Goal: Information Seeking & Learning: Learn about a topic

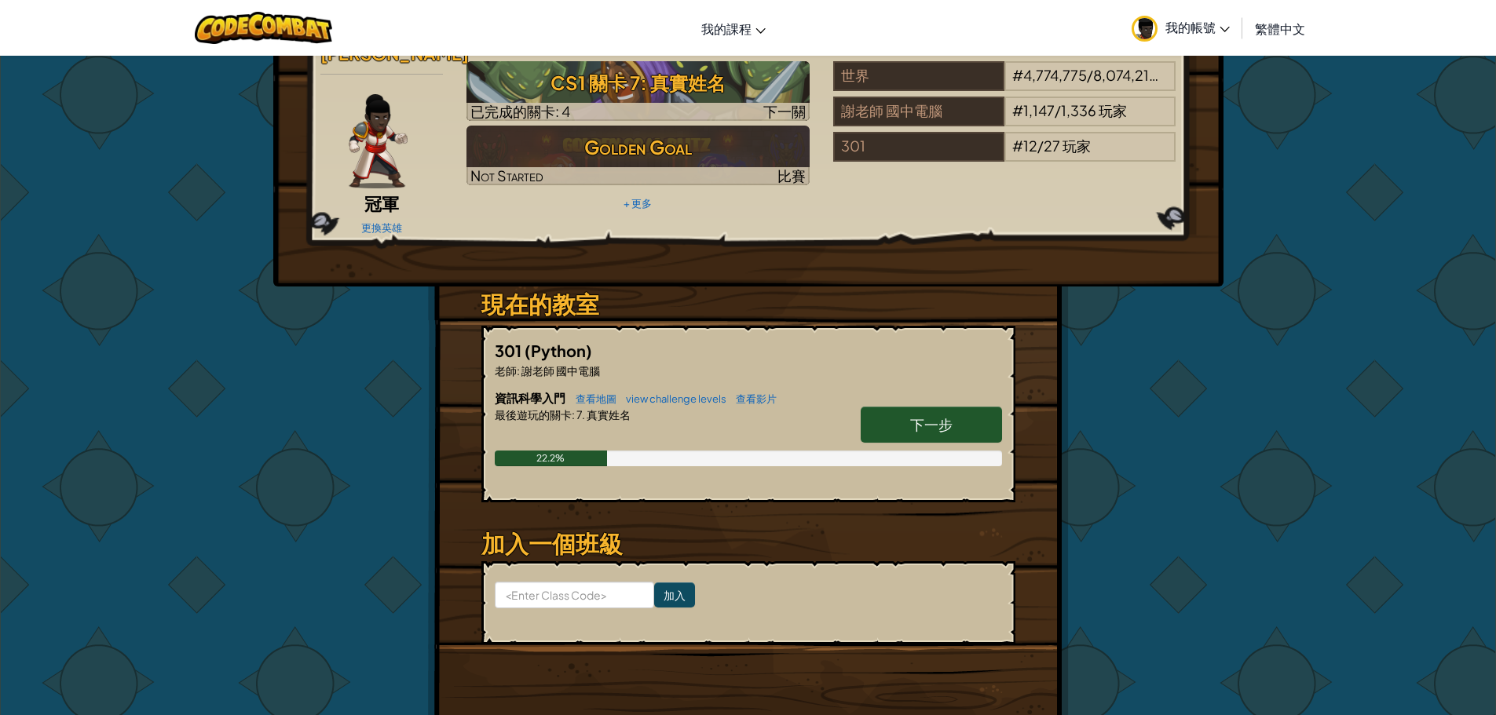
scroll to position [157, 0]
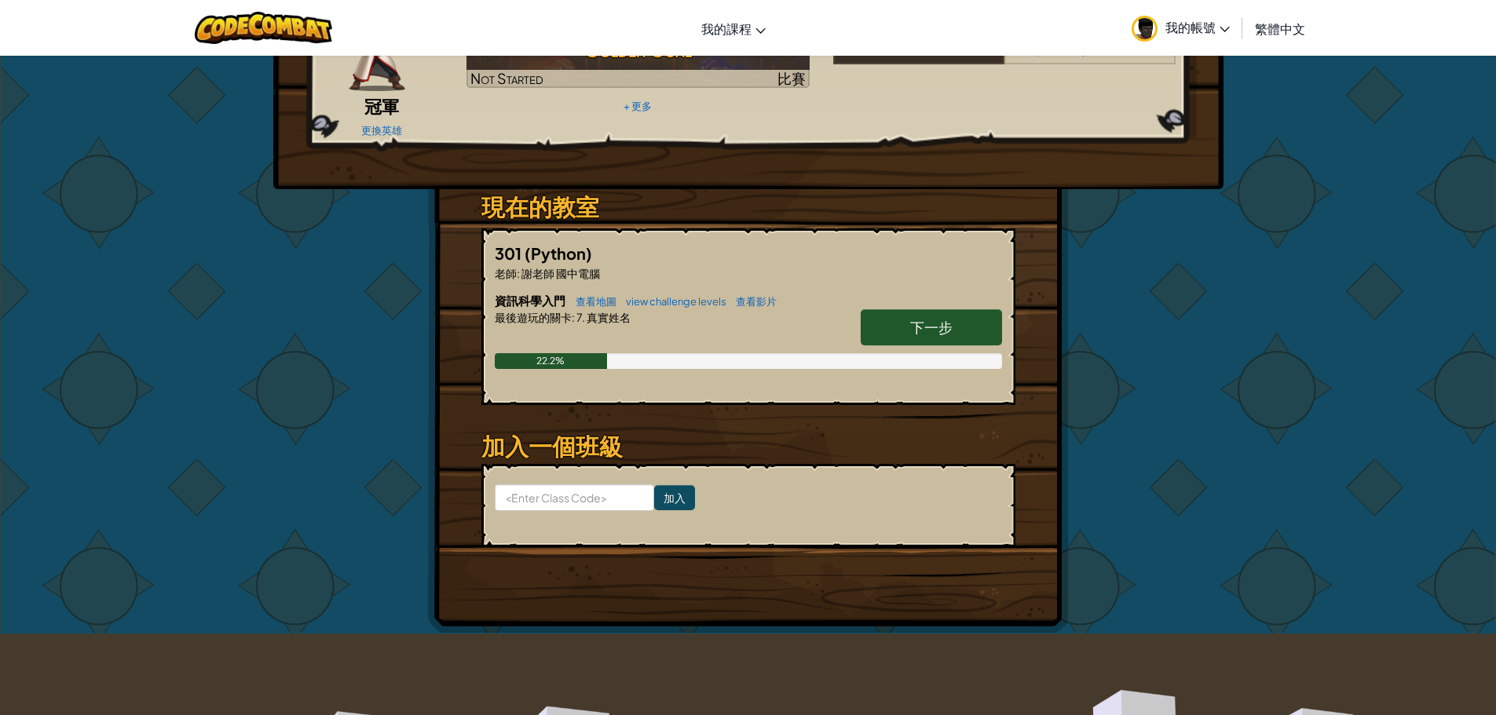
drag, startPoint x: 915, startPoint y: 311, endPoint x: 906, endPoint y: 310, distance: 8.7
click at [915, 318] on span "下一步" at bounding box center [931, 327] width 42 height 18
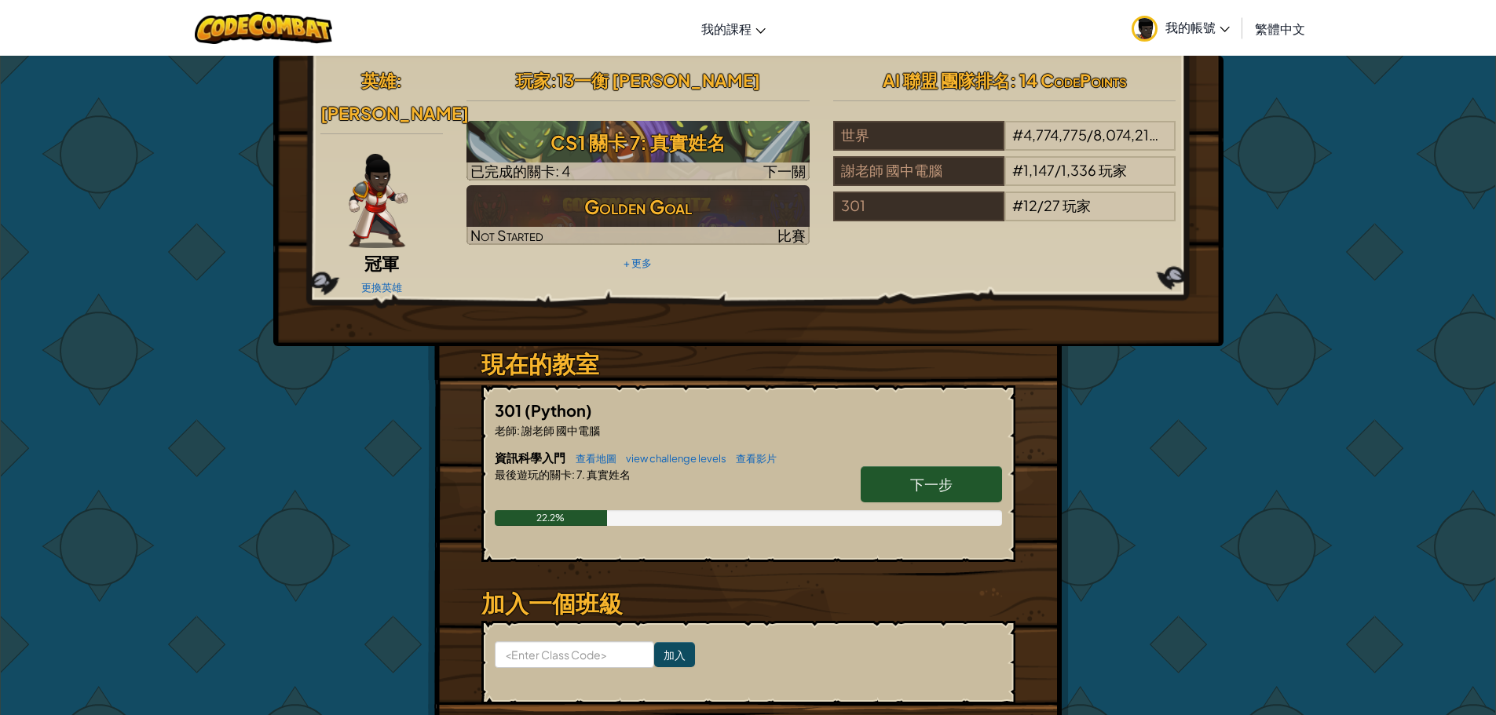
select select "zh-HANT"
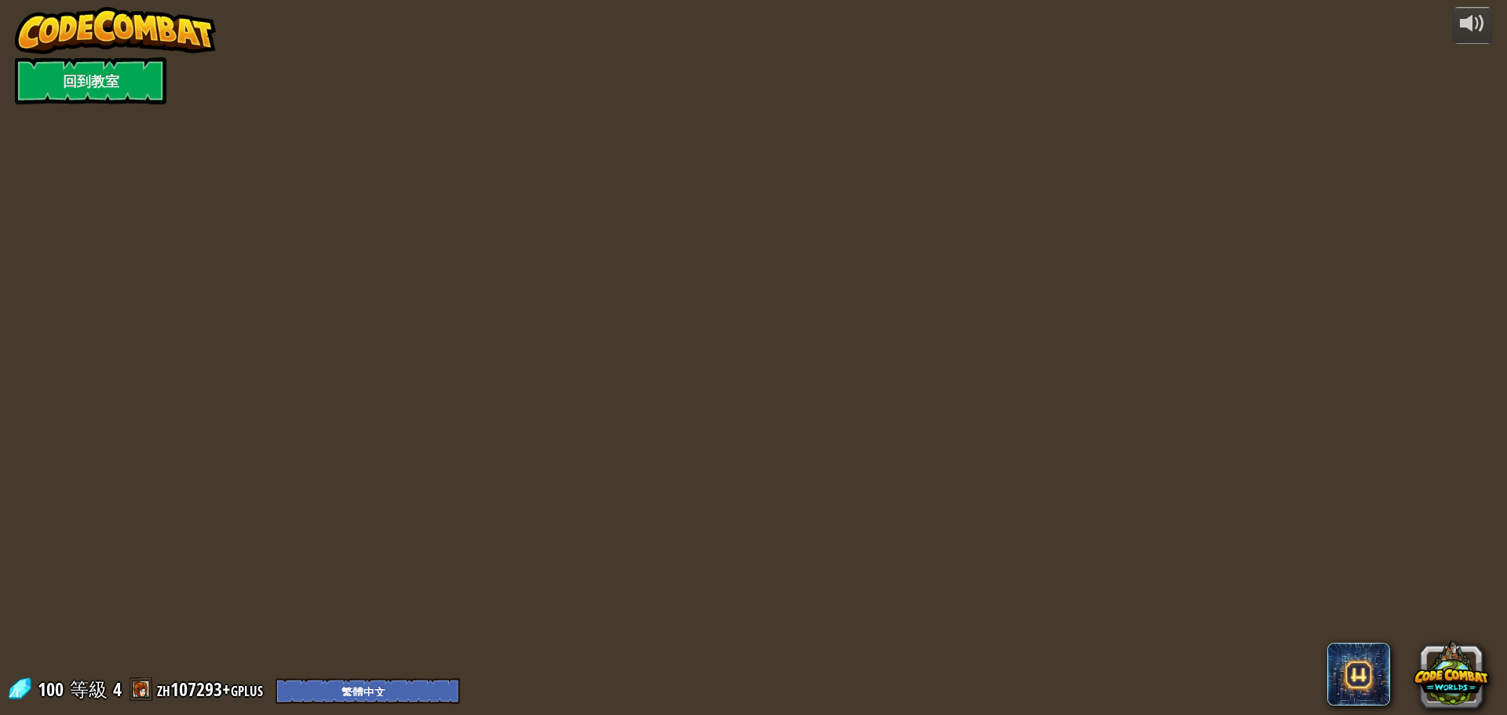
select select "zh-HANT"
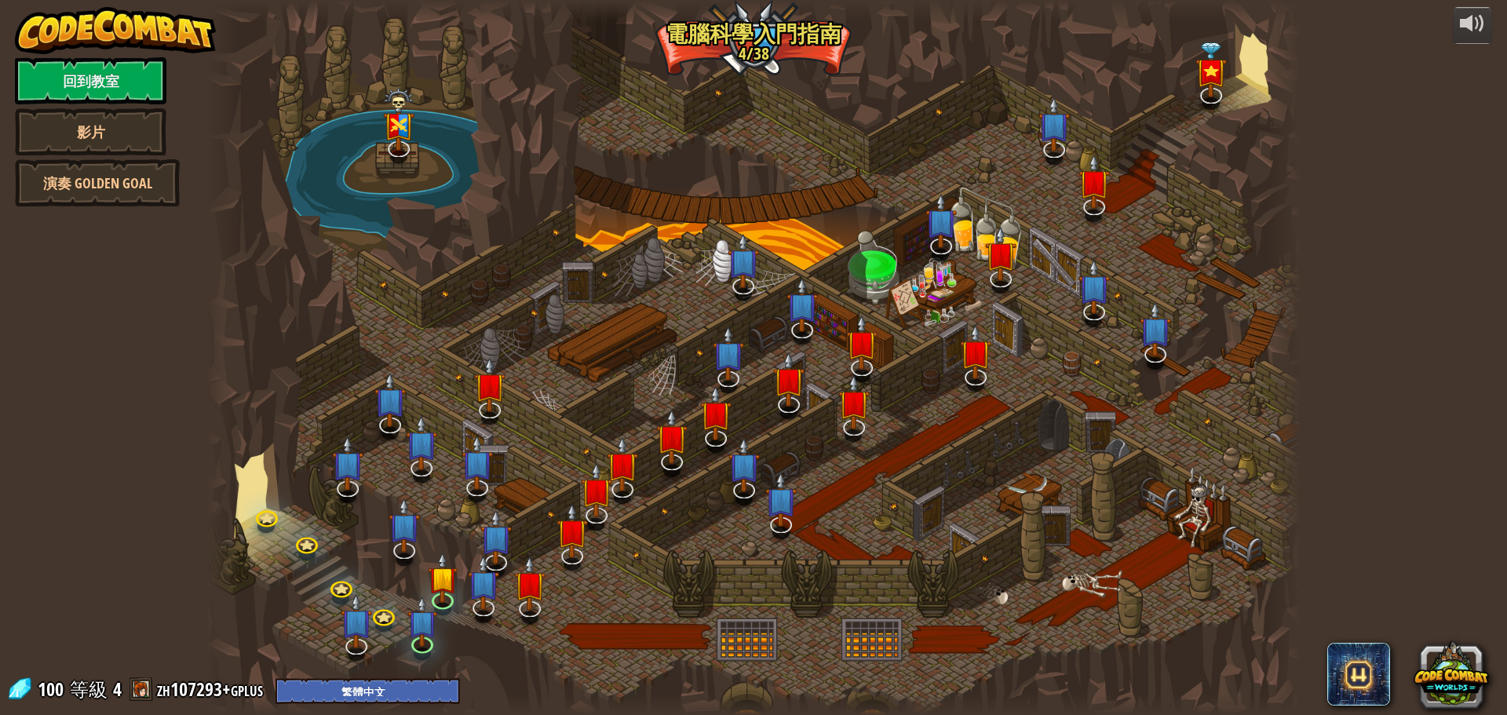
select select "zh-HANT"
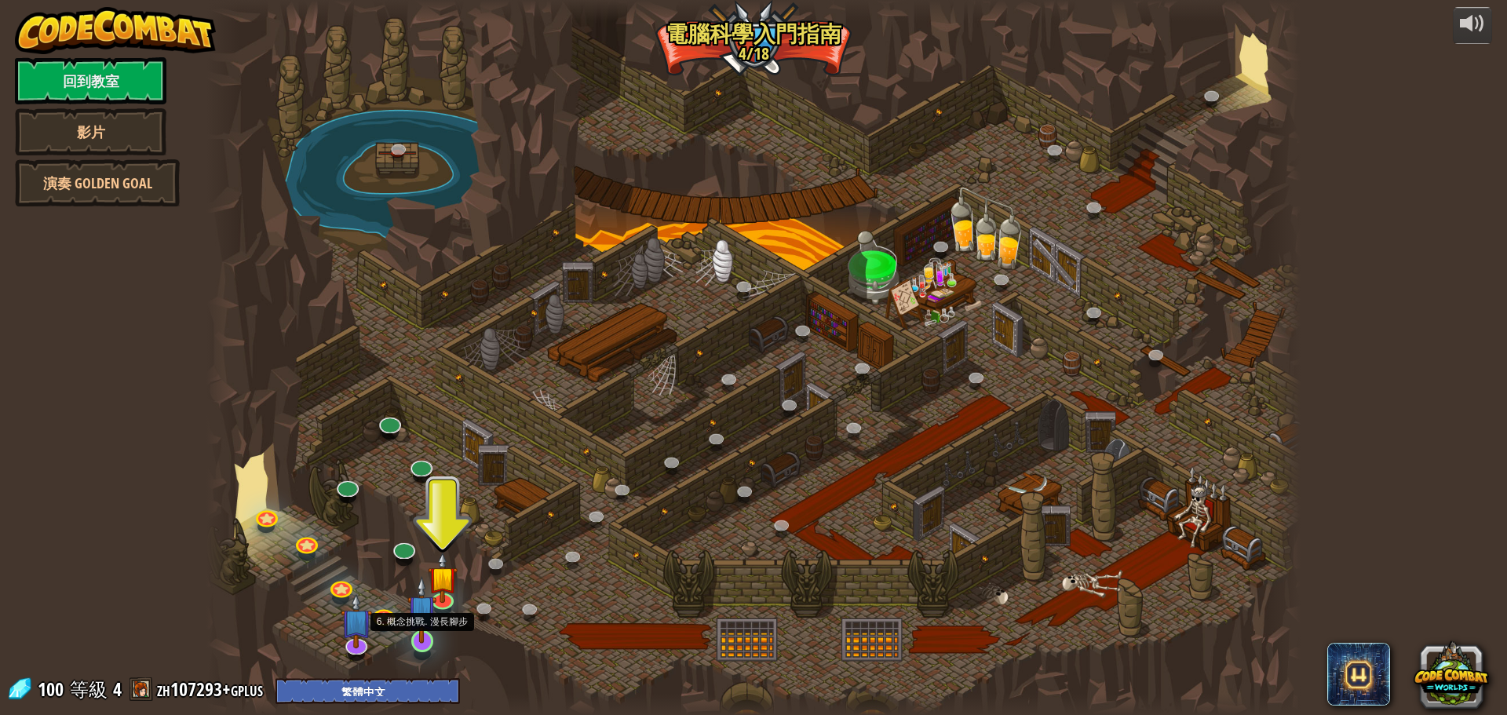
click at [425, 631] on img at bounding box center [421, 609] width 29 height 67
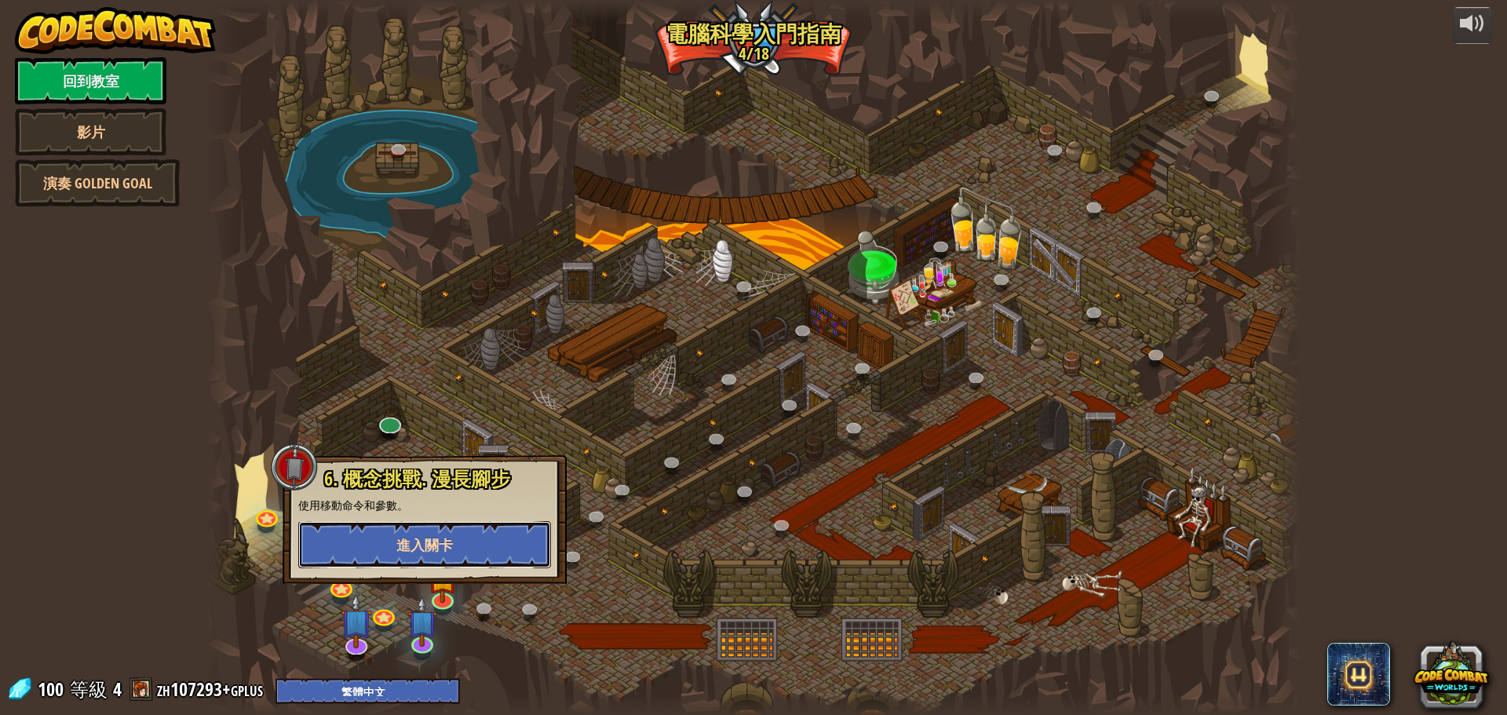
click at [448, 550] on span "進入關卡" at bounding box center [424, 545] width 57 height 20
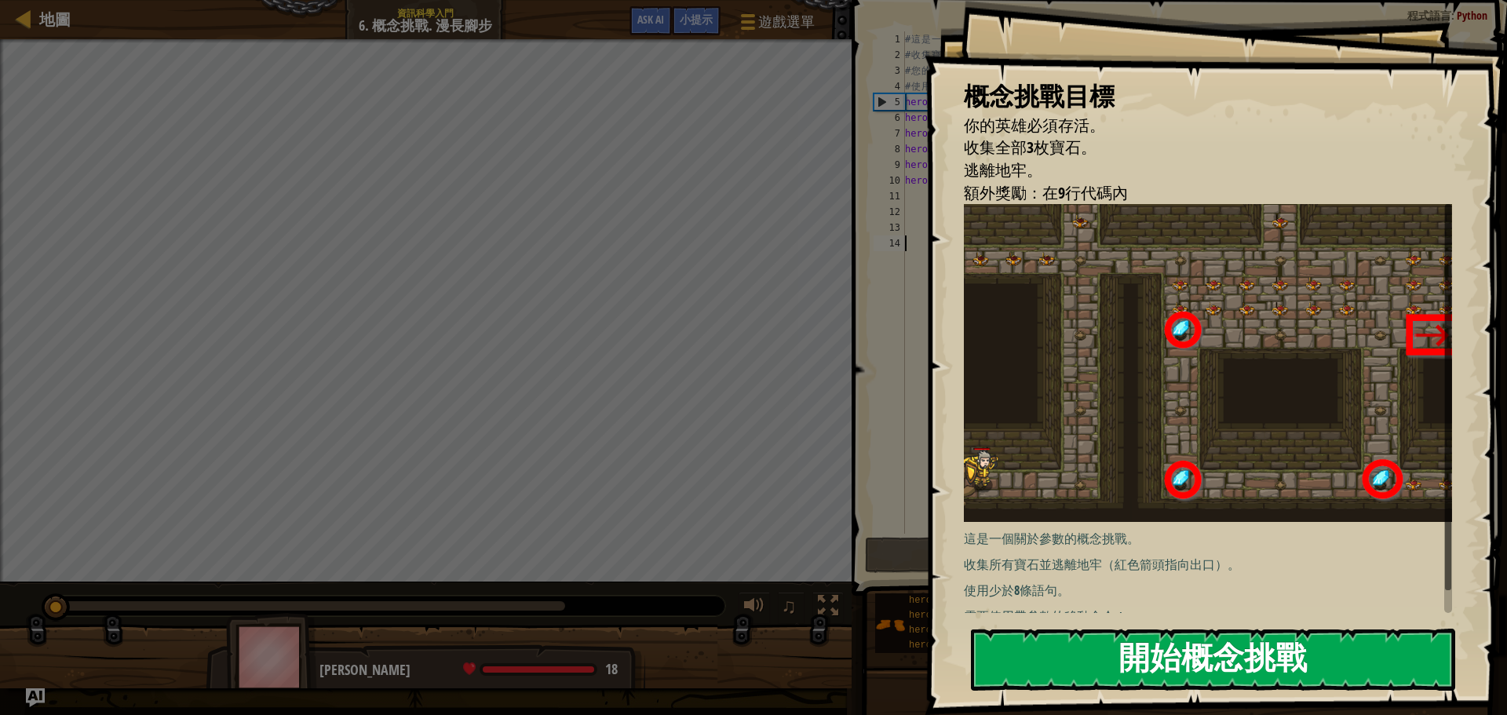
click at [1087, 652] on button "開始概念挑戰" at bounding box center [1213, 660] width 484 height 62
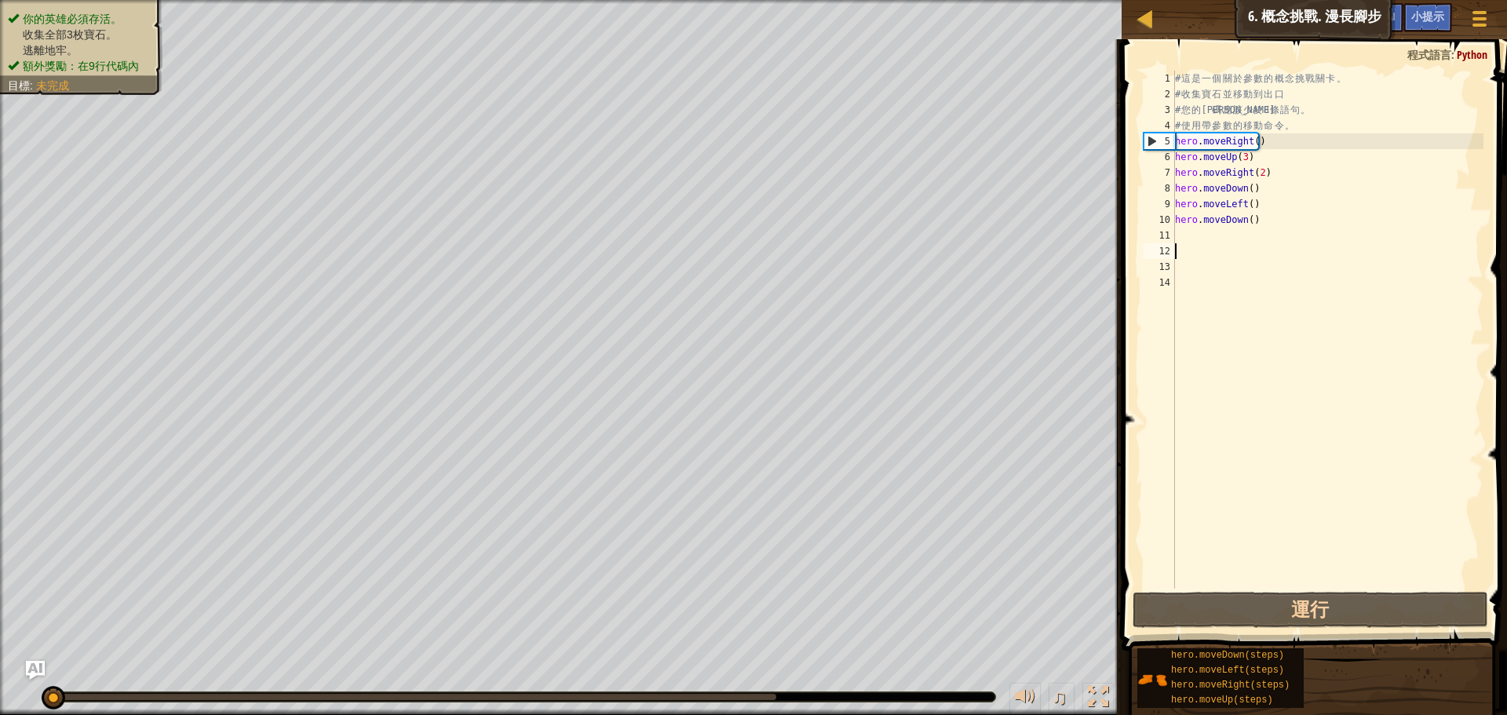
click at [1200, 251] on div "# 這 是 一 個 關 於 參 數 的 概 念 挑 戰 關 卡 。 # 收 集 寶 石 並 移 動 到 出 口 # 您 的 代 碼 應 該 少 於 8 條 語…" at bounding box center [1328, 346] width 312 height 550
click at [1203, 243] on div "# 這 是 一 個 關 於 參 數 的 概 念 挑 戰 關 卡 。 # 收 集 寶 石 並 移 動 到 出 口 # 您 的 代 碼 應 該 少 於 8 條 語…" at bounding box center [1328, 346] width 312 height 550
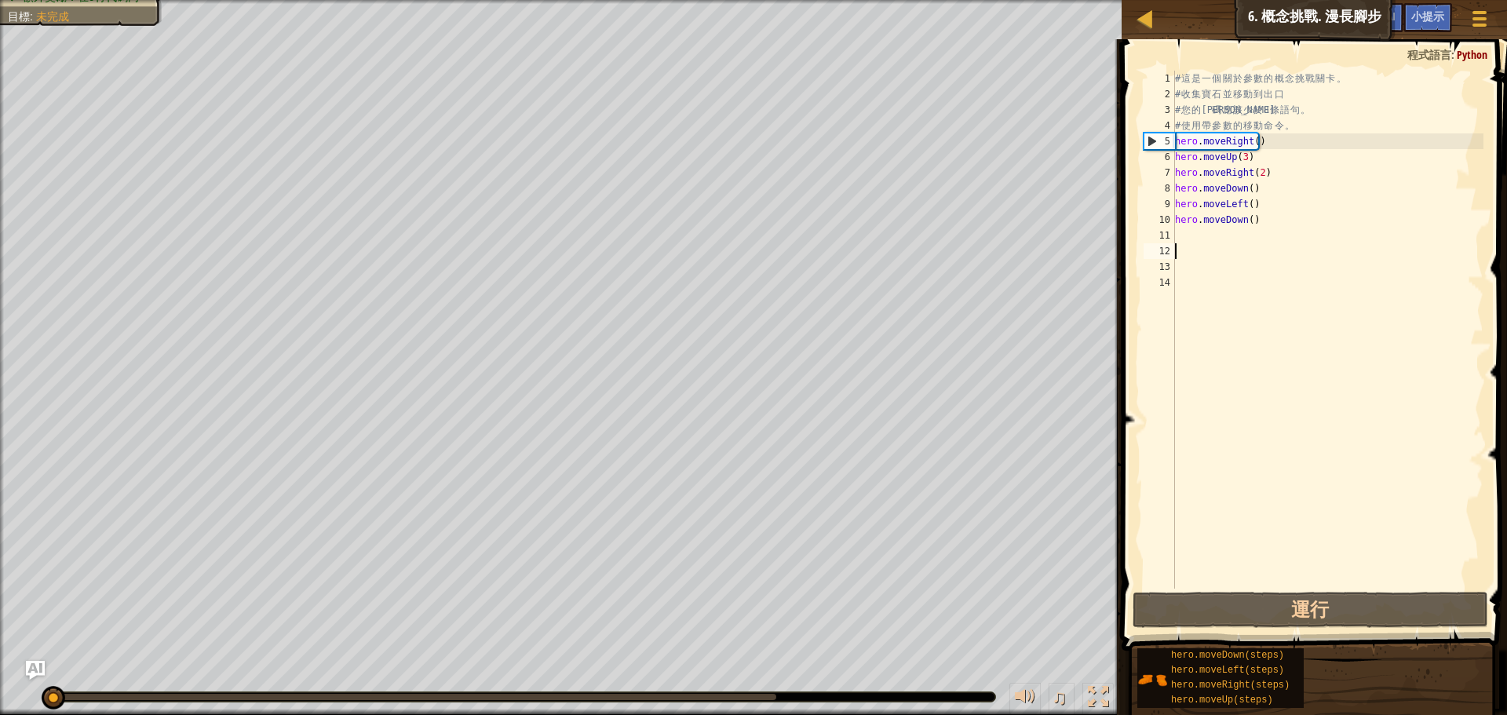
select select "zh-HANT"
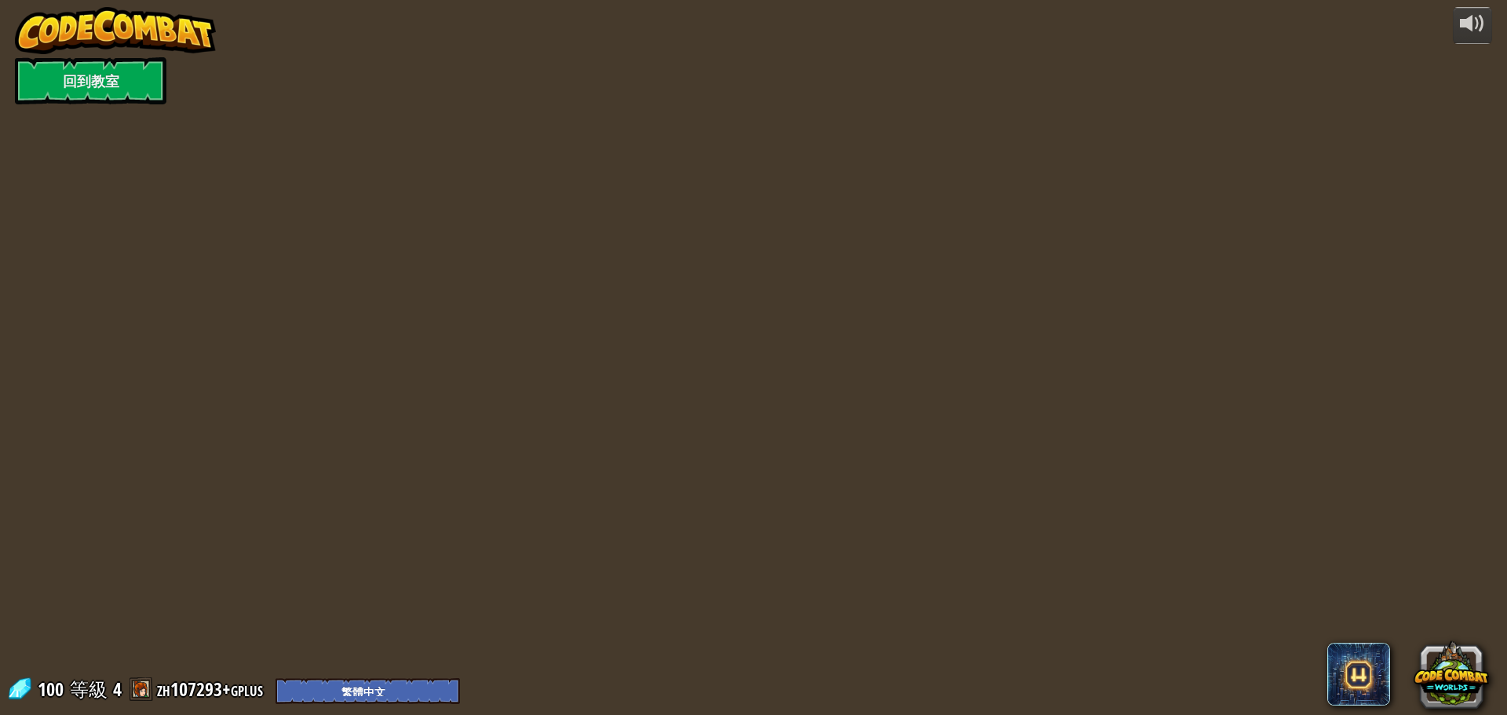
select select "zh-HANT"
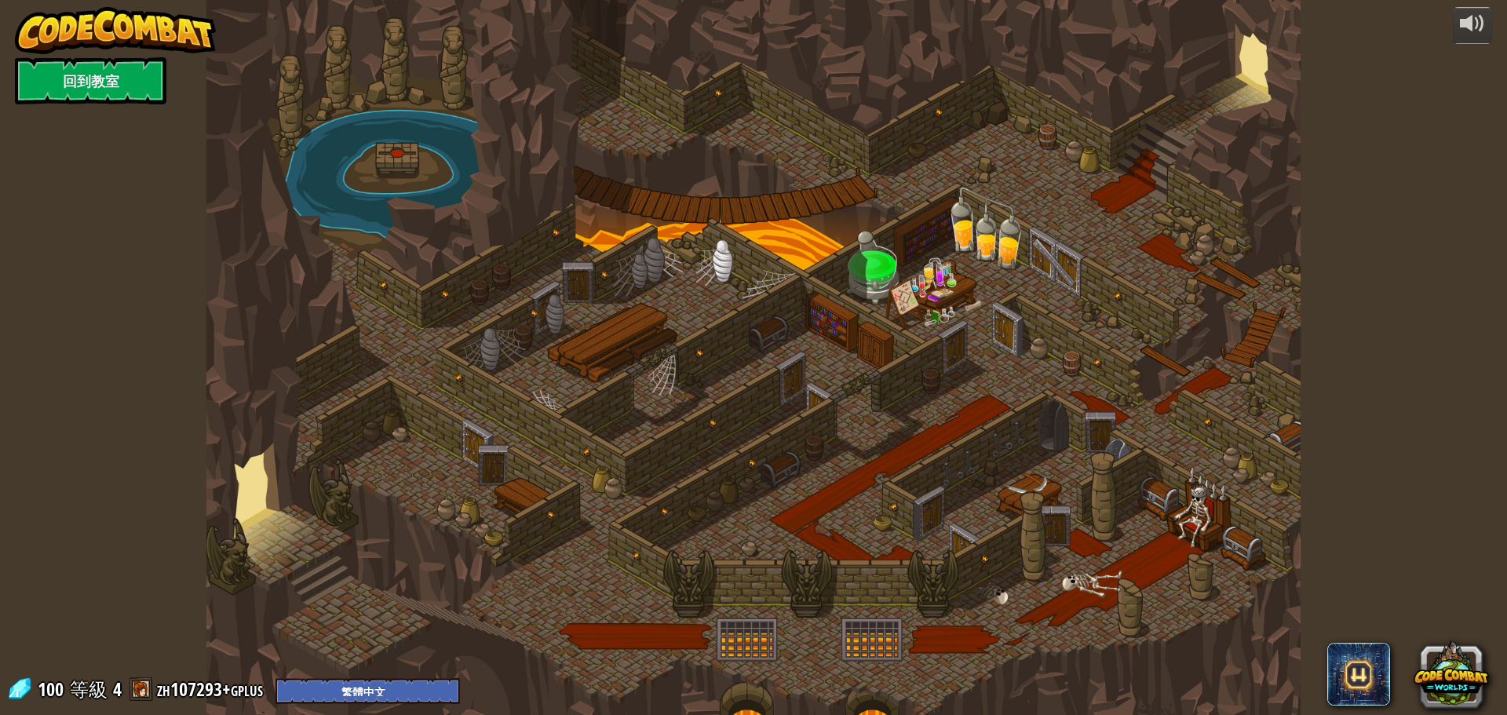
select select "zh-HANT"
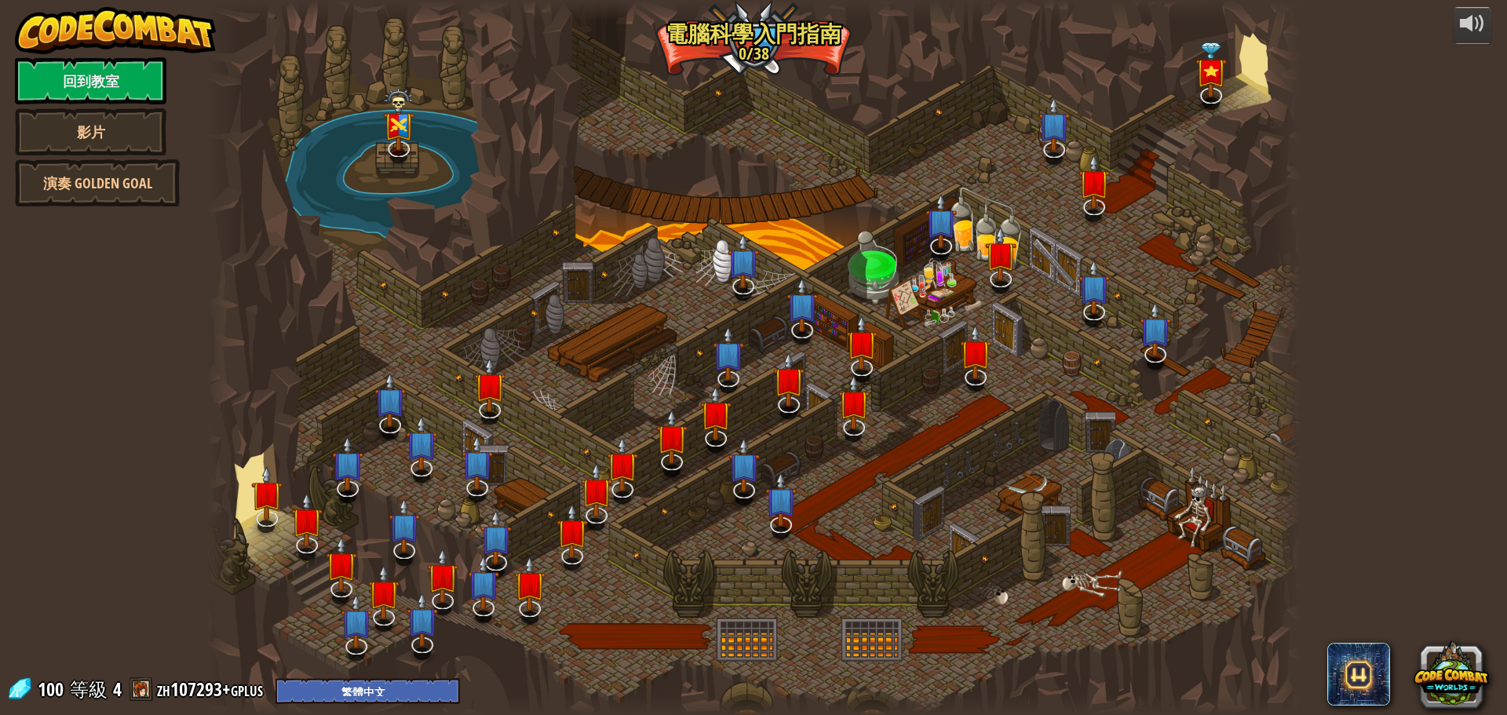
select select "zh-HANT"
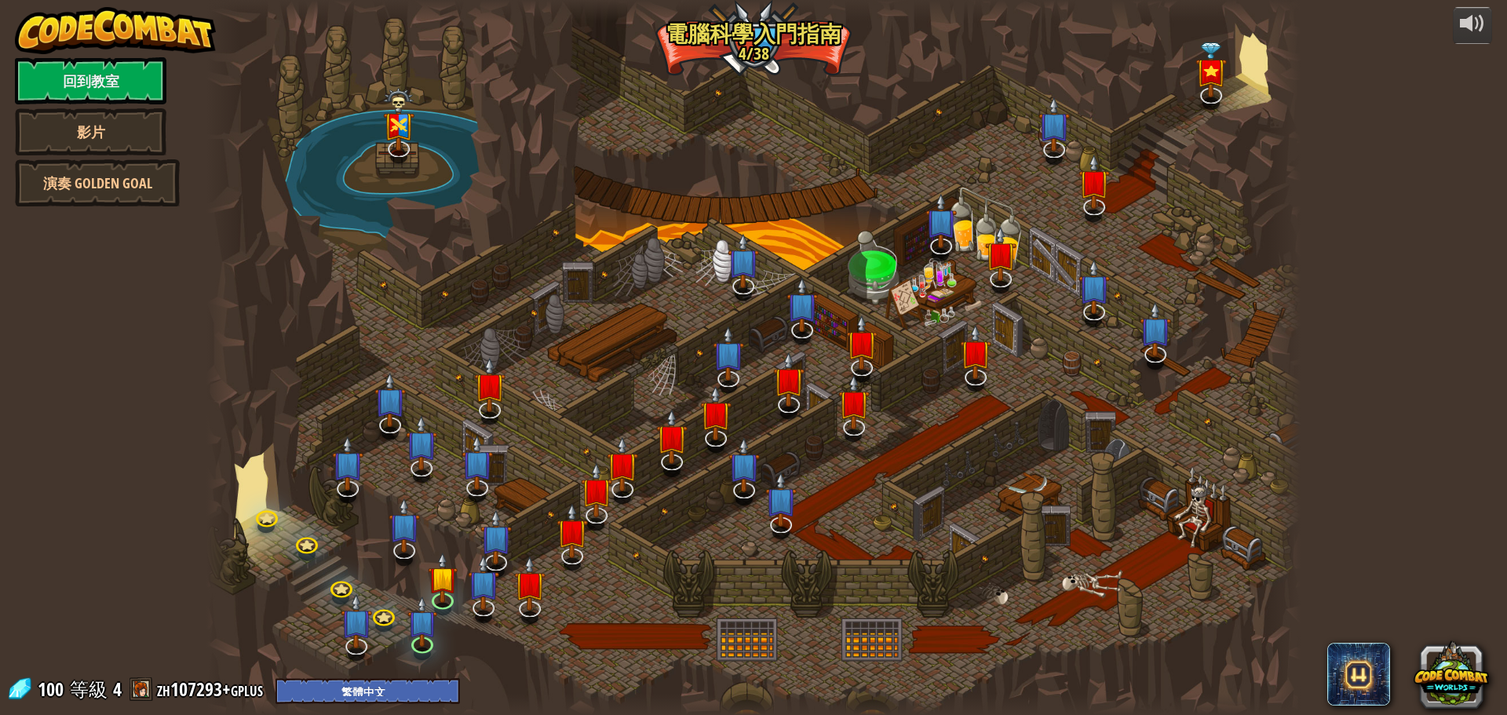
select select "zh-HANT"
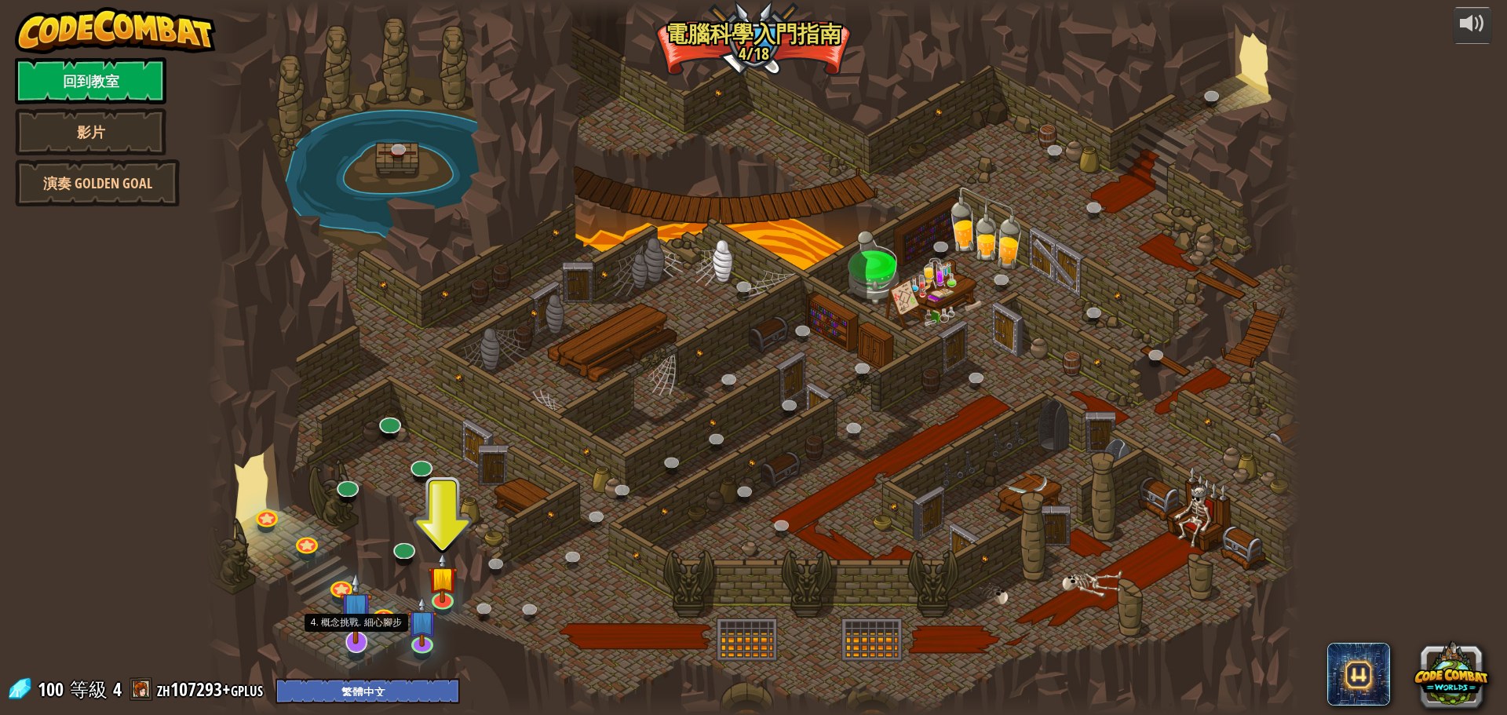
click at [362, 637] on img at bounding box center [356, 608] width 32 height 73
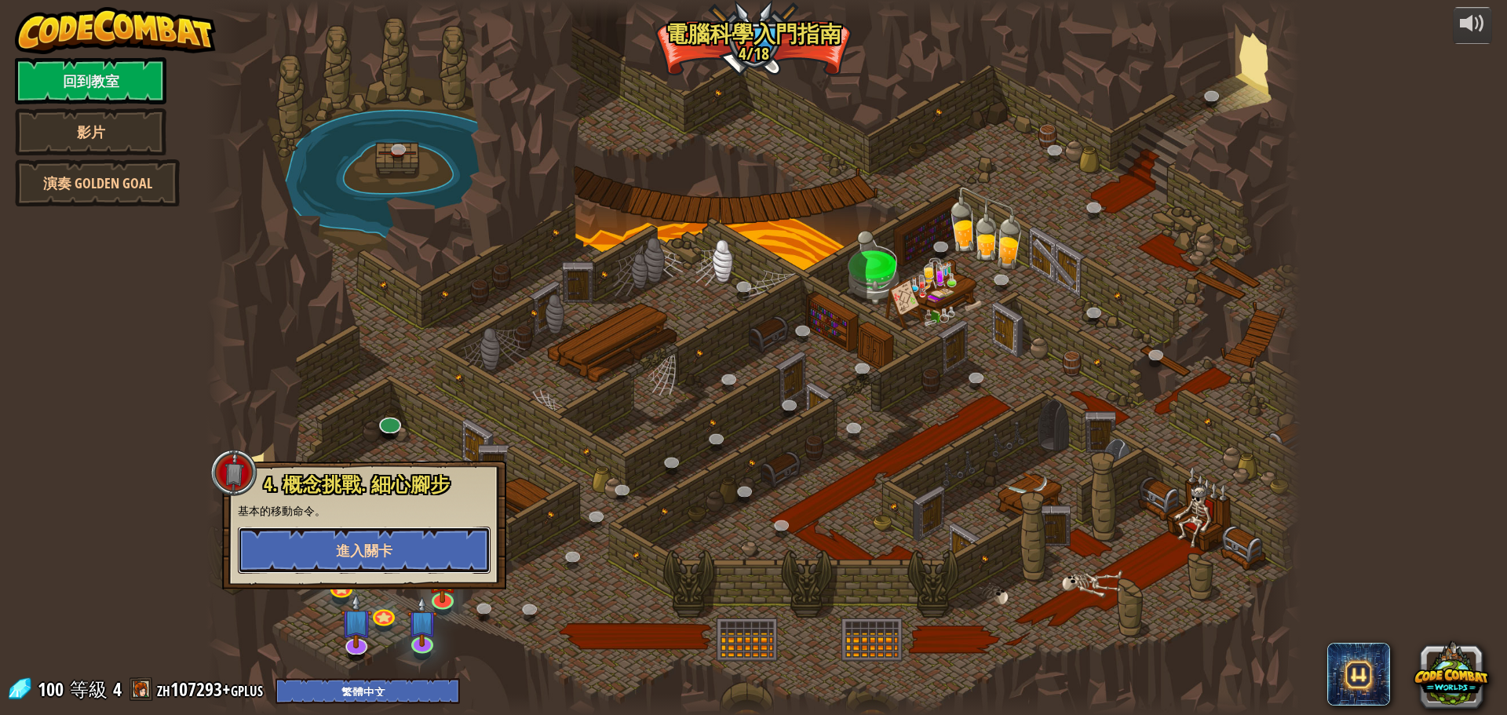
click at [389, 550] on span "進入關卡" at bounding box center [364, 551] width 57 height 20
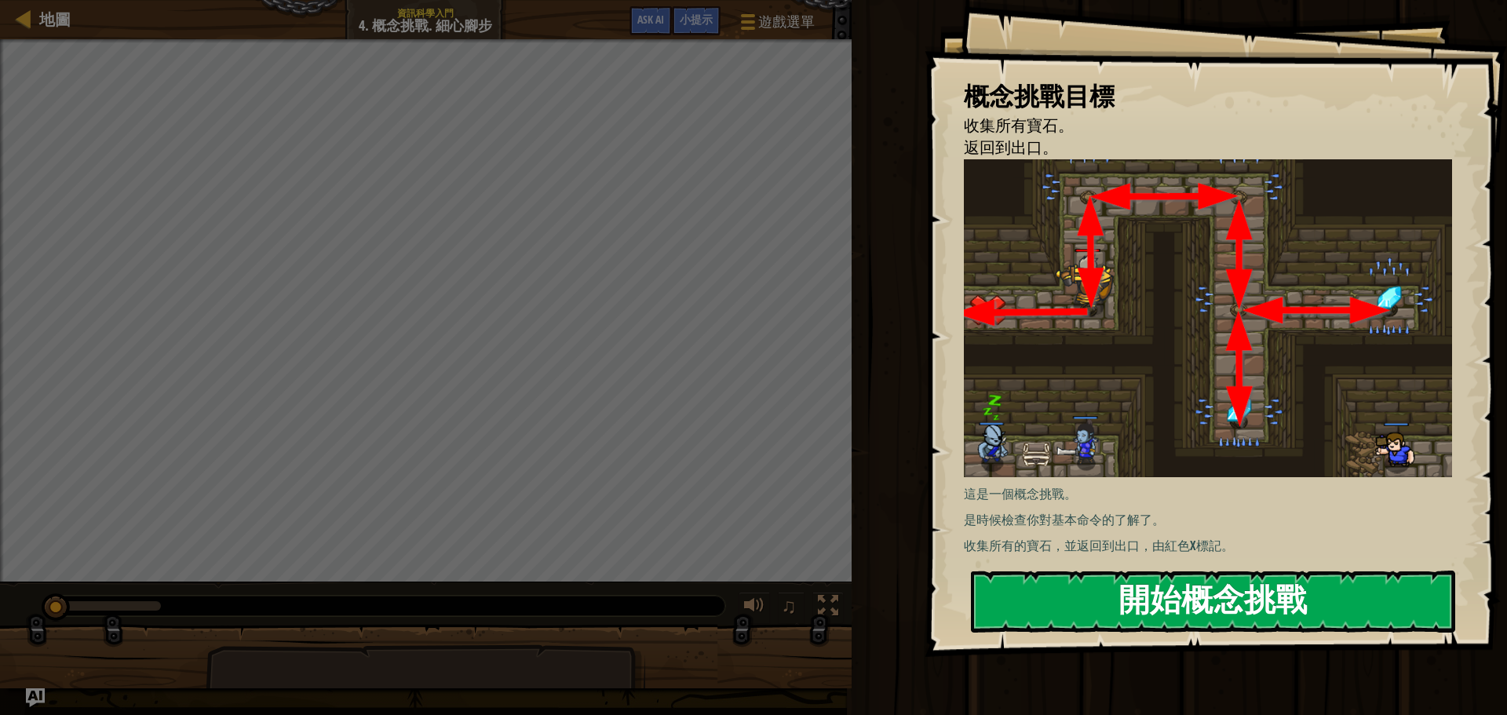
click at [1063, 581] on button "開始概念挑戰" at bounding box center [1213, 602] width 484 height 62
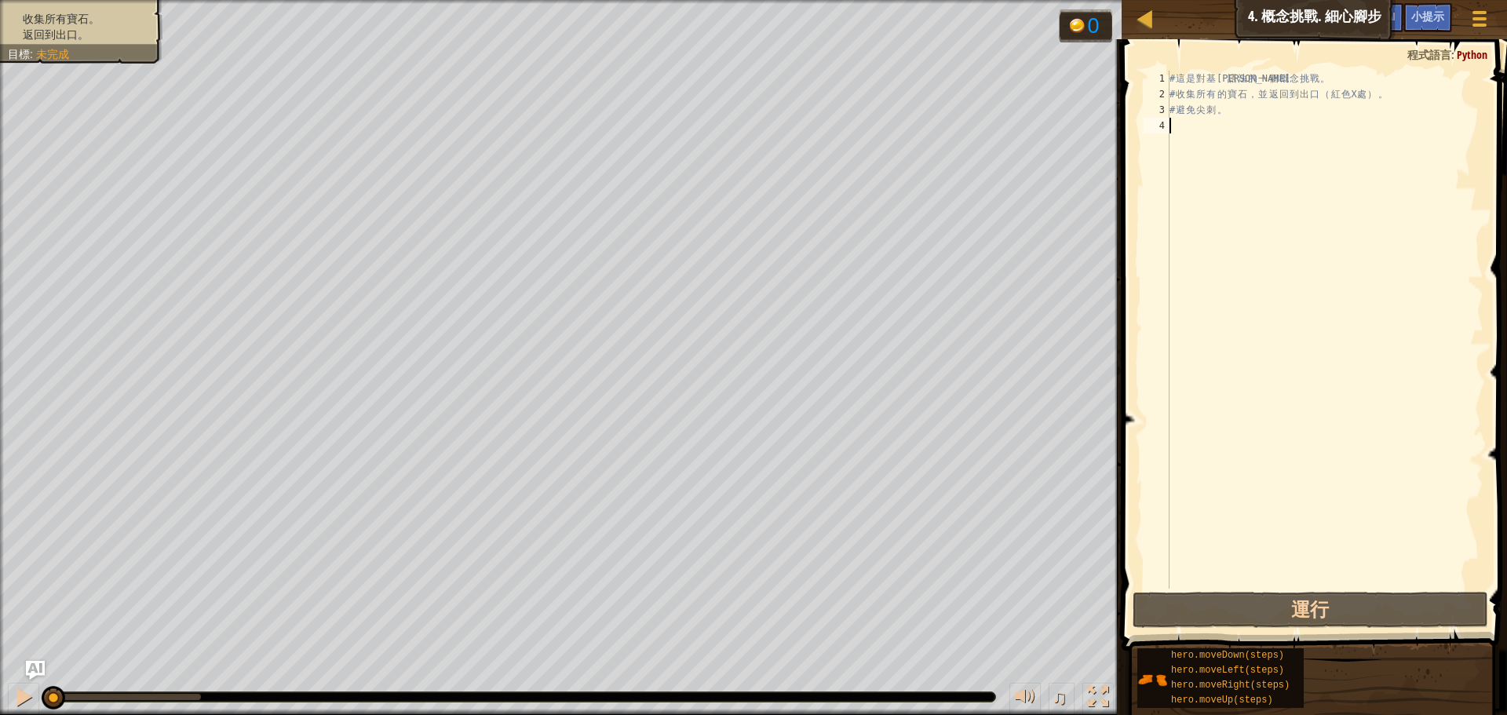
select select "zh-HANT"
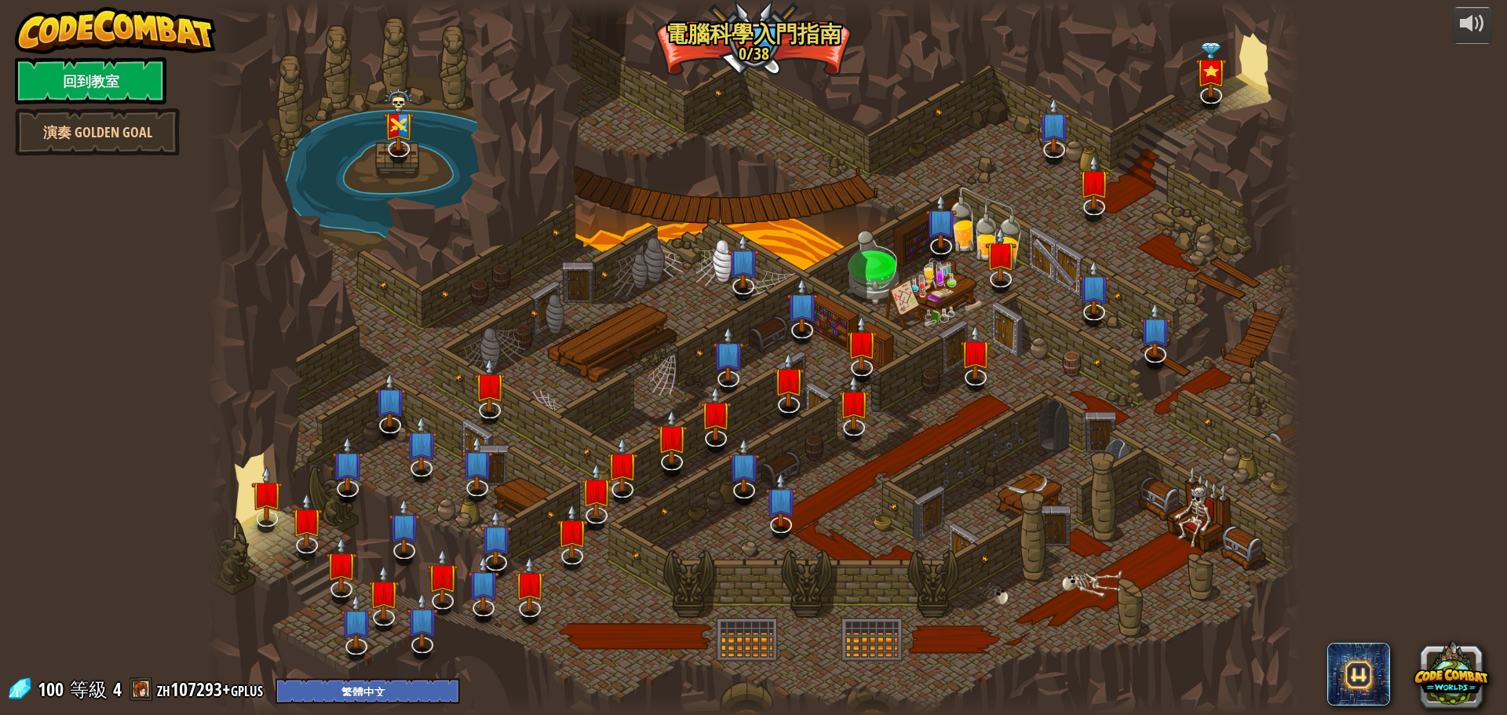
select select "zh-HANT"
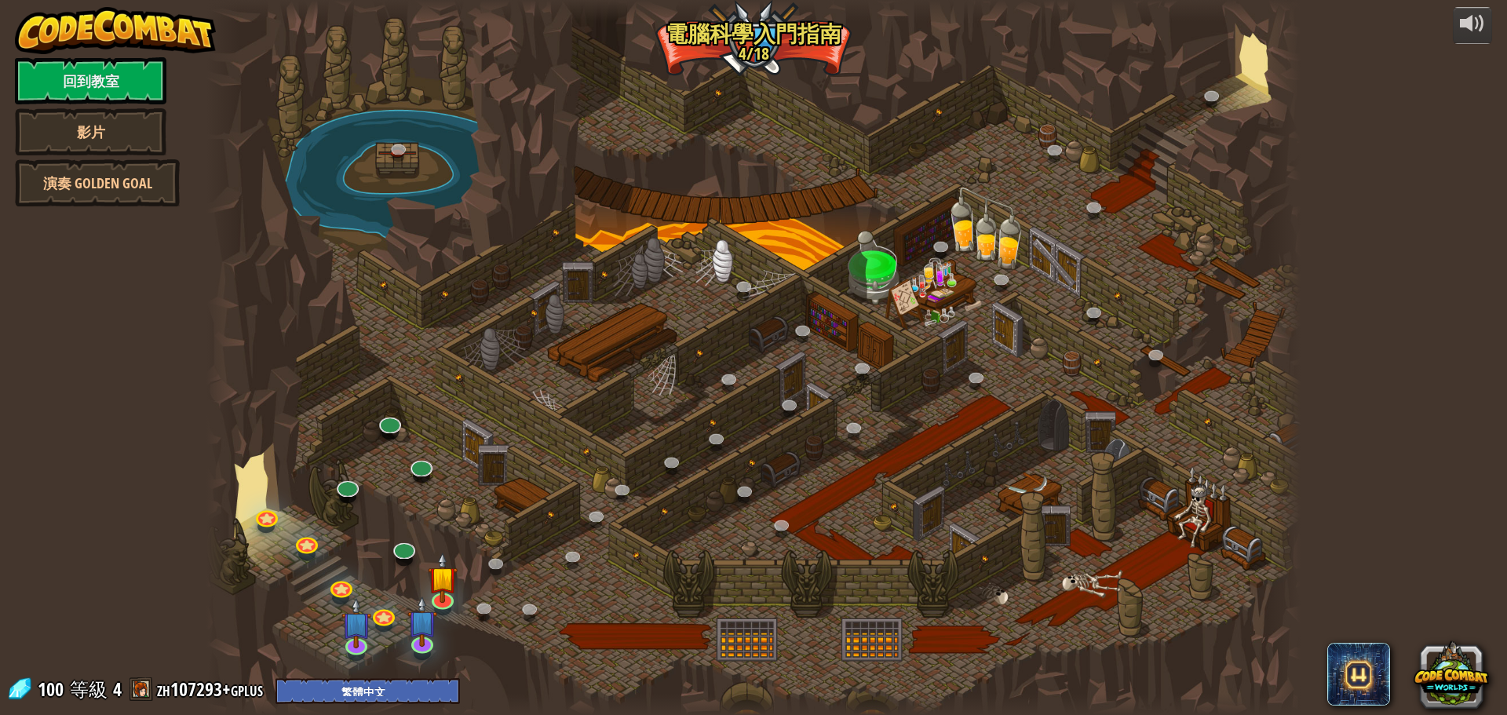
select select "zh-HANT"
click at [431, 639] on img at bounding box center [421, 609] width 29 height 67
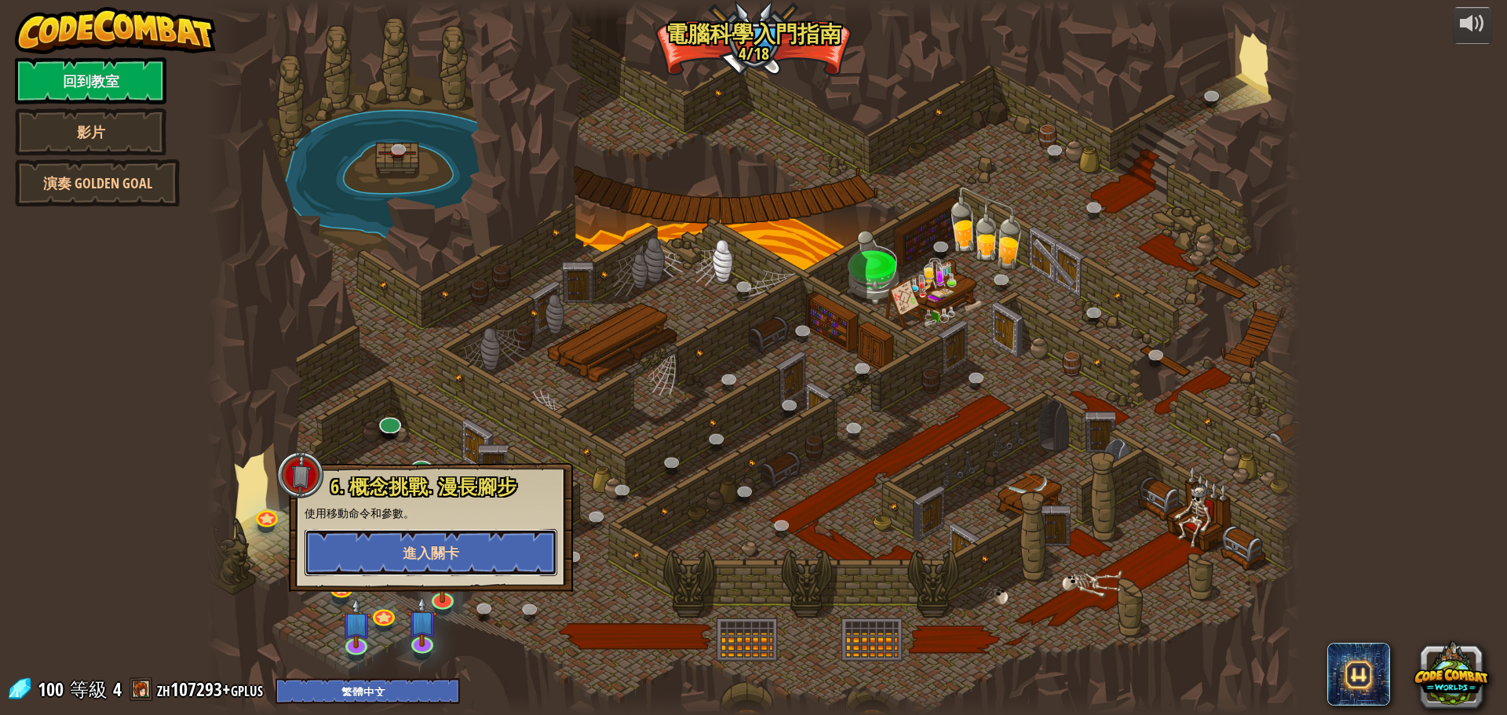
click at [453, 547] on span "進入關卡" at bounding box center [431, 553] width 57 height 20
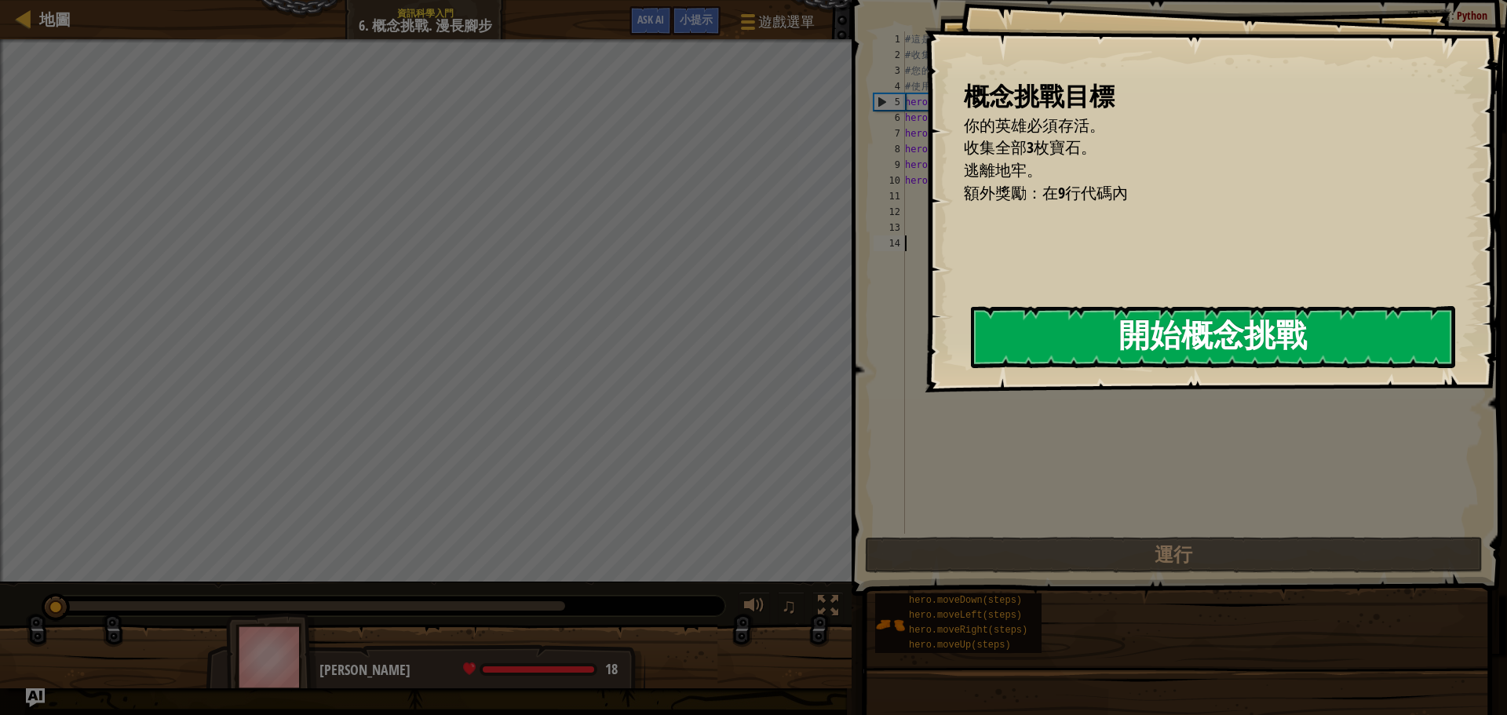
click at [1110, 319] on button "開始概念挑戰" at bounding box center [1213, 337] width 484 height 62
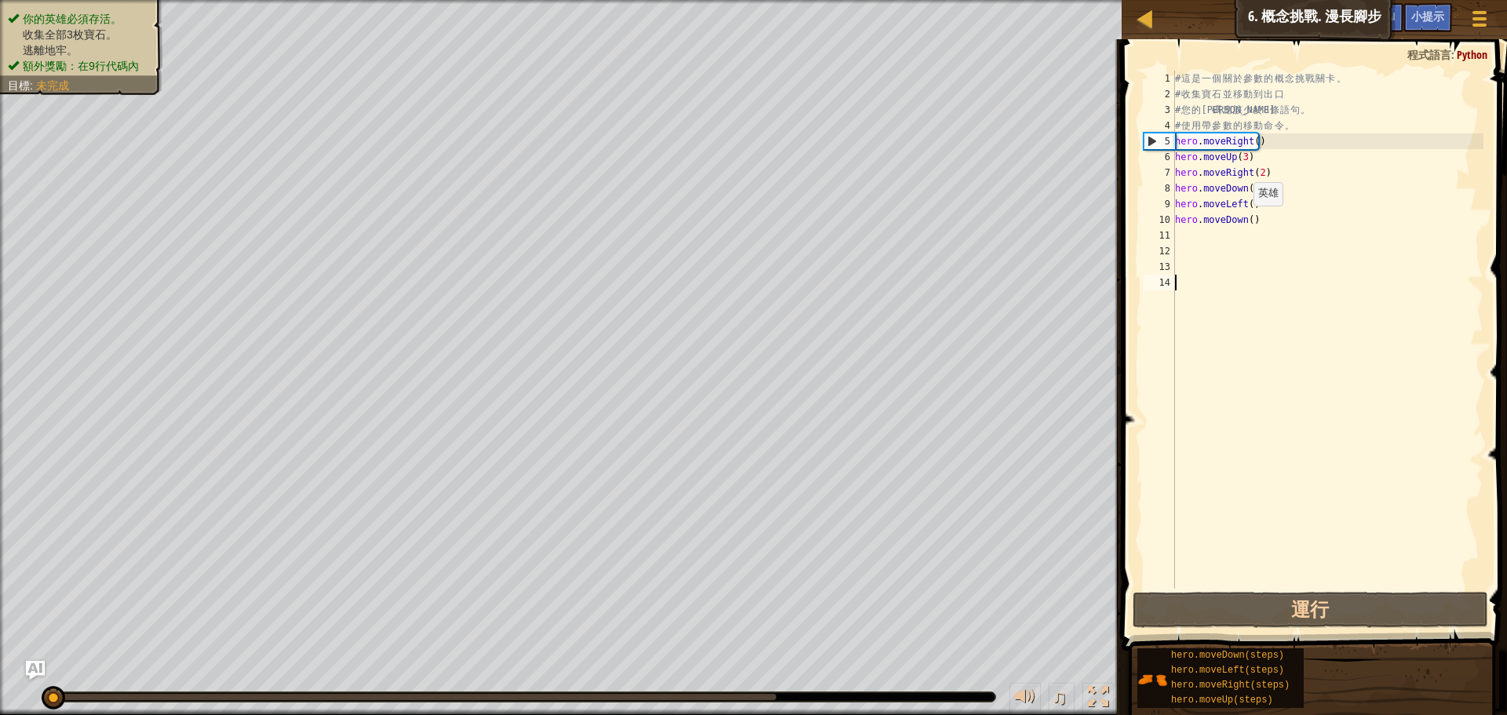
click at [1246, 221] on div "# 這 是 一 個 關 於 參 數 的 概 念 挑 戰 關 卡 。 # 收 集 寶 石 並 移 動 到 出 口 # 您 的 代 碼 應 該 少 於 8 條 語…" at bounding box center [1328, 346] width 312 height 550
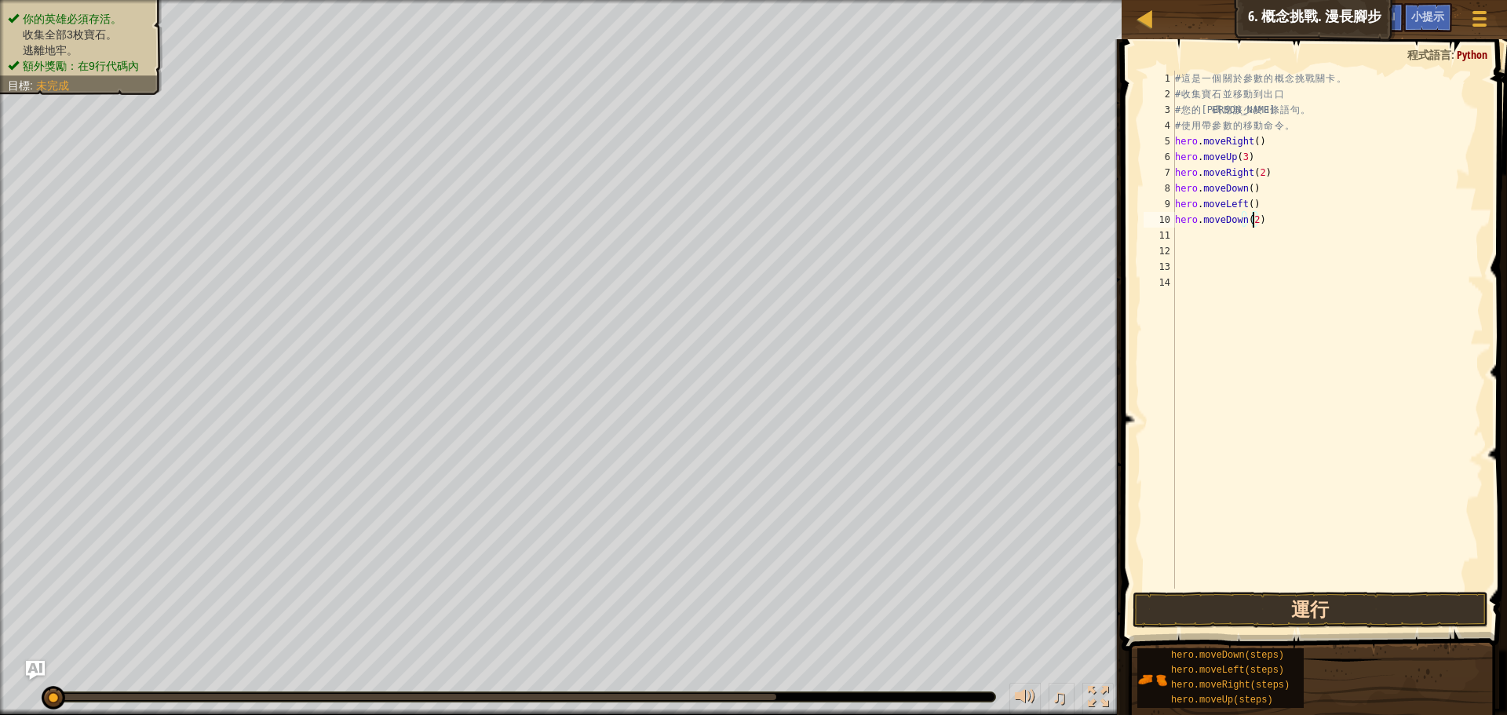
type textarea "hero.moveDown(2)"
click at [1265, 599] on button "運行" at bounding box center [1311, 610] width 356 height 36
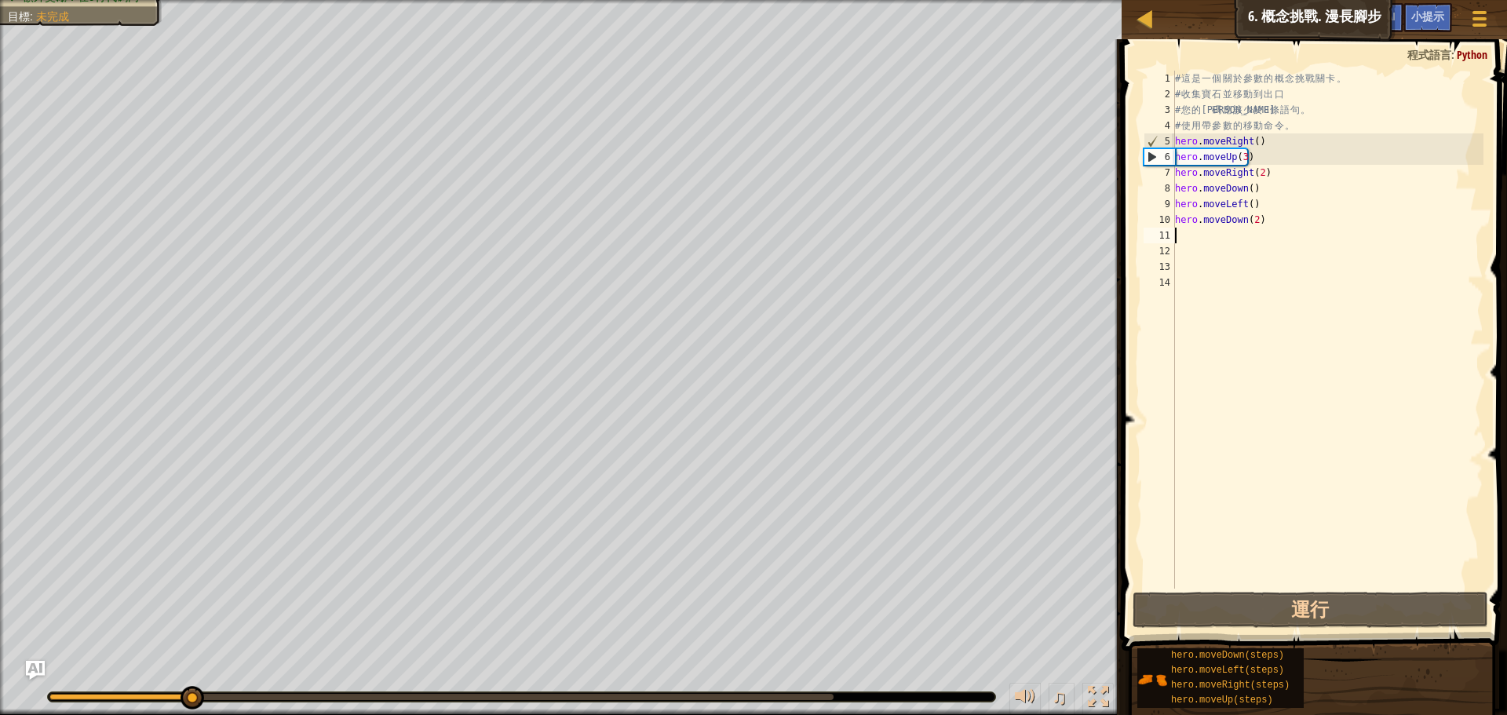
click at [1230, 229] on div "# 這 是 一 個 關 於 參 數 的 概 念 挑 戰 關 卡 。 # 收 集 寶 石 並 移 動 到 出 口 # 您 的 代 碼 應 該 少 於 8 條 語…" at bounding box center [1328, 346] width 312 height 550
type textarea "h"
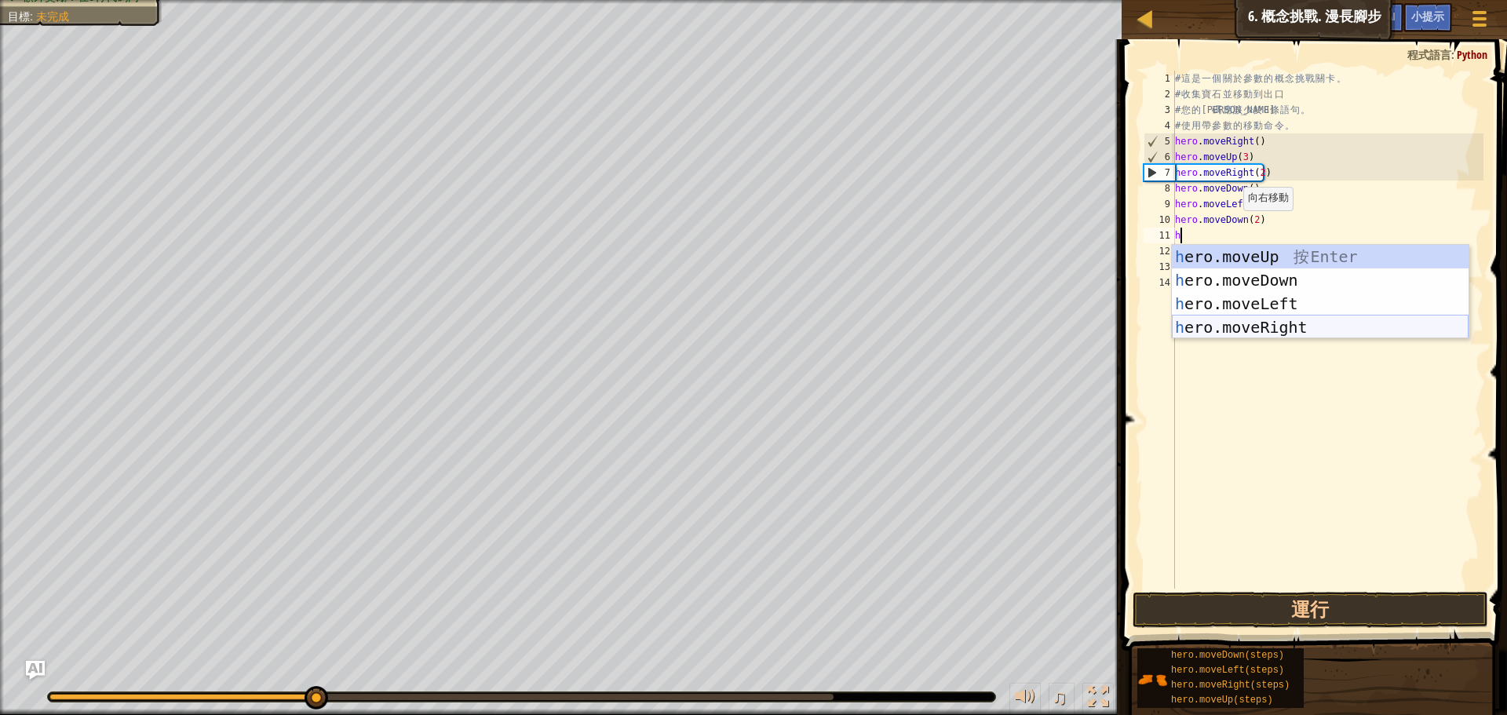
click at [1217, 322] on div "h ero.moveUp 按 Enter h ero.moveDown 按 Enter h ero.moveLeft 按 Enter h ero.moveRi…" at bounding box center [1320, 315] width 297 height 141
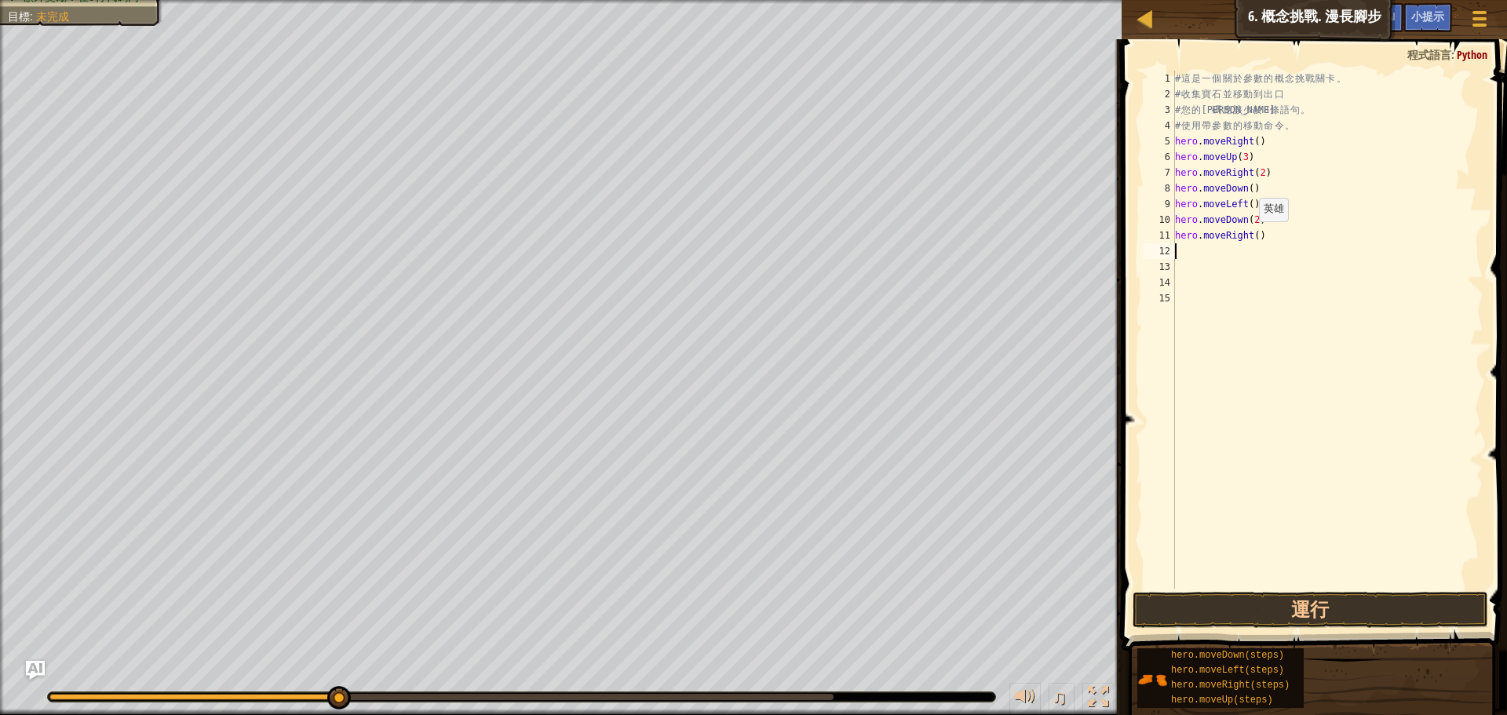
click at [1251, 237] on div "# 這 是 一 個 關 於 參 數 的 概 念 挑 戰 關 卡 。 # 收 集 寶 石 並 移 動 到 出 口 # 您 的 代 碼 應 該 少 於 8 條 語…" at bounding box center [1328, 346] width 312 height 550
type textarea "hero.moveRight(2)"
click at [1233, 264] on div "# 這 是 一 個 關 於 參 數 的 概 念 挑 戰 關 卡 。 # 收 集 寶 石 並 移 動 到 出 口 # 您 的 代 碼 應 該 少 於 8 條 語…" at bounding box center [1328, 346] width 312 height 550
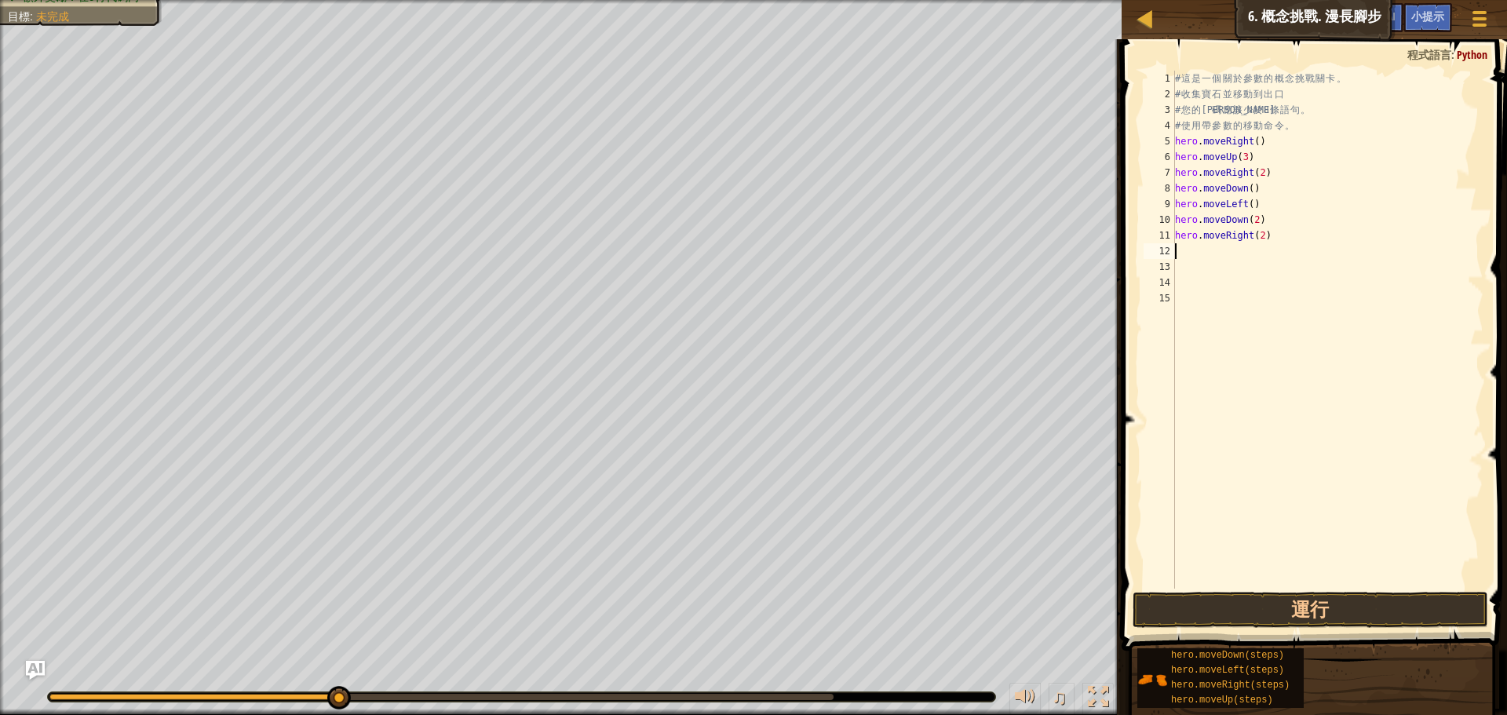
click at [1221, 254] on div "# 這 是 一 個 關 於 參 數 的 概 念 挑 戰 關 卡 。 # 收 集 寶 石 並 移 動 到 出 口 # 您 的 代 碼 應 該 少 於 8 條 語…" at bounding box center [1328, 346] width 312 height 550
type textarea "h"
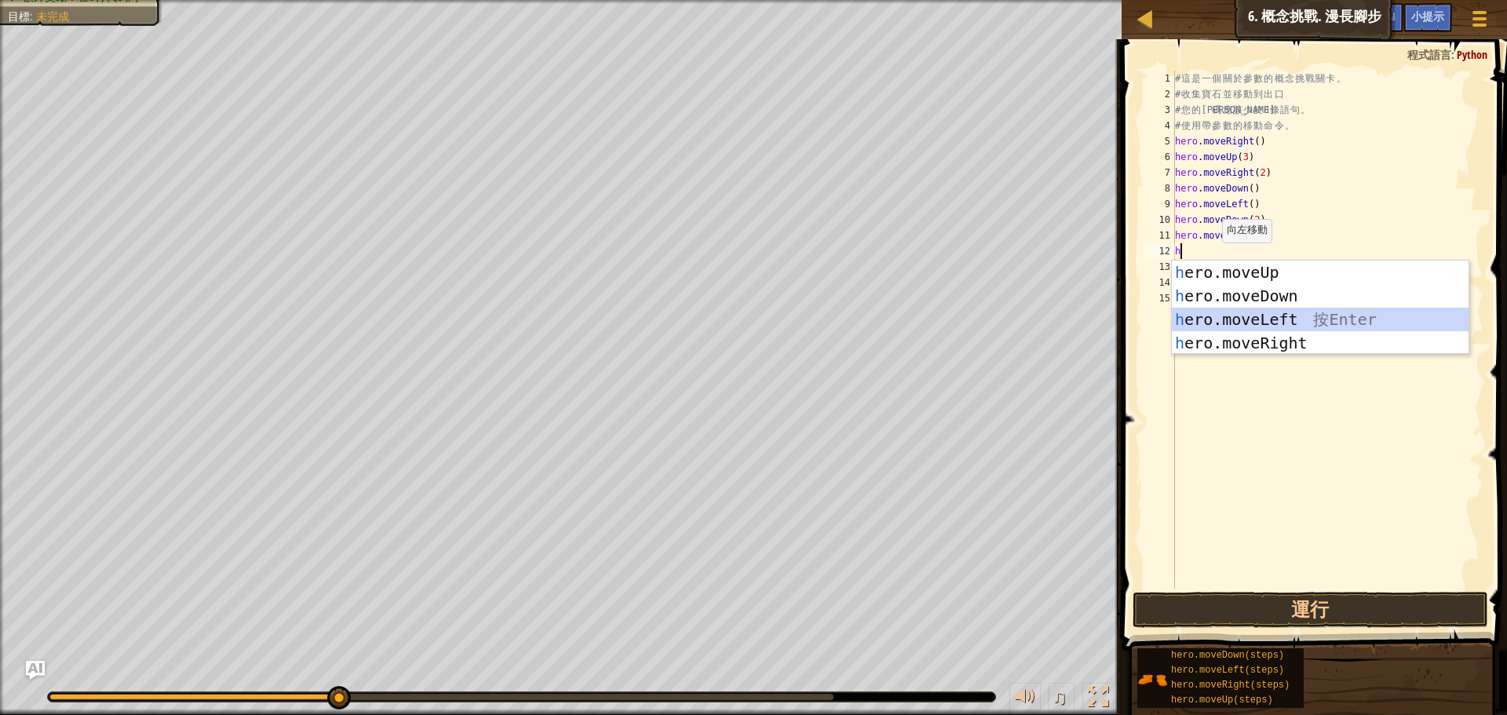
click at [1228, 321] on div "h ero.moveUp 按 Enter h ero.moveDown 按 Enter h ero.moveLeft 按 Enter h ero.moveRi…" at bounding box center [1320, 331] width 297 height 141
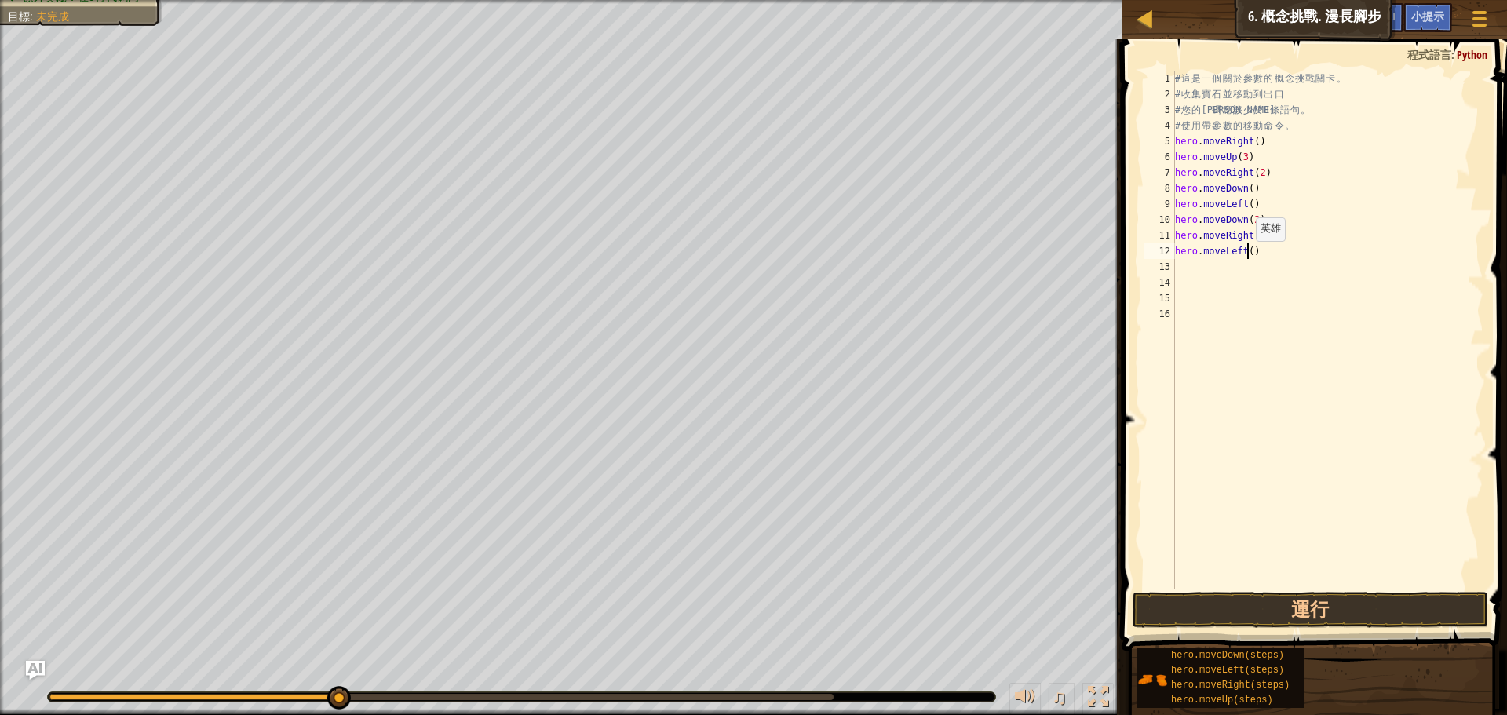
click at [1248, 257] on div "# 這 是 一 個 關 於 參 數 的 概 念 挑 戰 關 卡 。 # 收 集 寶 石 並 移 動 到 出 口 # 您 的 代 碼 應 該 少 於 8 條 語…" at bounding box center [1328, 346] width 312 height 550
type textarea ")"
click at [1260, 264] on div "# 這 是 一 個 關 於 參 數 的 概 念 挑 戰 關 卡 。 # 收 集 寶 石 並 移 動 到 出 口 # 您 的 代 碼 應 該 少 於 8 條 語…" at bounding box center [1328, 346] width 312 height 550
click at [1253, 256] on div "# 這 是 一 個 關 於 參 數 的 概 念 挑 戰 關 卡 。 # 收 集 寶 石 並 移 動 到 出 口 # 您 的 代 碼 應 該 少 於 8 條 語…" at bounding box center [1328, 346] width 312 height 550
type textarea ")"
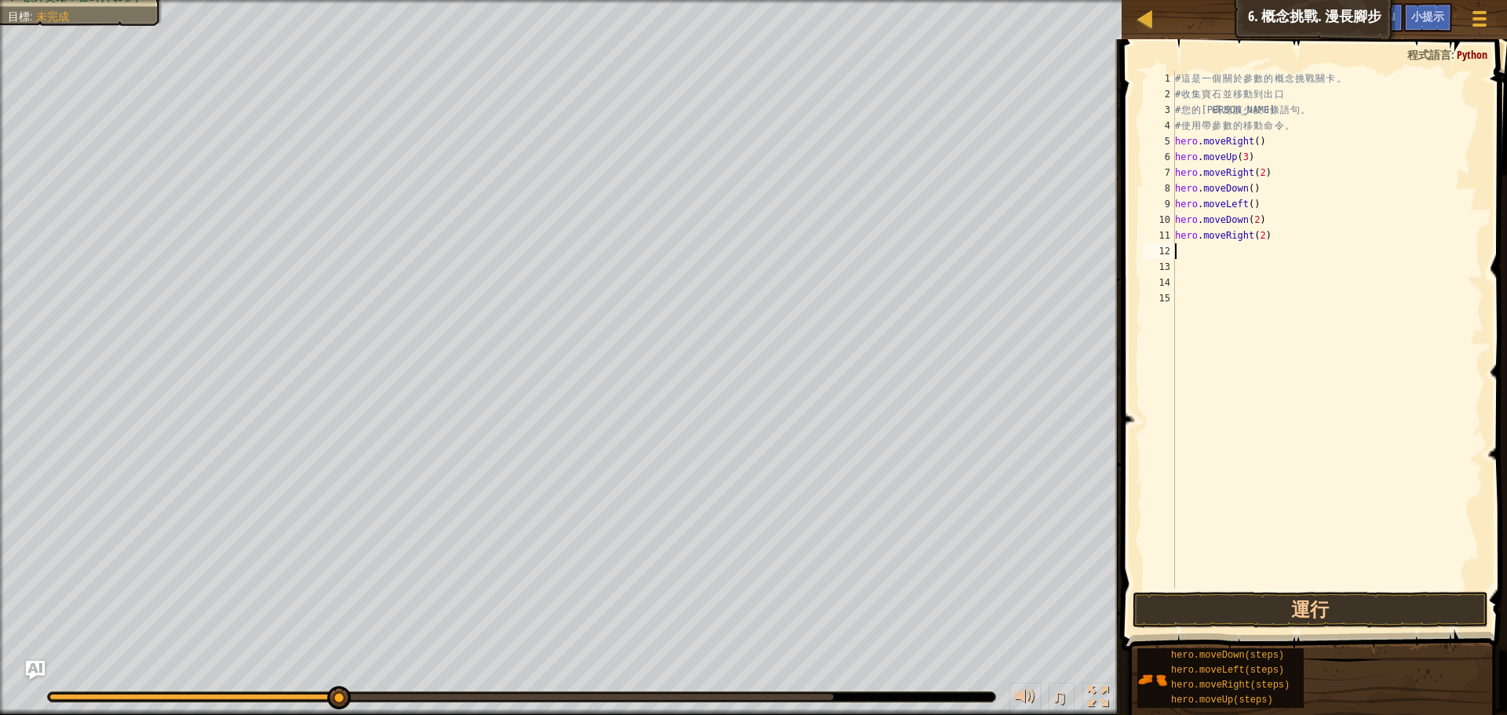
type textarea "h"
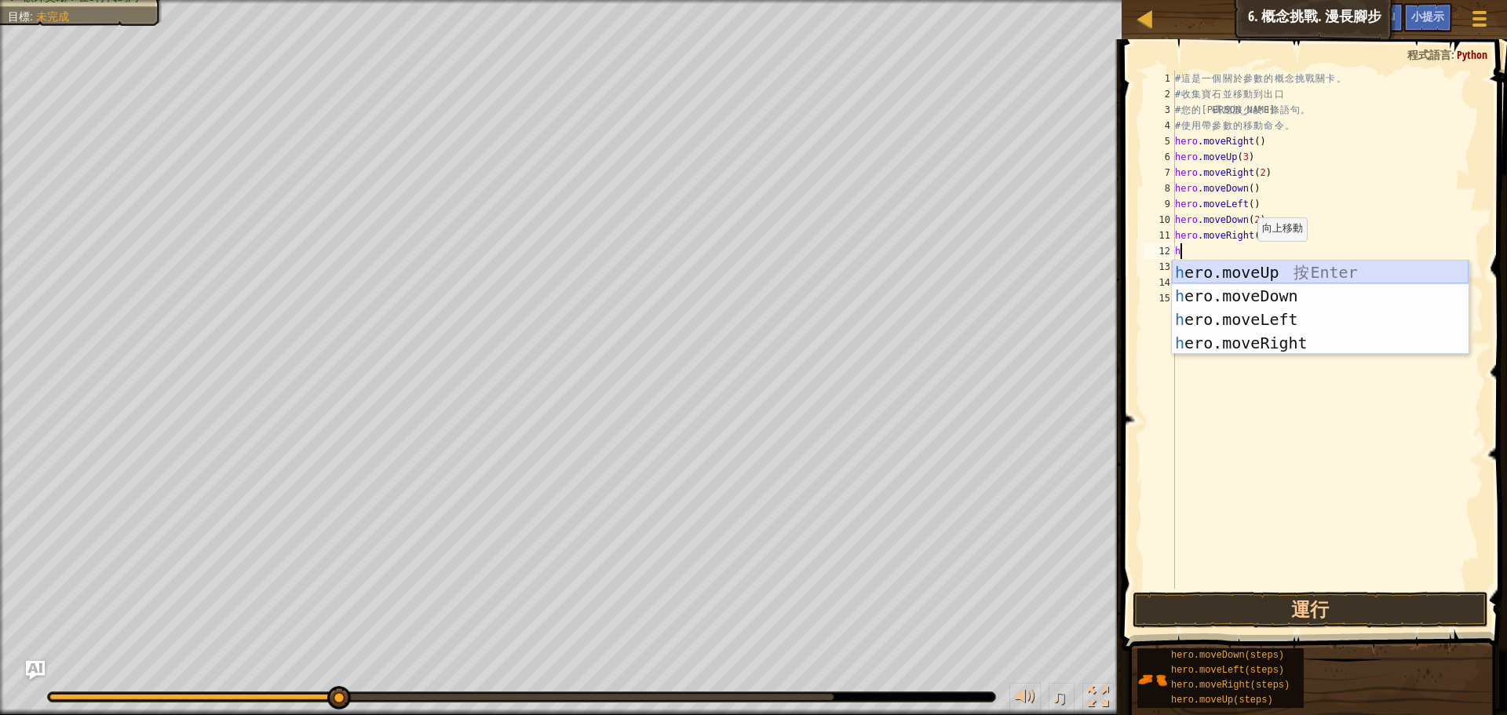
click at [1295, 276] on div "h ero.moveUp 按 Enter h ero.moveDown 按 Enter h ero.moveLeft 按 Enter h ero.moveRi…" at bounding box center [1320, 331] width 297 height 141
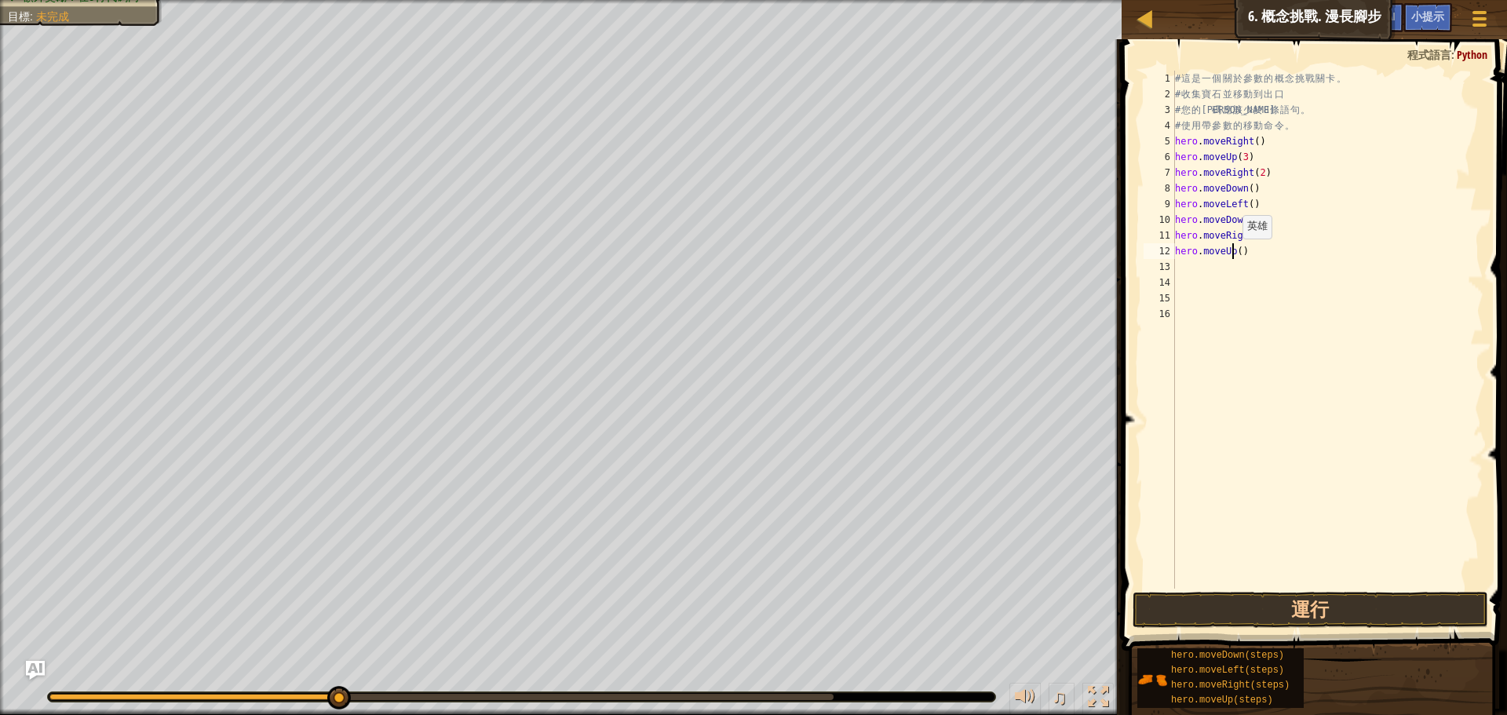
click at [1235, 254] on div "# 這 是 一 個 關 於 參 數 的 概 念 挑 戰 關 卡 。 # 收 集 寶 石 並 移 動 到 出 口 # 您 的 代 碼 應 該 少 於 8 條 語…" at bounding box center [1328, 346] width 312 height 550
click at [1236, 255] on div "# 這 是 一 個 關 於 參 數 的 概 念 挑 戰 關 卡 。 # 收 集 寶 石 並 移 動 到 出 口 # 您 的 代 碼 應 該 少 於 8 條 語…" at bounding box center [1328, 346] width 312 height 550
type textarea "hero.moveUp(2)"
click at [1222, 277] on div "# 這 是 一 個 關 於 參 數 的 概 念 挑 戰 關 卡 。 # 收 集 寶 石 並 移 動 到 出 口 # 您 的 代 碼 應 該 少 於 8 條 語…" at bounding box center [1328, 346] width 312 height 550
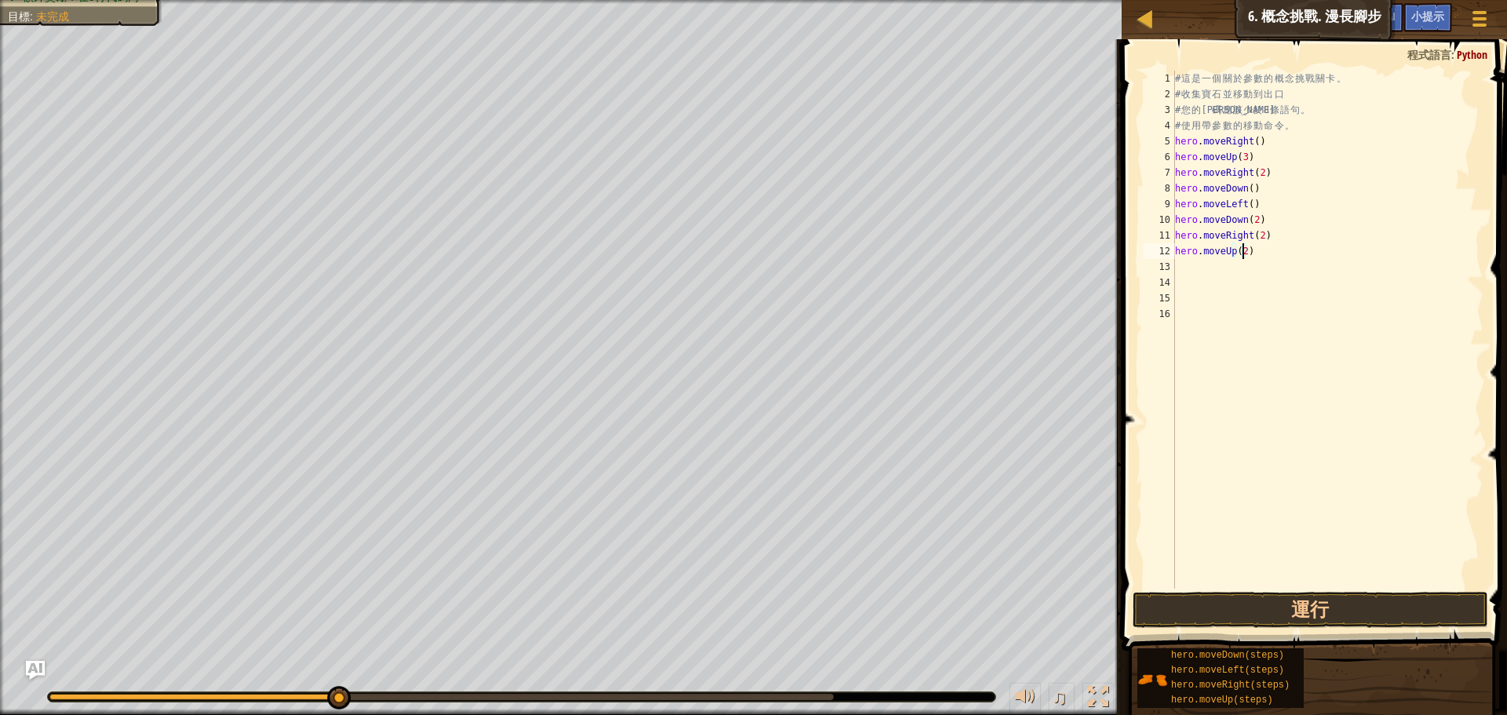
scroll to position [7, 0]
click at [1213, 263] on div "# 這 是 一 個 關 於 參 數 的 概 念 挑 戰 關 卡 。 # 收 集 寶 石 並 移 動 到 出 口 # 您 的 代 碼 應 該 少 於 8 條 語…" at bounding box center [1328, 346] width 312 height 550
type textarea "h"
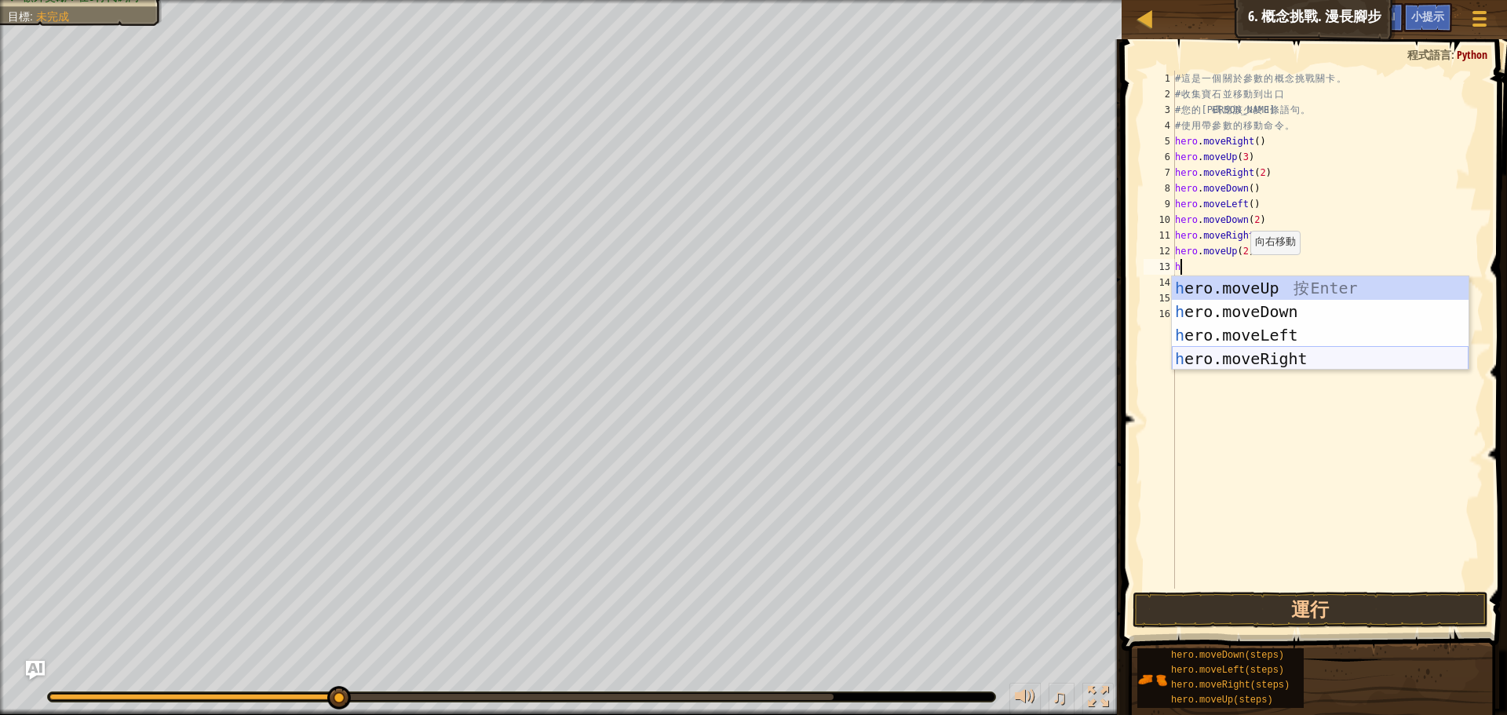
click at [1266, 351] on div "h ero.moveUp 按 Enter h ero.moveDown 按 Enter h ero.moveLeft 按 Enter h ero.moveRi…" at bounding box center [1320, 346] width 297 height 141
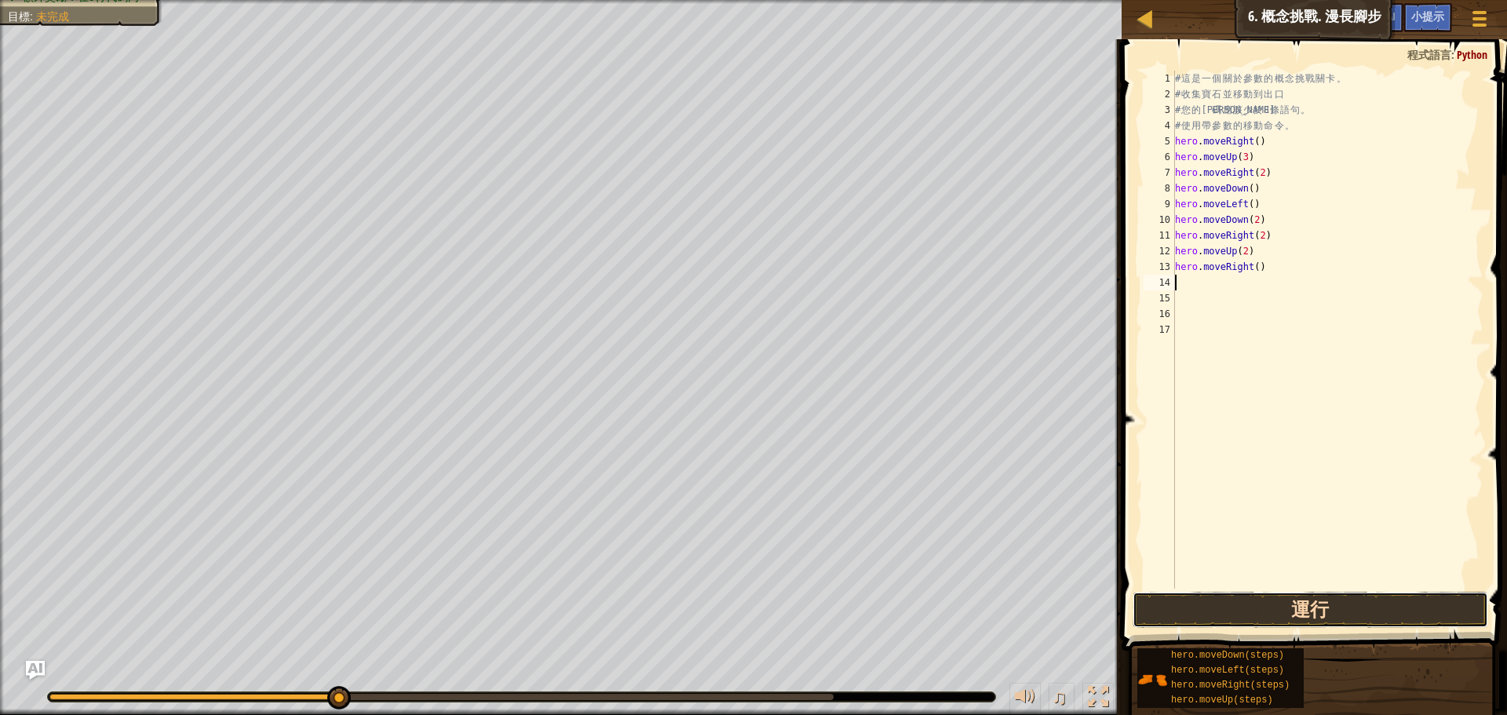
click at [1220, 606] on button "運行" at bounding box center [1311, 610] width 356 height 36
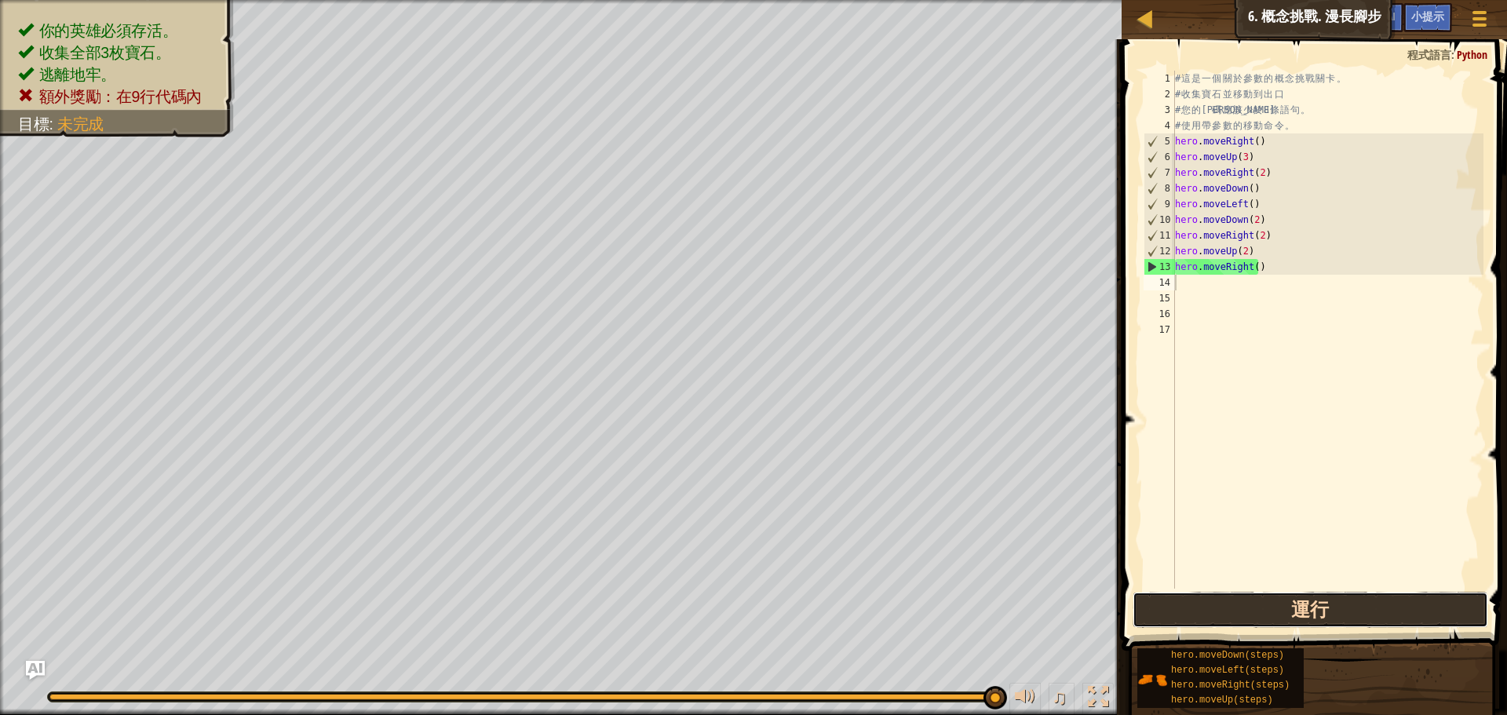
click at [1288, 608] on button "運行" at bounding box center [1311, 610] width 356 height 36
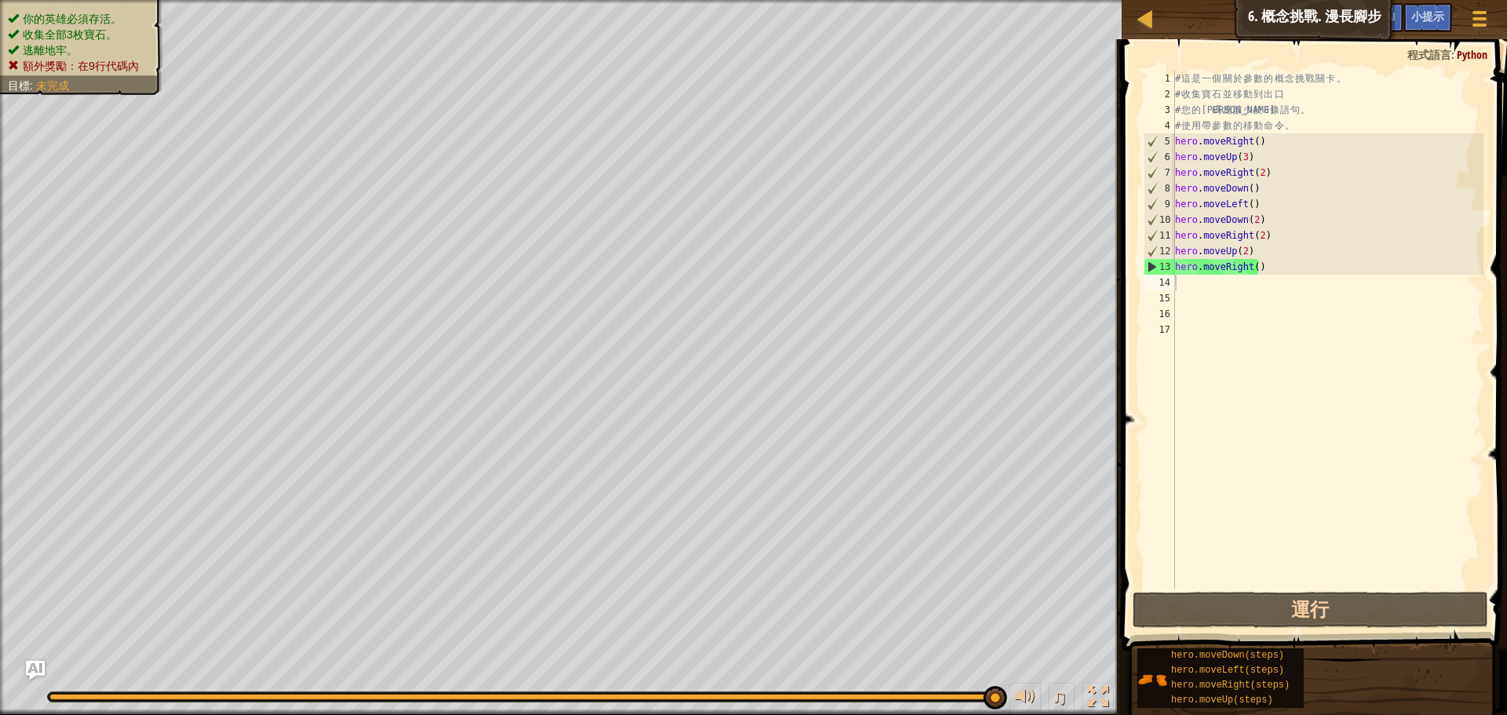
drag, startPoint x: 69, startPoint y: 12, endPoint x: 69, endPoint y: 22, distance: 10.2
click at [69, 22] on ul "你的英雄必須存活。 收集全部3枚寶石。 逃離地牢。 額外獎勵：在9行代碼內" at bounding box center [81, 42] width 147 height 63
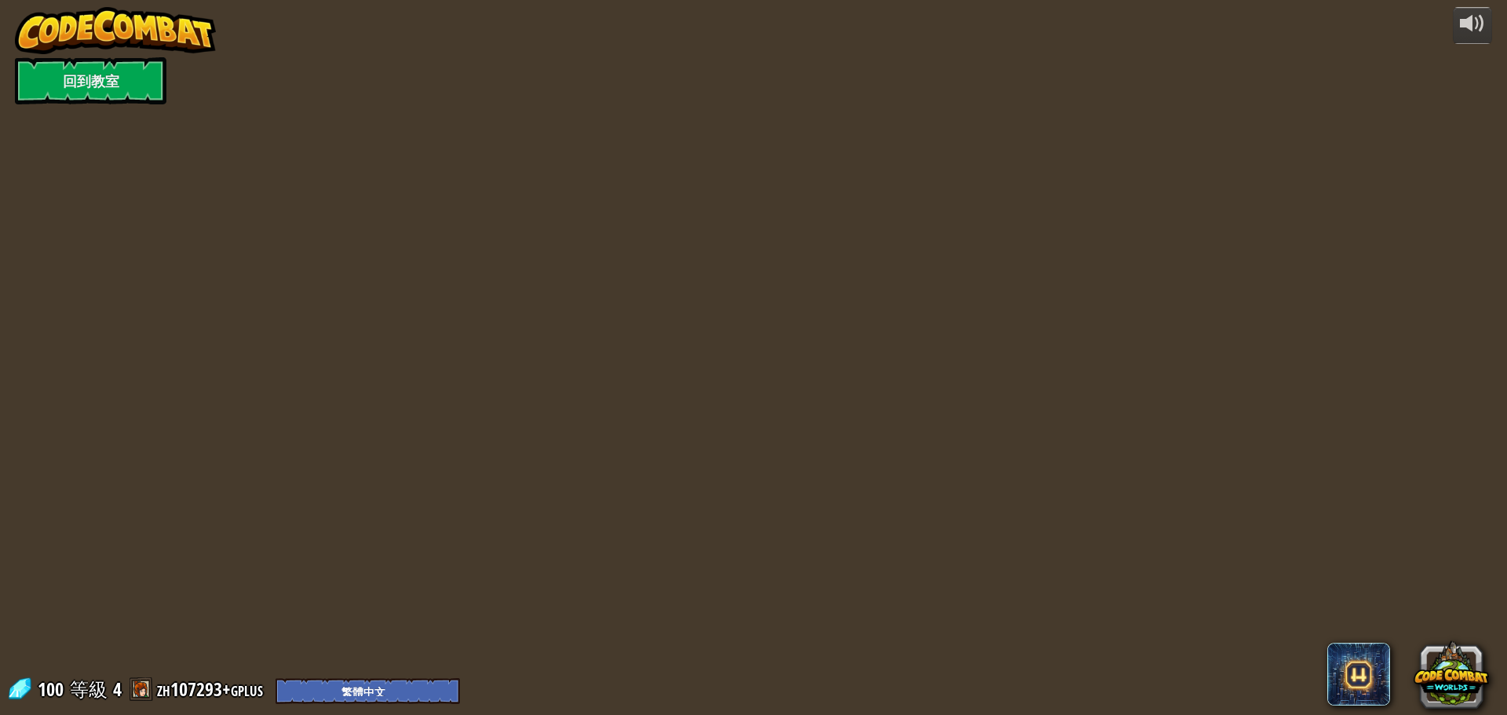
select select "zh-HANT"
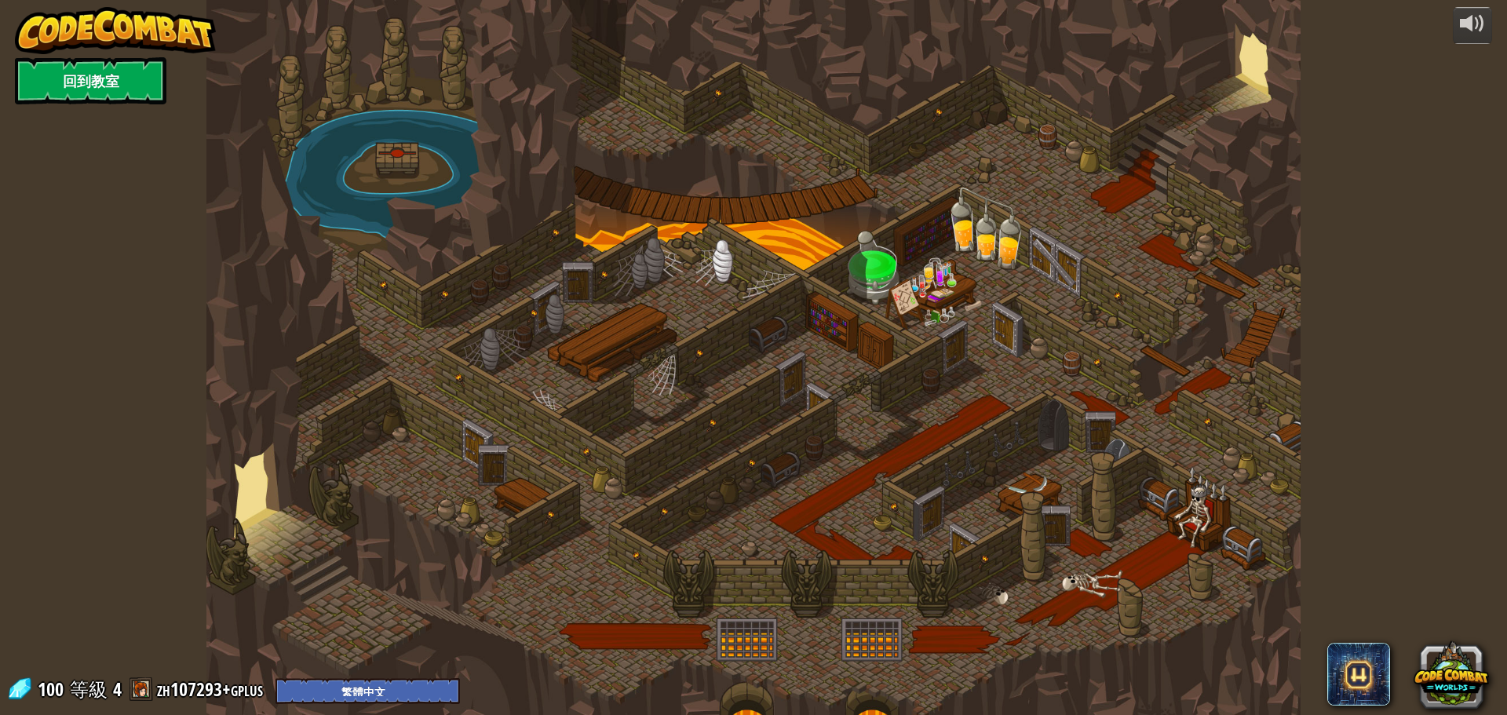
select select "zh-HANT"
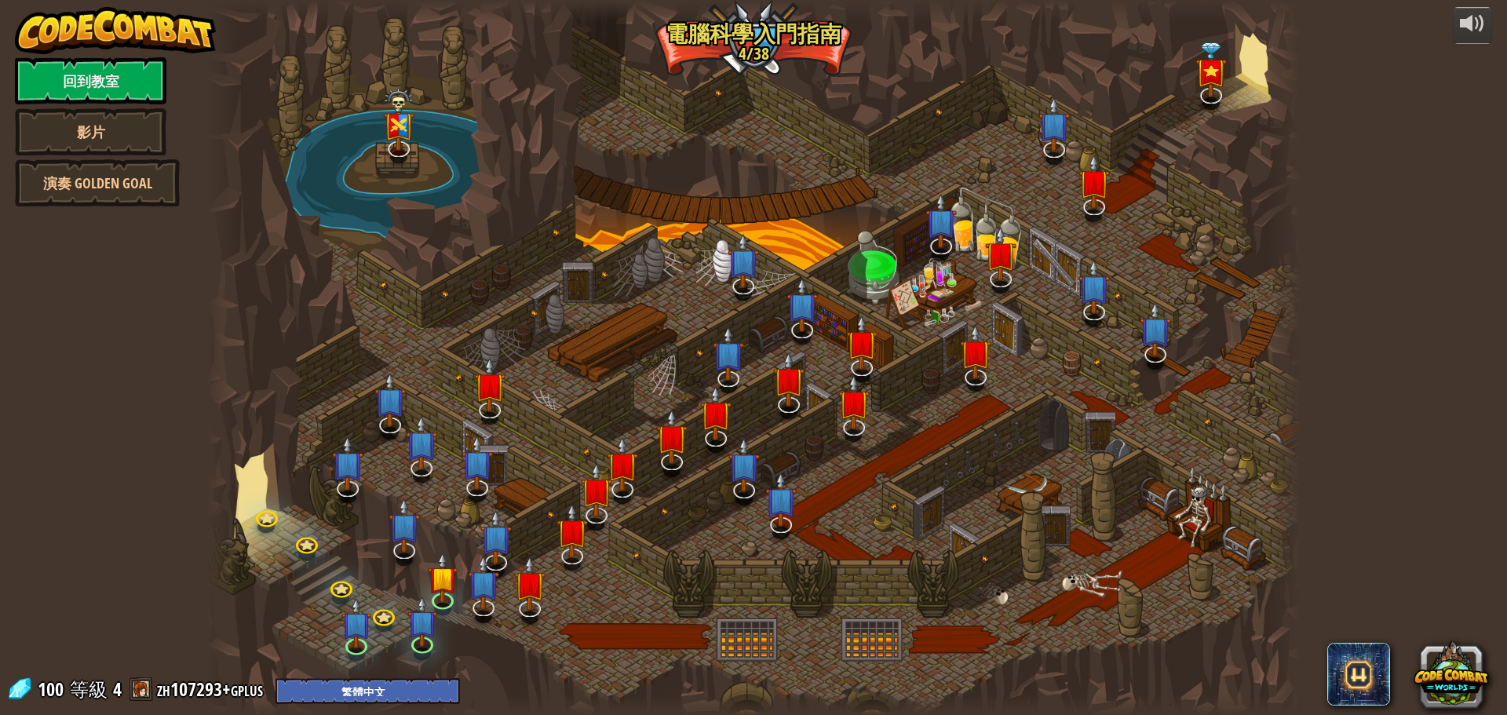
select select "zh-HANT"
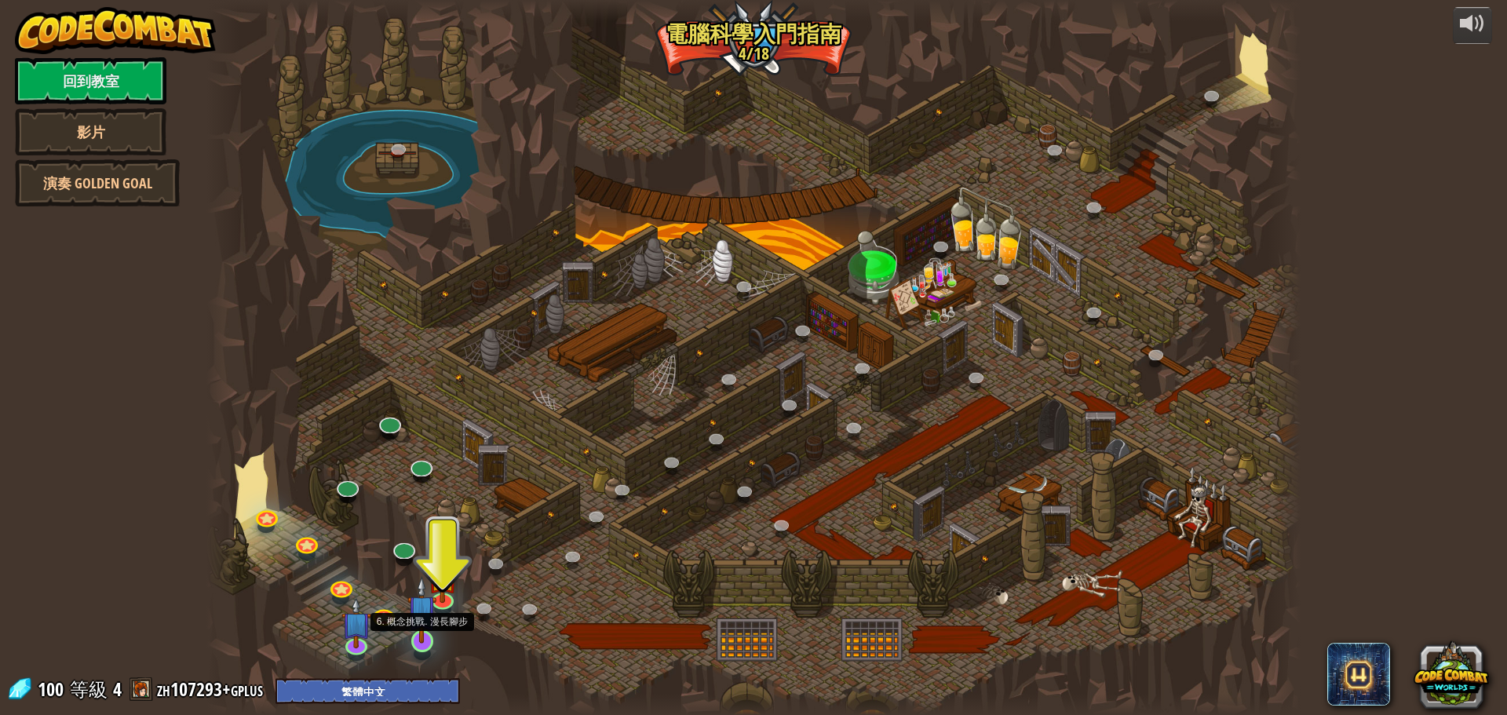
click at [430, 636] on img at bounding box center [421, 609] width 29 height 67
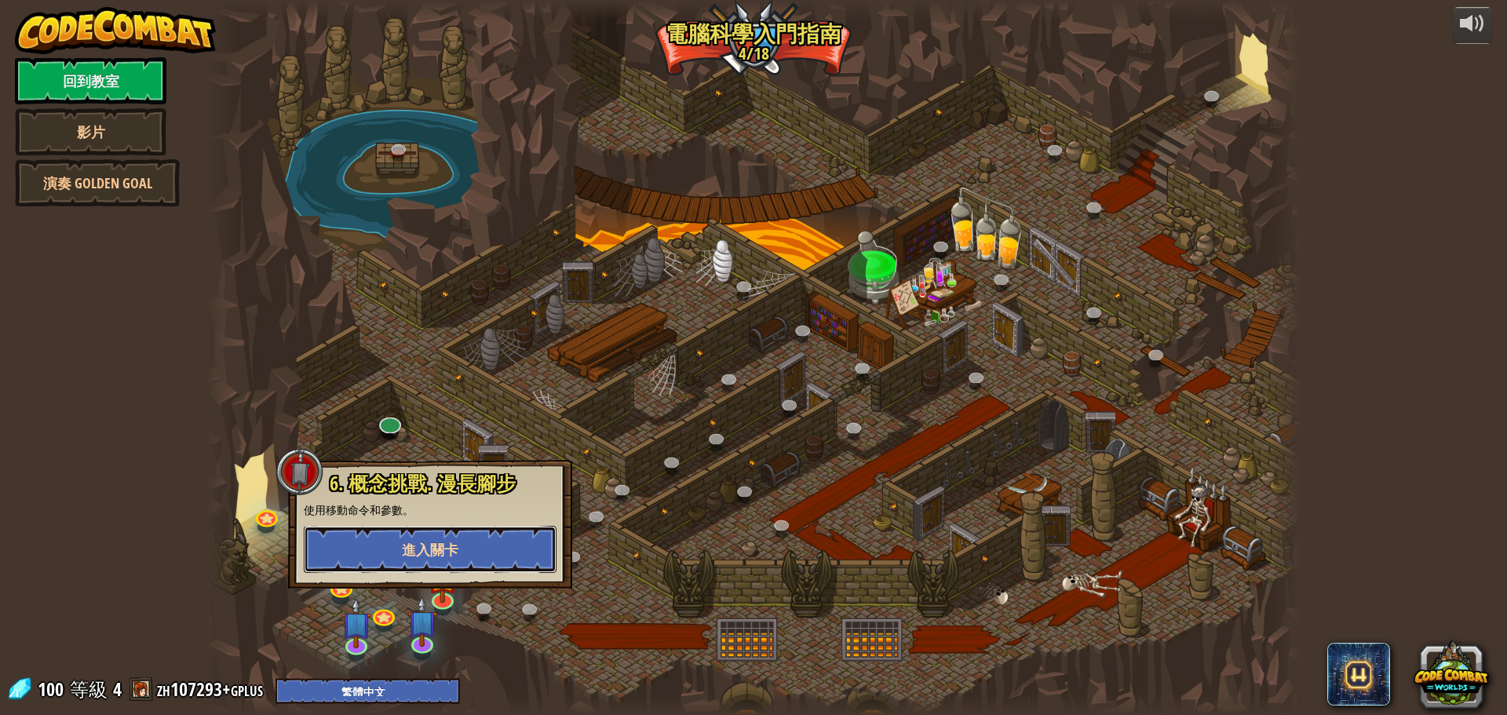
click at [473, 550] on button "進入關卡" at bounding box center [430, 549] width 253 height 47
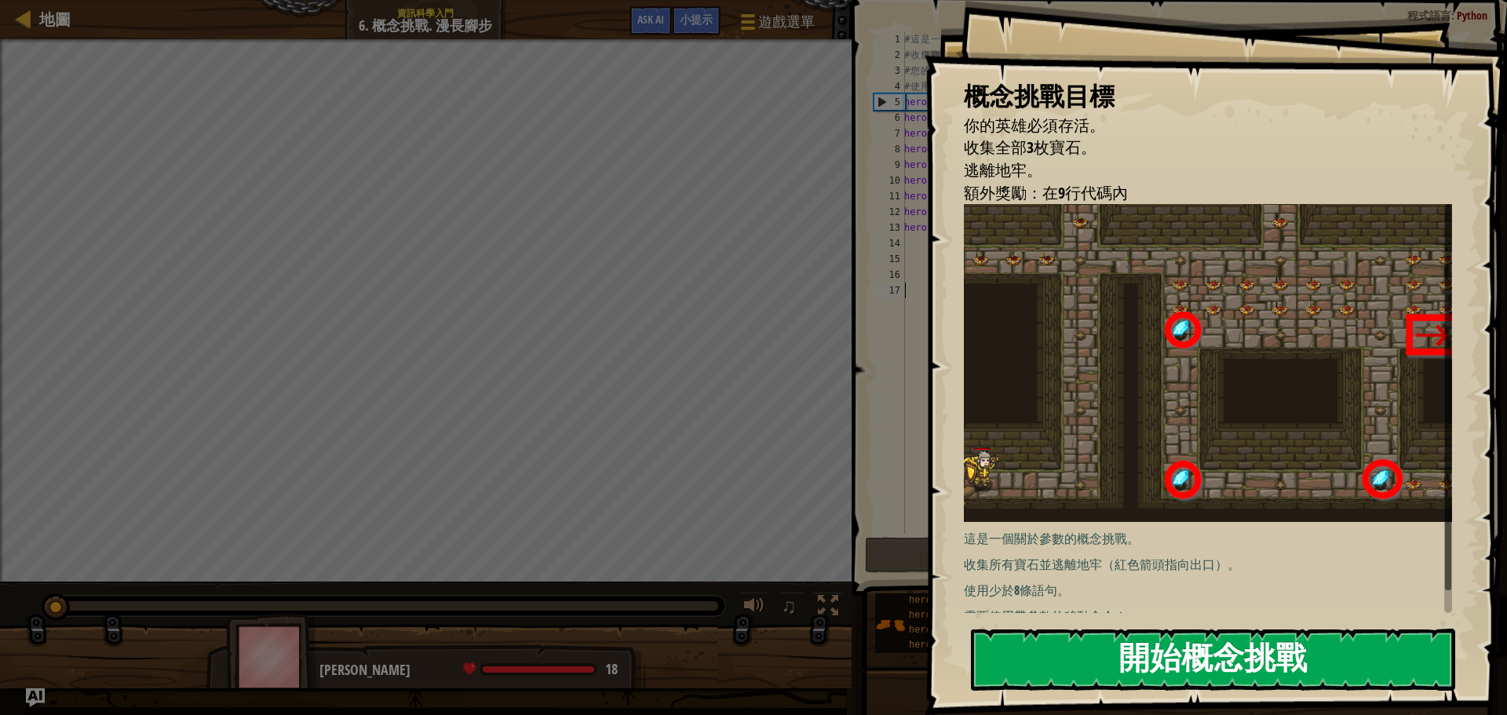
click at [1030, 680] on button "開始概念挑戰" at bounding box center [1213, 660] width 484 height 62
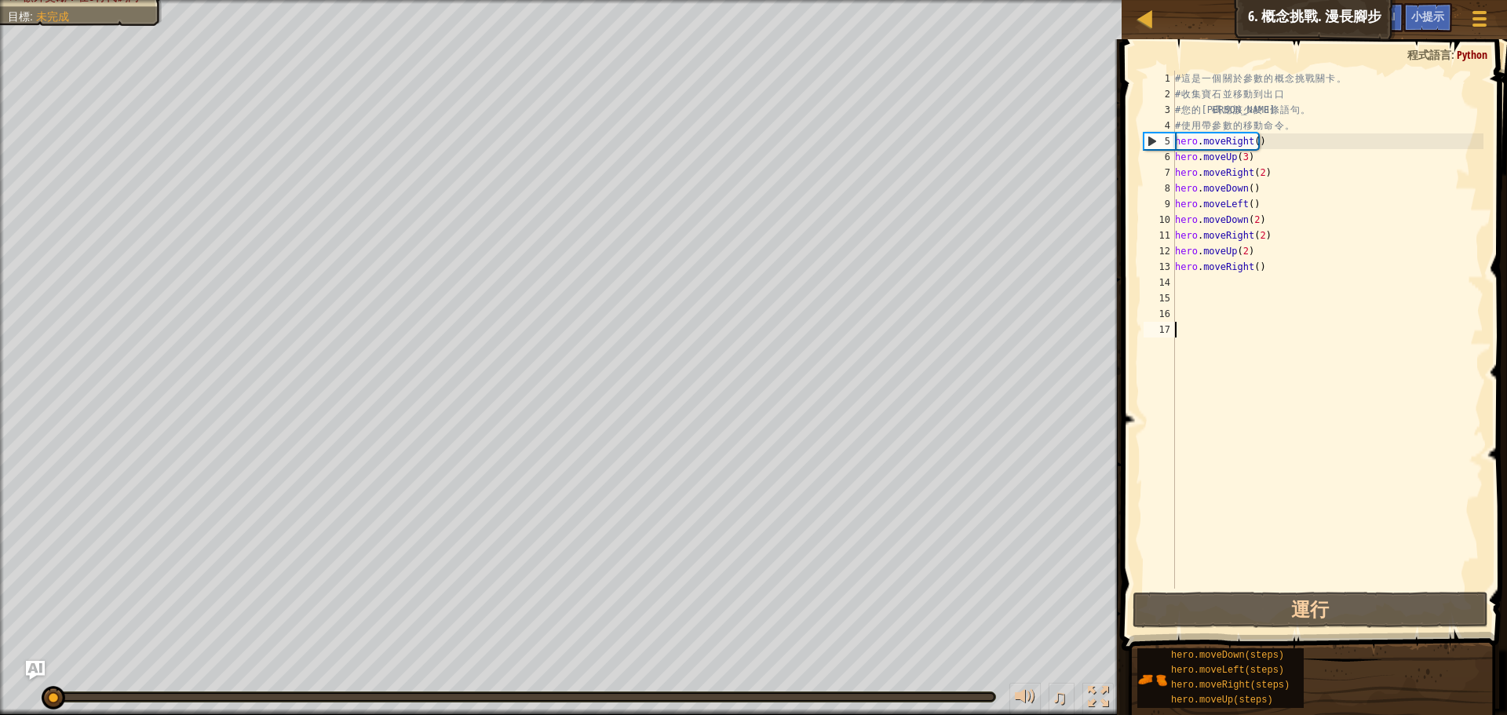
select select "zh-HANT"
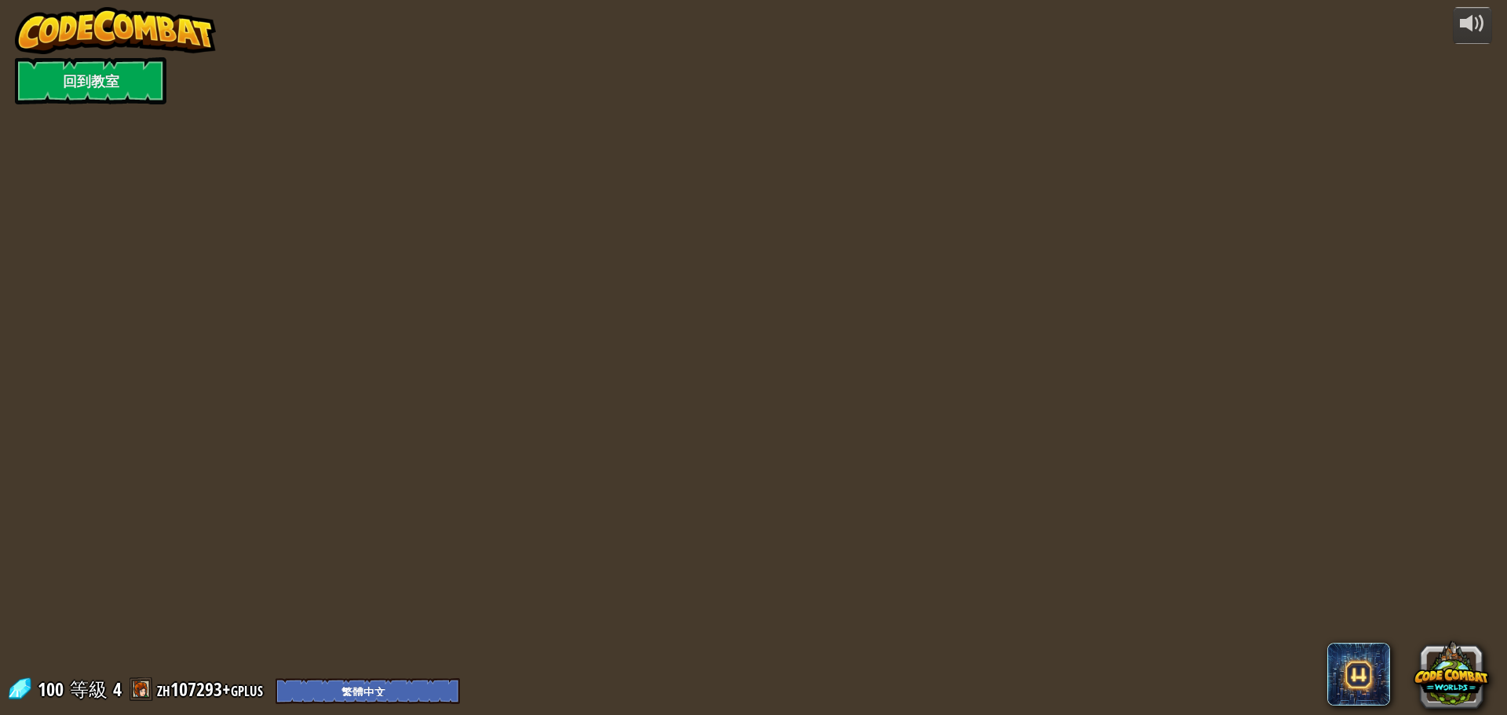
select select "zh-HANT"
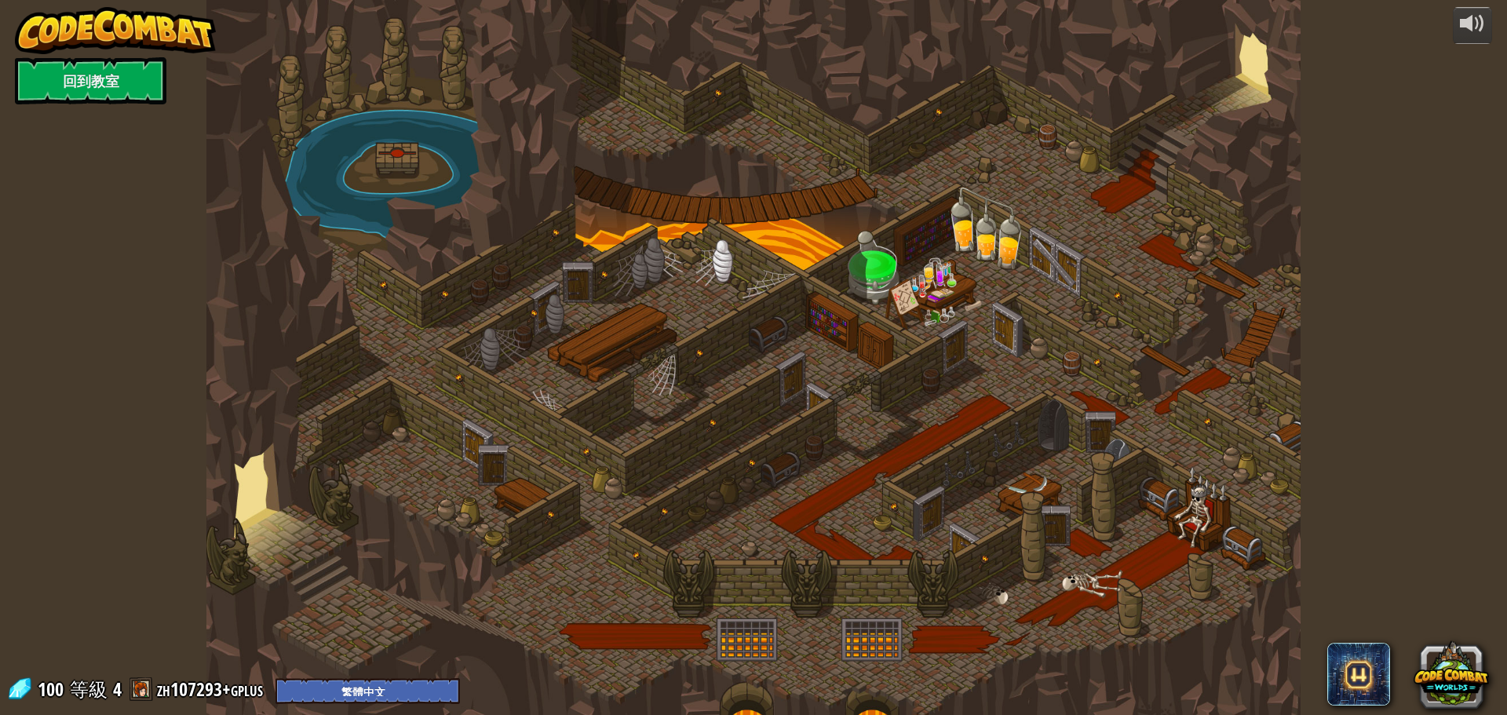
select select "zh-HANT"
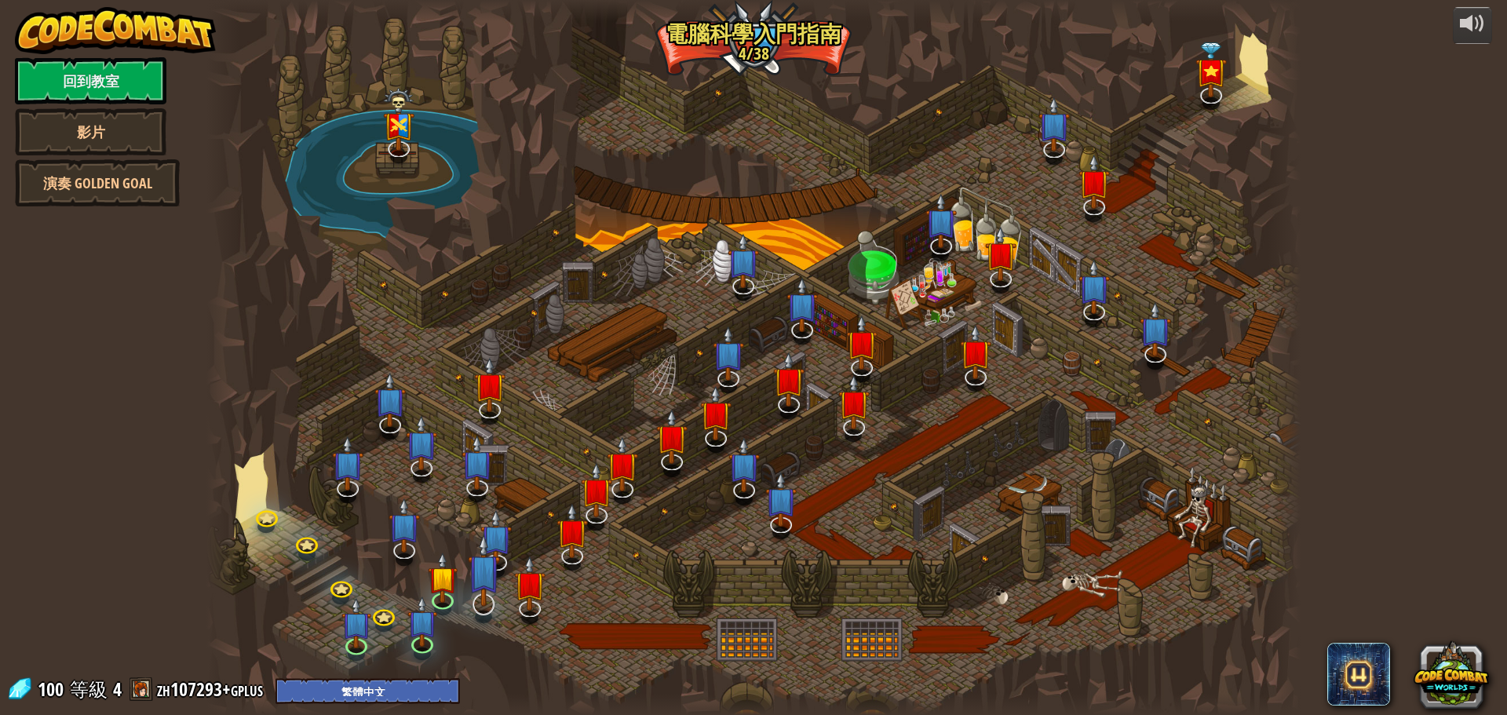
select select "zh-HANT"
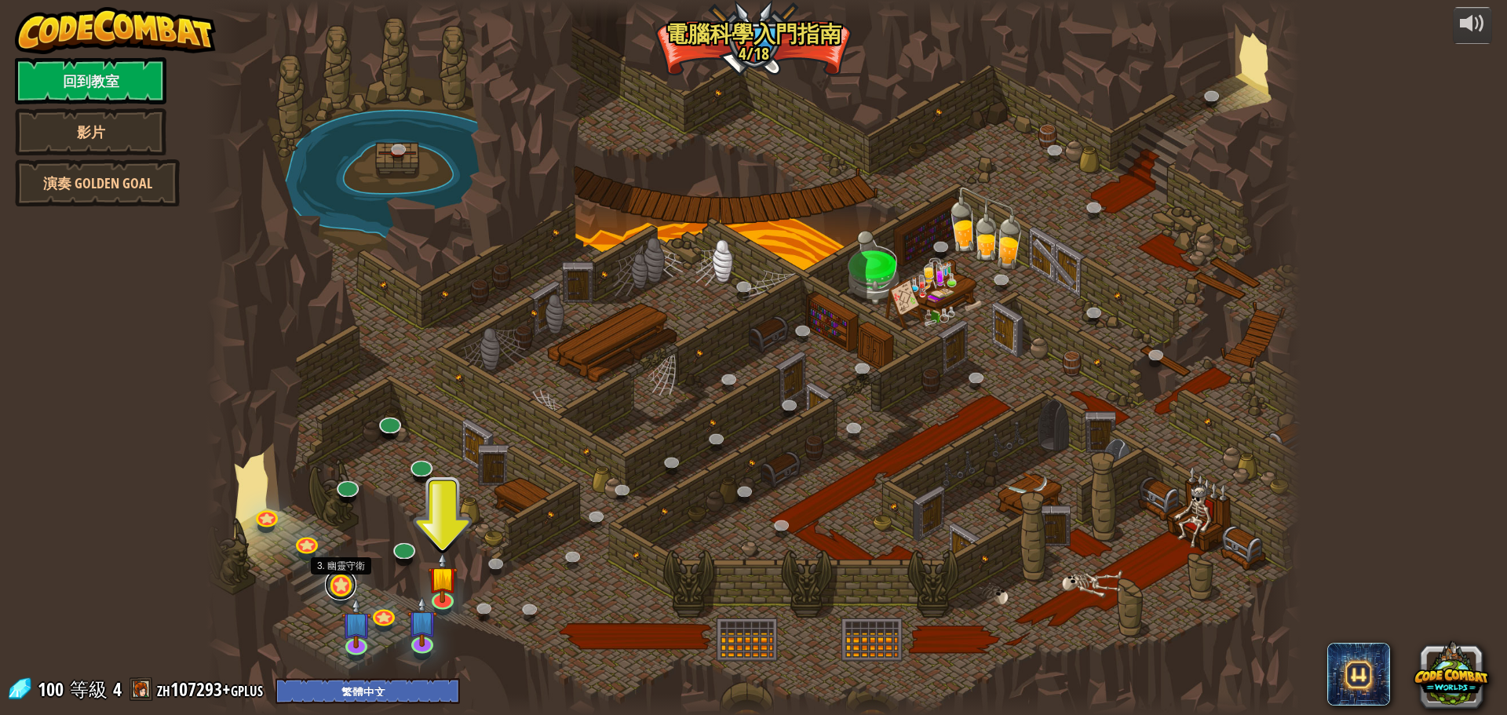
click at [345, 586] on link at bounding box center [340, 584] width 31 height 31
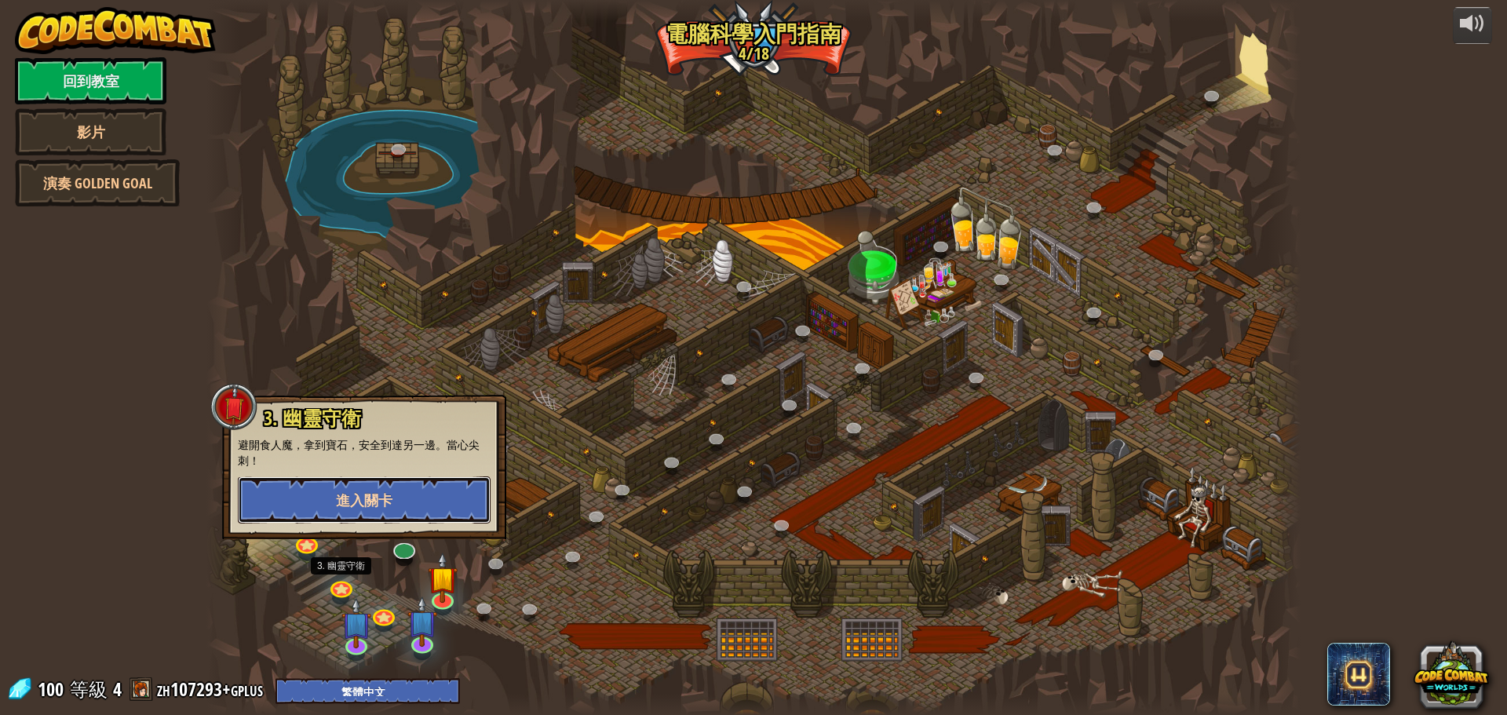
click at [353, 499] on span "進入關卡" at bounding box center [364, 501] width 57 height 20
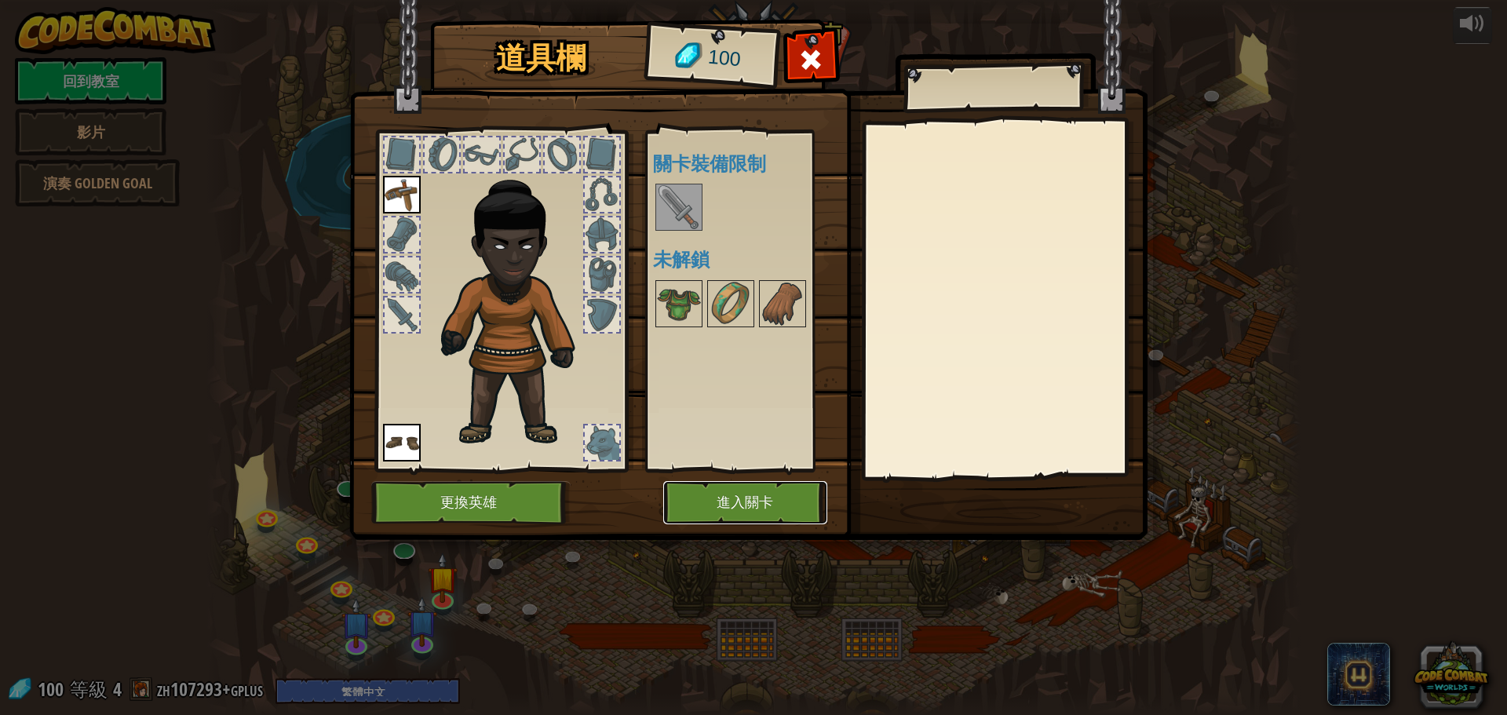
click at [738, 511] on button "進入關卡" at bounding box center [745, 502] width 164 height 43
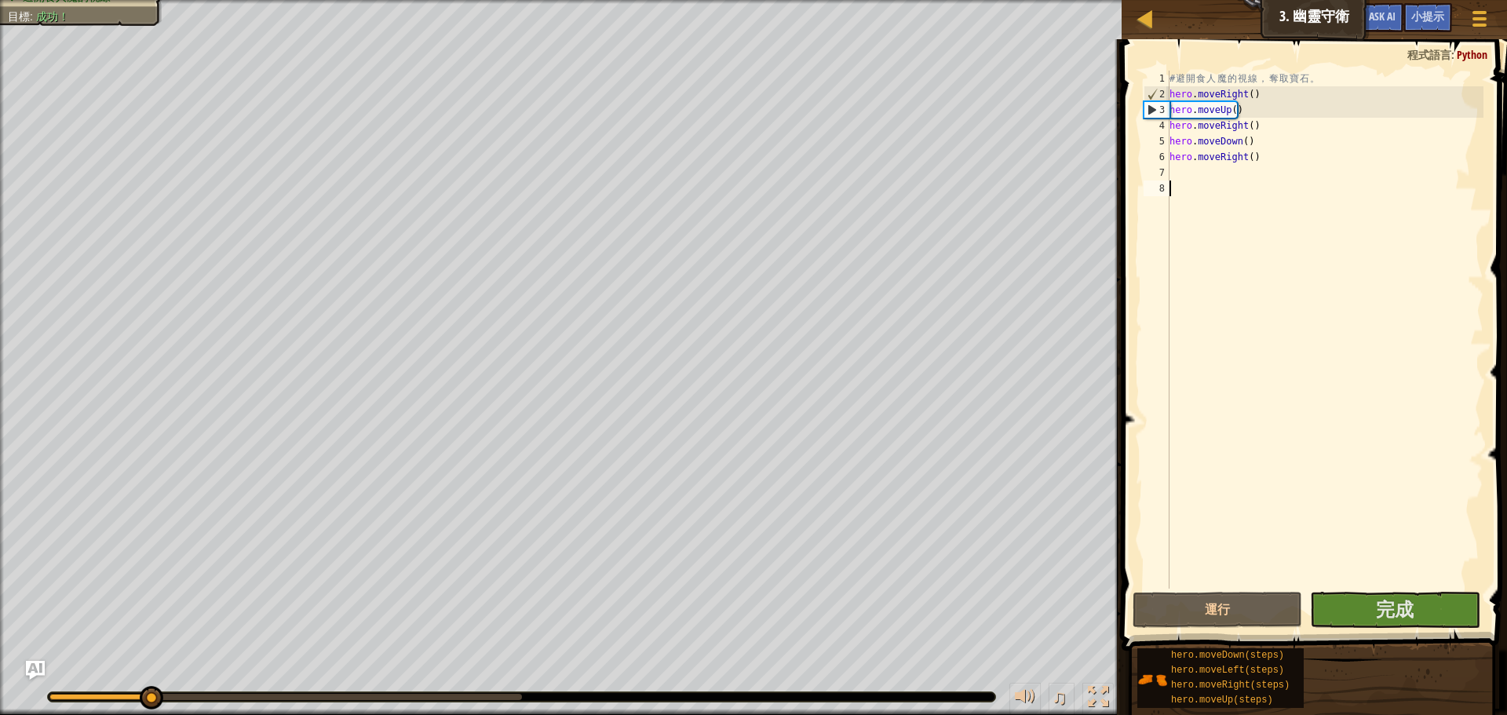
select select "zh-HANT"
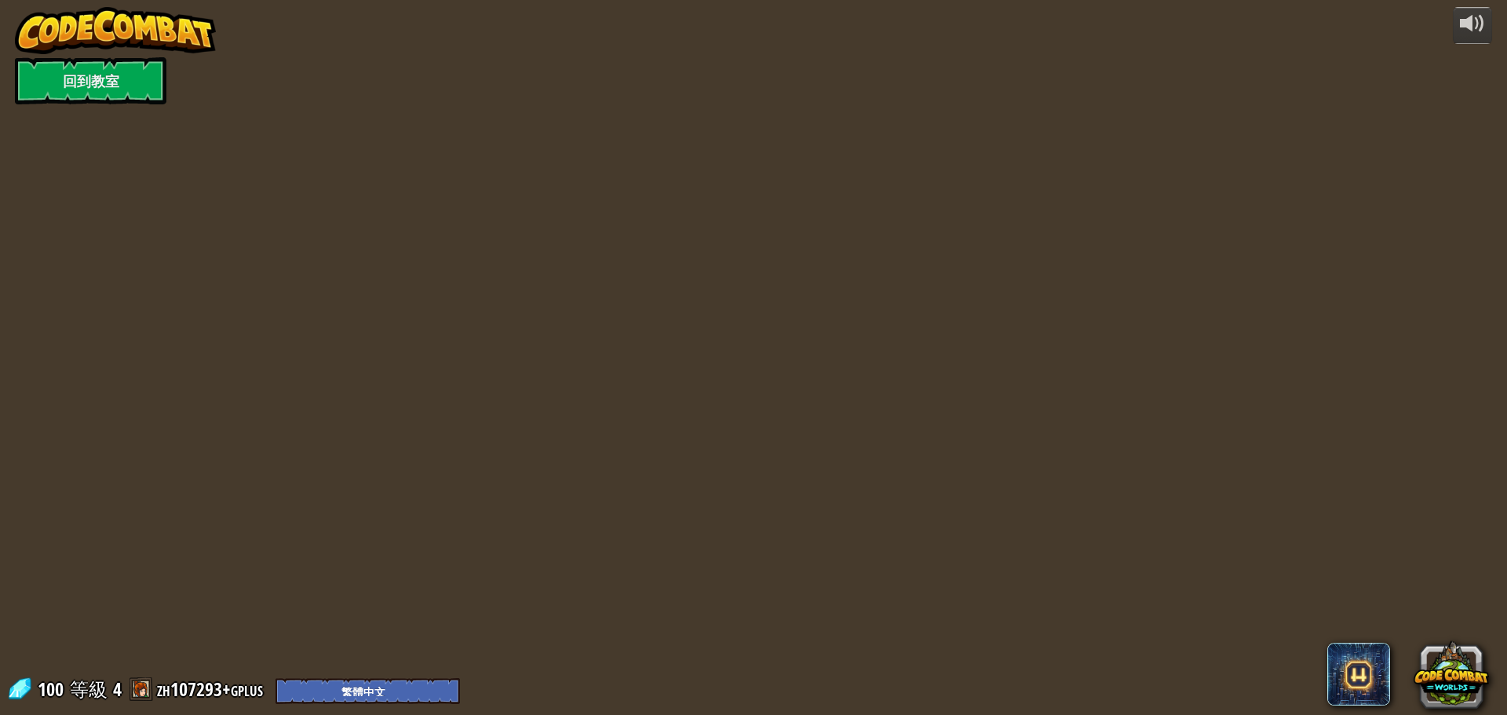
select select "zh-HANT"
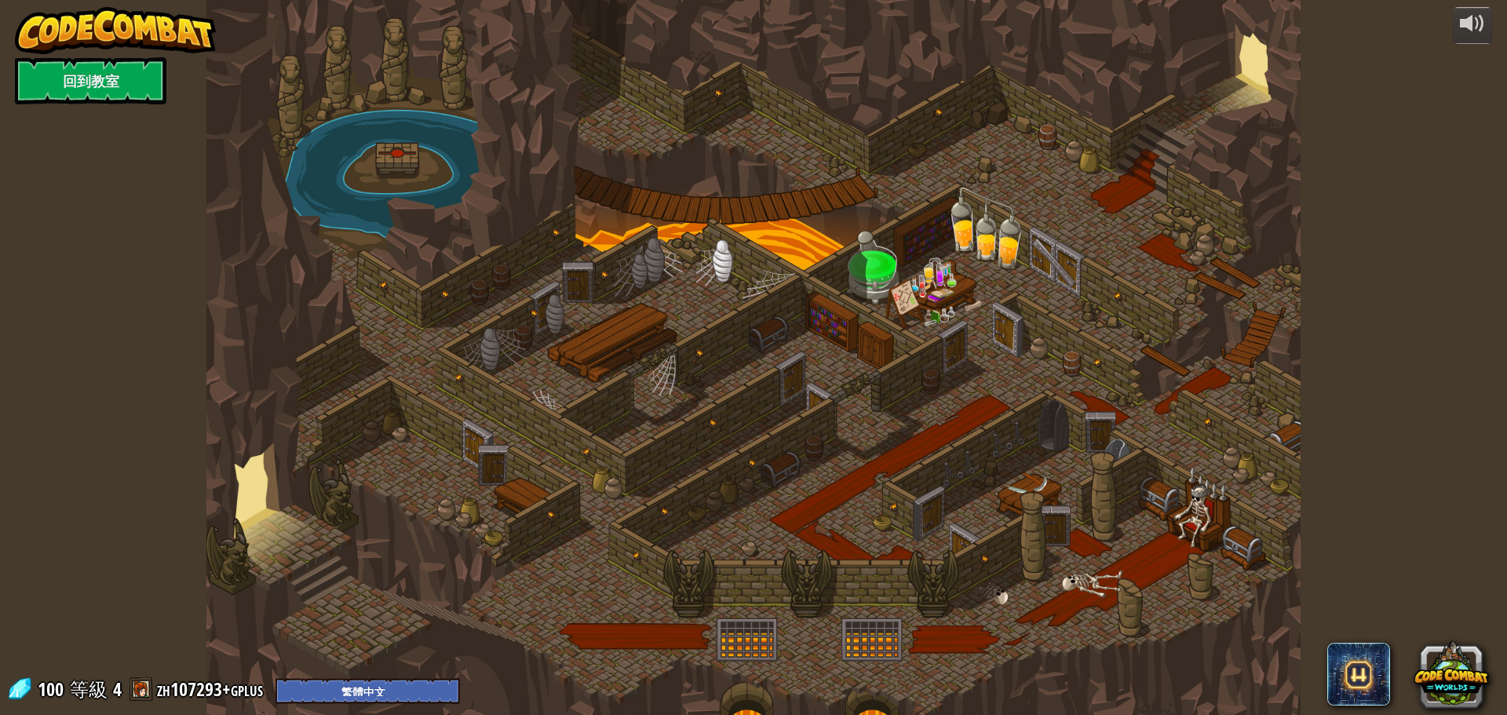
select select "zh-HANT"
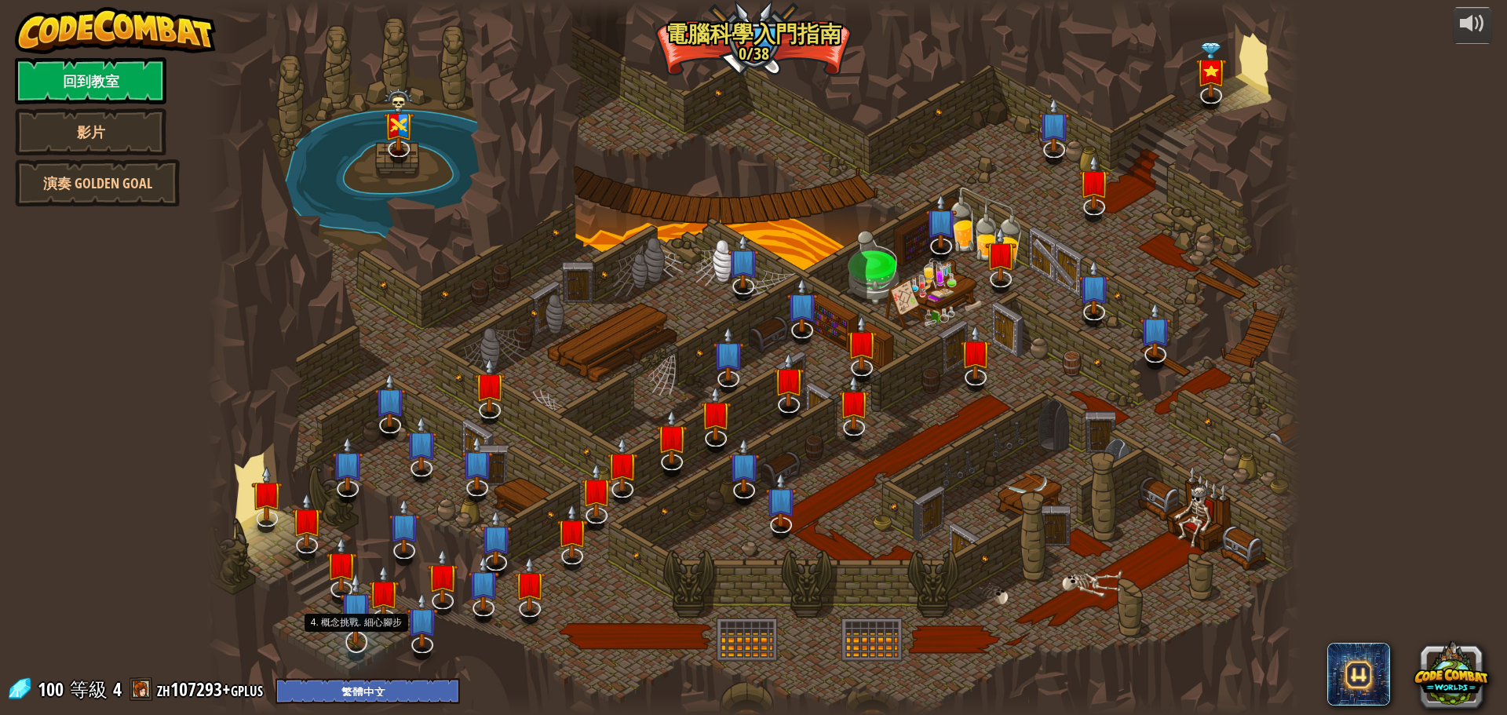
select select "zh-HANT"
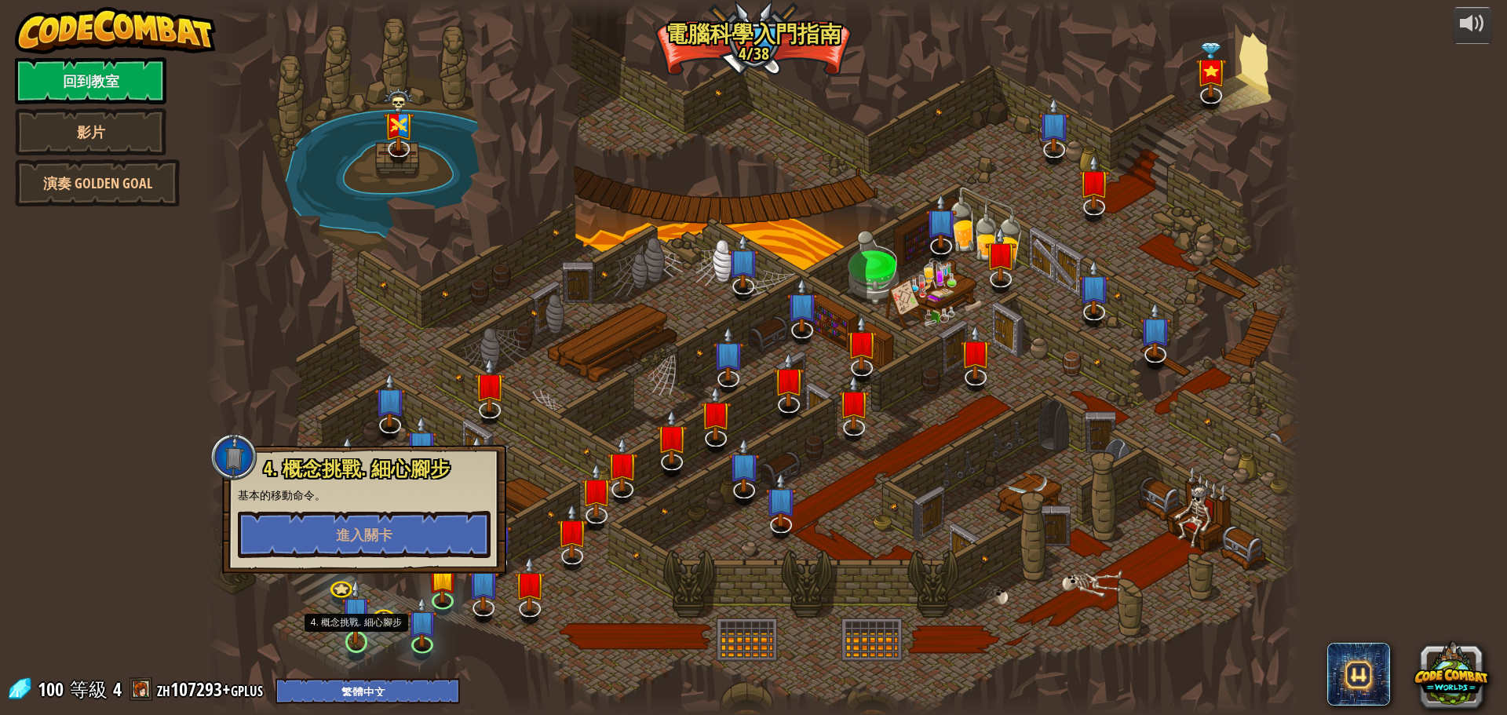
select select "zh-HANT"
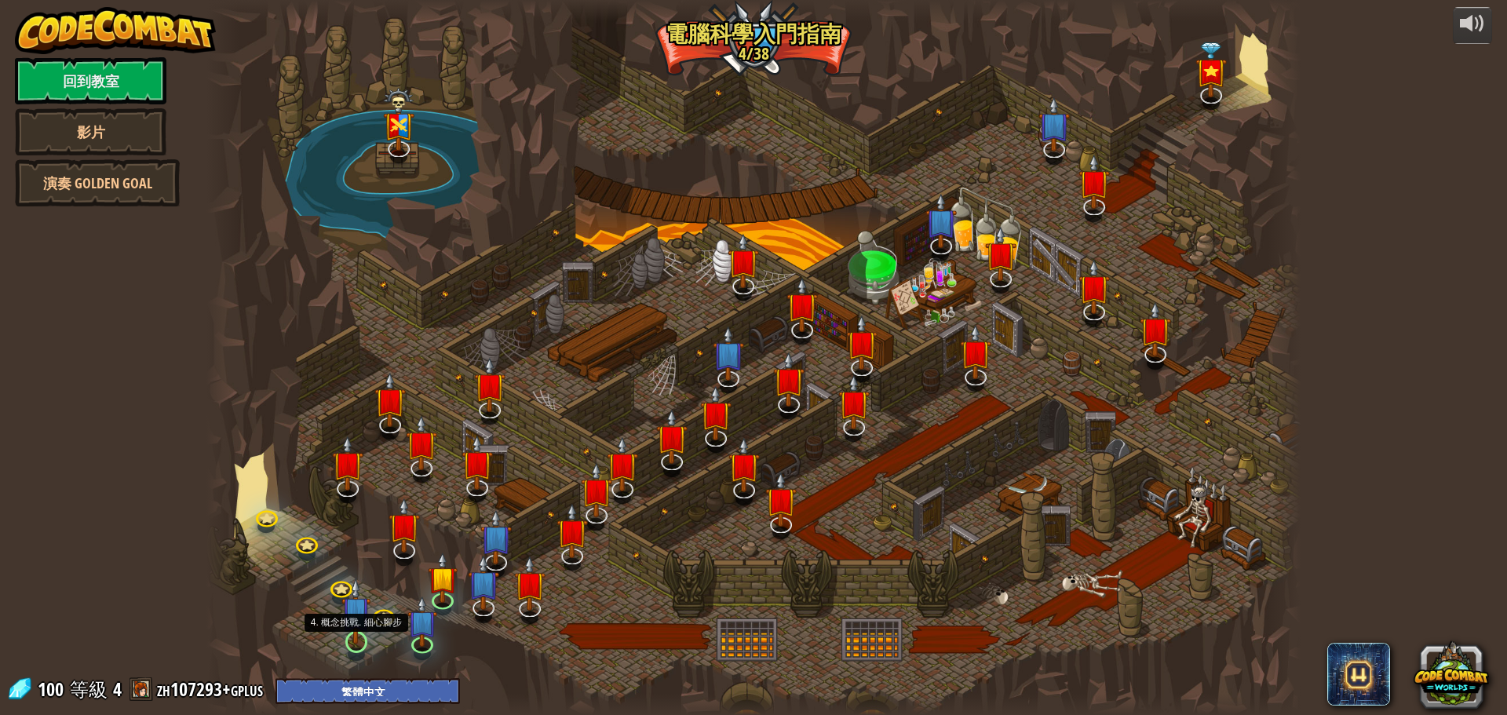
select select "zh-HANT"
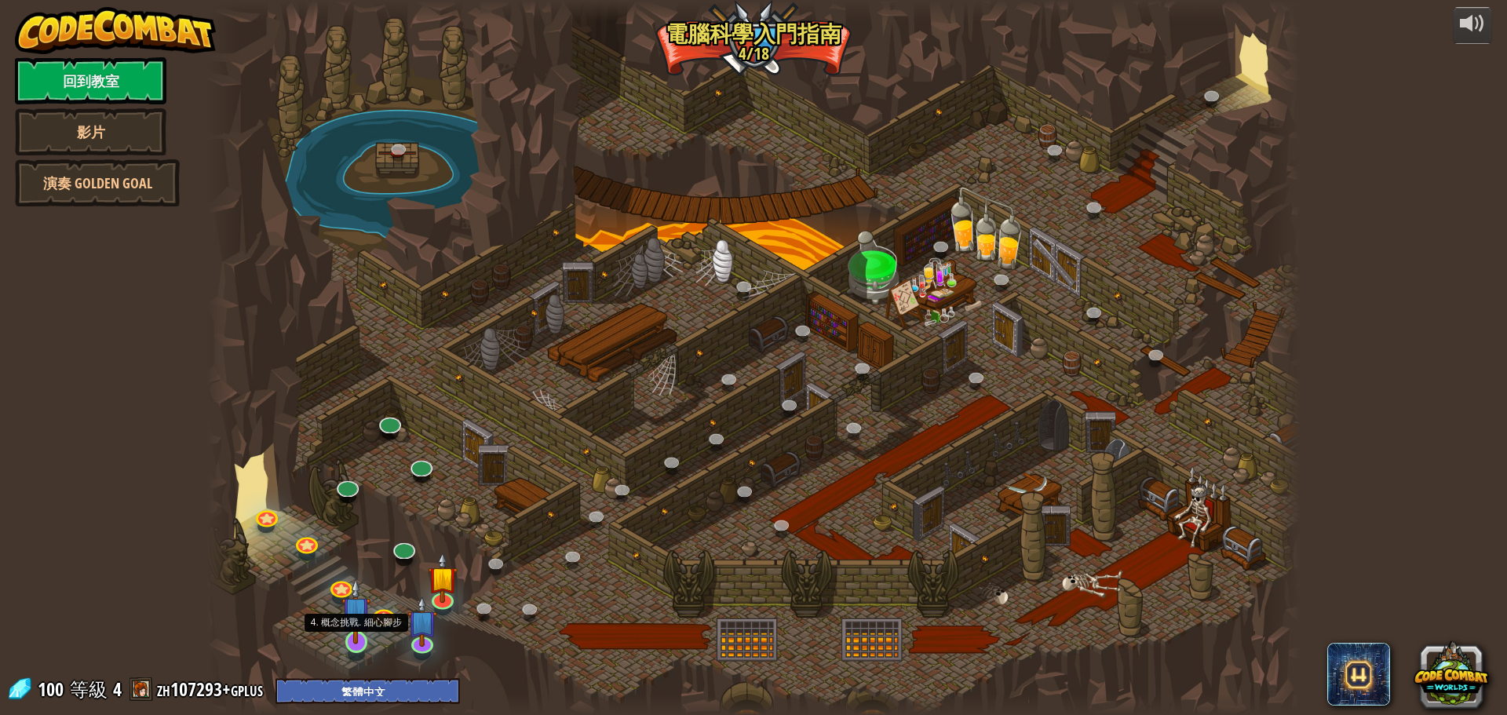
click at [363, 630] on img at bounding box center [356, 611] width 29 height 67
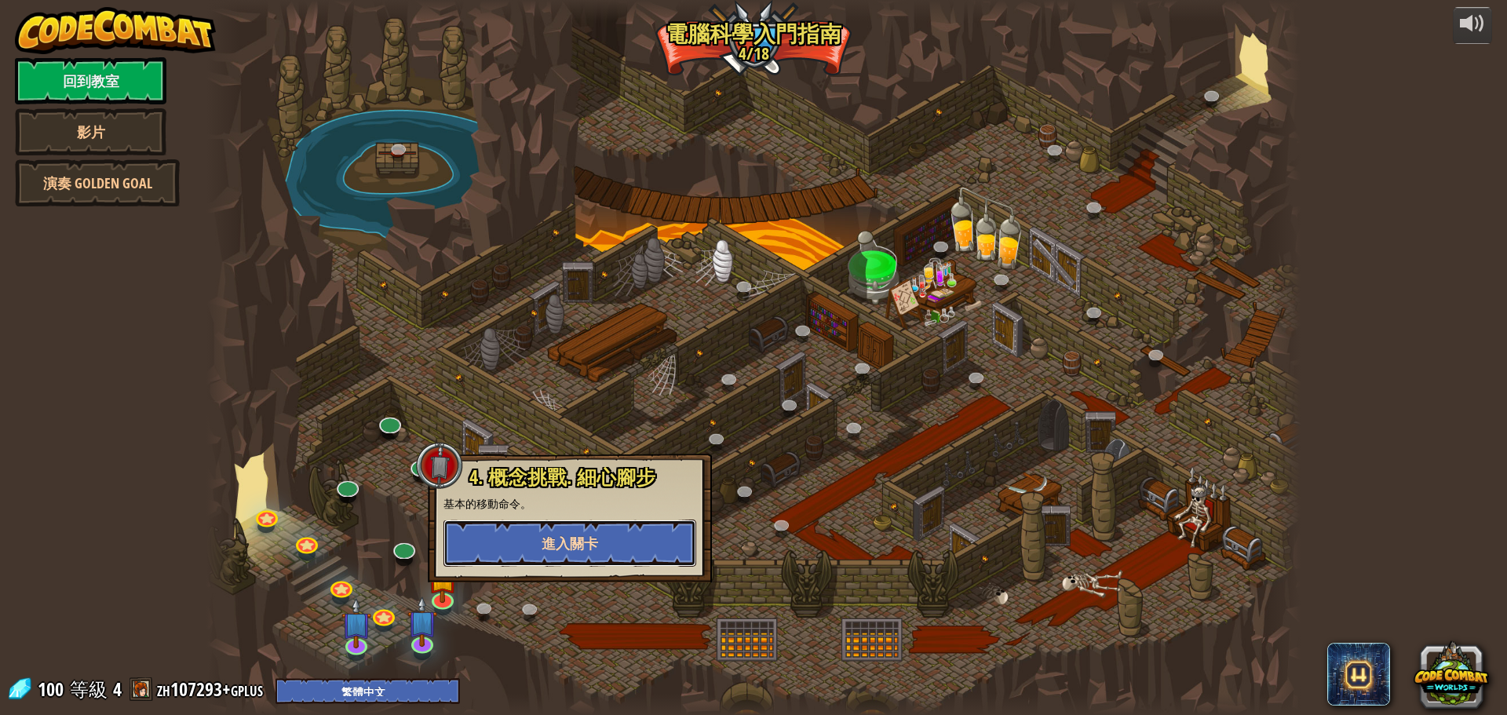
click at [513, 547] on button "進入關卡" at bounding box center [570, 543] width 253 height 47
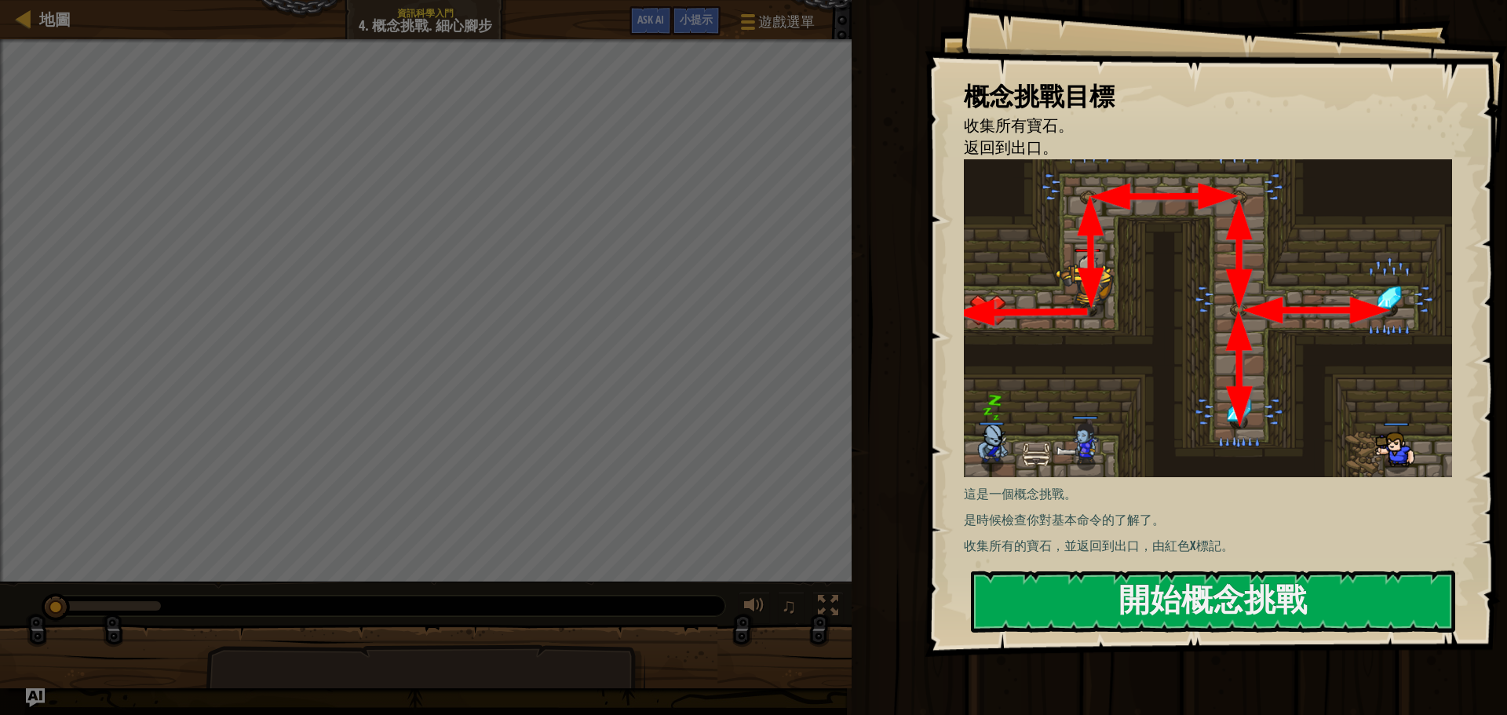
drag, startPoint x: 1058, startPoint y: 557, endPoint x: 1054, endPoint y: 566, distance: 9.5
click at [1057, 558] on div "概念挑戰目標 收集所有寶石。 返回到出口。 這是一個概念挑戰。 是時候檢查你對基本命令的了解了。 收集所有的寶石，並返回到出口，由紅色X標記。 開始概念挑戰 …" at bounding box center [1216, 328] width 583 height 657
click at [1032, 590] on button "開始概念挑戰" at bounding box center [1213, 602] width 484 height 62
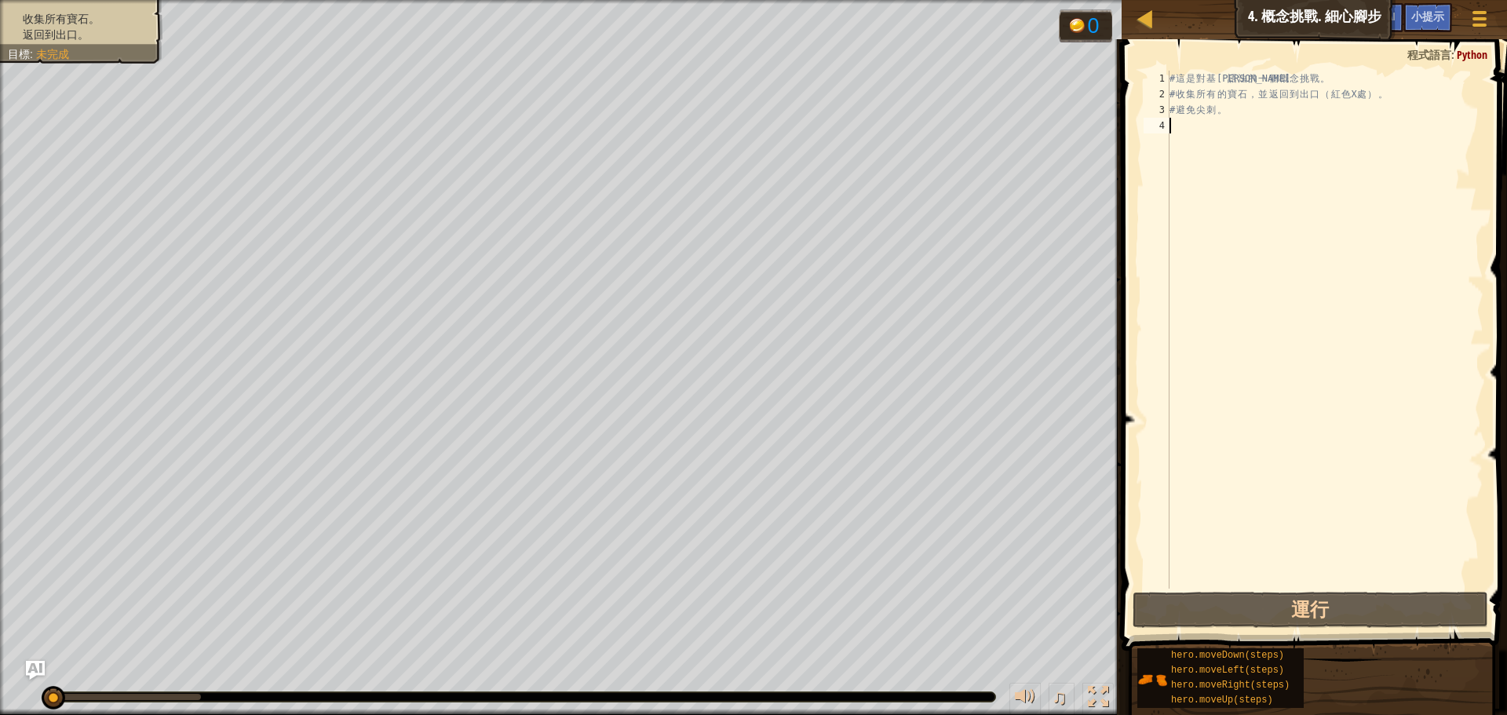
type textarea "h"
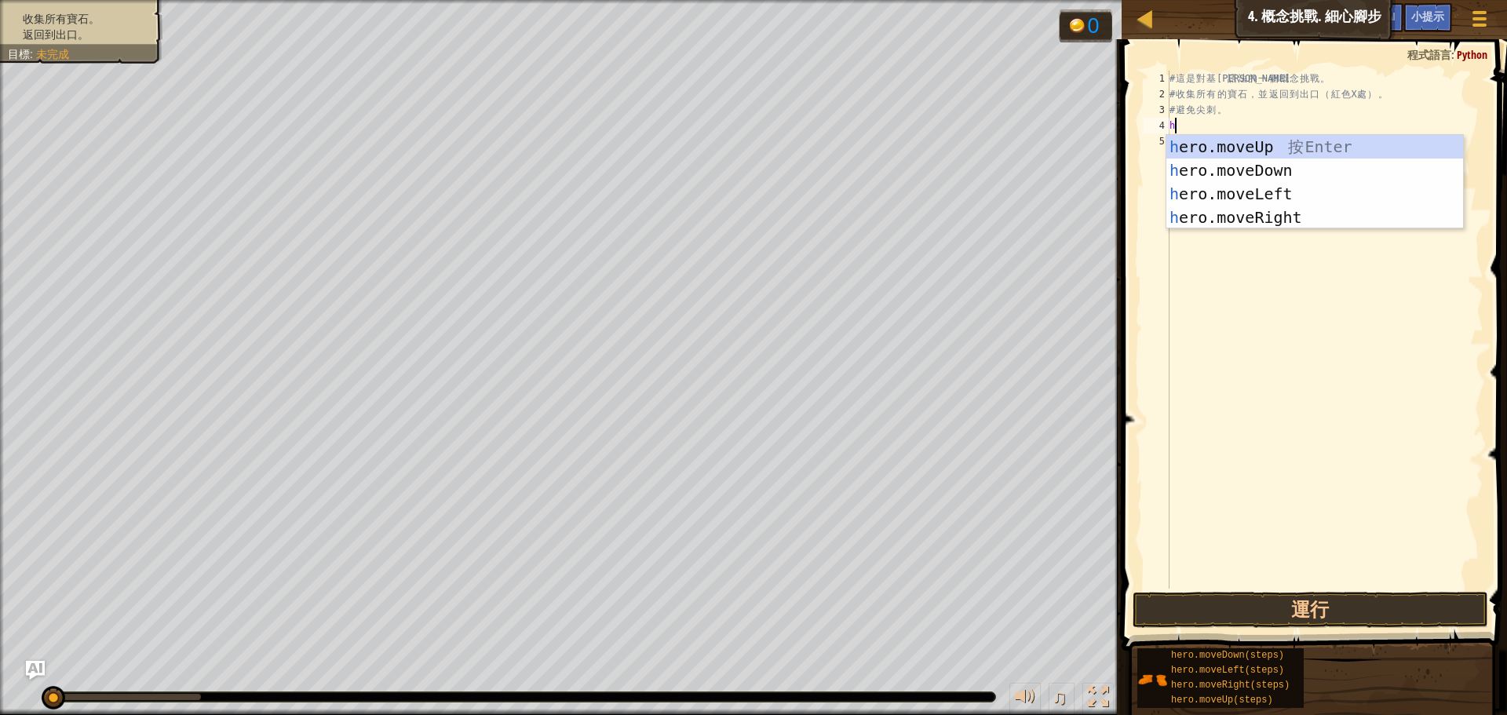
scroll to position [7, 0]
click at [1257, 142] on div "h ero.moveUp 按 Enter h ero.moveDown 按 Enter h ero.moveLeft 按 Enter h ero.moveRi…" at bounding box center [1315, 205] width 297 height 141
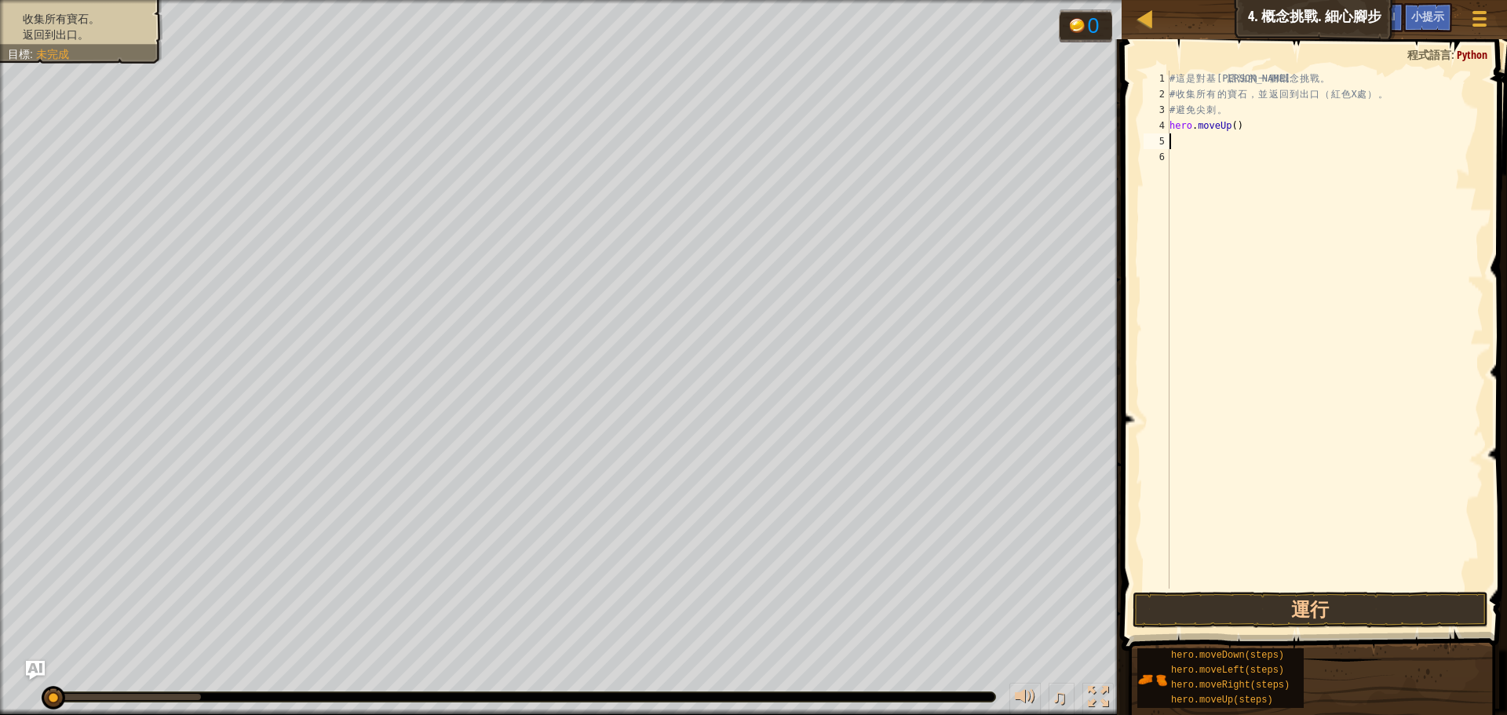
type textarea "h"
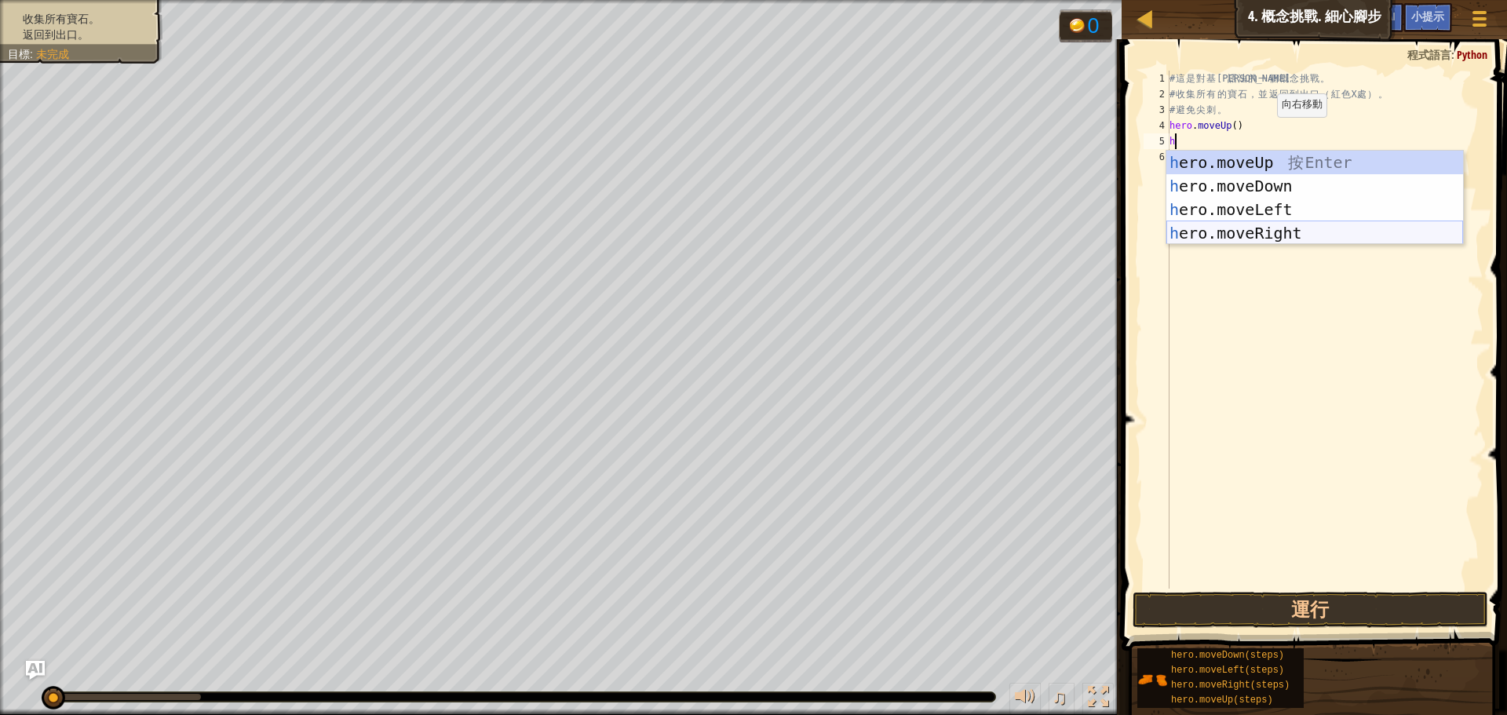
click at [1284, 229] on div "h ero.moveUp 按 Enter h ero.moveDown 按 Enter h ero.moveLeft 按 Enter h ero.moveRi…" at bounding box center [1315, 221] width 297 height 141
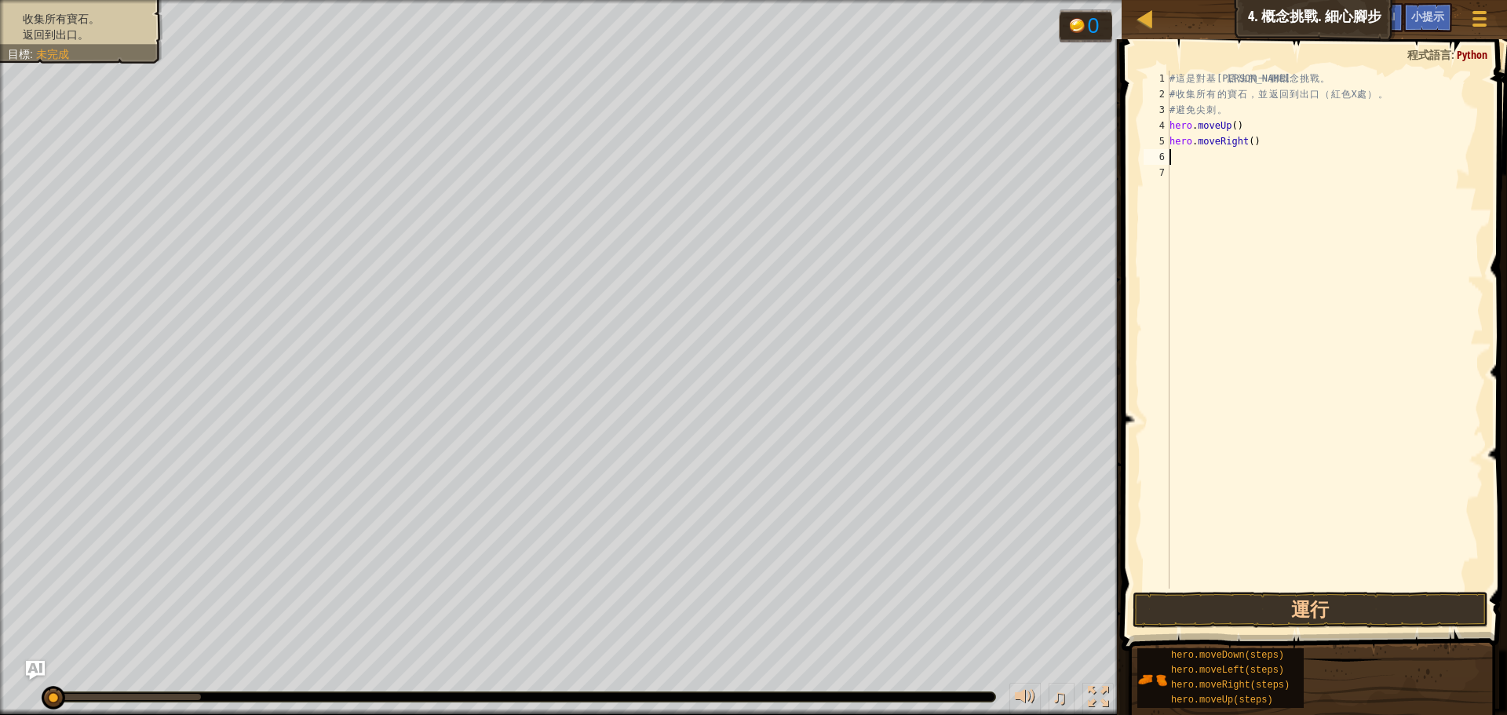
type textarea "h"
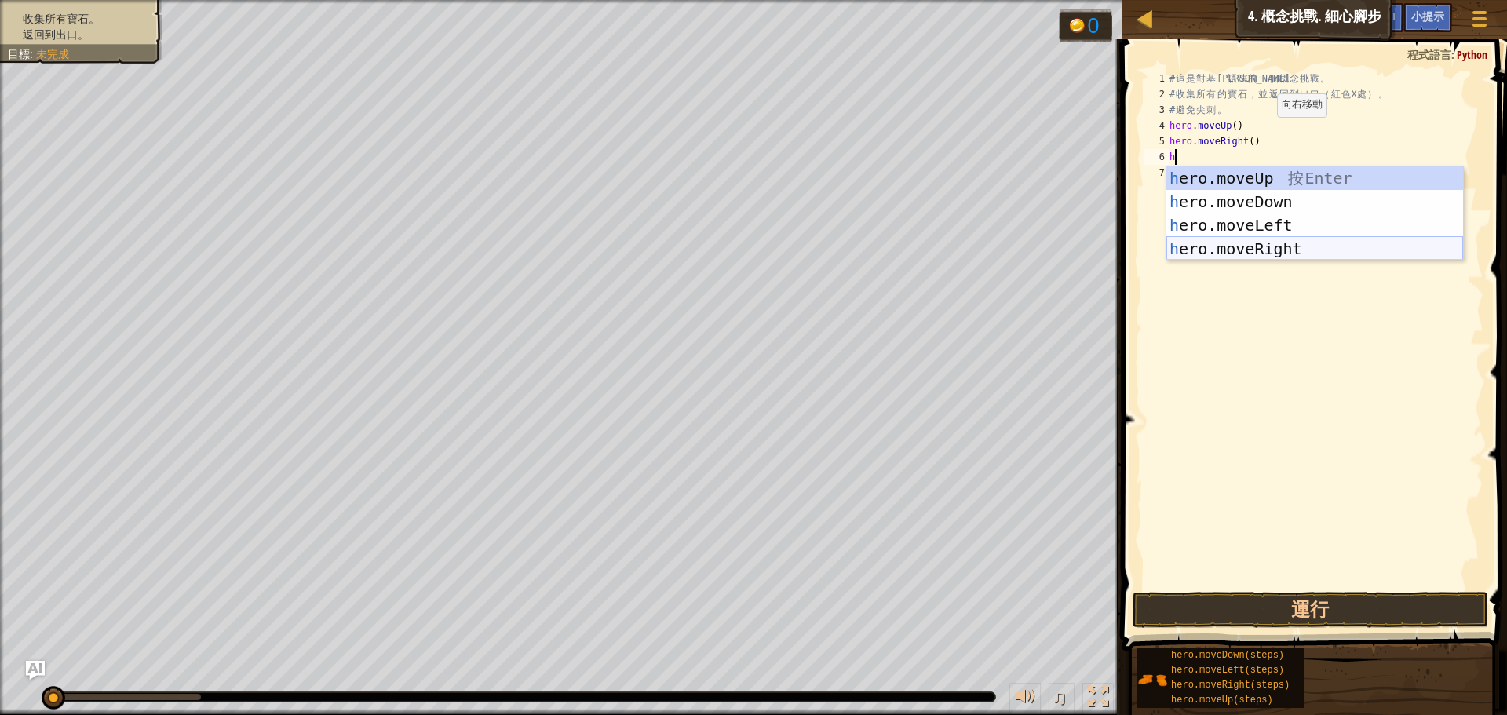
click at [1278, 240] on div "h ero.moveUp 按 Enter h ero.moveDown 按 Enter h ero.moveLeft 按 Enter h ero.moveRi…" at bounding box center [1315, 236] width 297 height 141
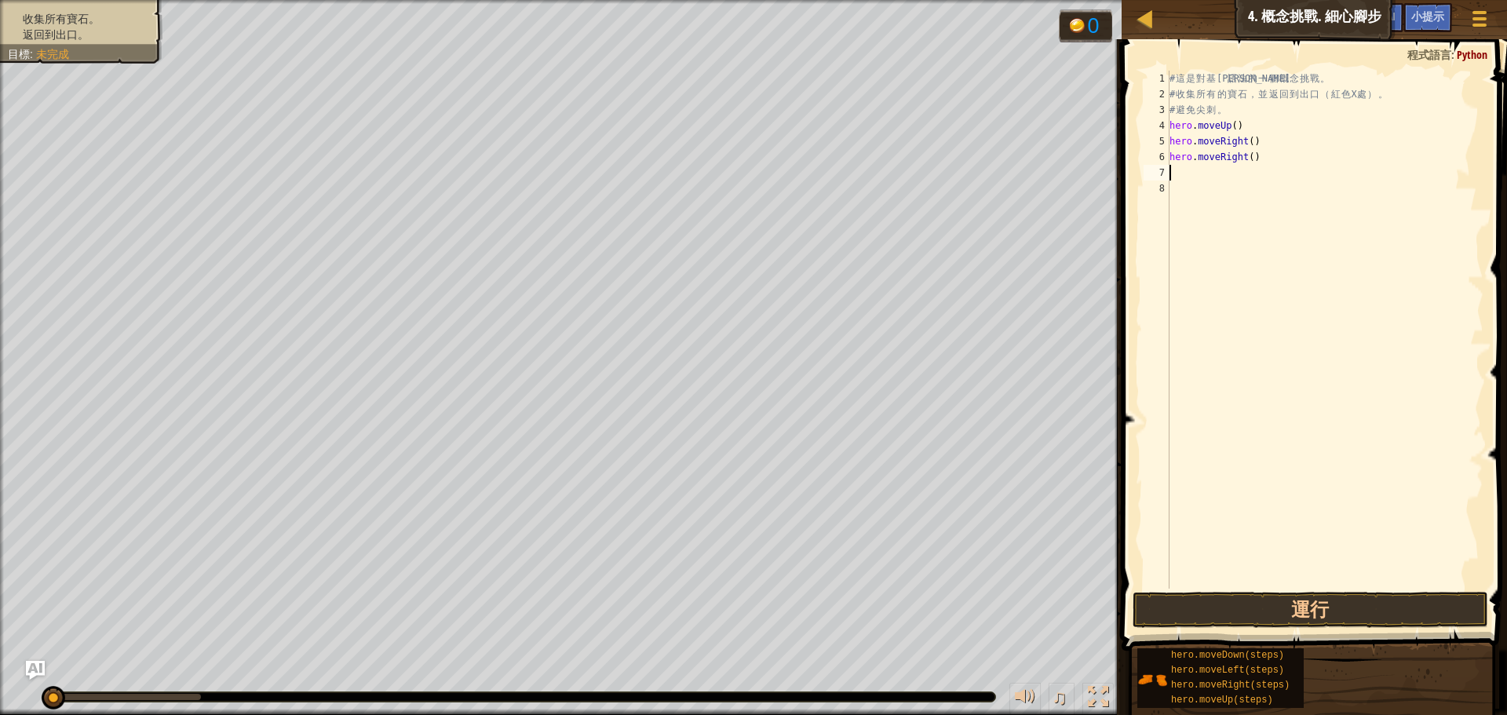
type textarea "h"
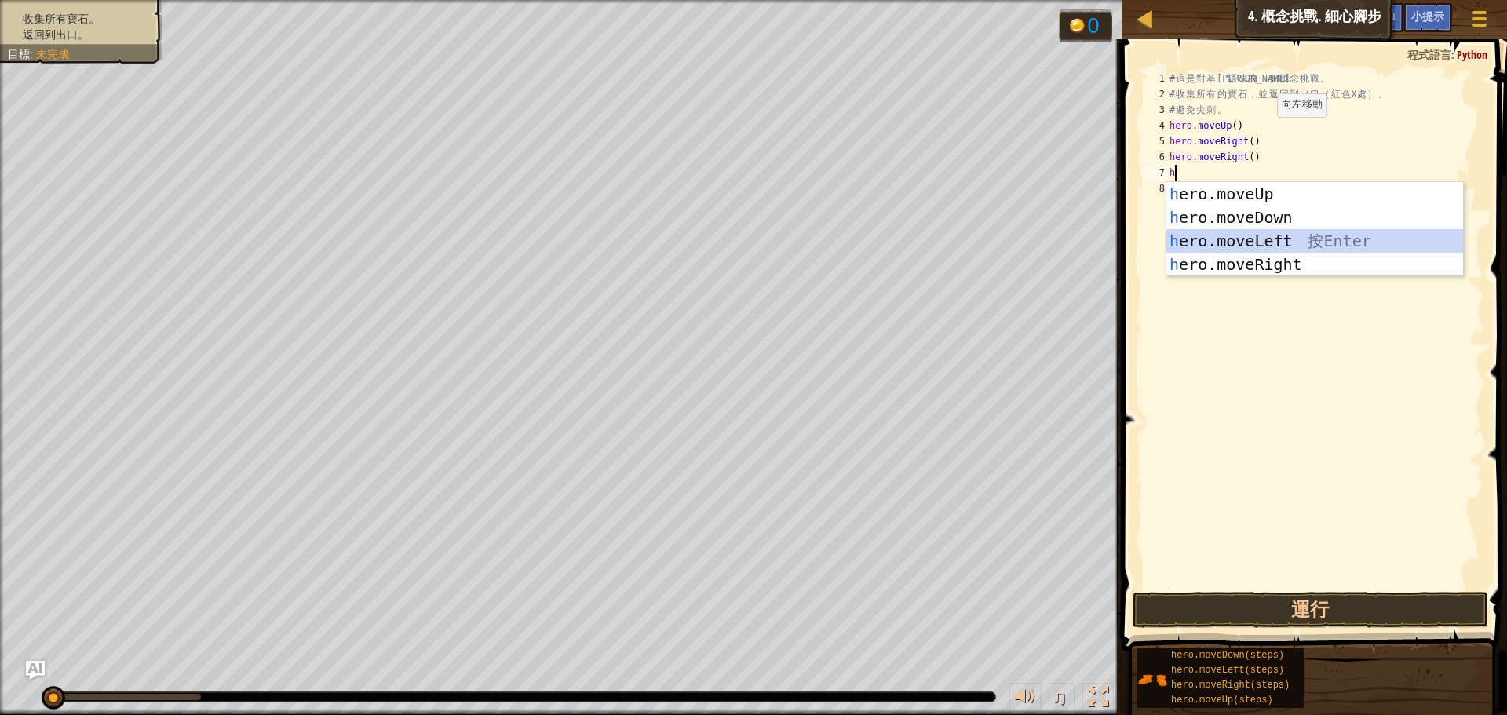
click at [1251, 233] on div "h ero.moveUp 按 Enter h ero.moveDown 按 Enter h ero.moveLeft 按 Enter h ero.moveRi…" at bounding box center [1315, 252] width 297 height 141
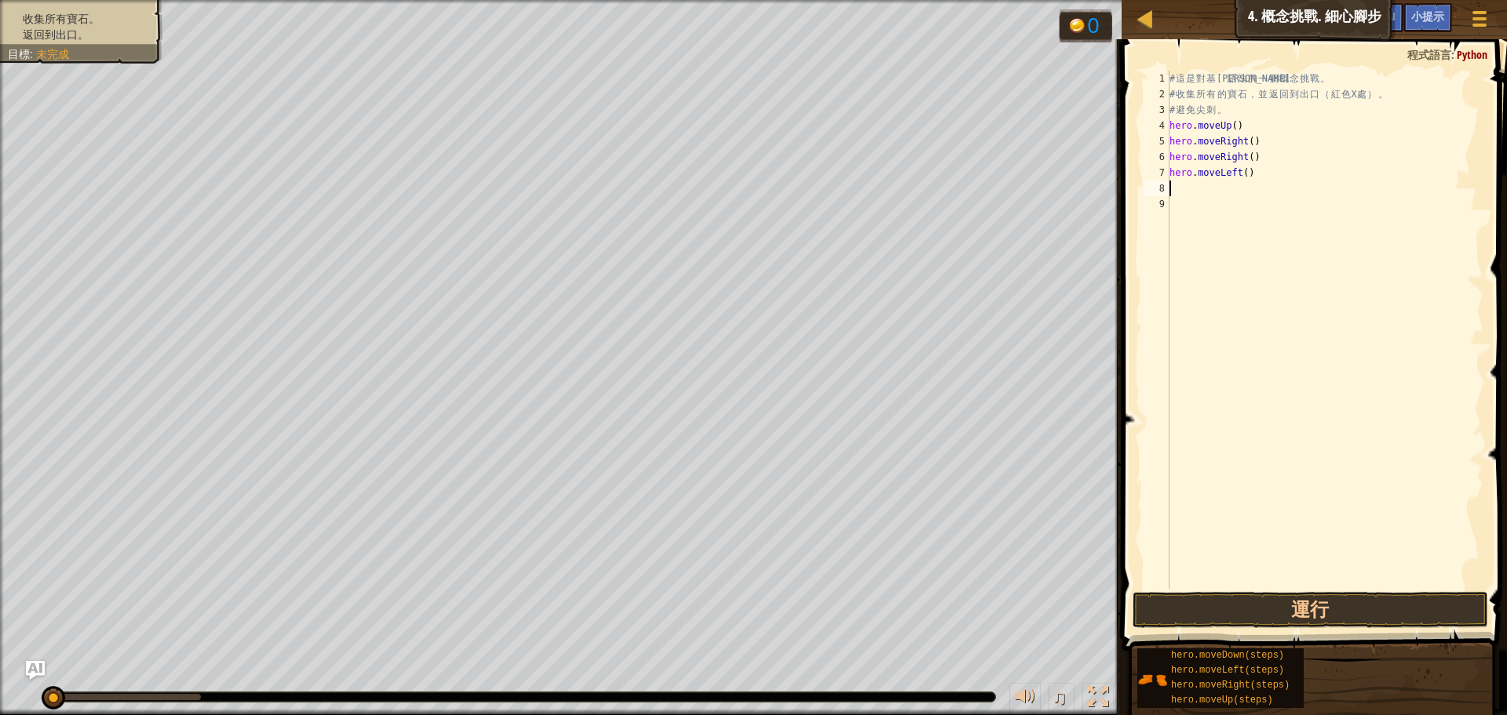
type textarea "h"
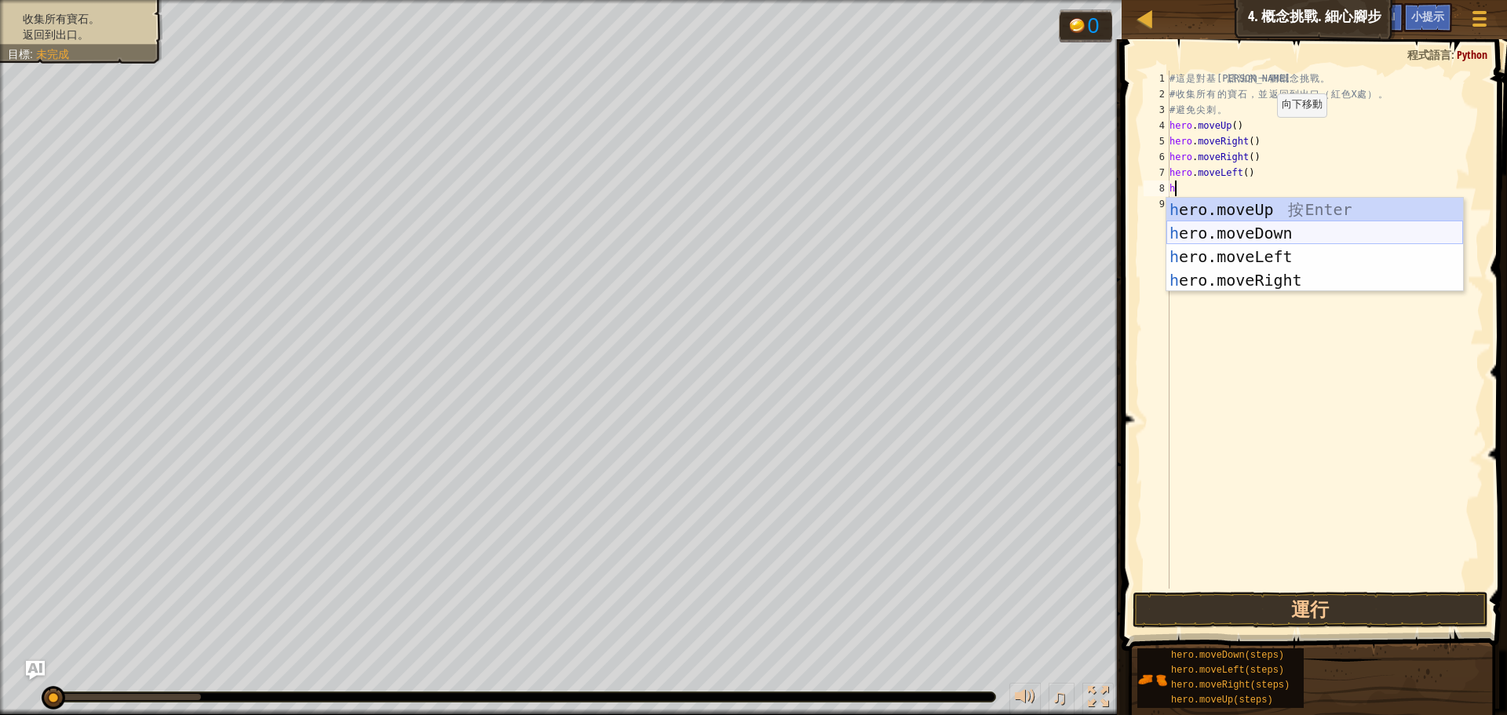
click at [1244, 230] on div "h ero.moveUp 按 Enter h ero.moveDown 按 Enter h ero.moveLeft 按 Enter h ero.moveRi…" at bounding box center [1315, 268] width 297 height 141
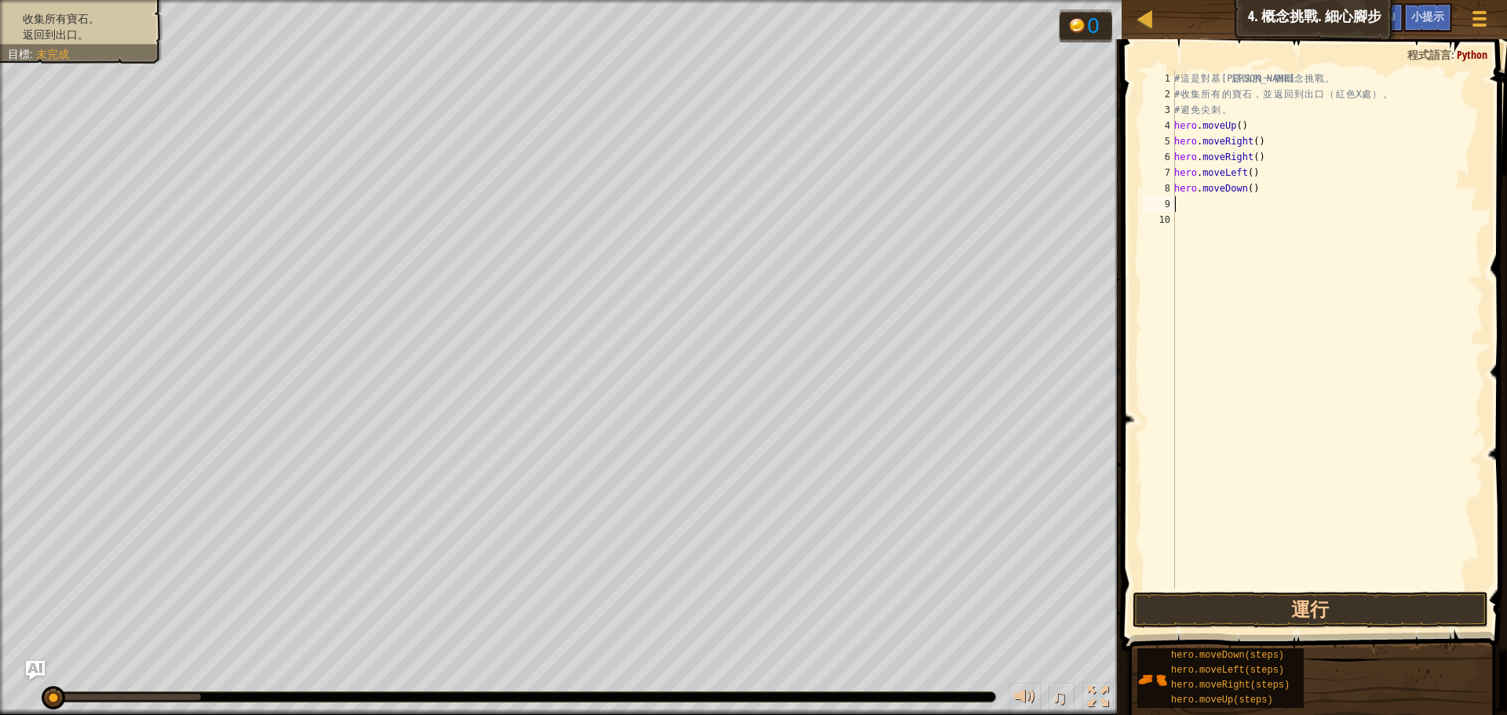
type textarea "h"
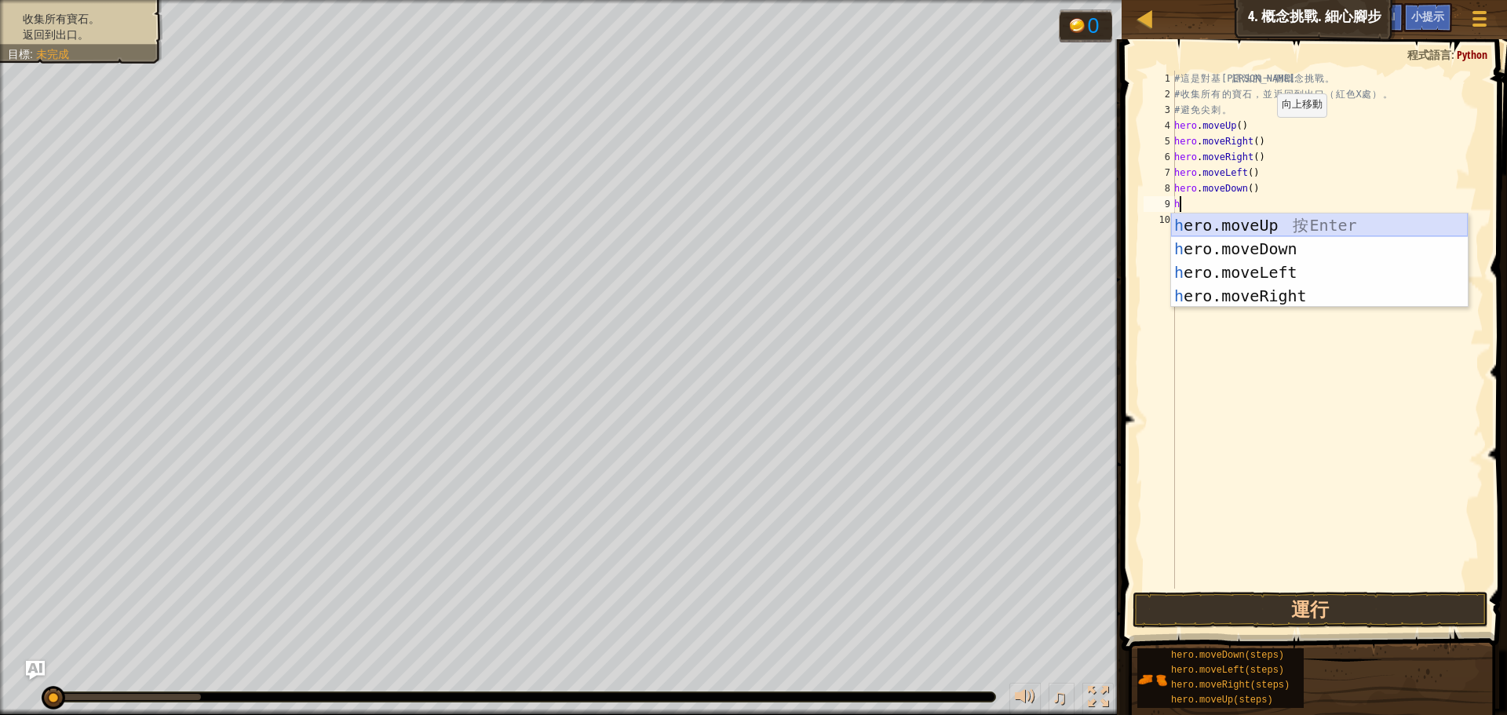
click at [1269, 224] on div "h ero.moveUp 按 Enter h ero.moveDown 按 Enter h ero.moveLeft 按 Enter h ero.moveRi…" at bounding box center [1319, 284] width 297 height 141
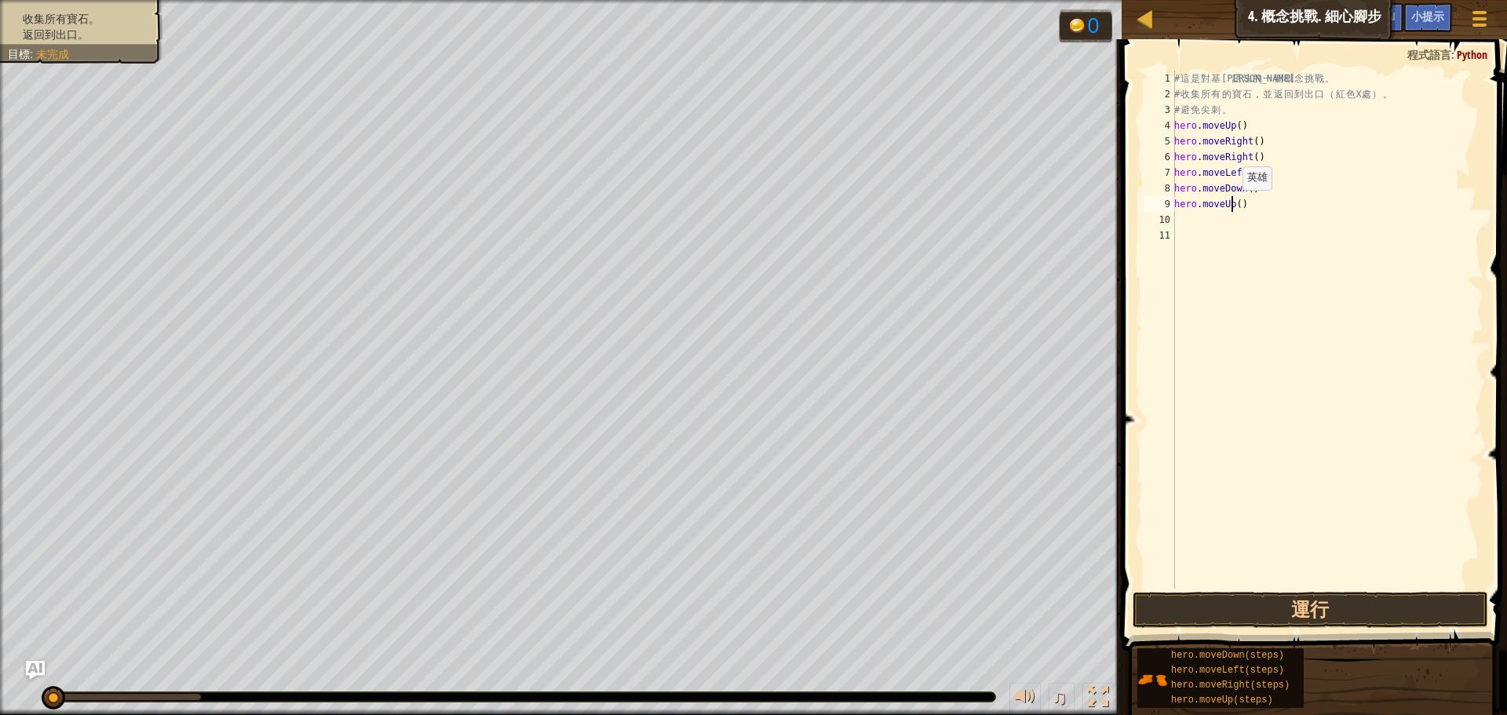
click at [1234, 206] on div "# 這 是 對 基 本 語 法 的 一 個 概 念 挑 戰 。 # 收 集 所 有 的 寶 石 ， 並 返 回 到 出 口 （ 紅 色 X 處 ） 。 # 避…" at bounding box center [1327, 346] width 312 height 550
click at [1237, 210] on div "# 這 是 對 基 本 語 法 的 一 個 概 念 挑 戰 。 # 收 集 所 有 的 寶 石 ， 並 返 回 到 出 口 （ 紅 色 X 處 ） 。 # 避…" at bounding box center [1327, 346] width 312 height 550
type textarea "hero.moveUp(3)"
click at [1196, 217] on div "# 這 是 對 基 本 語 法 的 一 個 概 念 挑 戰 。 # 收 集 所 有 的 寶 石 ， 並 返 回 到 出 口 （ 紅 色 X 處 ） 。 # 避…" at bounding box center [1327, 346] width 312 height 550
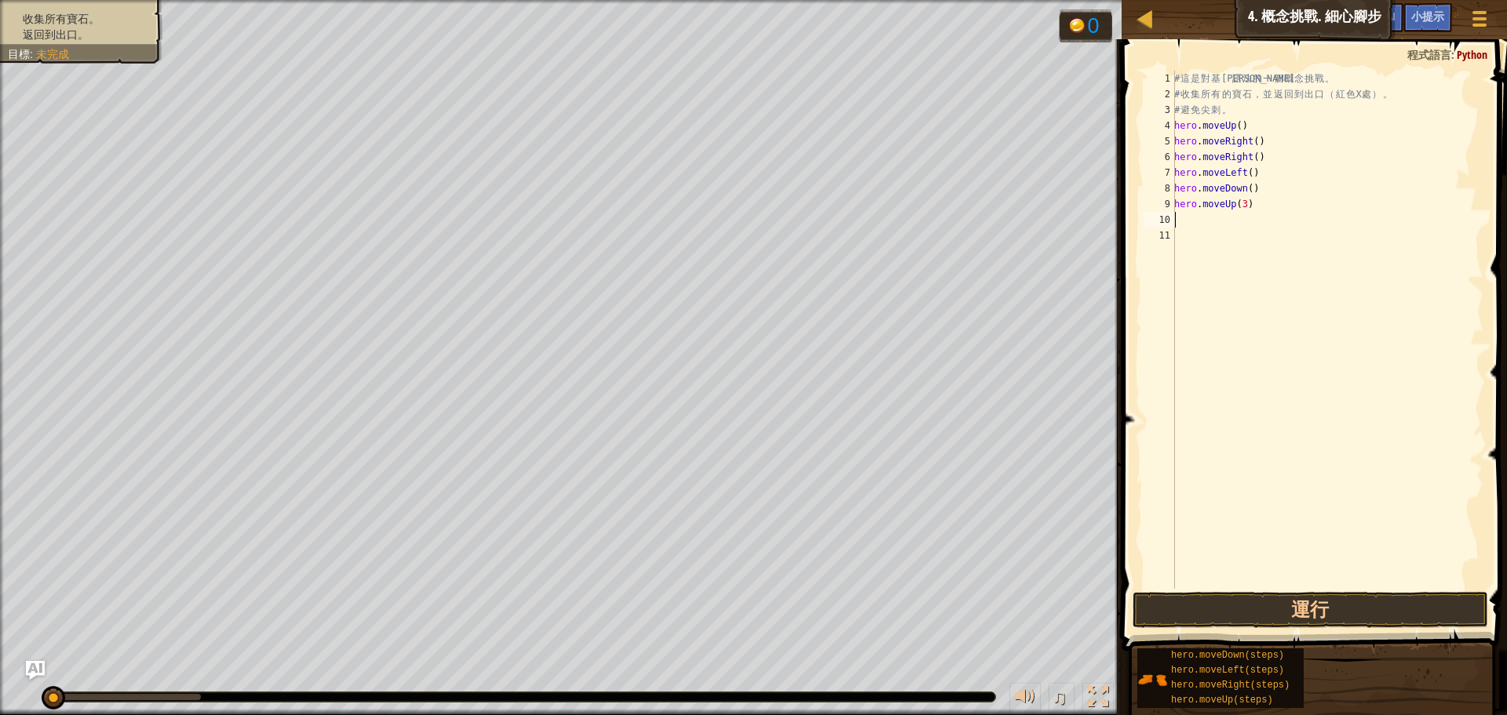
scroll to position [7, 0]
type textarea "h"
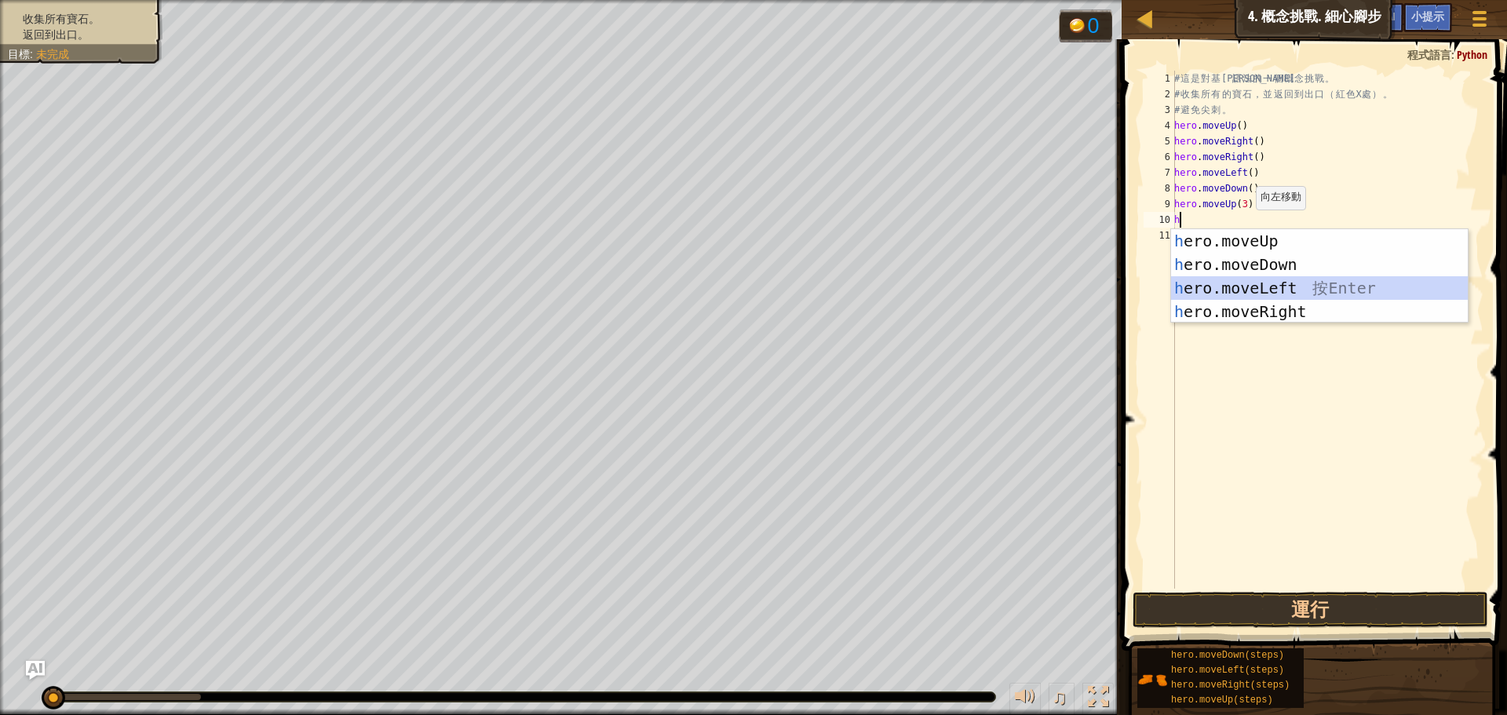
click at [1282, 284] on div "h ero.moveUp 按 Enter h ero.moveDown 按 Enter h ero.moveLeft 按 Enter h ero.moveRi…" at bounding box center [1319, 299] width 297 height 141
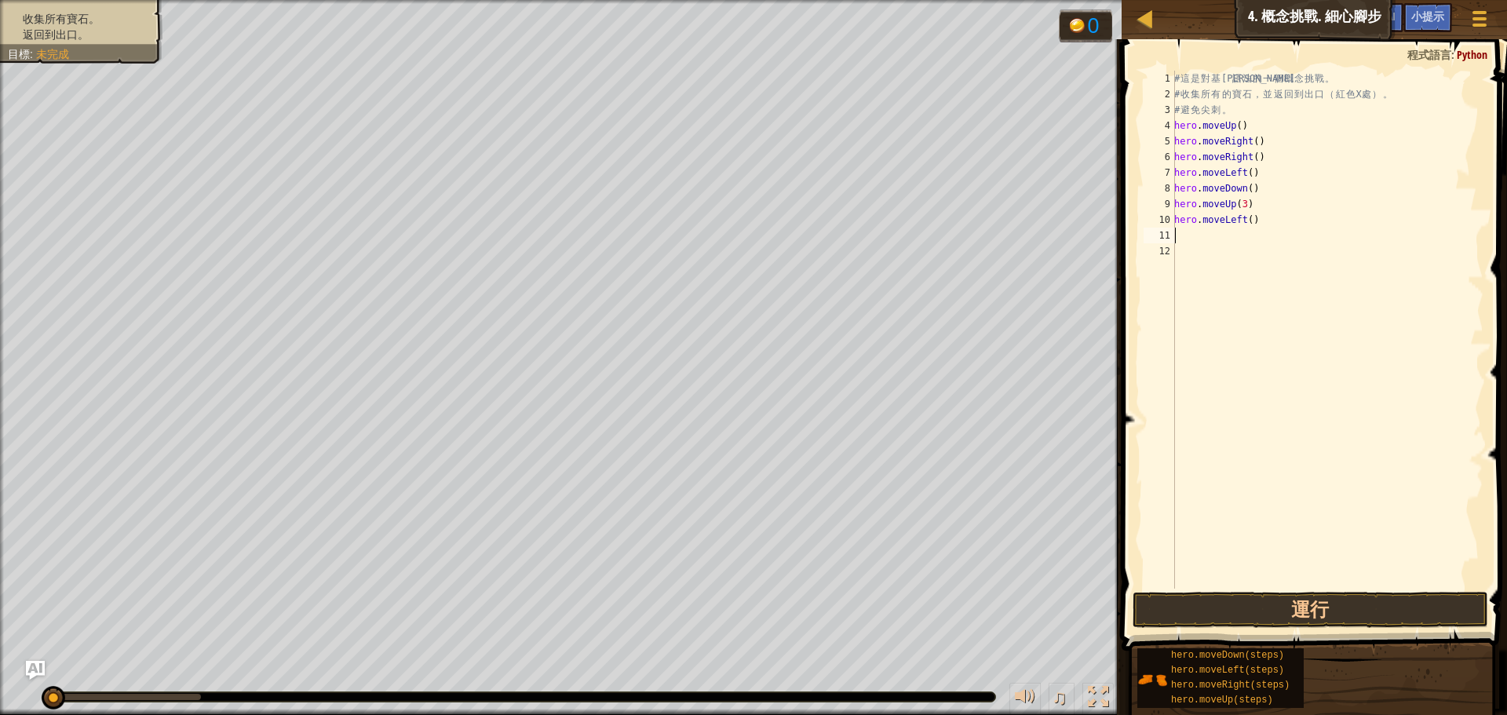
type textarea "h"
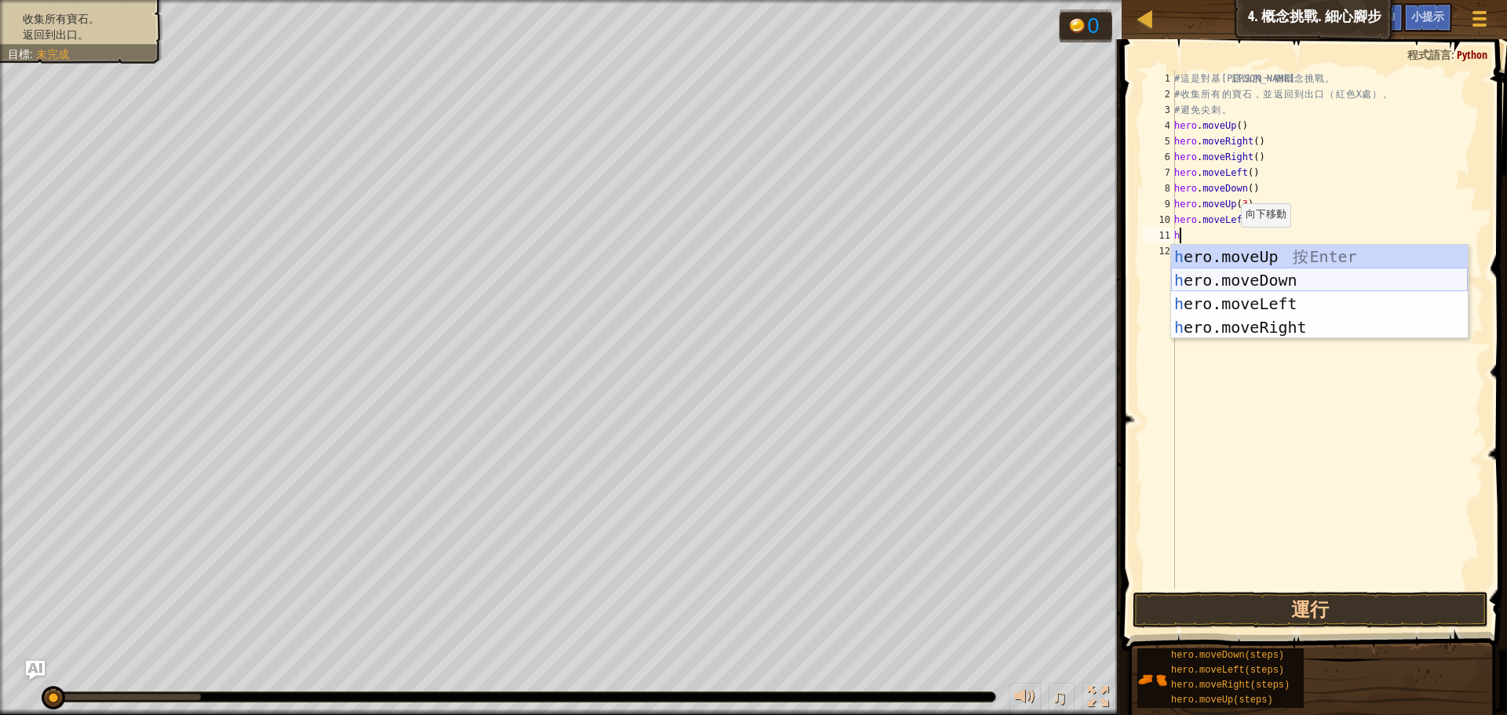
click at [1249, 276] on div "h ero.moveUp 按 Enter h ero.moveDown 按 Enter h ero.moveLeft 按 Enter h ero.moveRi…" at bounding box center [1319, 315] width 297 height 141
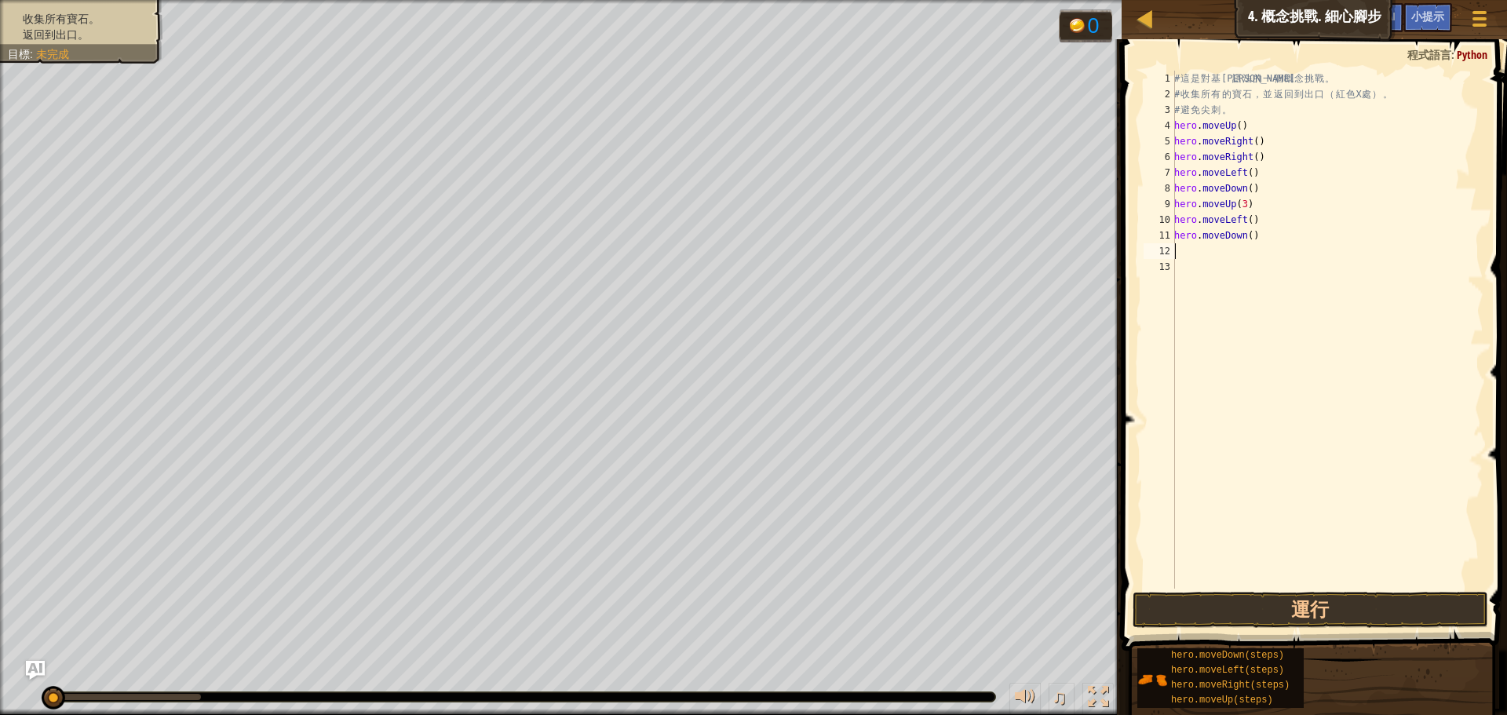
type textarea "h"
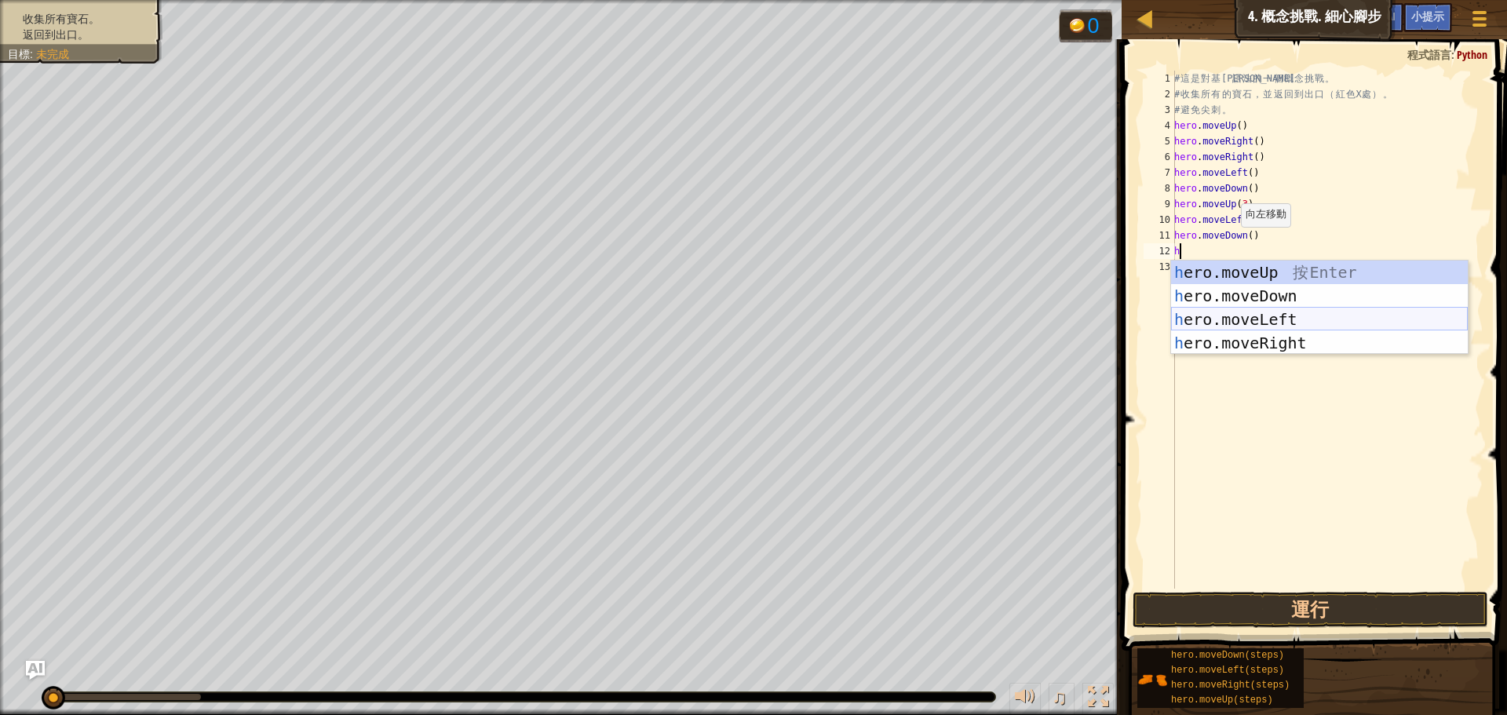
click at [1272, 313] on div "h ero.moveUp 按 Enter h ero.moveDown 按 Enter h ero.moveLeft 按 Enter h ero.moveRi…" at bounding box center [1319, 331] width 297 height 141
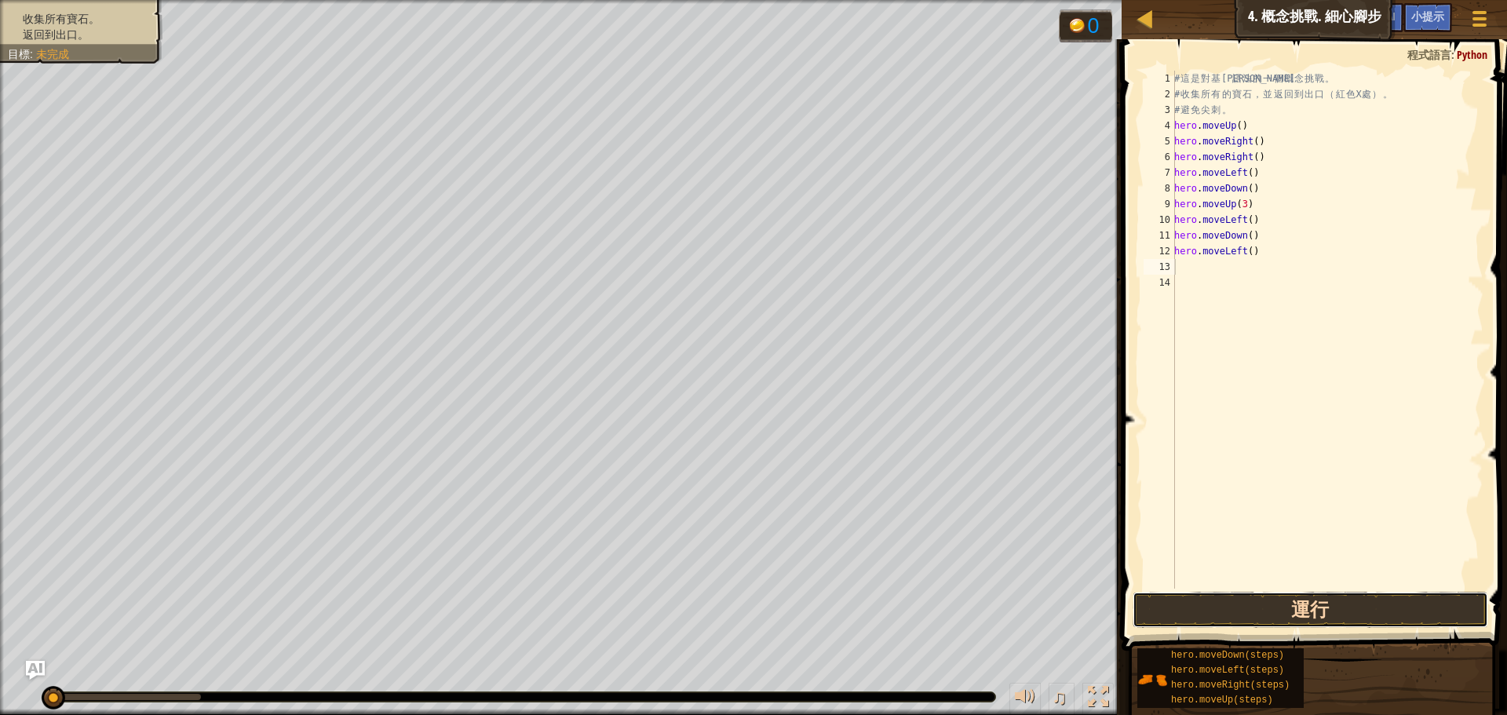
click at [1325, 611] on button "運行" at bounding box center [1311, 610] width 356 height 36
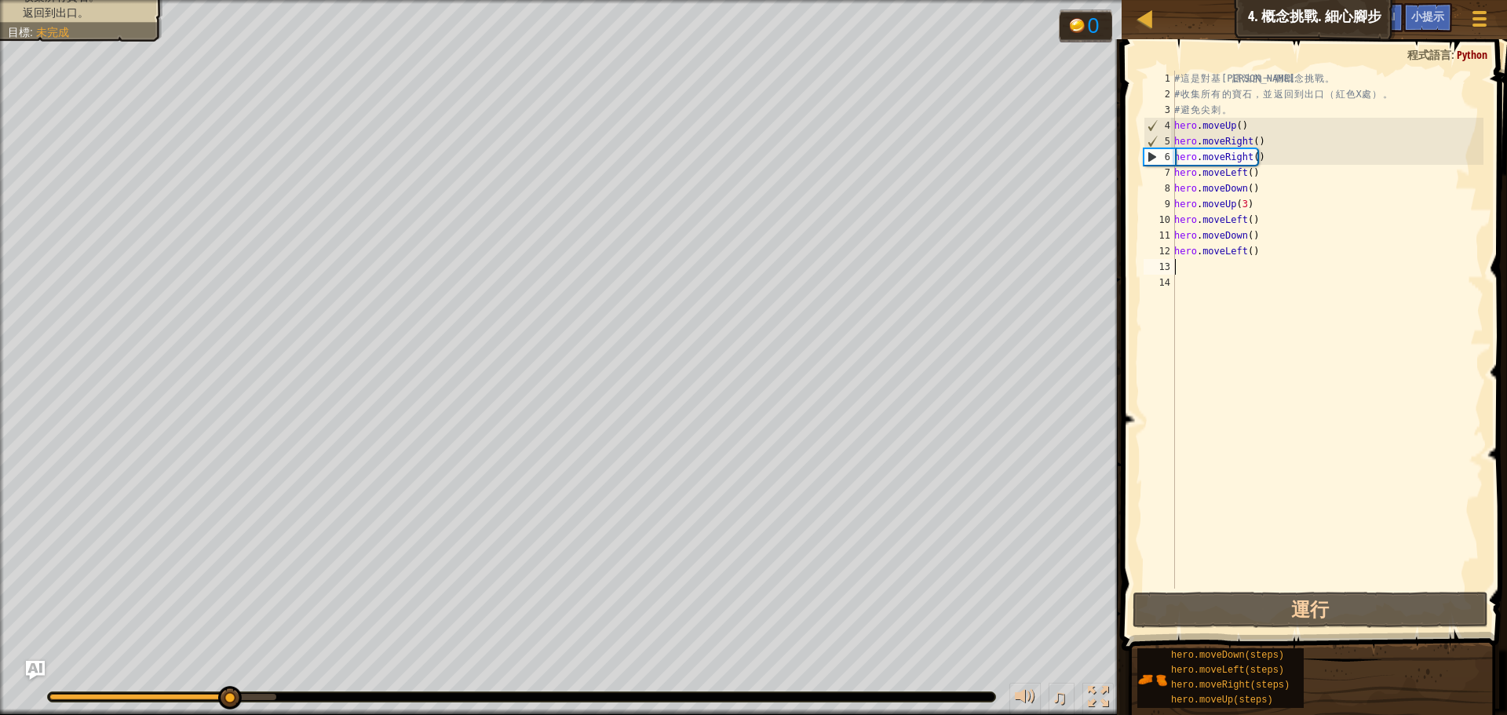
click at [1258, 137] on div "# 這 是 對 基 本 語 法 的 一 個 概 念 挑 戰 。 # 收 集 所 有 的 寶 石 ， 並 返 回 到 出 口 （ 紅 色 X 處 ） 。 # 避…" at bounding box center [1327, 346] width 312 height 550
click at [1258, 133] on div "# 這 是 對 基 本 語 法 的 一 個 概 念 挑 戰 。 # 收 集 所 有 的 寶 石 ， 並 返 回 到 出 口 （ 紅 色 X 處 ） 。 # 避…" at bounding box center [1327, 346] width 312 height 550
click at [1263, 126] on div "# 這 是 對 基 本 語 法 的 一 個 概 念 挑 戰 。 # 收 集 所 有 的 寶 石 ， 並 返 回 到 出 口 （ 紅 色 X 處 ） 。 # 避…" at bounding box center [1327, 346] width 312 height 550
click at [1181, 137] on div "# 這 是 對 基 本 語 法 的 一 個 概 念 挑 戰 。 # 收 集 所 有 的 寶 石 ， 並 返 回 到 出 口 （ 紅 色 X 處 ） 。 # 避…" at bounding box center [1327, 346] width 312 height 550
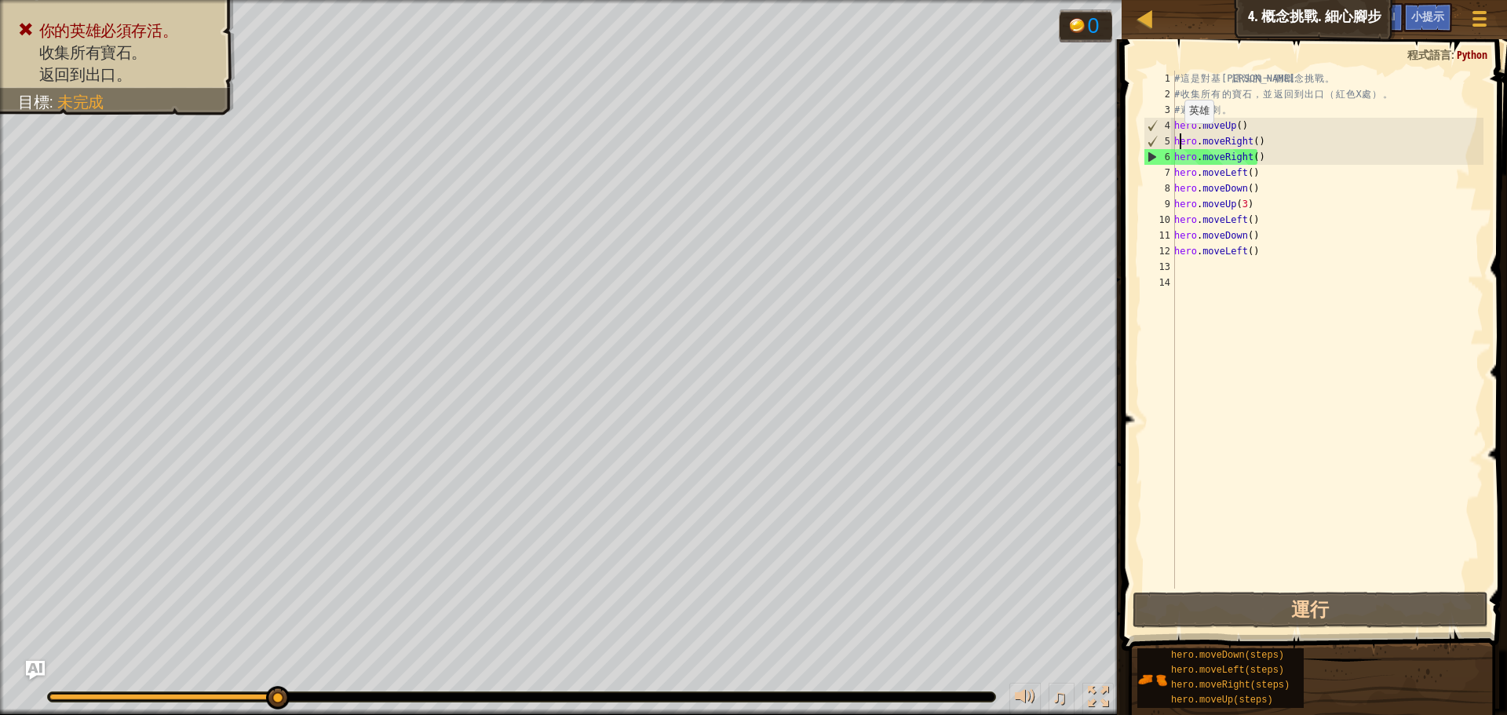
click at [1174, 139] on div "5" at bounding box center [1160, 141] width 31 height 16
click at [1255, 139] on div "# 這 是 對 基 本 語 法 的 一 個 概 念 挑 戰 。 # 收 集 所 有 的 寶 石 ， 並 返 回 到 出 口 （ 紅 色 X 處 ） 。 # 避…" at bounding box center [1327, 346] width 312 height 550
click at [1274, 141] on div "# 這 是 對 基 本 語 法 的 一 個 概 念 挑 戰 。 # 收 集 所 有 的 寶 石 ， 並 返 回 到 出 口 （ 紅 色 X 處 ） 。 # 避…" at bounding box center [1327, 346] width 312 height 550
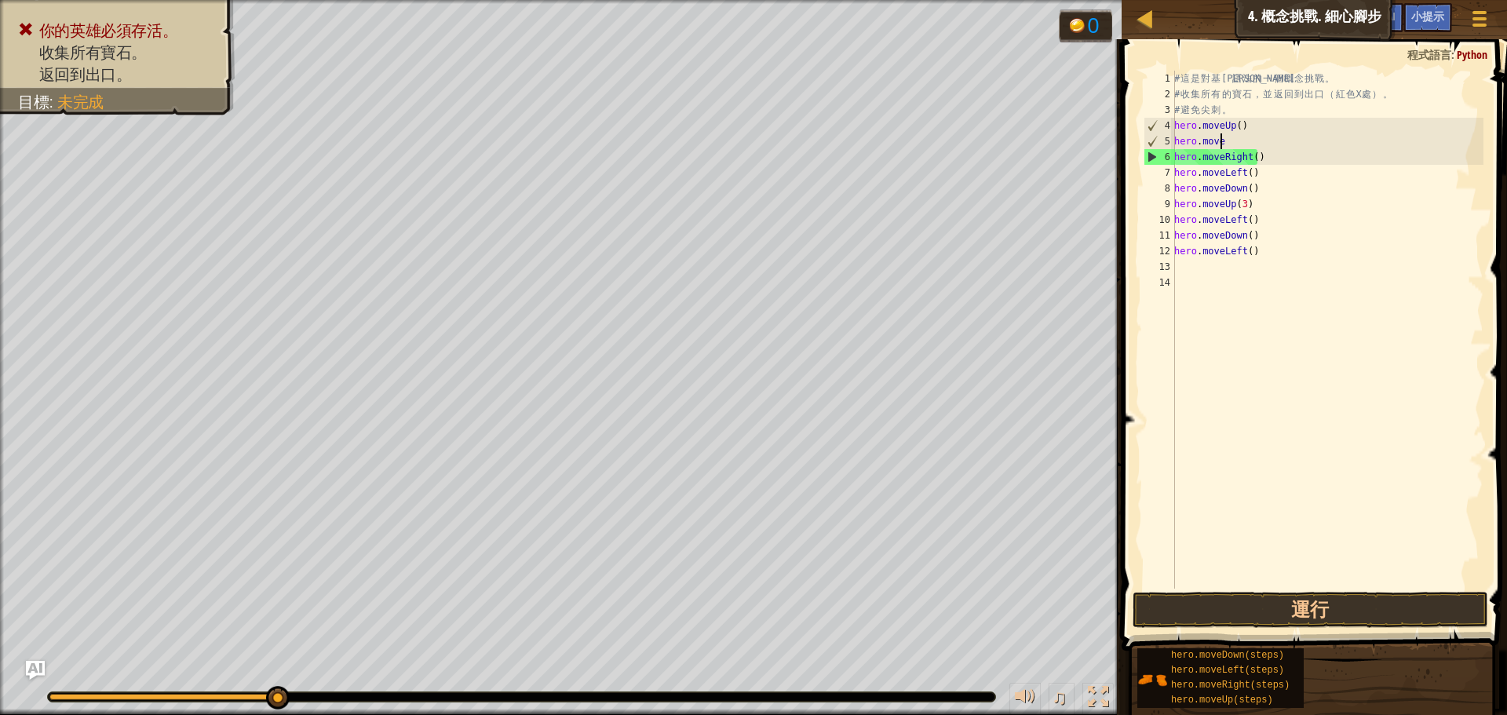
type textarea "h"
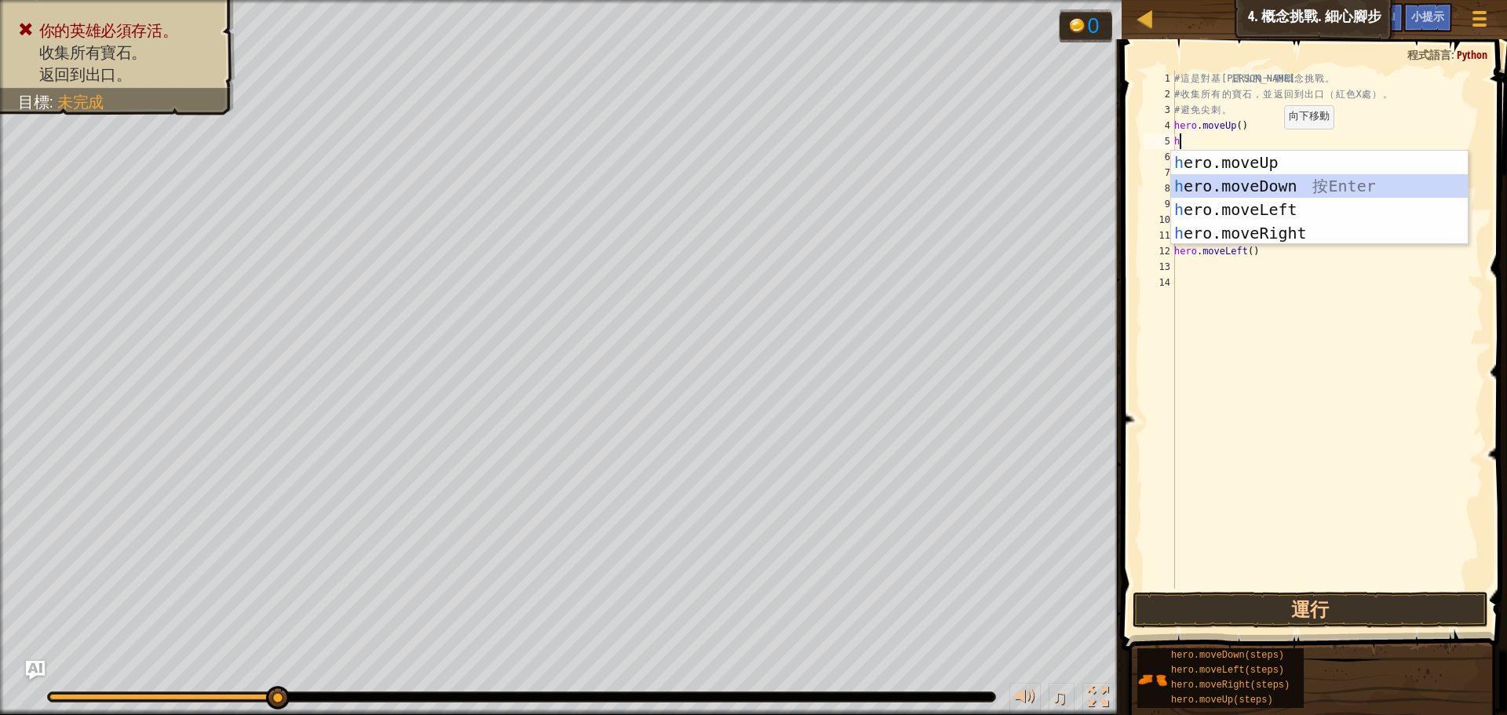
click at [1278, 181] on div "h ero.moveUp 按 Enter h ero.moveDown 按 Enter h ero.moveLeft 按 Enter h ero.moveRi…" at bounding box center [1319, 221] width 297 height 141
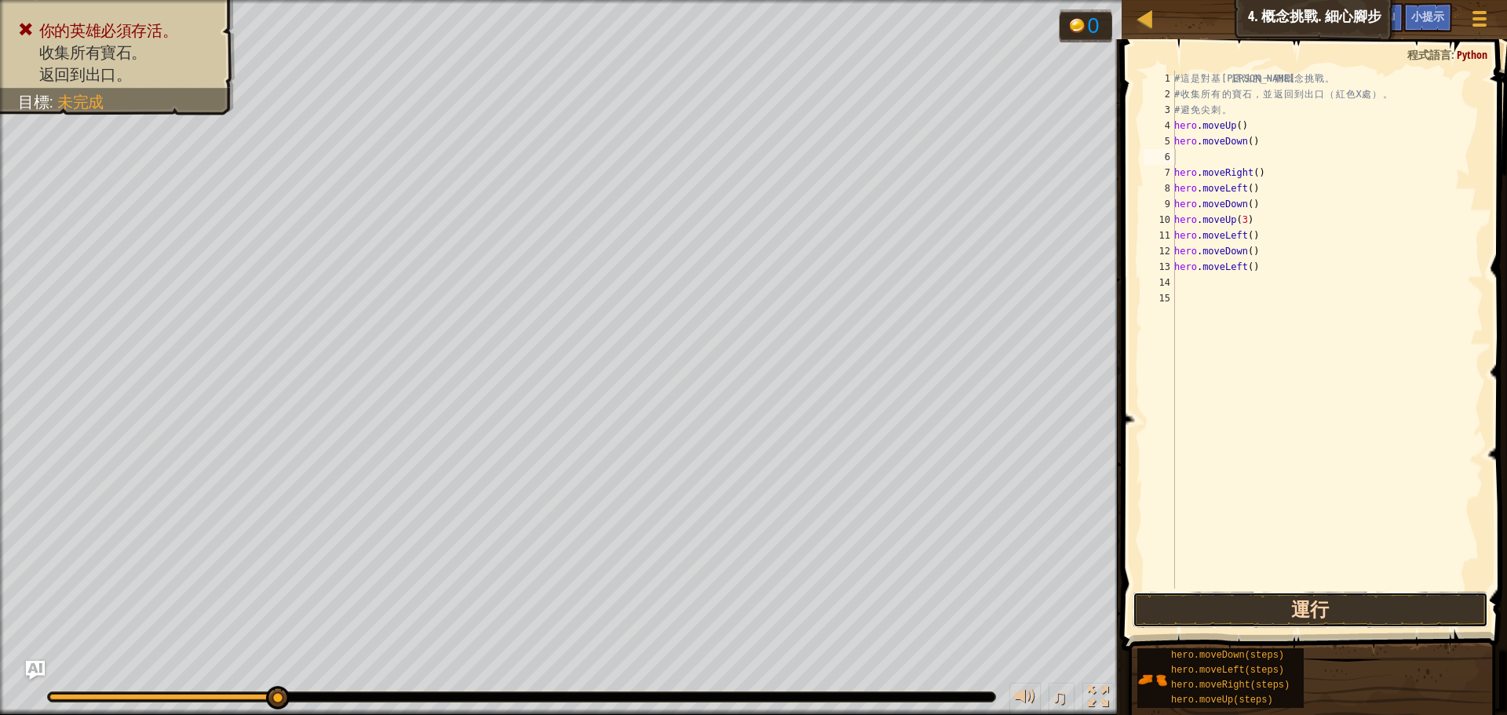
click at [1331, 603] on button "運行" at bounding box center [1311, 610] width 356 height 36
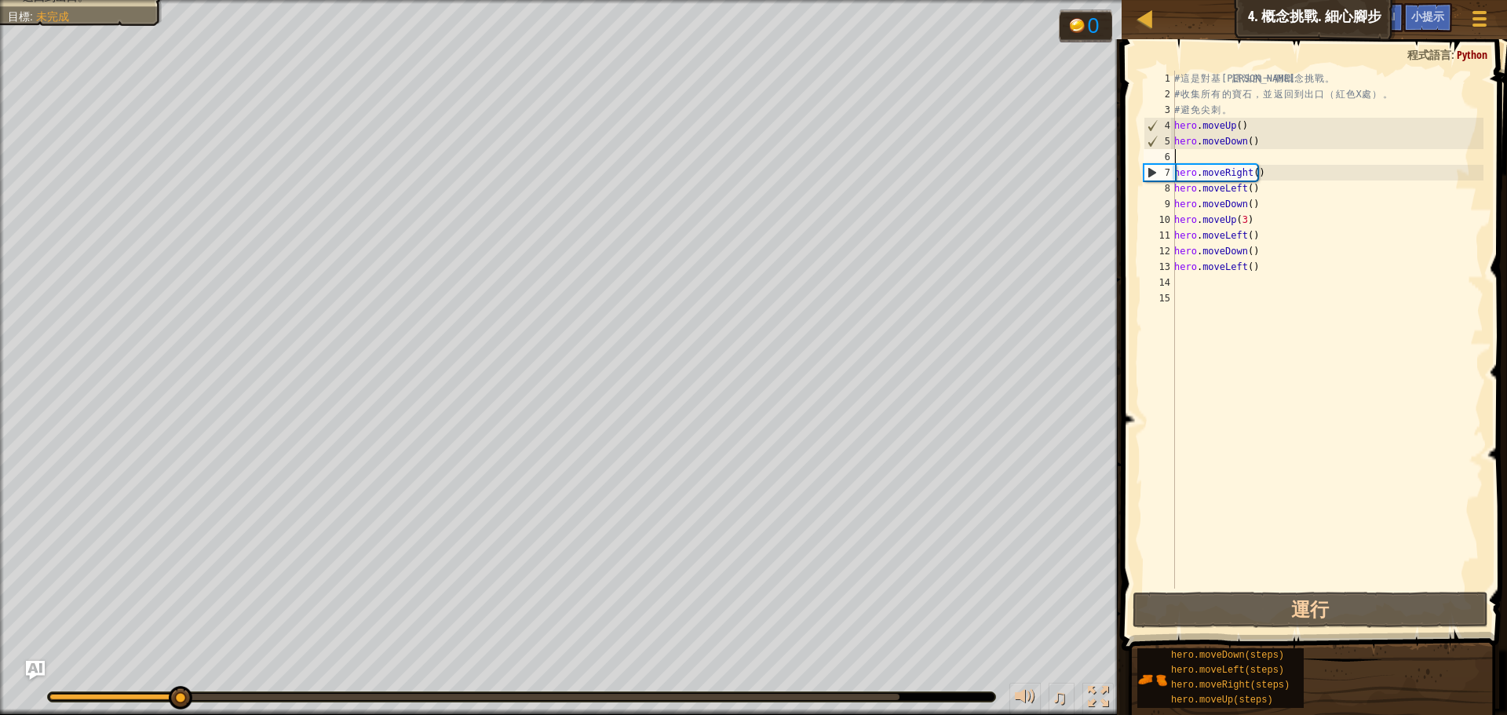
click at [1264, 137] on div "# 這 是 對 基 本 語 法 的 一 個 概 念 挑 戰 。 # 收 集 所 有 的 寶 石 ， 並 返 回 到 出 口 （ 紅 色 X 處 ） 。 # 避…" at bounding box center [1327, 346] width 312 height 550
drag, startPoint x: 1276, startPoint y: 152, endPoint x: 1255, endPoint y: 144, distance: 21.9
click at [1230, 147] on div "# 這 是 對 基 本 語 法 的 一 個 概 念 挑 戰 。 # 收 集 所 有 的 寶 石 ， 並 返 回 到 出 口 （ 紅 色 X 處 ） 。 # 避…" at bounding box center [1327, 346] width 312 height 550
click at [1253, 139] on div "# 這 是 對 基 本 語 法 的 一 個 概 念 挑 戰 。 # 收 集 所 有 的 寶 石 ， 並 返 回 到 出 口 （ 紅 色 X 處 ） 。 # 避…" at bounding box center [1327, 330] width 312 height 518
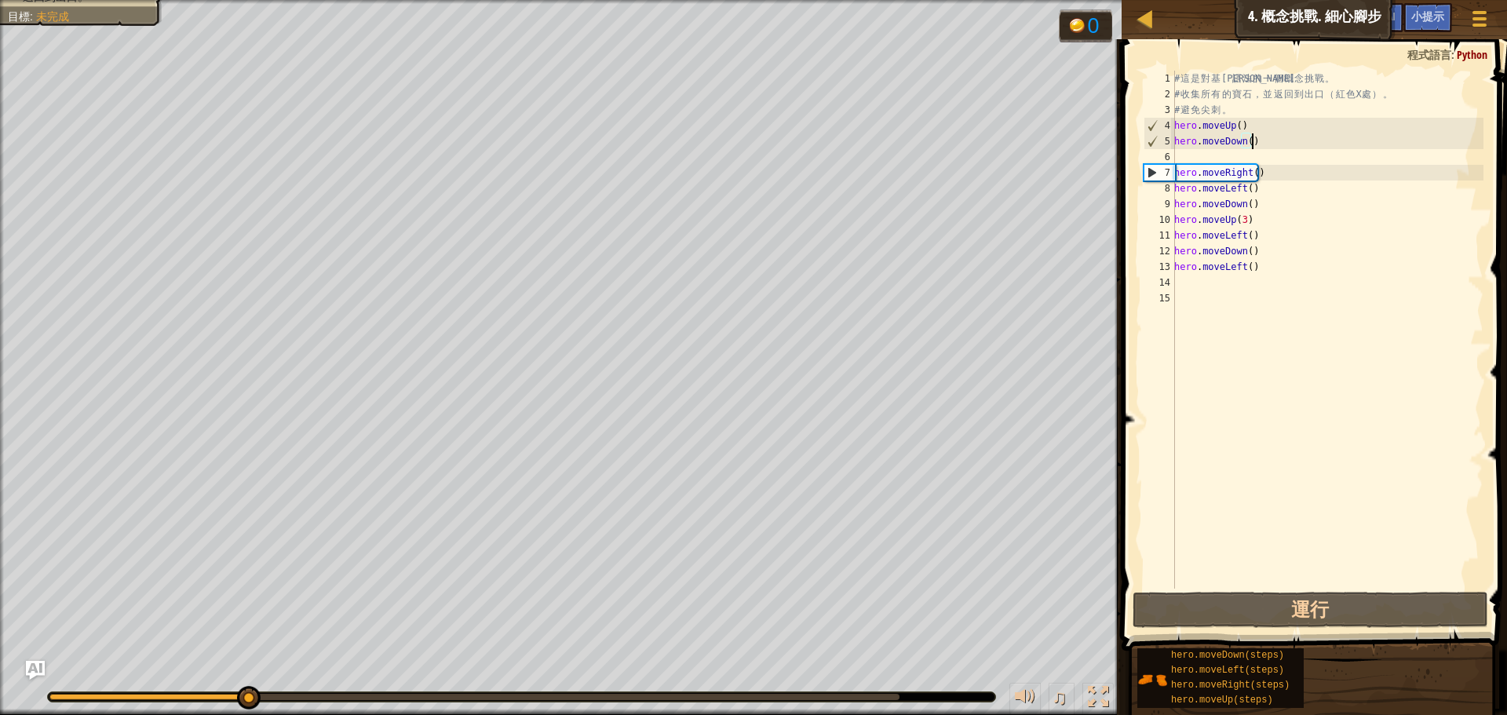
click at [1253, 139] on div "# 這 是 對 基 本 語 法 的 一 個 概 念 挑 戰 。 # 收 集 所 有 的 寶 石 ， 並 返 回 到 出 口 （ 紅 色 X 處 ） 。 # 避…" at bounding box center [1327, 346] width 312 height 550
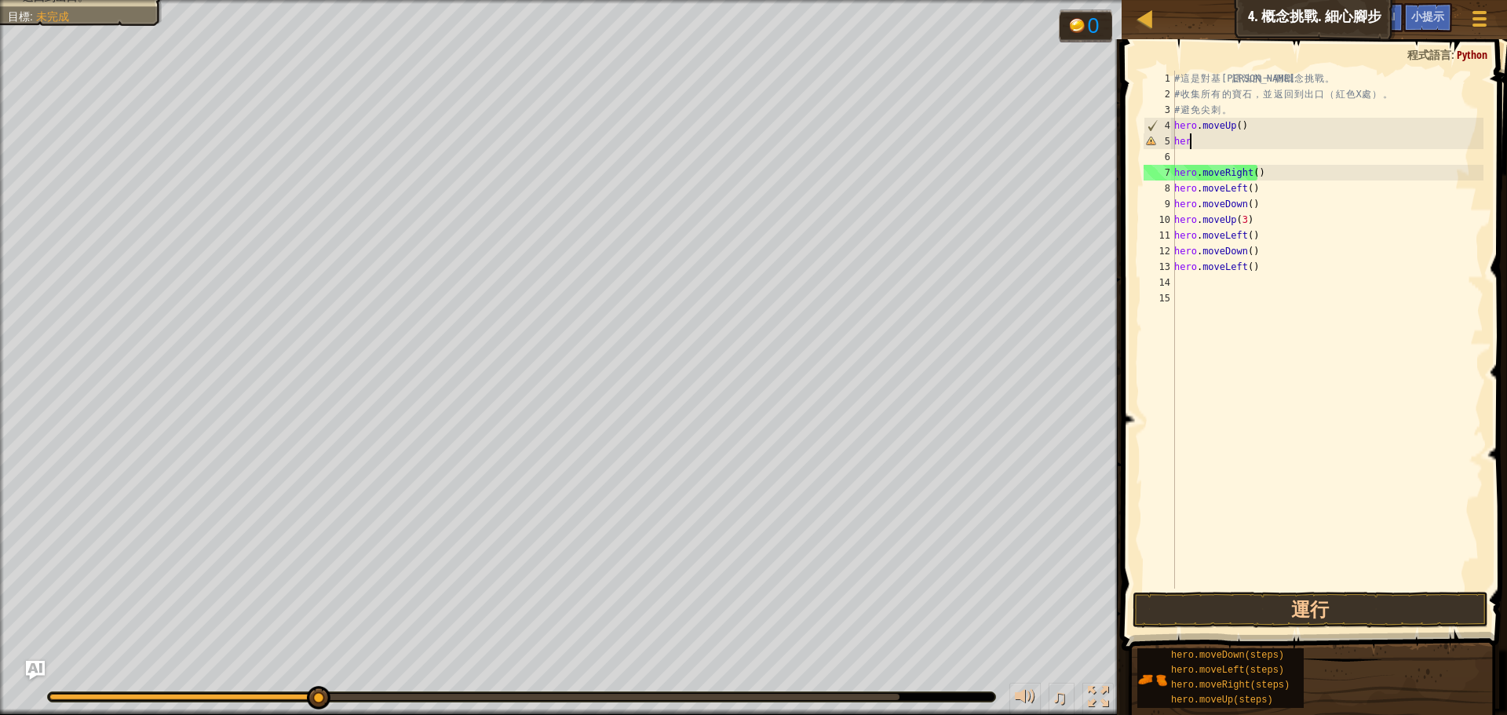
type textarea "h"
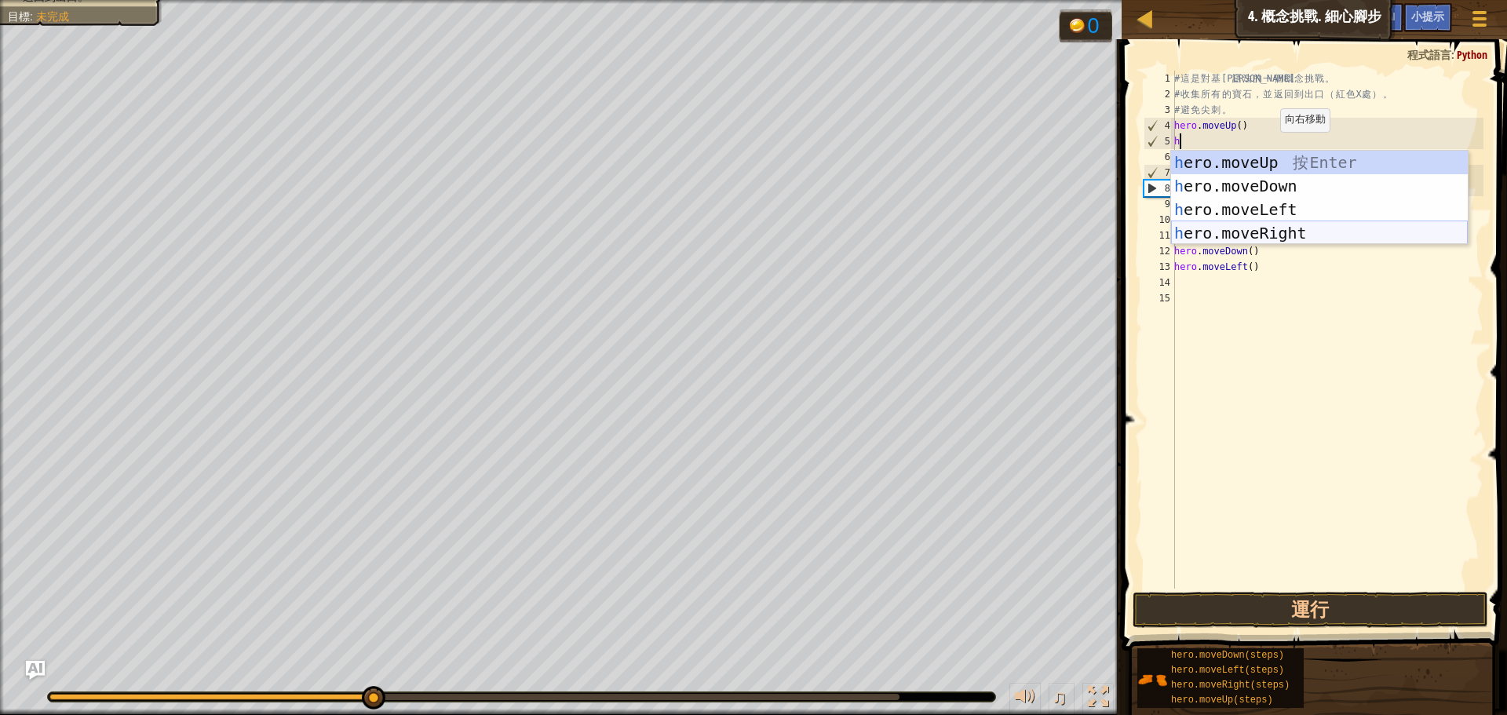
click at [1255, 228] on div "h ero.moveUp 按 Enter h ero.moveDown 按 Enter h ero.moveLeft 按 Enter h ero.moveRi…" at bounding box center [1319, 221] width 297 height 141
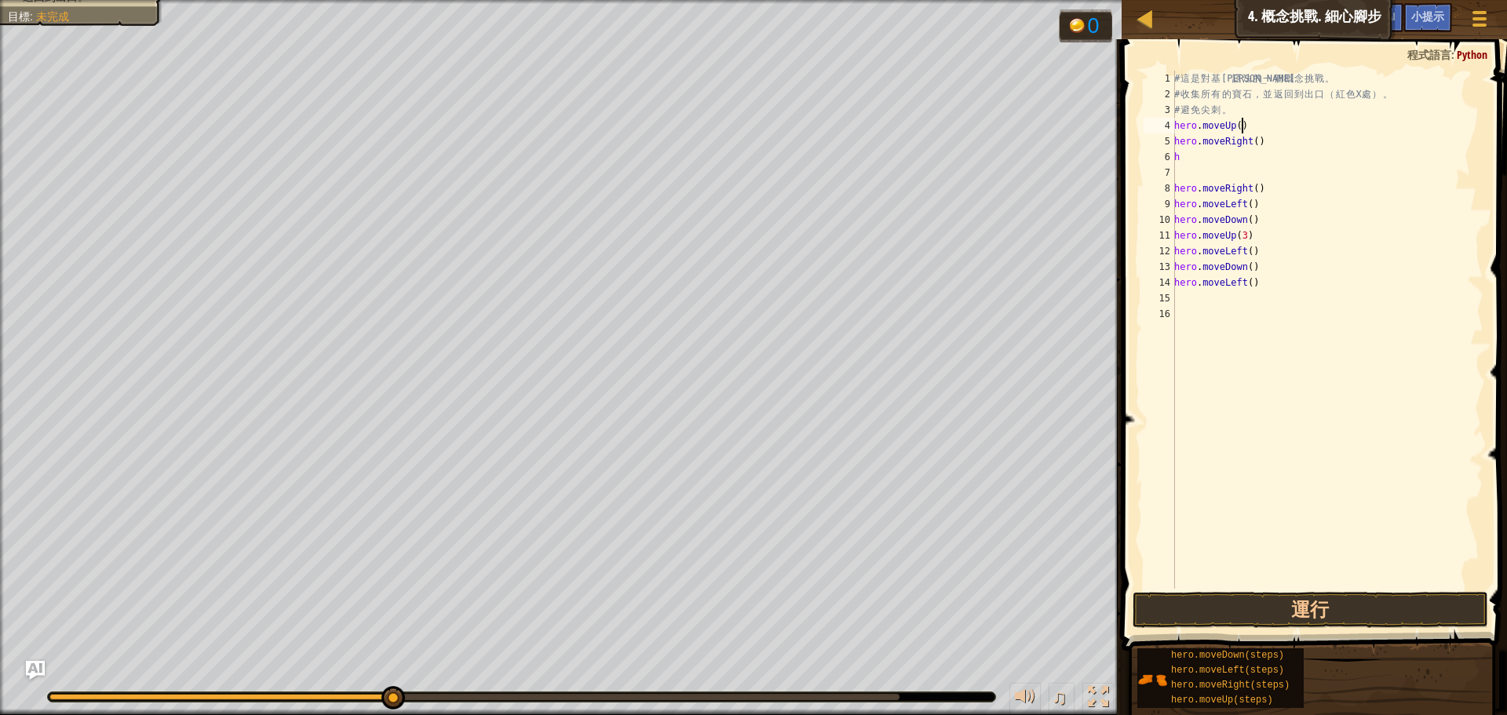
click at [1318, 132] on div "# 這 是 對 基 本 語 法 的 一 個 概 念 挑 戰 。 # 收 集 所 有 的 寶 石 ， 並 返 回 到 出 口 （ 紅 色 X 處 ） 。 # 避…" at bounding box center [1327, 346] width 312 height 550
type textarea "hero.moveUp()"
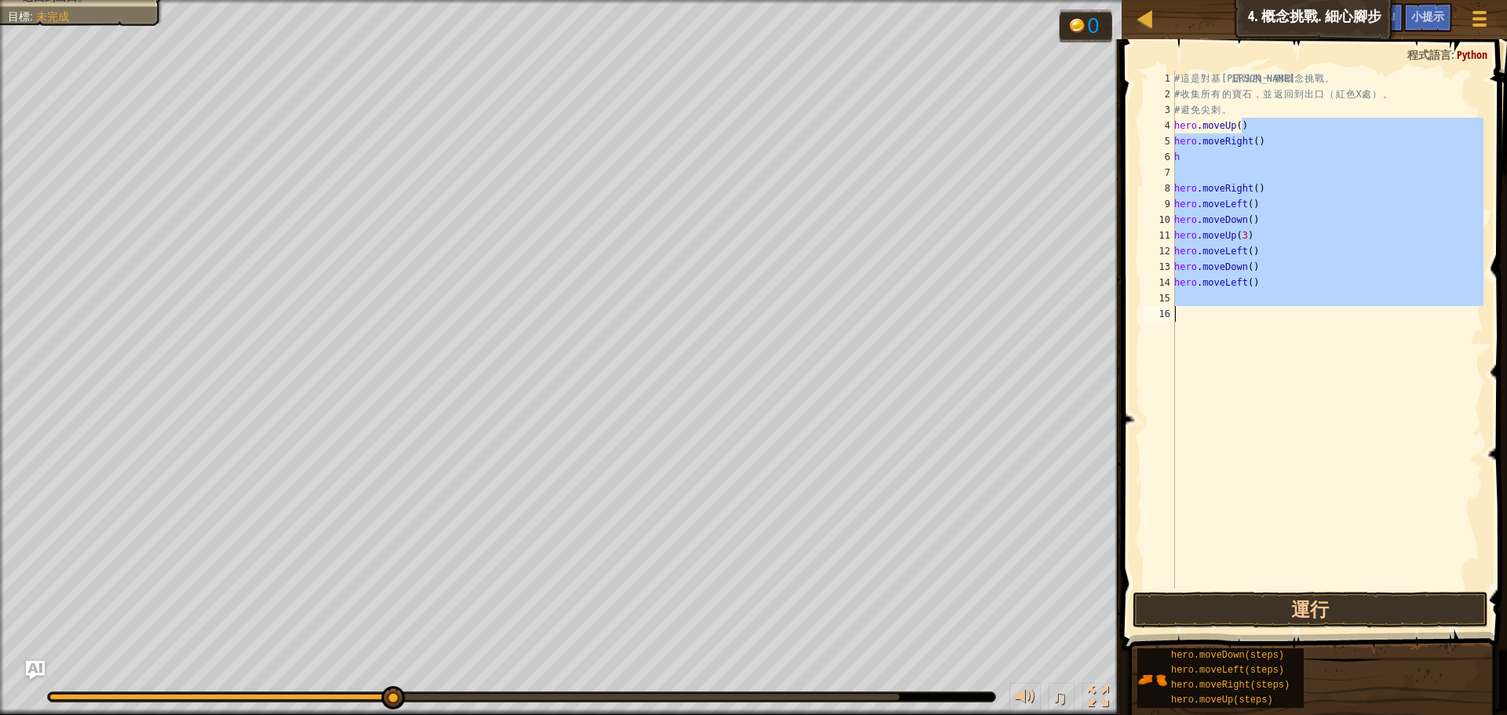
drag, startPoint x: 1263, startPoint y: 130, endPoint x: 1300, endPoint y: 403, distance: 274.9
click at [1300, 403] on div "# 這 是 對 基 本 語 法 的 一 個 概 念 挑 戰 。 # 收 集 所 有 的 寶 石 ， 並 返 回 到 出 口 （ 紅 色 X 處 ） 。 # 避…" at bounding box center [1327, 346] width 312 height 550
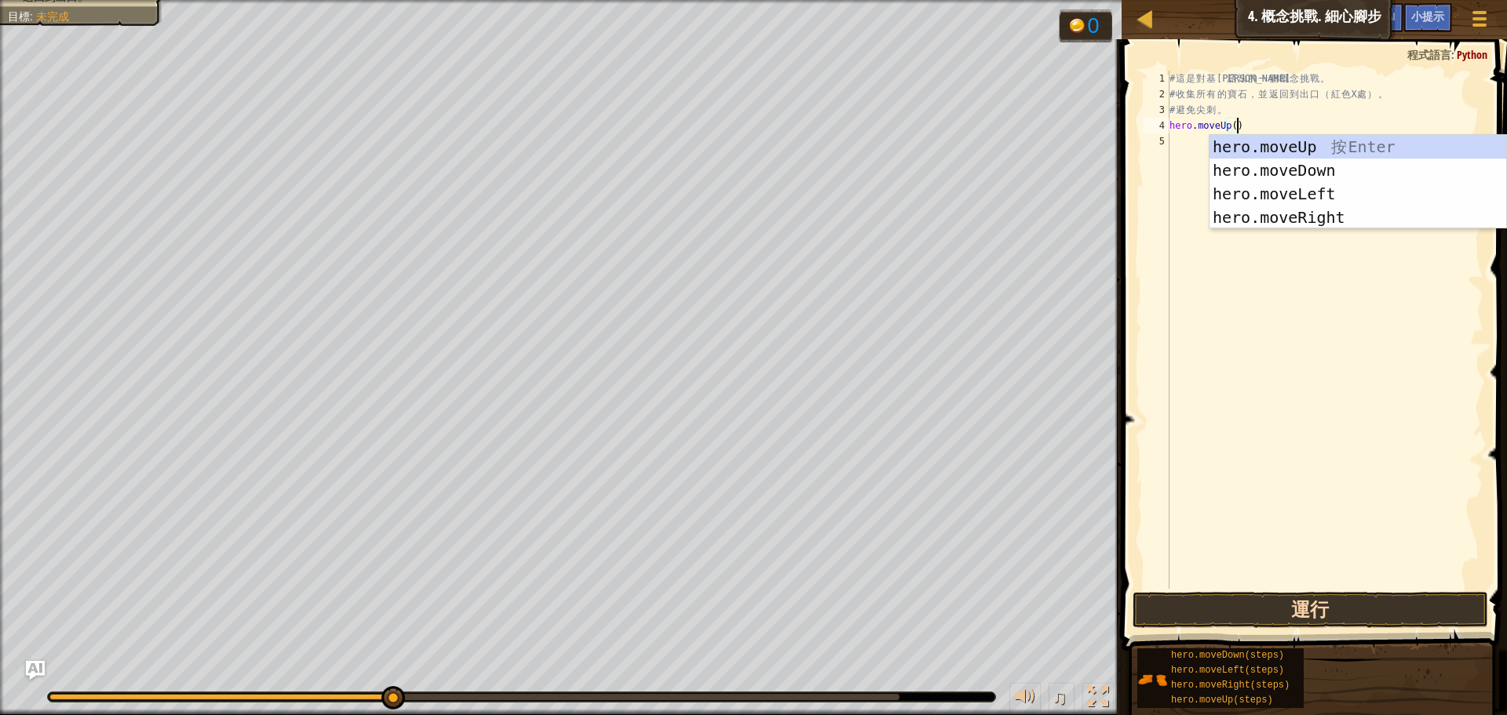
type textarea "hero.moveUp()"
click at [1240, 621] on button "運行" at bounding box center [1311, 610] width 356 height 36
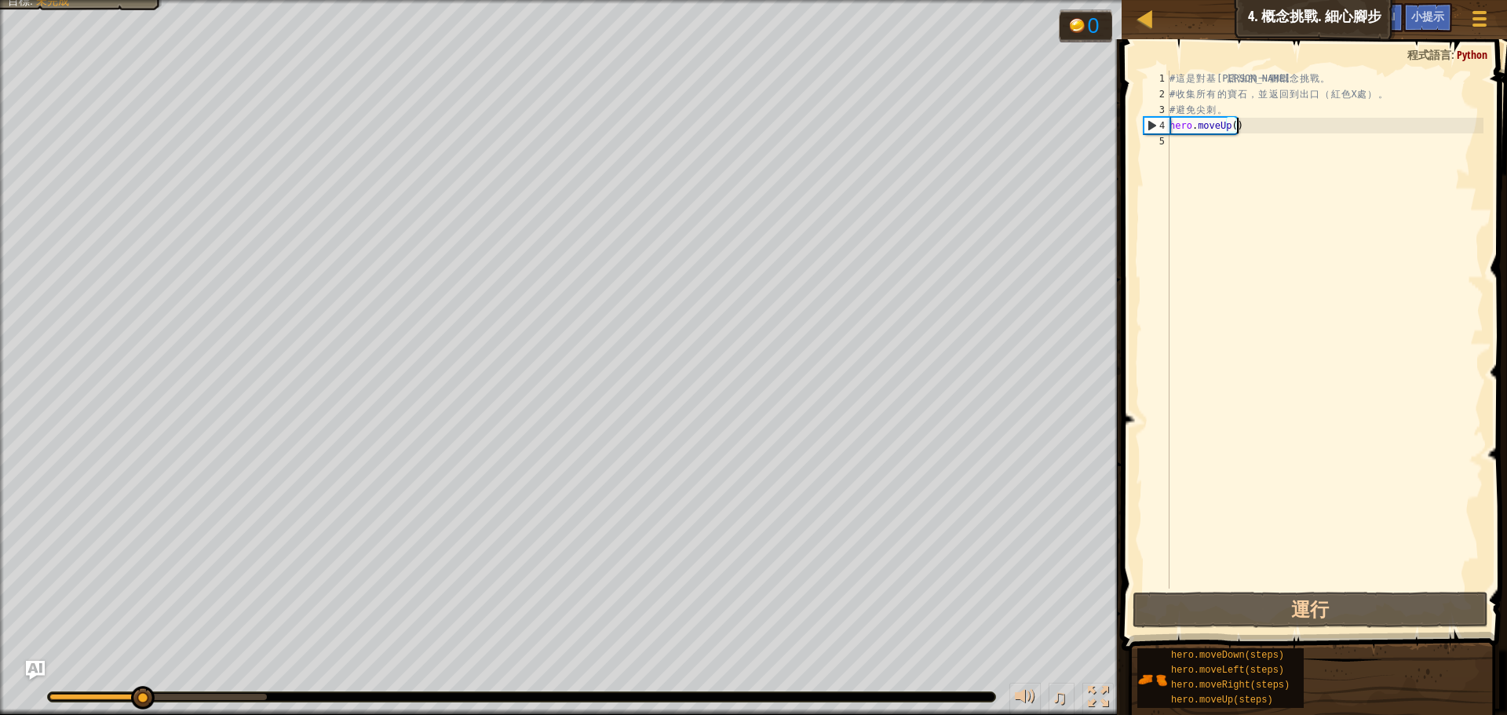
click at [1216, 149] on div "# 這 是 對 基 本 語 法 的 一 個 概 念 挑 戰 。 # 收 集 所 有 的 寶 石 ， 並 返 回 到 出 口 （ 紅 色 X 處 ） 。 # 避…" at bounding box center [1325, 346] width 317 height 550
type textarea "h"
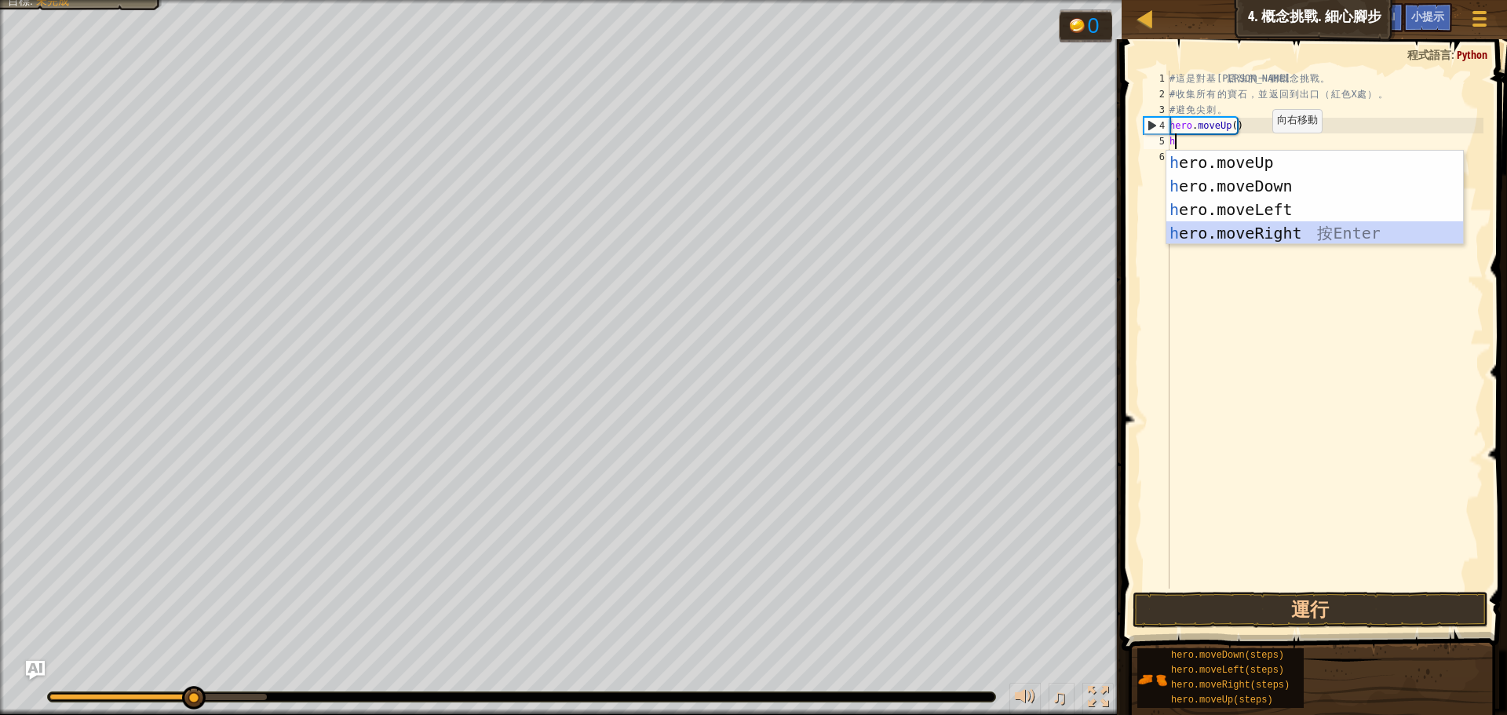
click at [1251, 233] on div "h ero.moveUp 按 Enter h ero.moveDown 按 Enter h ero.moveLeft 按 Enter h ero.moveRi…" at bounding box center [1315, 221] width 297 height 141
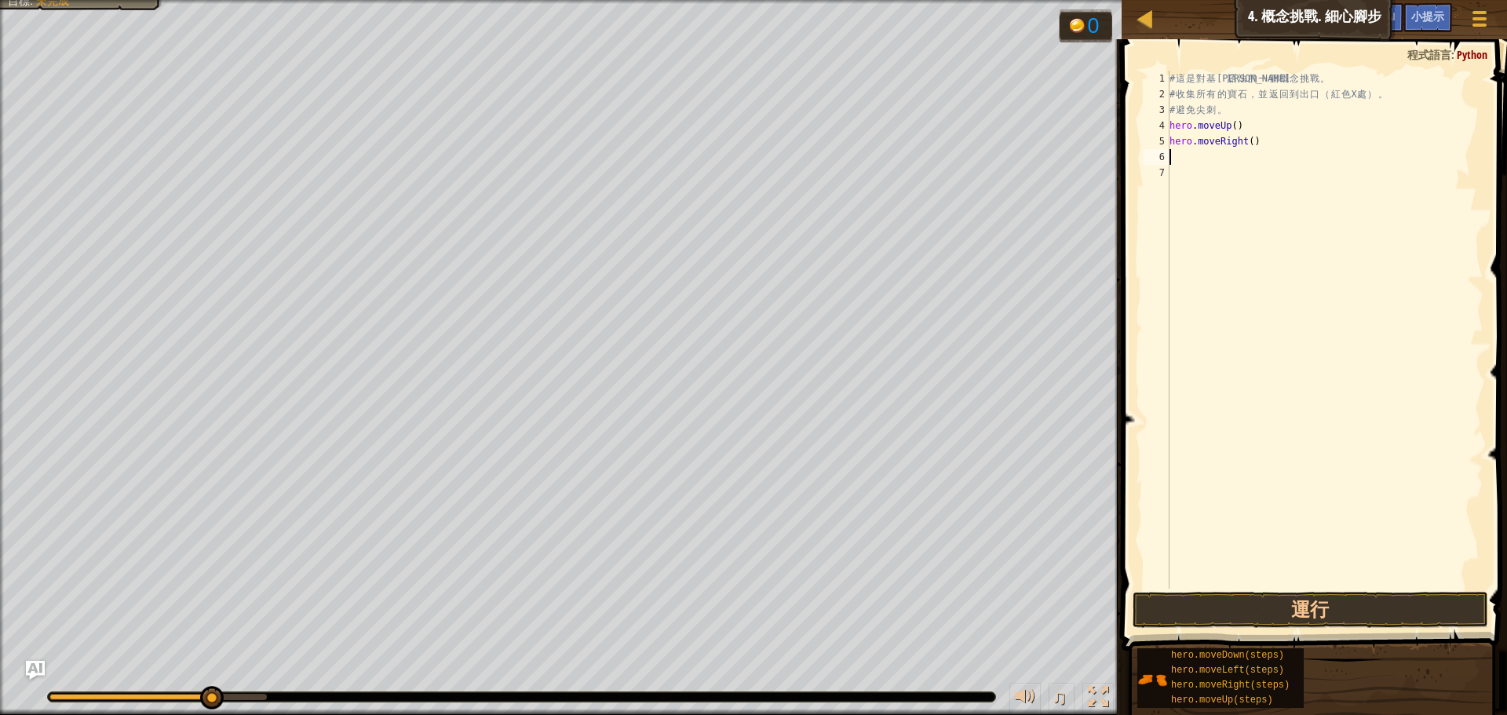
type textarea "h"
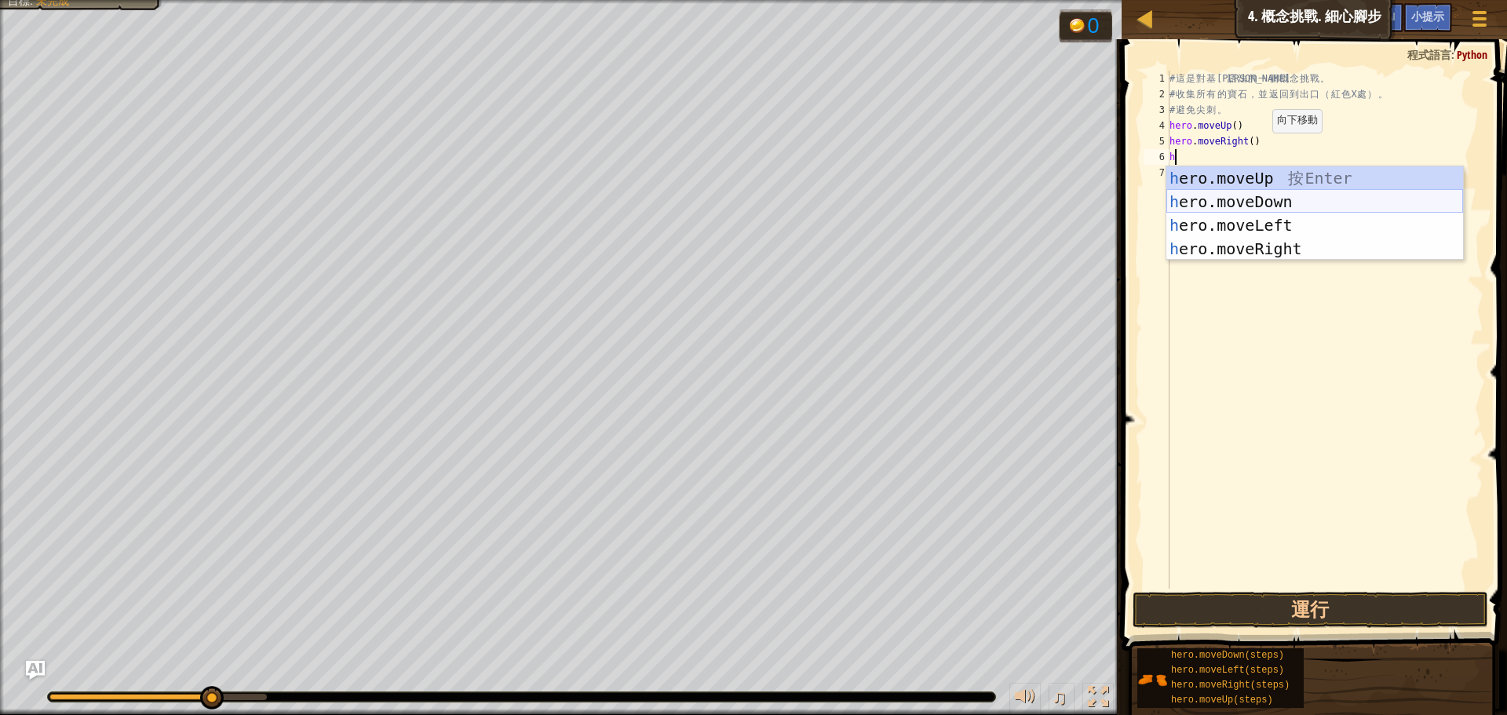
click at [1264, 192] on div "h ero.moveUp 按 Enter h ero.moveDown 按 Enter h ero.moveLeft 按 Enter h ero.moveRi…" at bounding box center [1315, 236] width 297 height 141
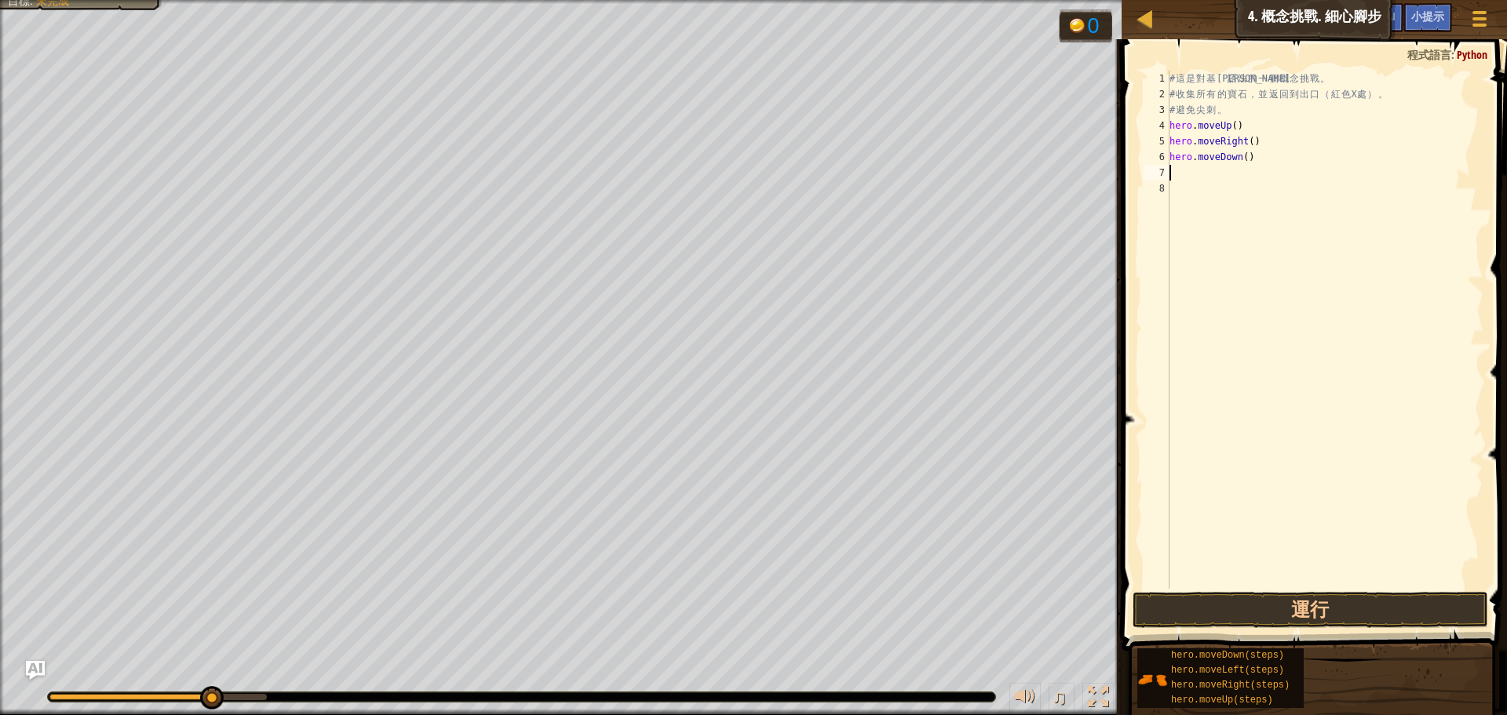
type textarea "h"
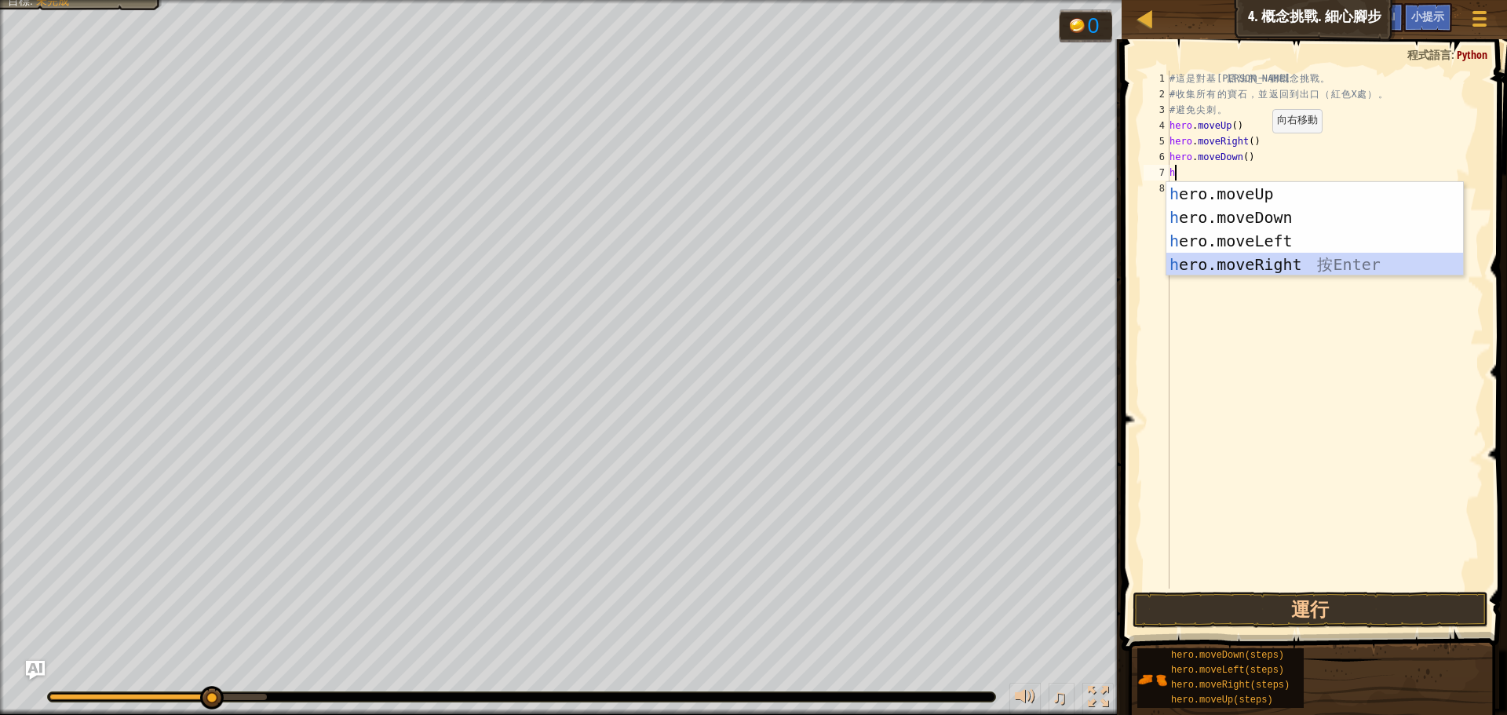
click at [1284, 261] on div "h ero.moveUp 按 Enter h ero.moveDown 按 Enter h ero.moveLeft 按 Enter h ero.moveRi…" at bounding box center [1315, 252] width 297 height 141
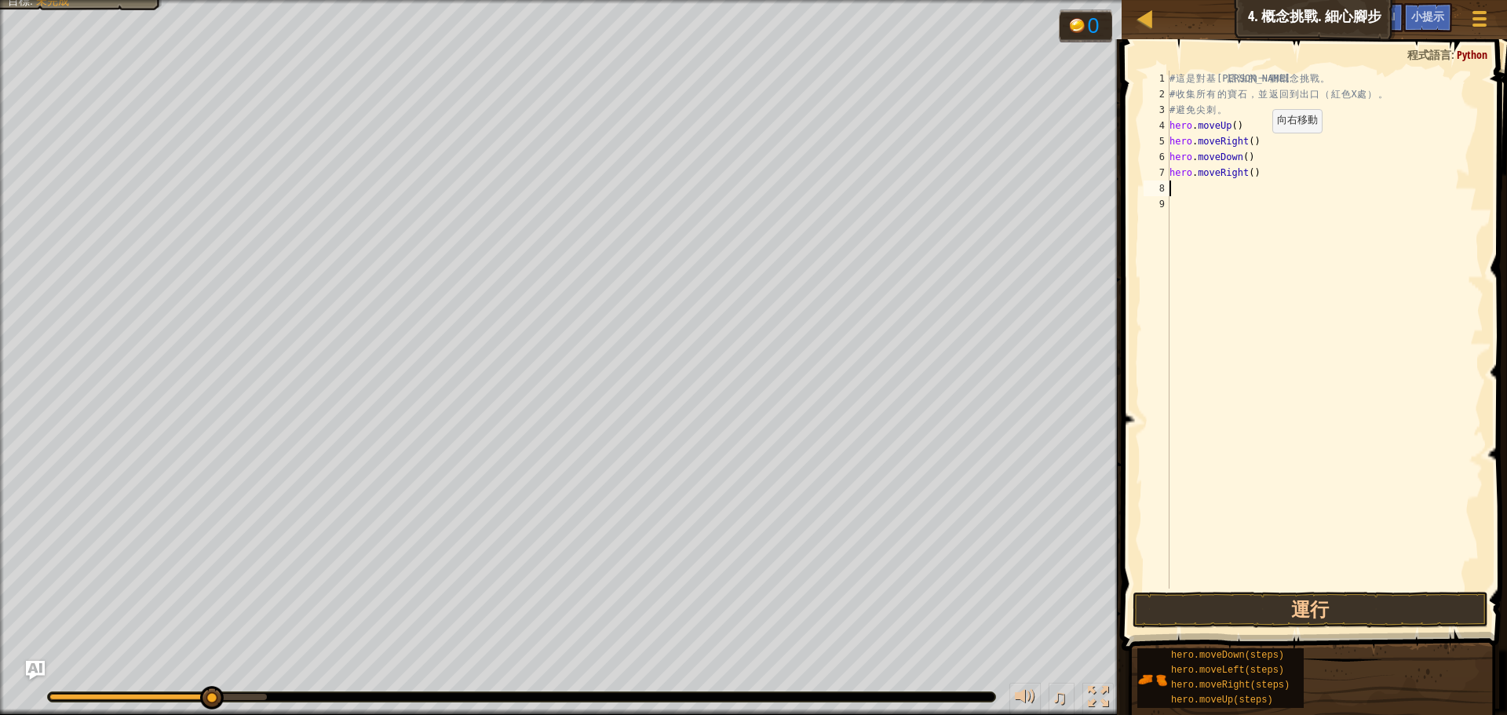
type textarea "h"
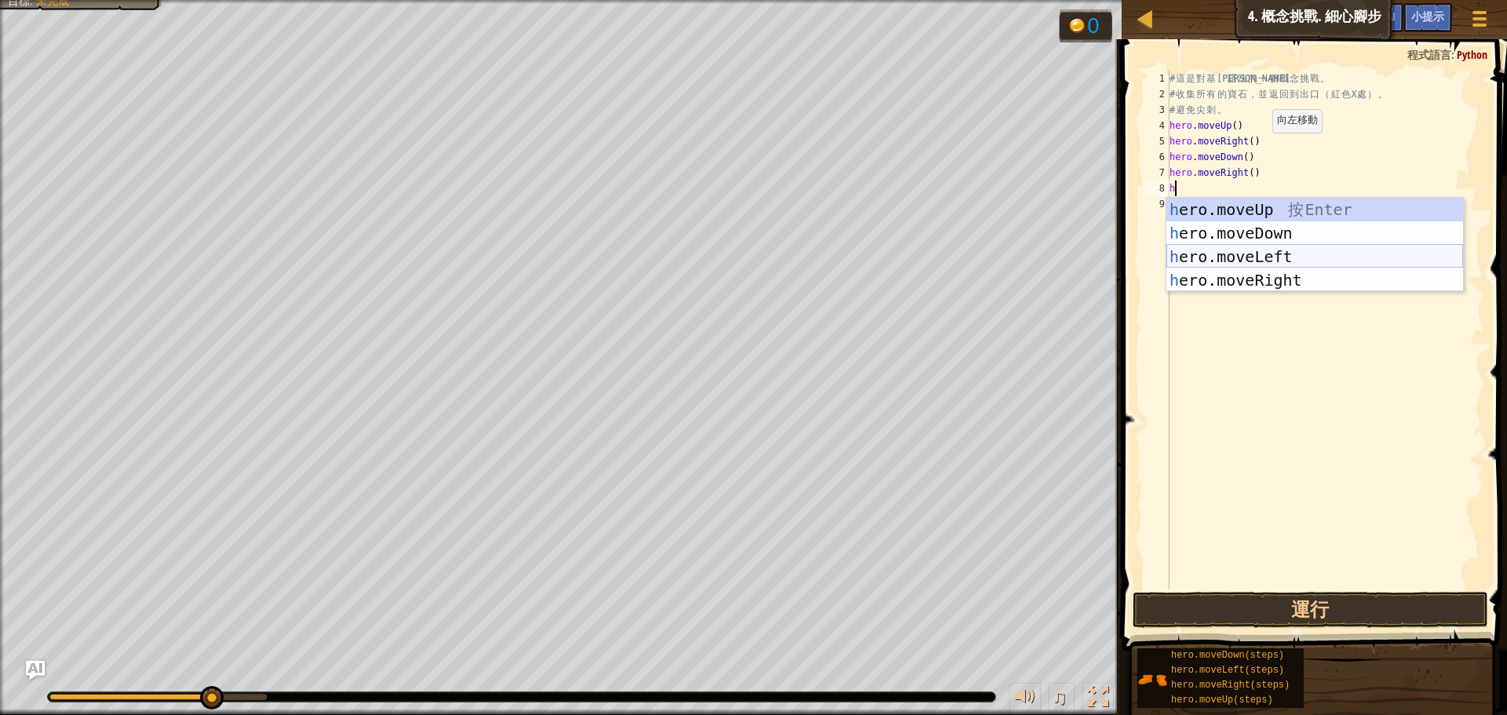
drag, startPoint x: 1251, startPoint y: 252, endPoint x: 1344, endPoint y: 247, distance: 92.8
click at [1252, 252] on div "h ero.moveUp 按 Enter h ero.moveDown 按 Enter h ero.moveLeft 按 Enter h ero.moveRi…" at bounding box center [1315, 268] width 297 height 141
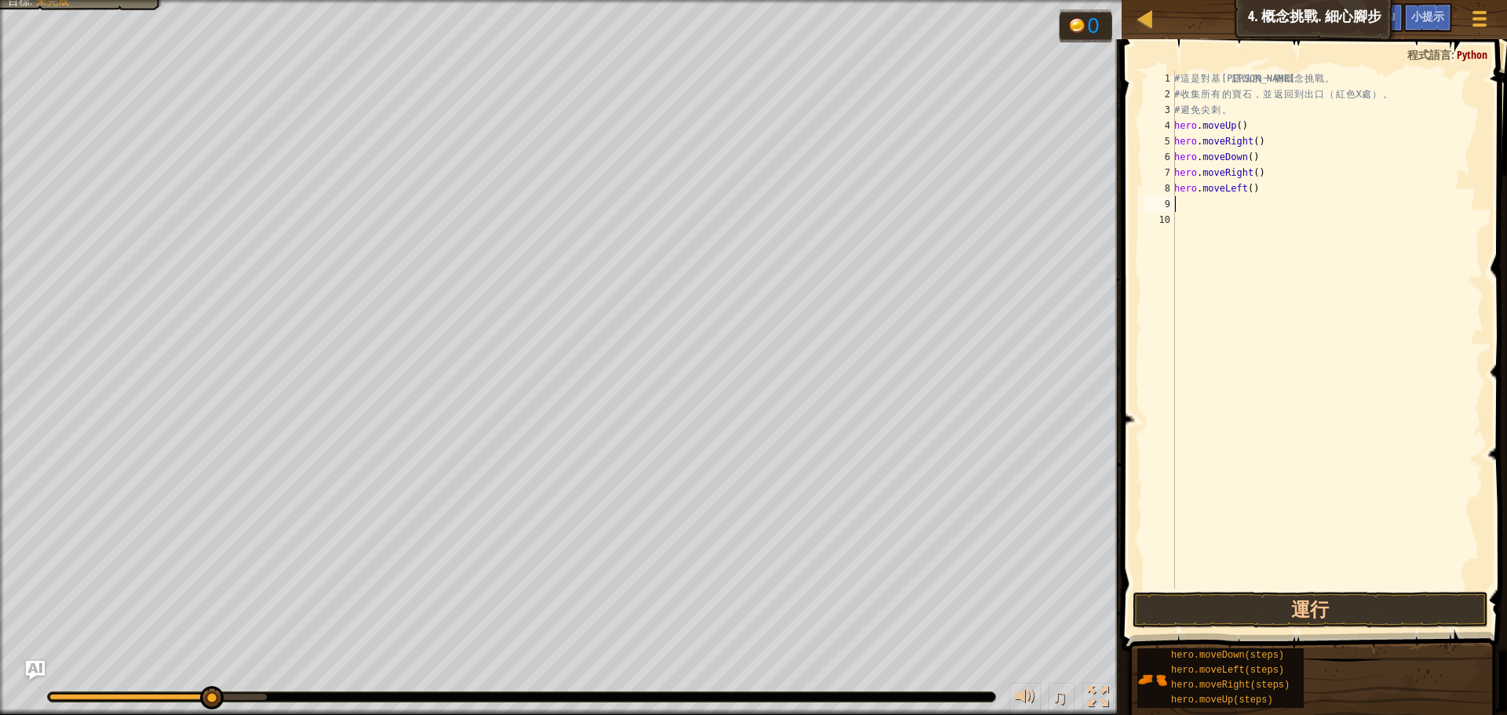
type textarea "h"
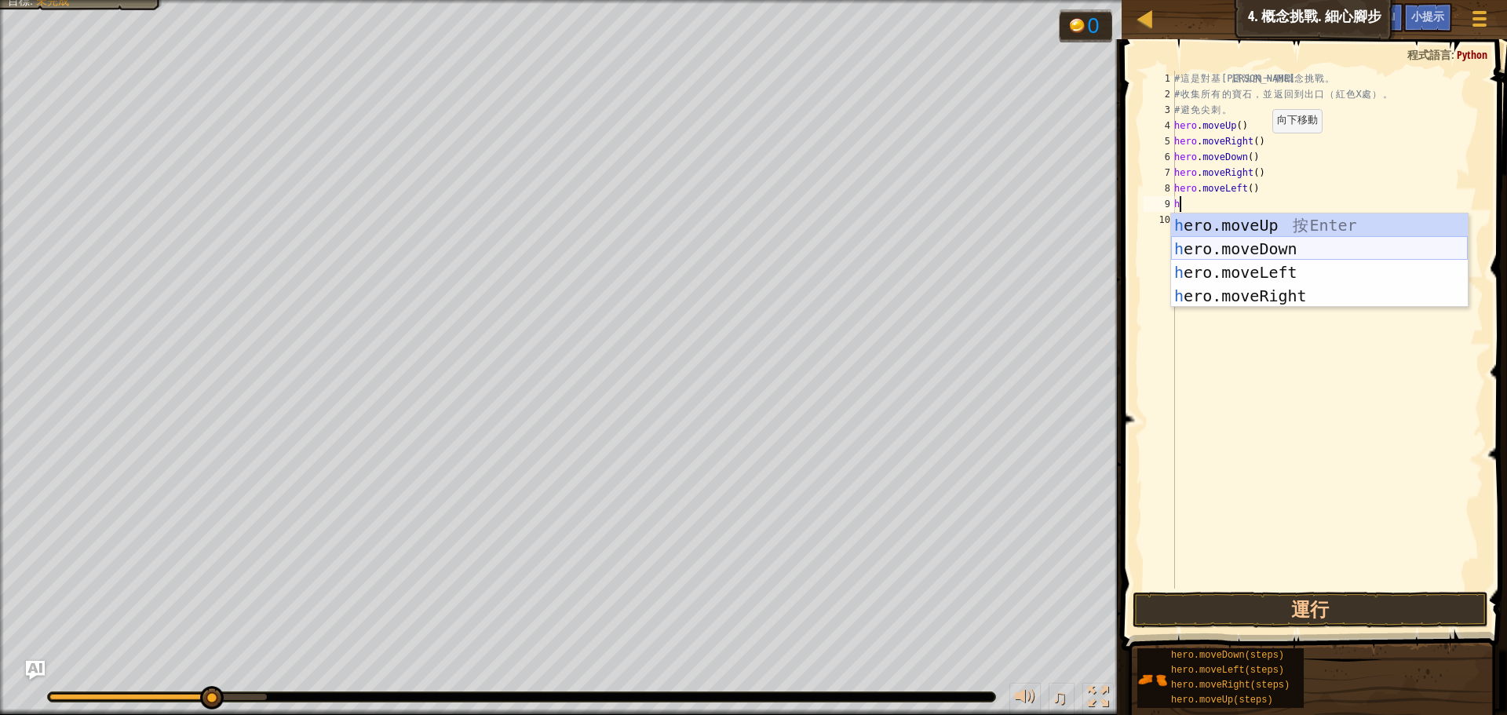
click at [1286, 250] on div "h ero.moveUp 按 Enter h ero.moveDown 按 Enter h ero.moveLeft 按 Enter h ero.moveRi…" at bounding box center [1319, 284] width 297 height 141
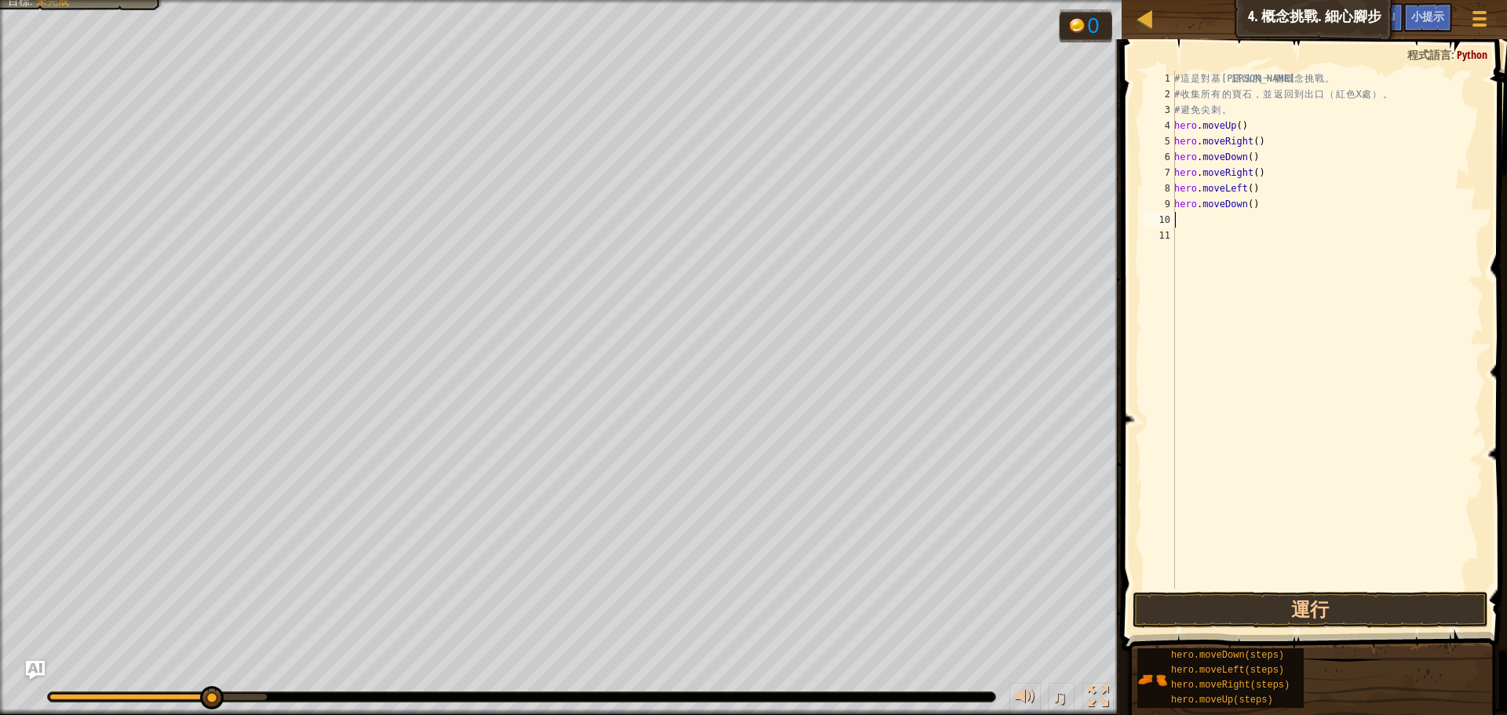
type textarea "h"
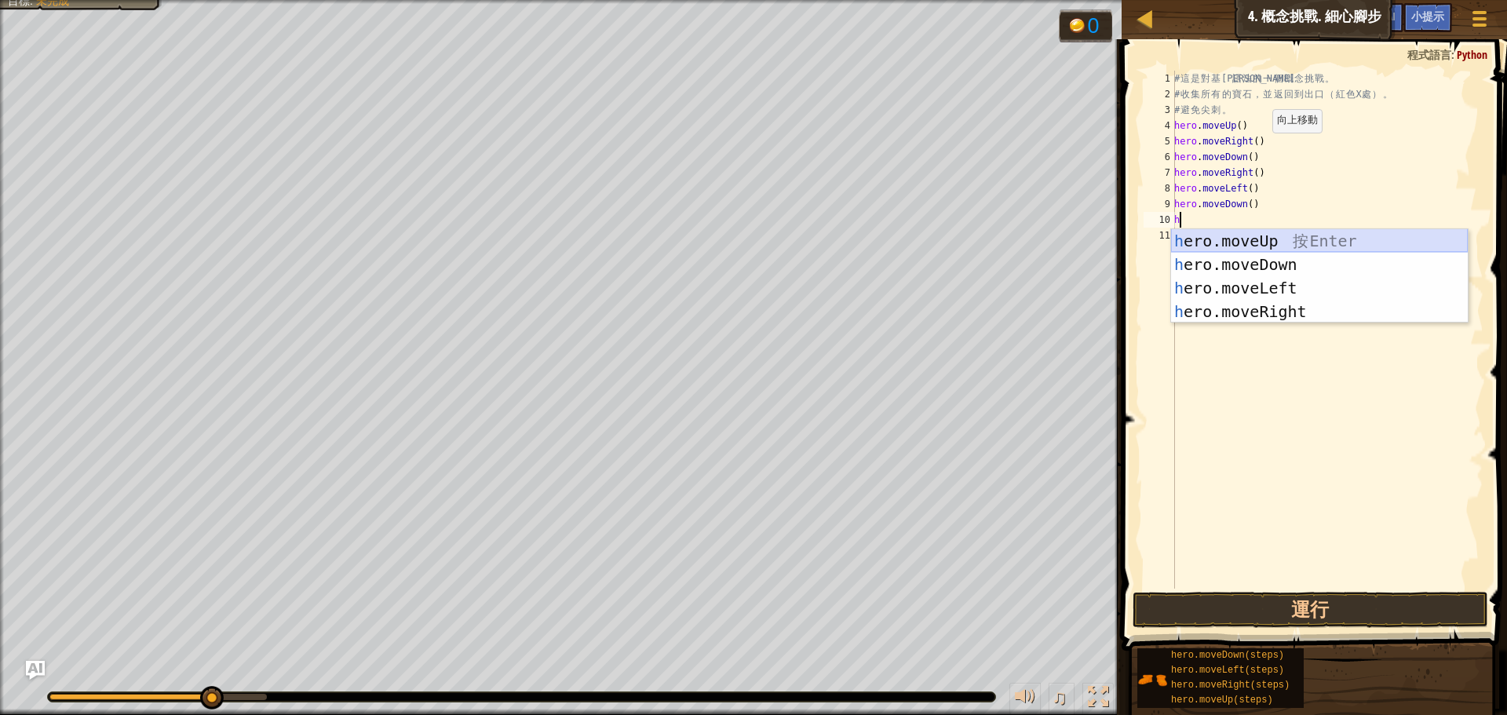
click at [1282, 237] on div "h ero.moveUp 按 Enter h ero.moveDown 按 Enter h ero.moveLeft 按 Enter h ero.moveRi…" at bounding box center [1319, 299] width 297 height 141
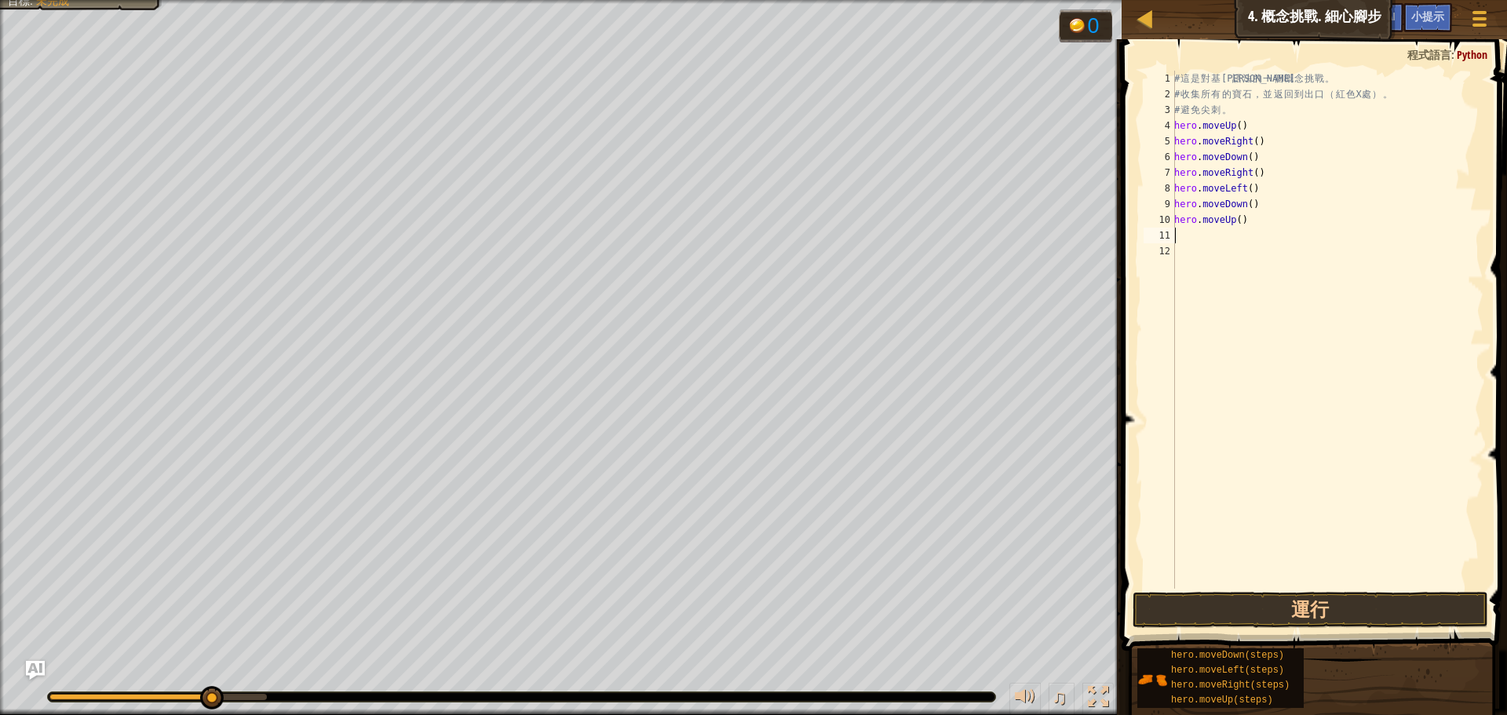
type textarea "h"
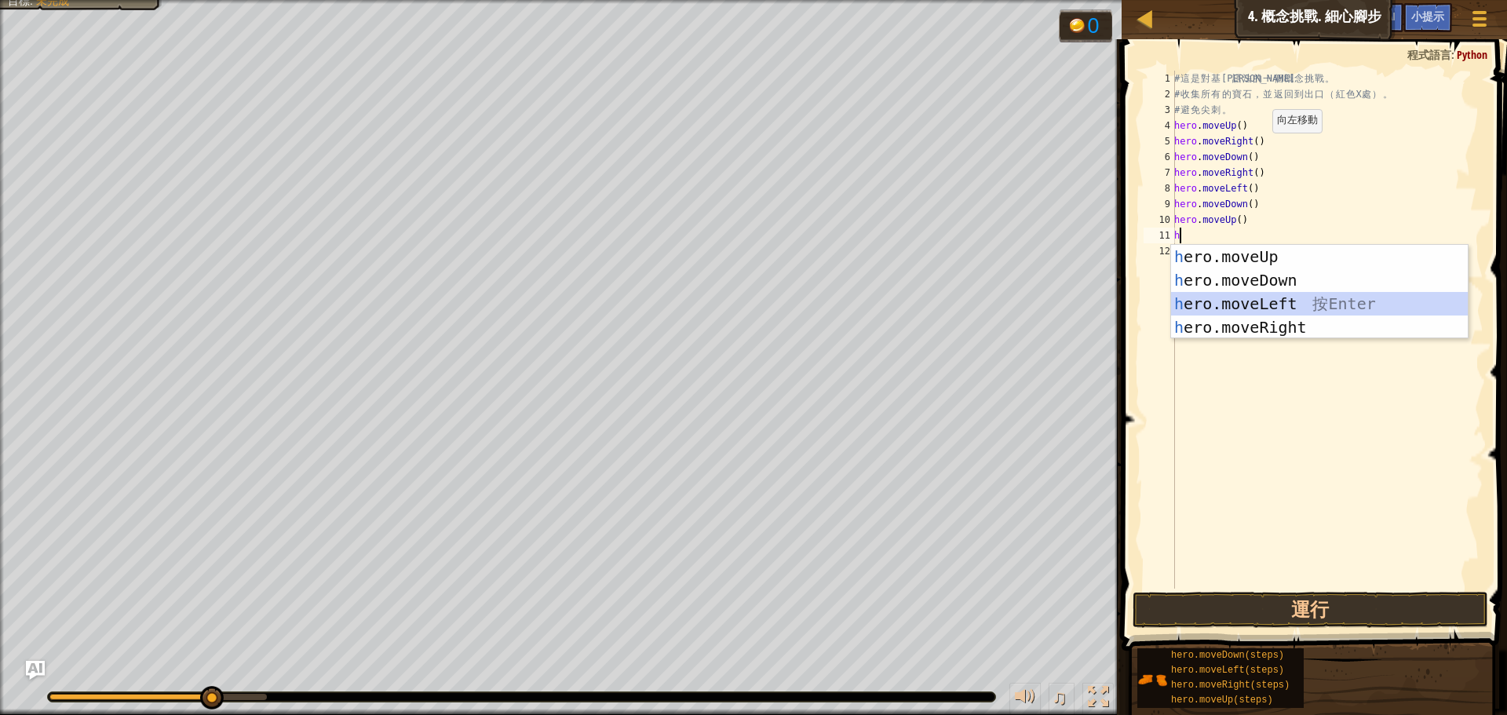
drag, startPoint x: 1241, startPoint y: 298, endPoint x: 1386, endPoint y: 281, distance: 145.4
click at [1242, 298] on div "h ero.moveUp 按 Enter h ero.moveDown 按 Enter h ero.moveLeft 按 Enter h ero.moveRi…" at bounding box center [1319, 315] width 297 height 141
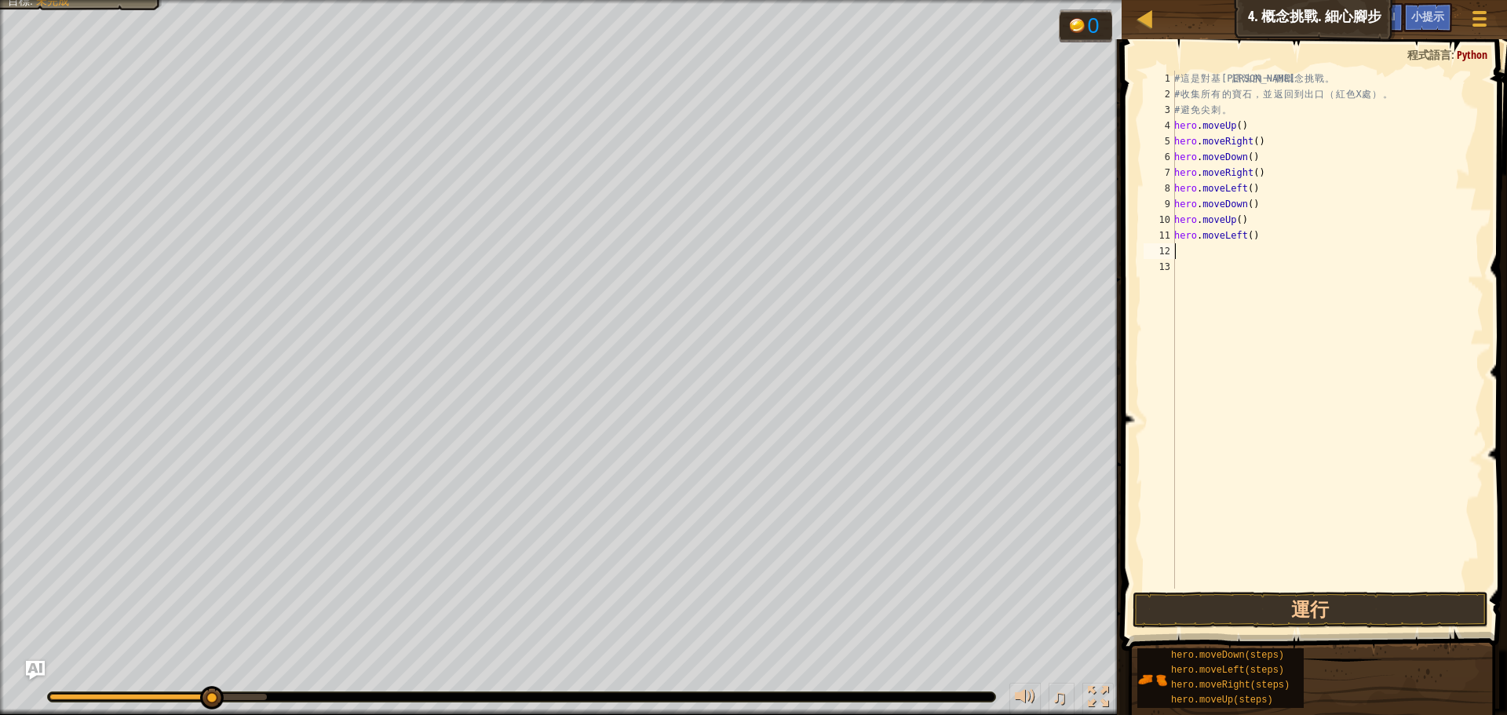
type textarea "h"
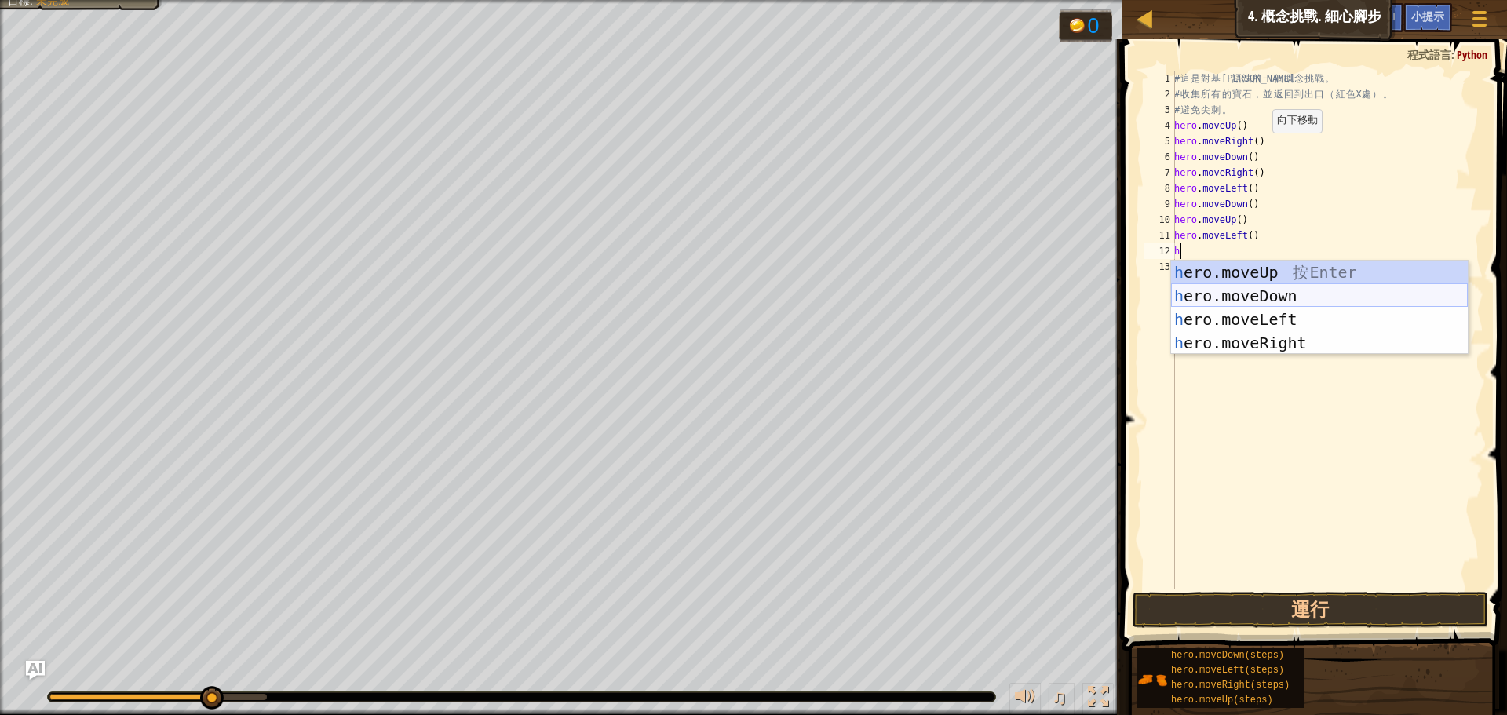
click at [1268, 296] on div "h ero.moveUp 按 Enter h ero.moveDown 按 Enter h ero.moveLeft 按 Enter h ero.moveRi…" at bounding box center [1319, 331] width 297 height 141
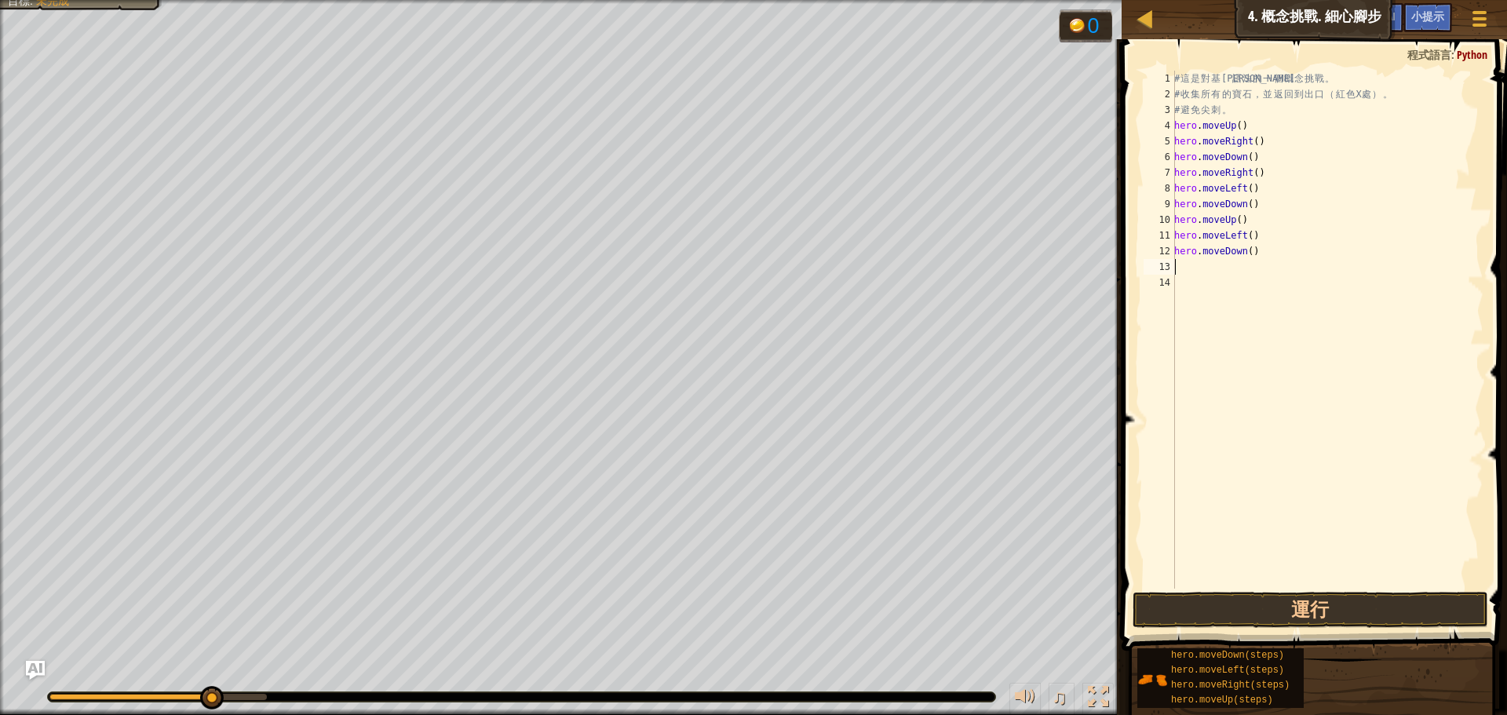
type textarea "h"
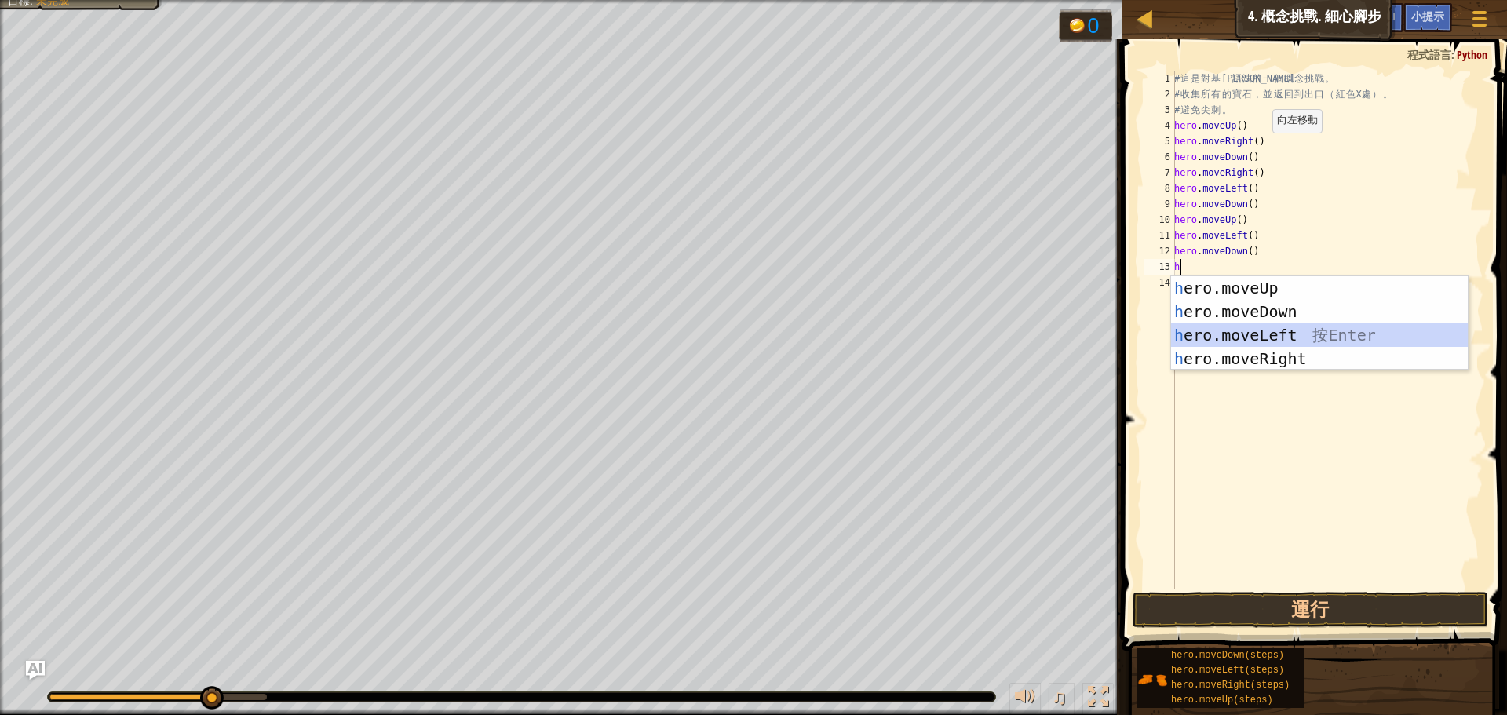
click at [1240, 327] on div "h ero.moveUp 按 Enter h ero.moveDown 按 Enter h ero.moveLeft 按 Enter h ero.moveRi…" at bounding box center [1319, 346] width 297 height 141
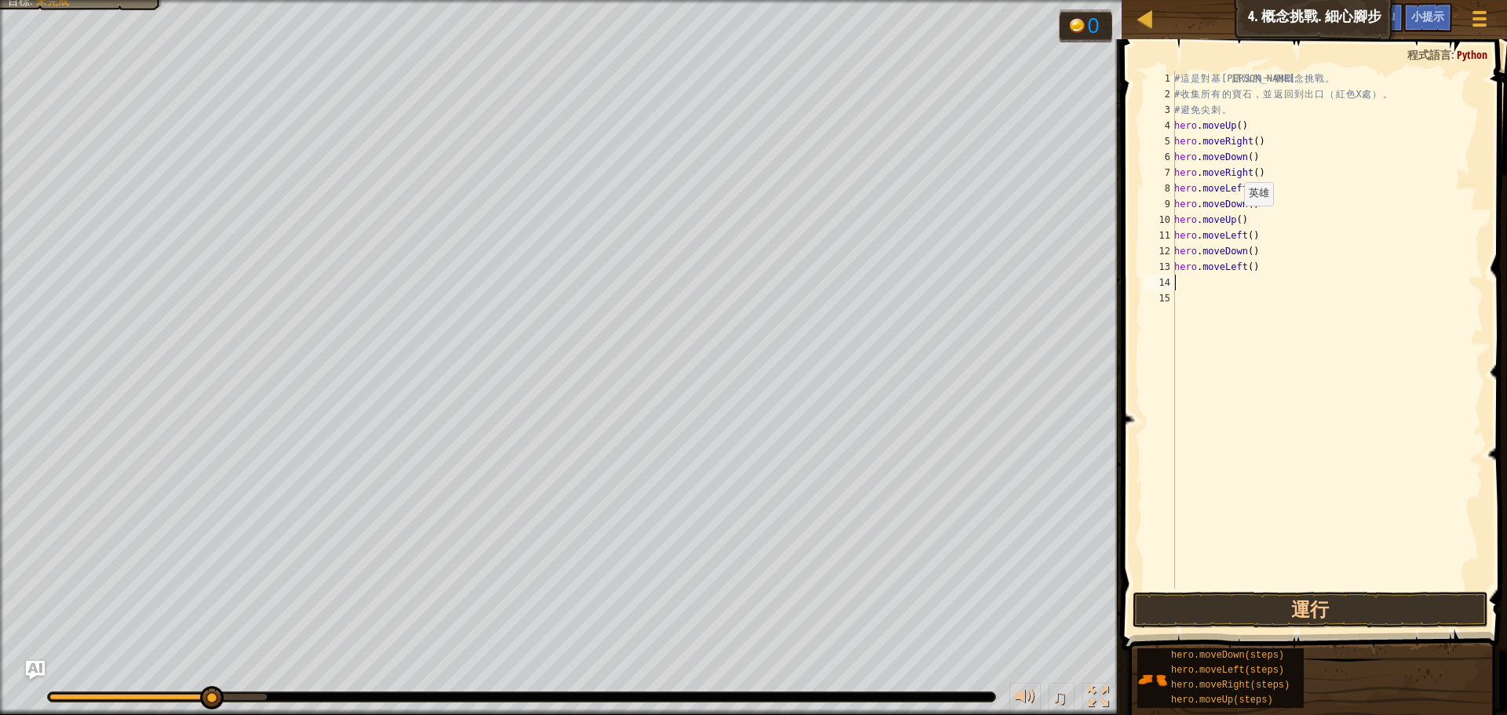
click at [1236, 221] on div "# 這 是 對 基 本 語 法 的 一 個 概 念 挑 戰 。 # 收 集 所 有 的 寶 石 ， 並 返 回 到 出 口 （ 紅 色 X 處 ） 。 # 避…" at bounding box center [1327, 346] width 312 height 550
type textarea "hero.moveUp(3)"
click at [1275, 610] on button "運行" at bounding box center [1311, 610] width 356 height 36
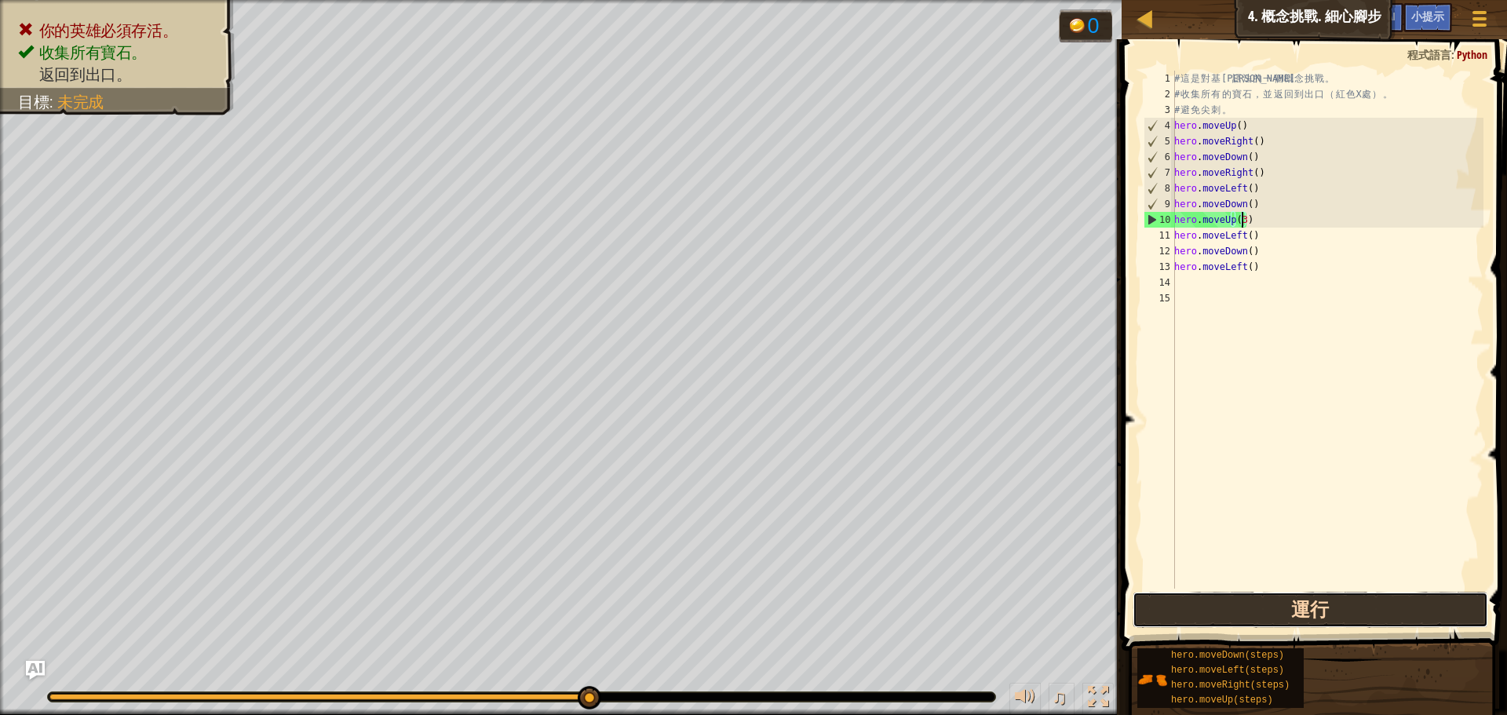
click at [1272, 608] on button "運行" at bounding box center [1311, 610] width 356 height 36
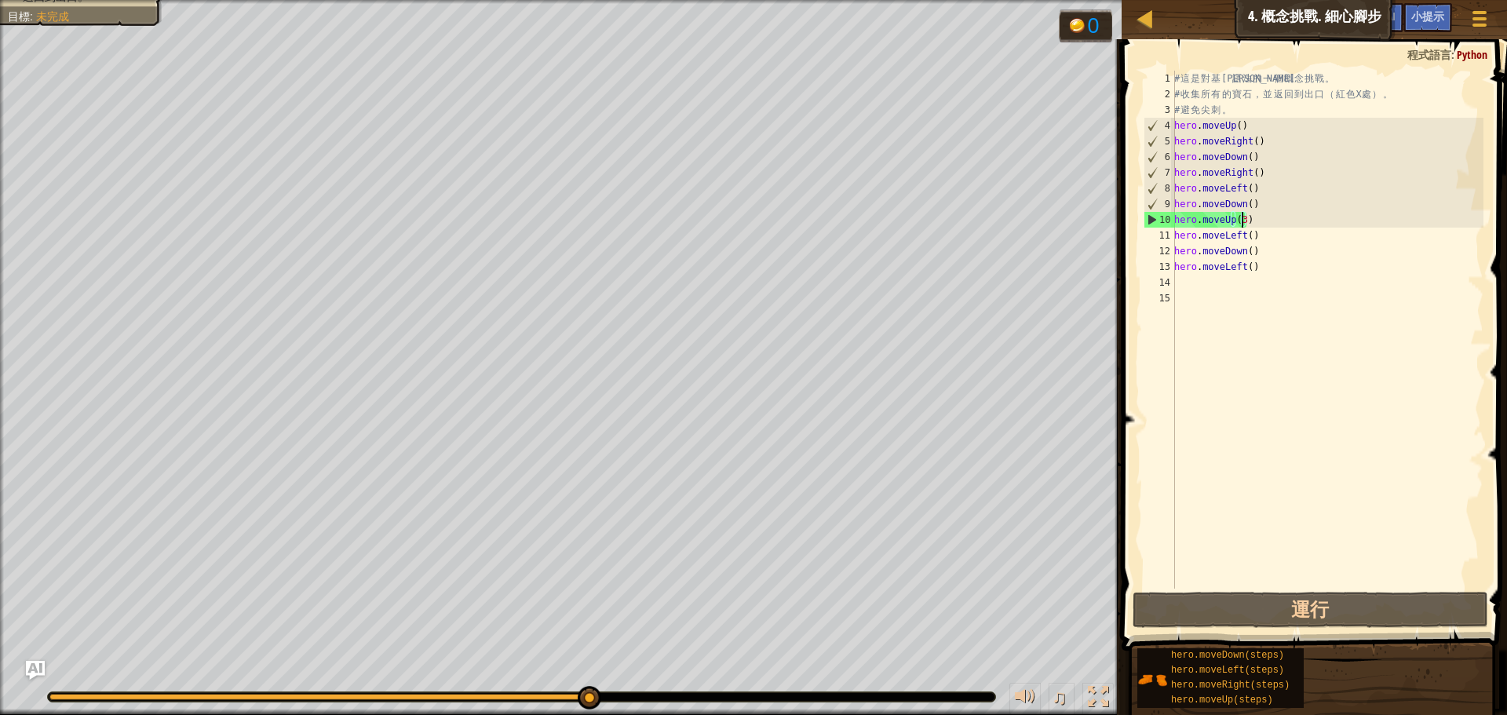
select select "zh-HANT"
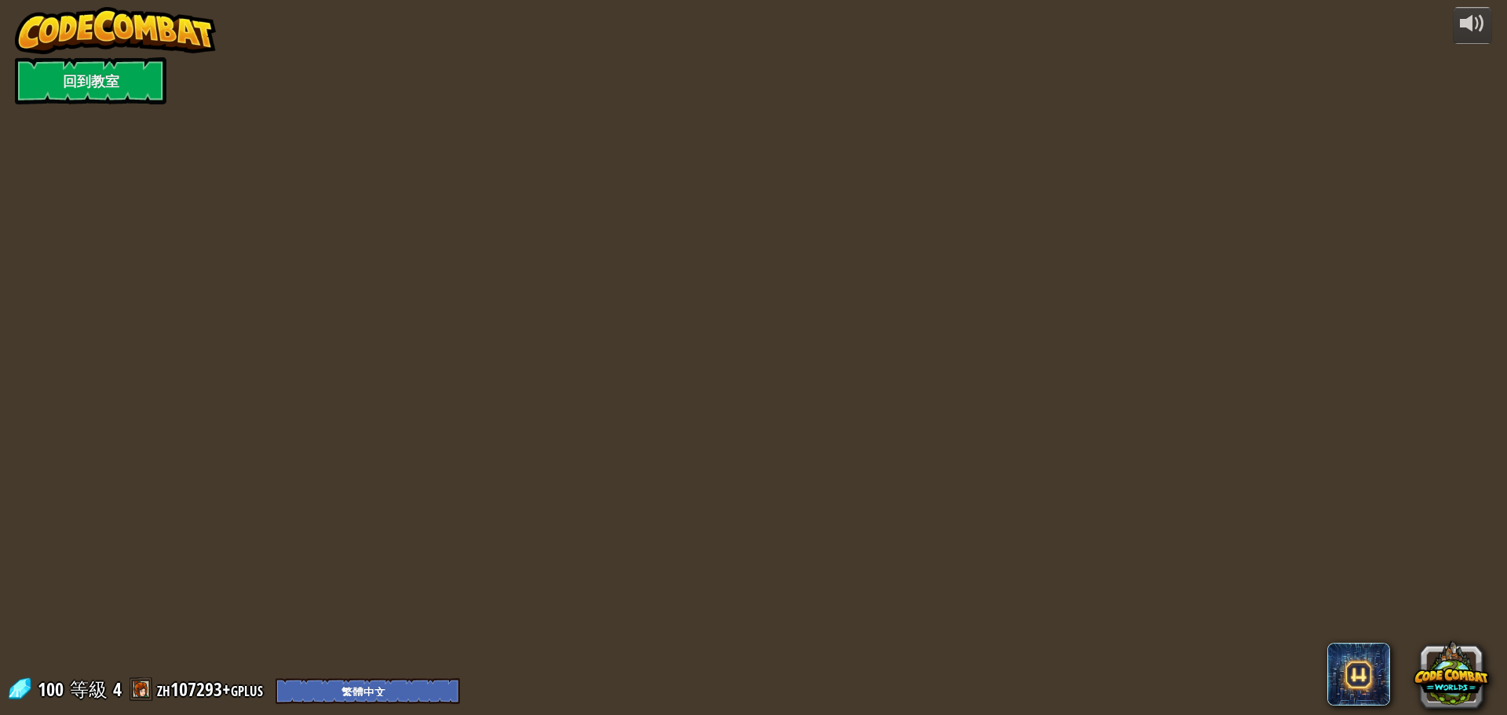
select select "zh-HANT"
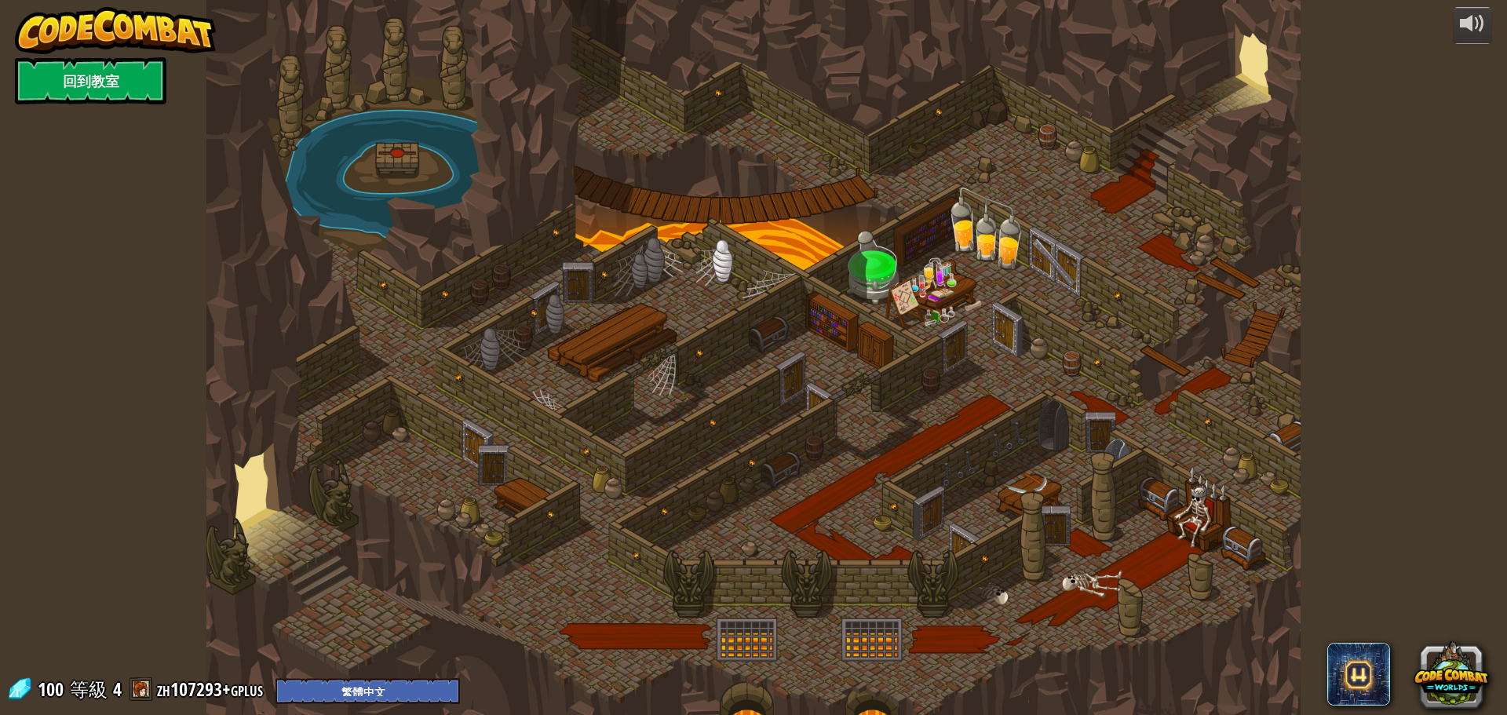
select select "zh-HANT"
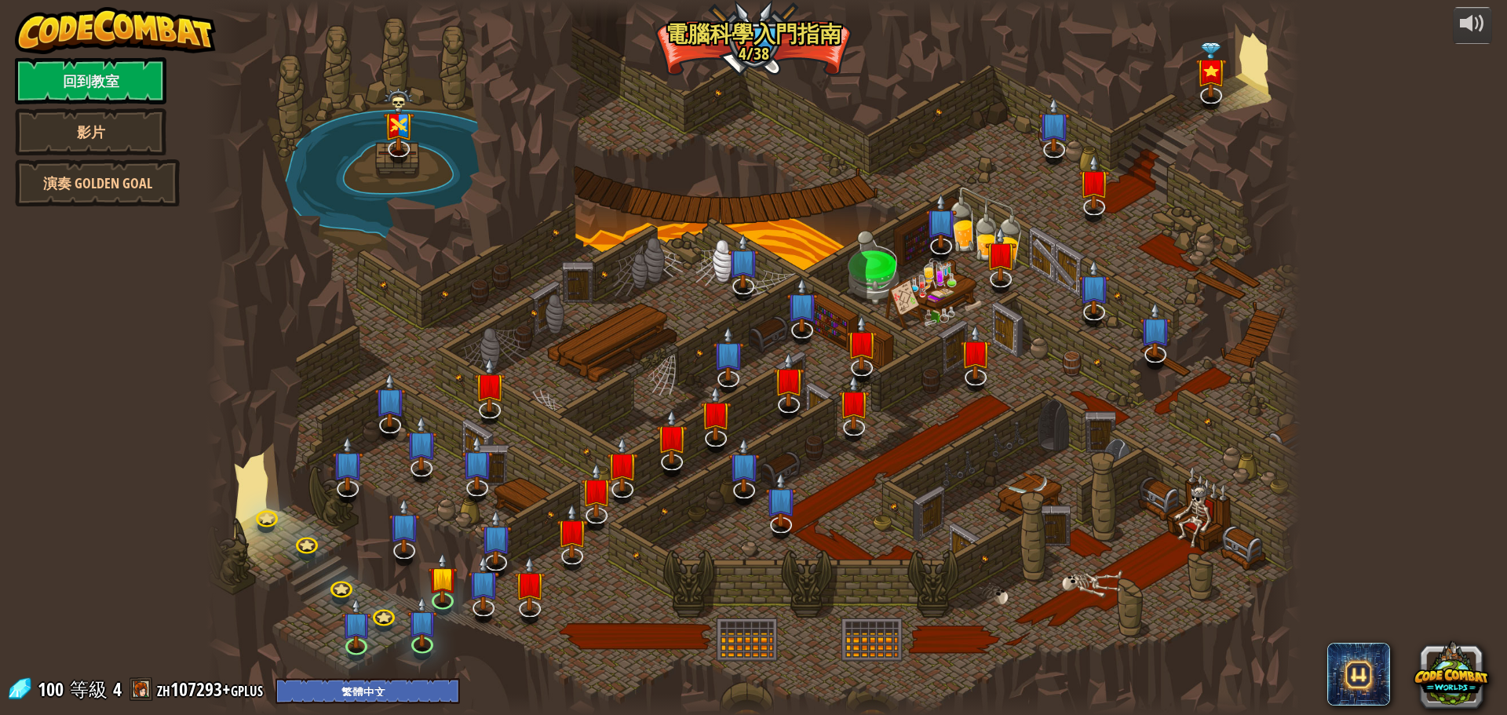
select select "zh-HANT"
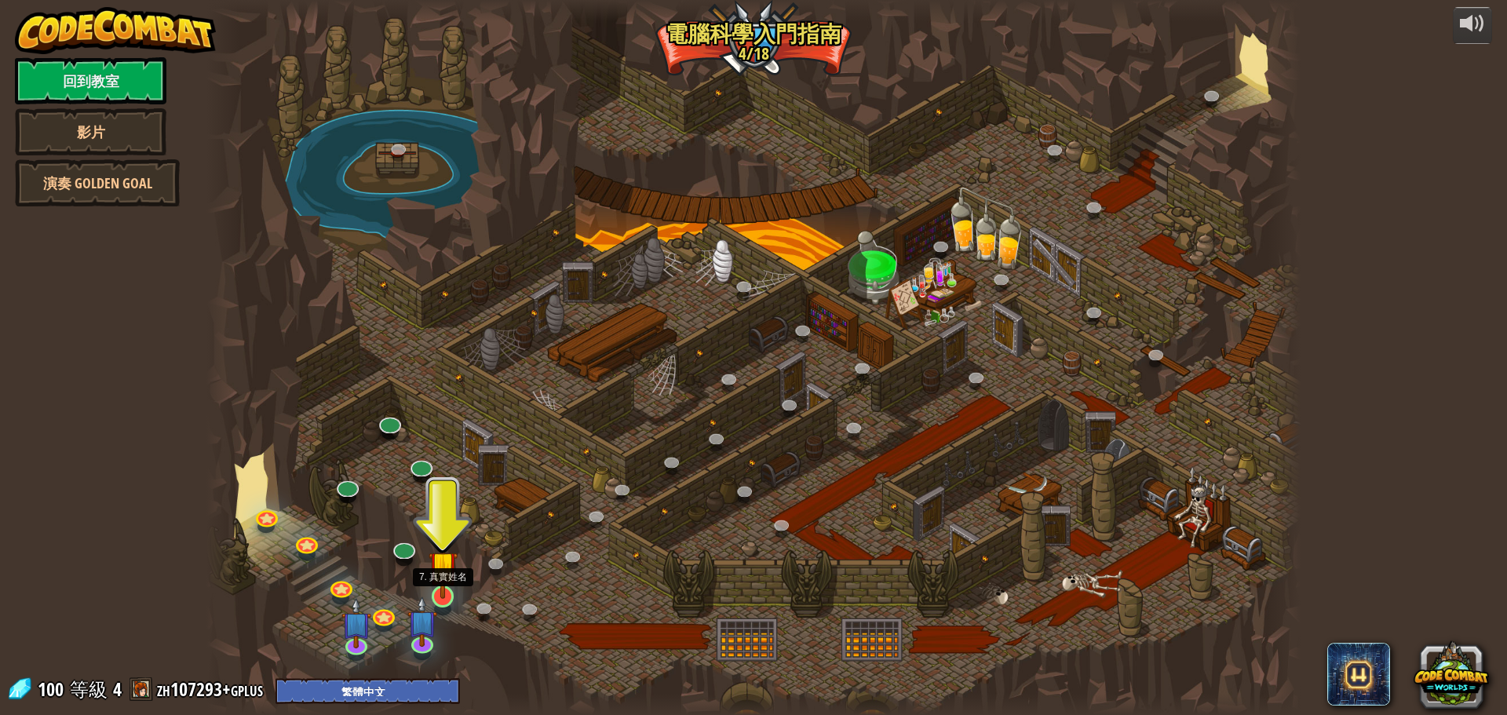
click at [457, 590] on img at bounding box center [443, 565] width 29 height 67
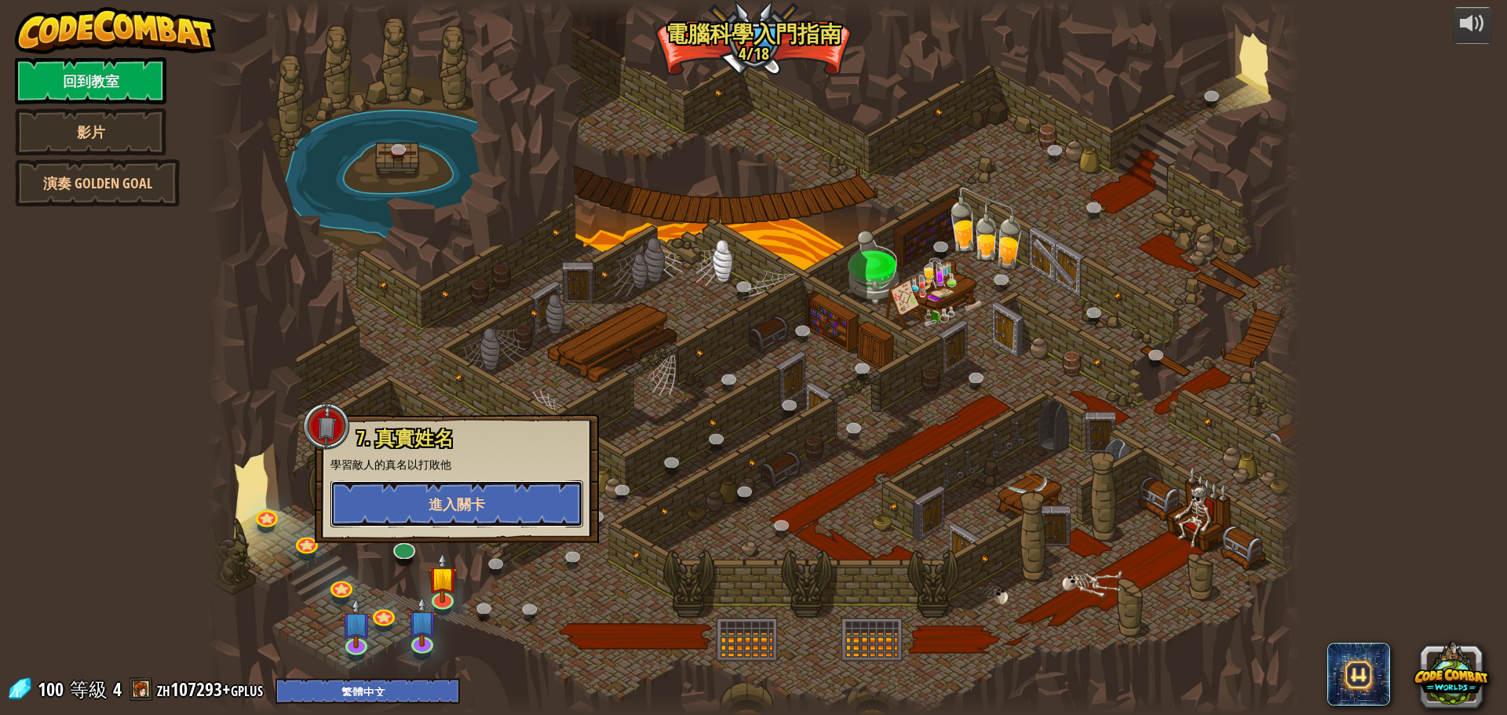
click at [449, 495] on button "進入關卡" at bounding box center [457, 503] width 253 height 47
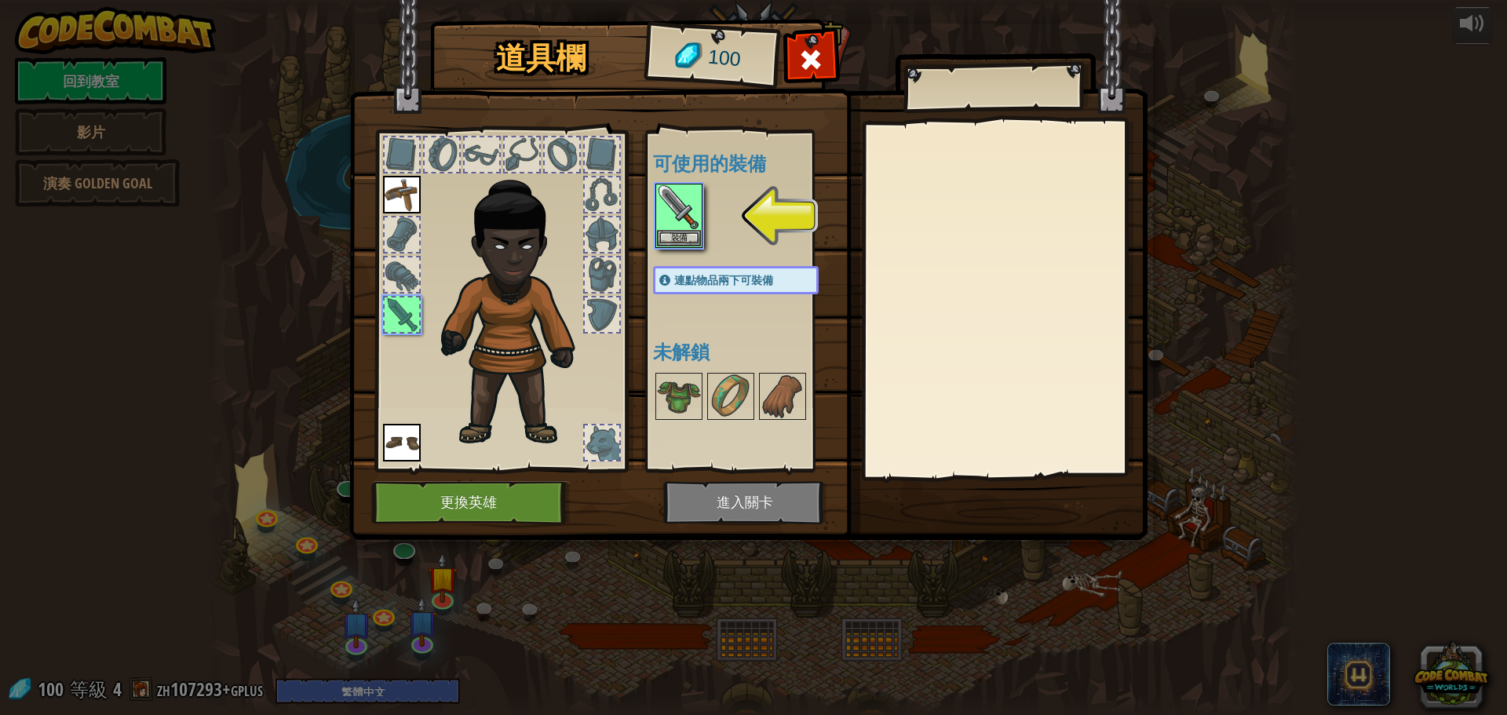
drag, startPoint x: 830, startPoint y: 476, endPoint x: 717, endPoint y: 295, distance: 213.0
click at [831, 478] on img at bounding box center [748, 255] width 798 height 570
click at [668, 189] on img at bounding box center [679, 207] width 44 height 44
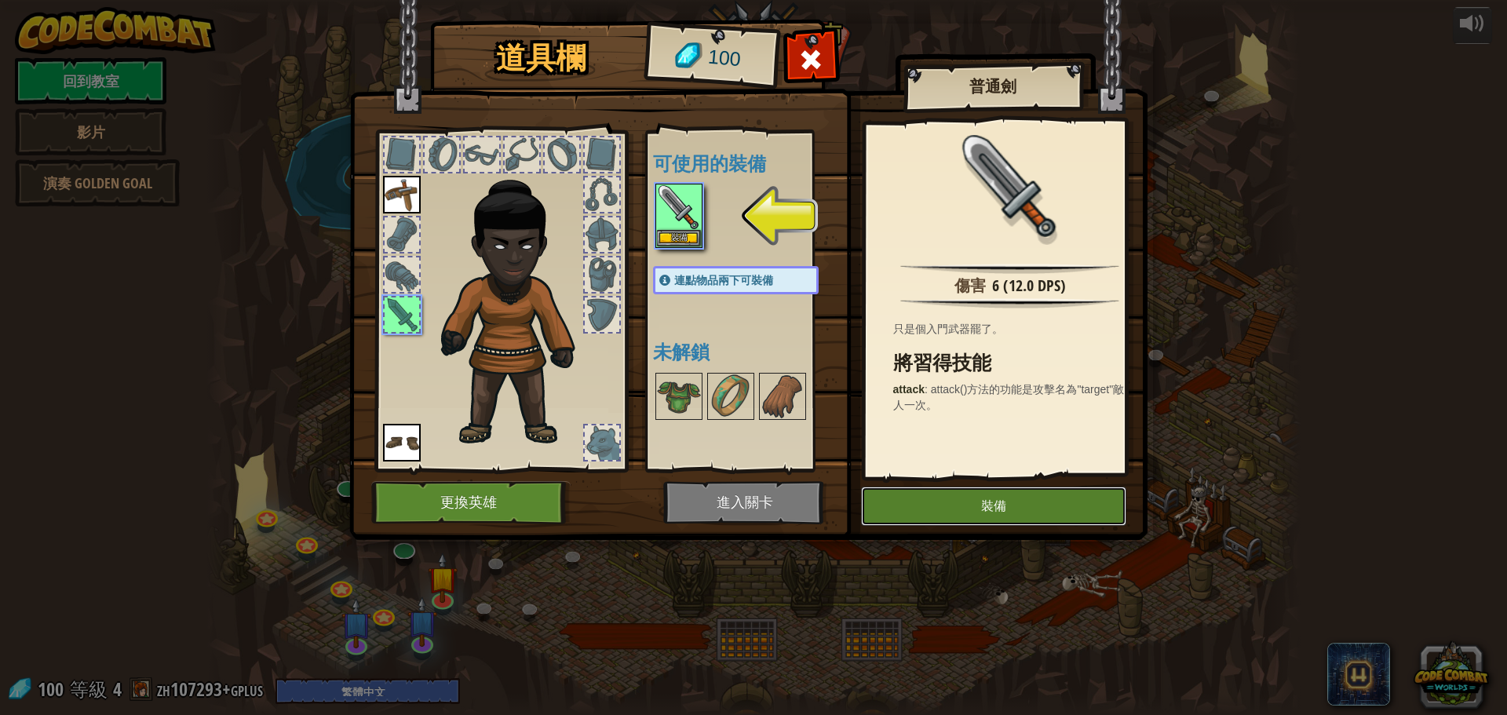
drag, startPoint x: 895, startPoint y: 496, endPoint x: 882, endPoint y: 496, distance: 12.6
click at [896, 495] on button "裝備" at bounding box center [993, 506] width 265 height 39
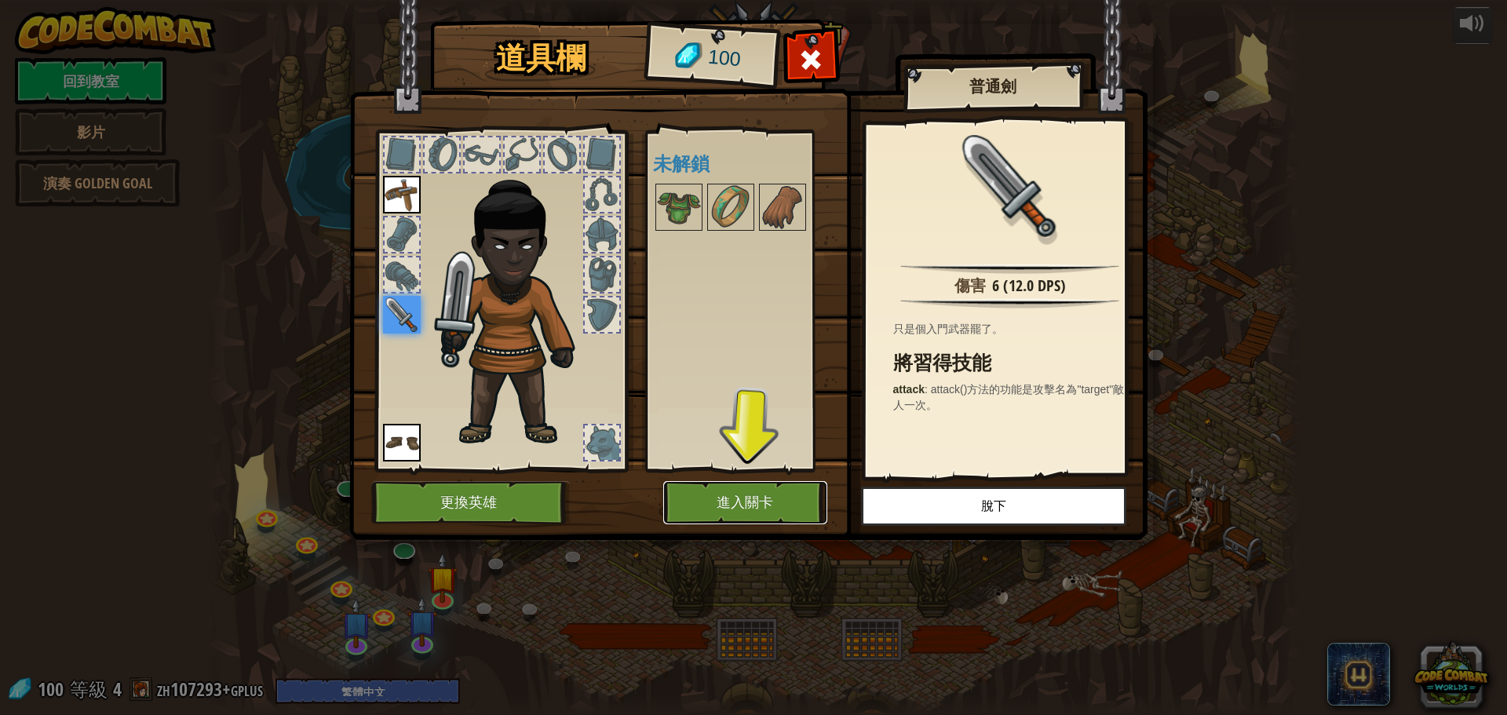
click at [761, 502] on button "進入關卡" at bounding box center [745, 502] width 164 height 43
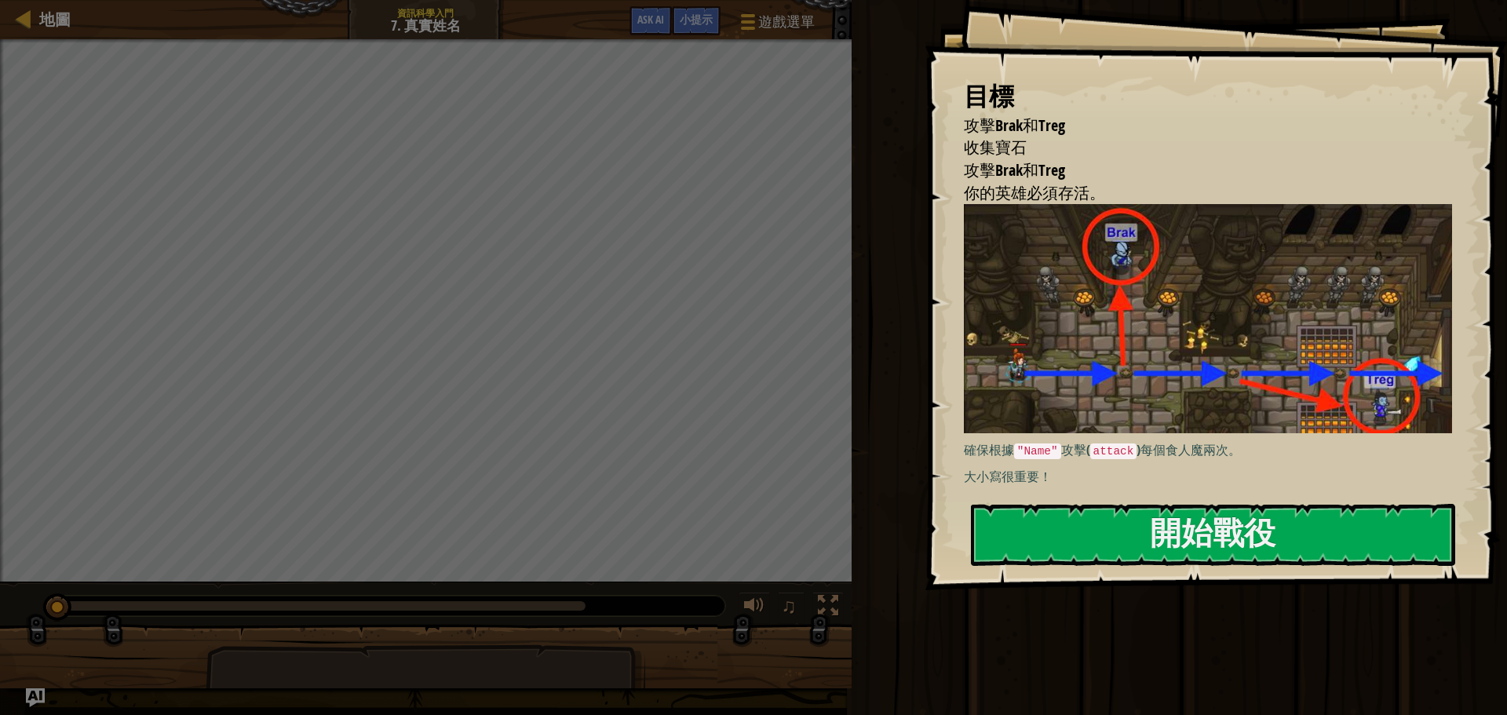
click at [1046, 454] on p "確保根據 "Name" 攻擊( attack )每個食人魔兩次。" at bounding box center [1214, 450] width 500 height 19
click at [1026, 496] on div "目標 攻擊Brak和Treg 收集寶石 攻擊Brak和Treg 你的英雄必須存活。 確保根據 "Name" 攻擊( attack )每個食人魔兩次。 大小寫很…" at bounding box center [1216, 295] width 583 height 590
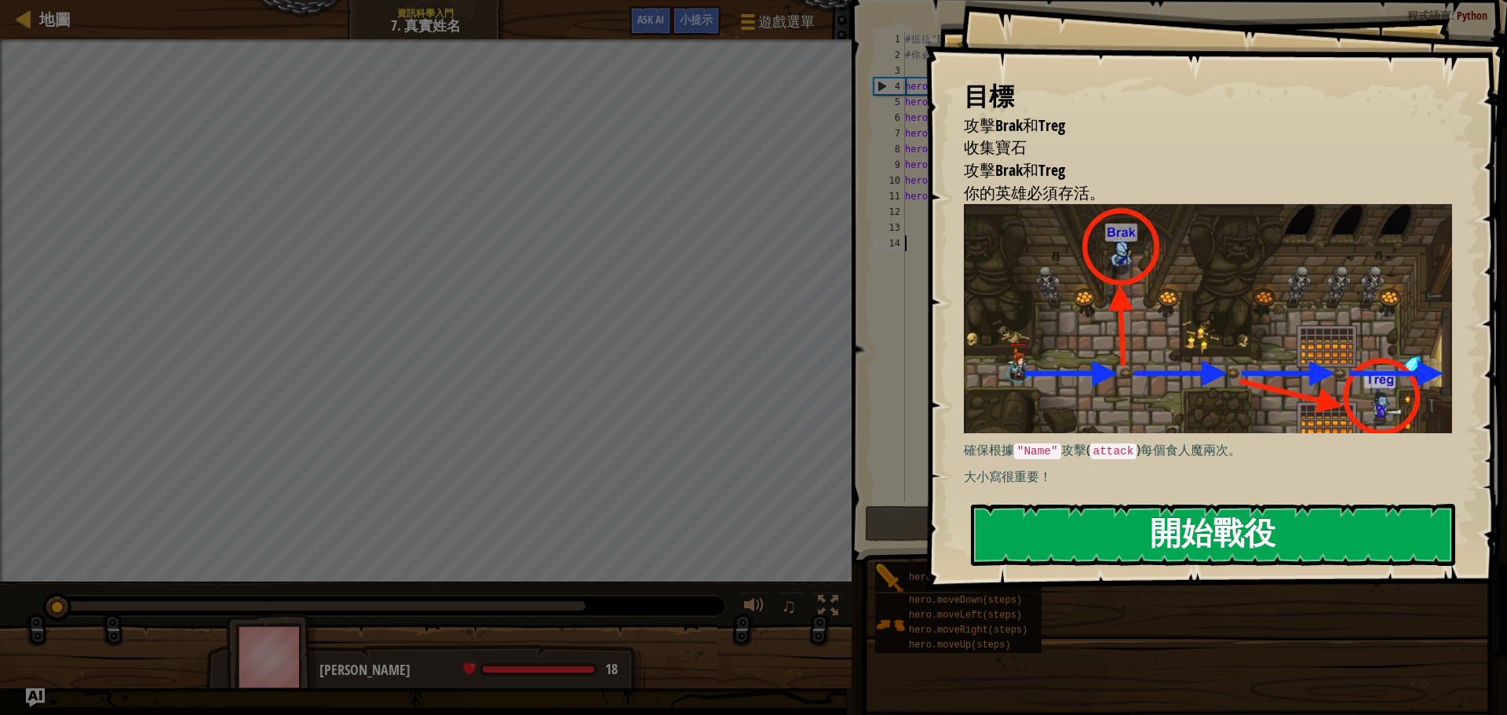
drag, startPoint x: 1026, startPoint y: 521, endPoint x: 1028, endPoint y: 535, distance: 15.0
click at [1027, 521] on button "開始戰役" at bounding box center [1213, 535] width 484 height 62
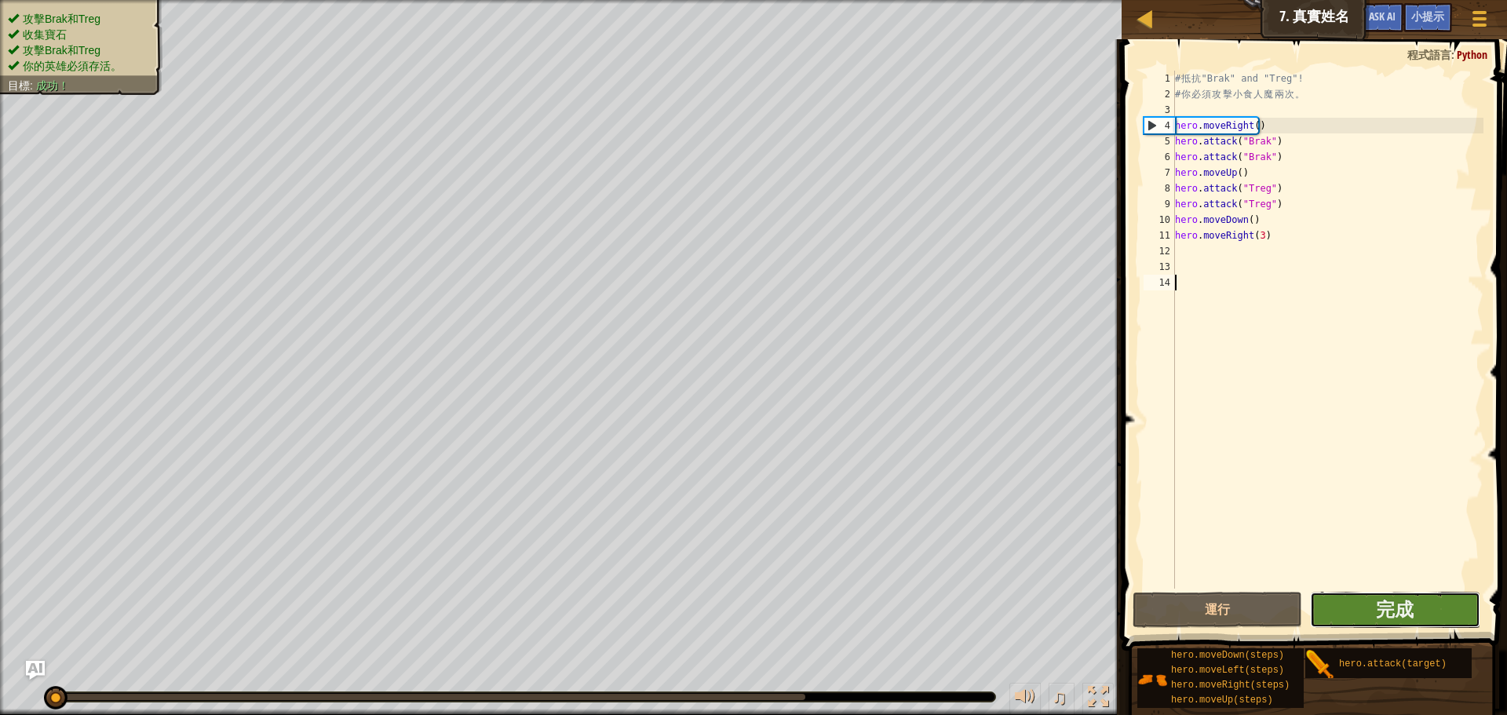
click at [1372, 616] on button "完成" at bounding box center [1395, 610] width 170 height 36
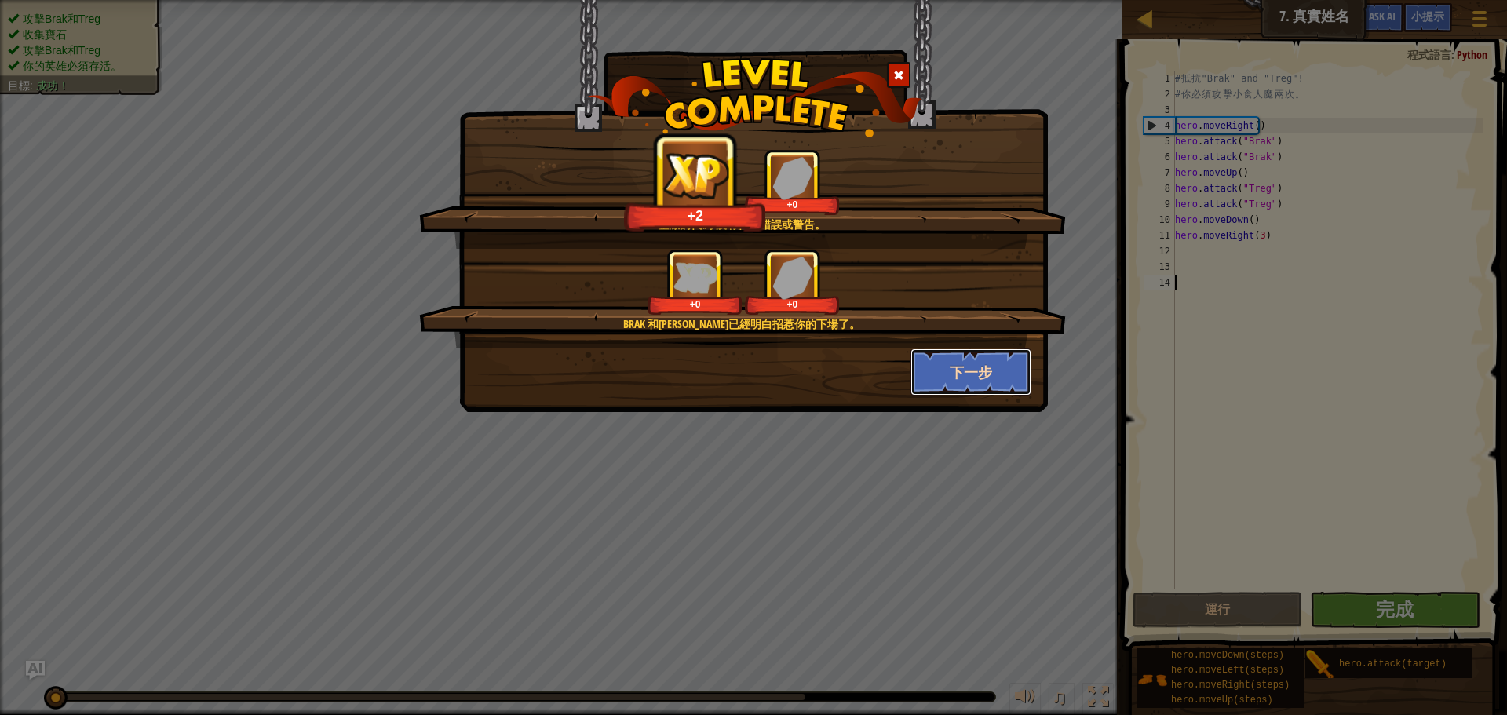
click at [957, 375] on button "下一步" at bounding box center [972, 372] width 122 height 47
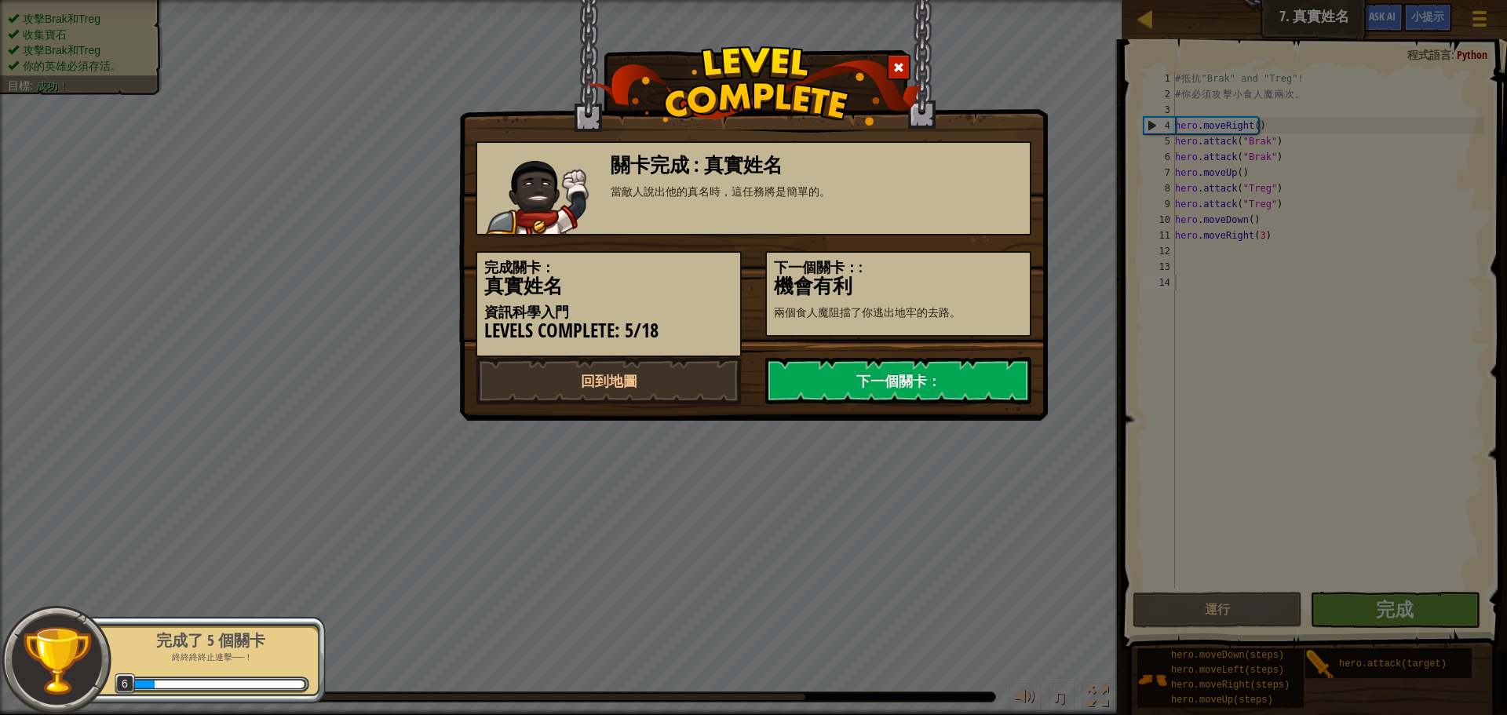
click at [957, 375] on link "下一個關卡：" at bounding box center [898, 380] width 266 height 47
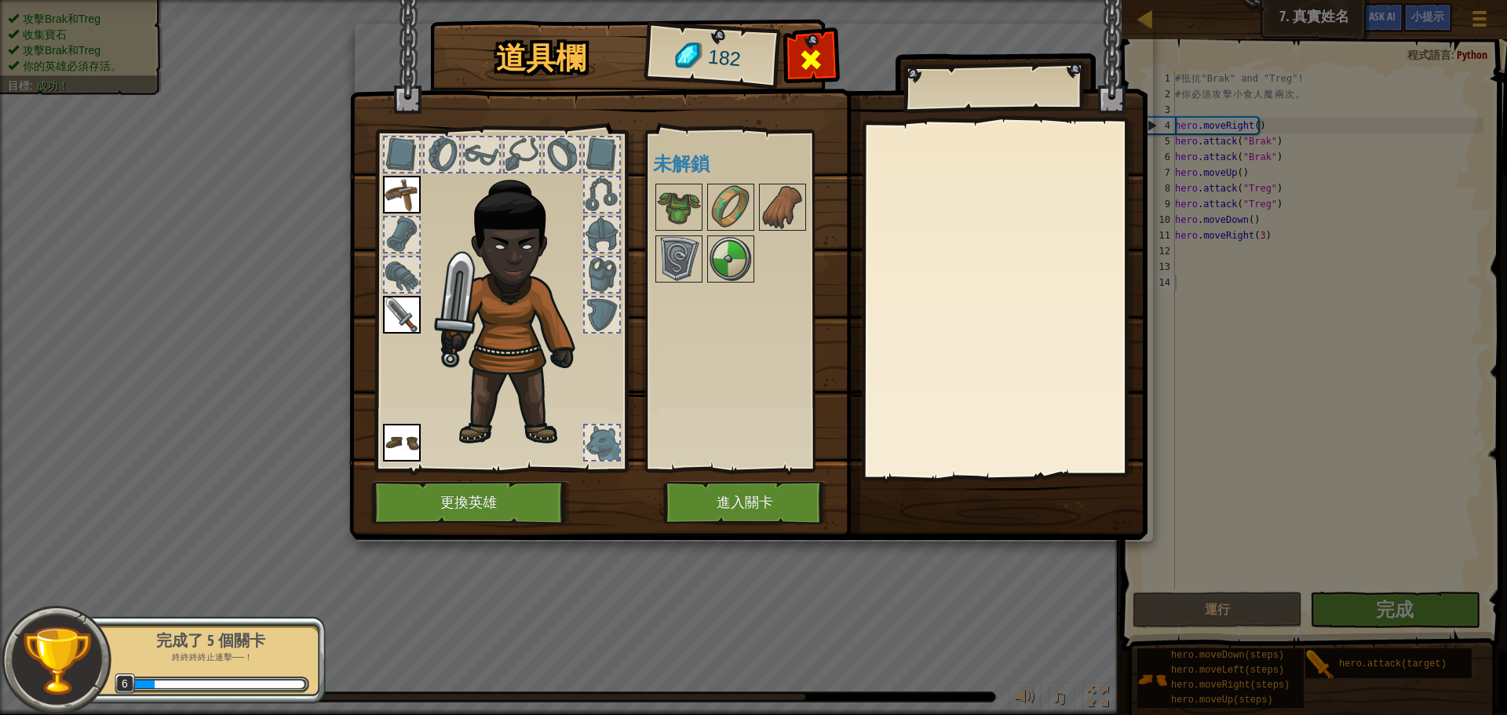
click at [820, 59] on span at bounding box center [810, 59] width 25 height 25
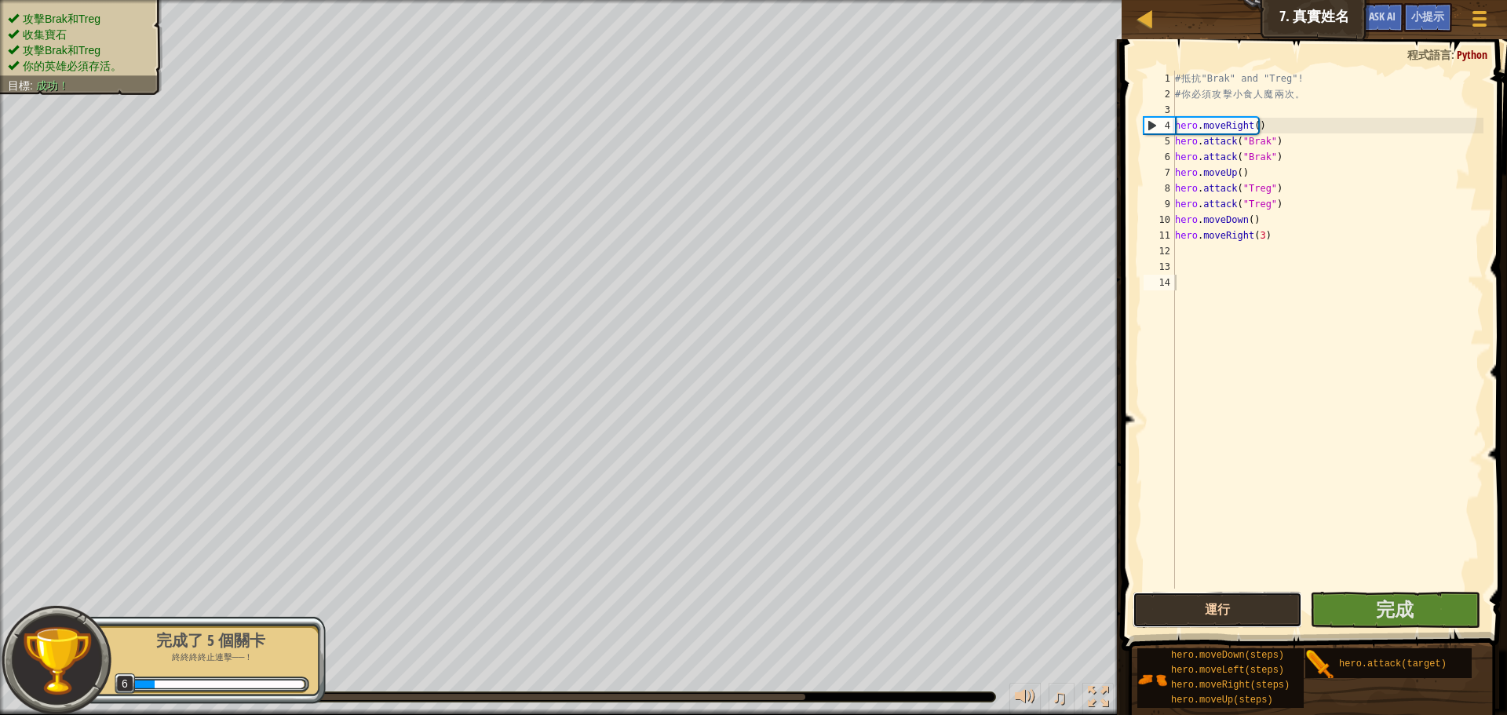
click at [1200, 619] on button "運行" at bounding box center [1218, 610] width 170 height 36
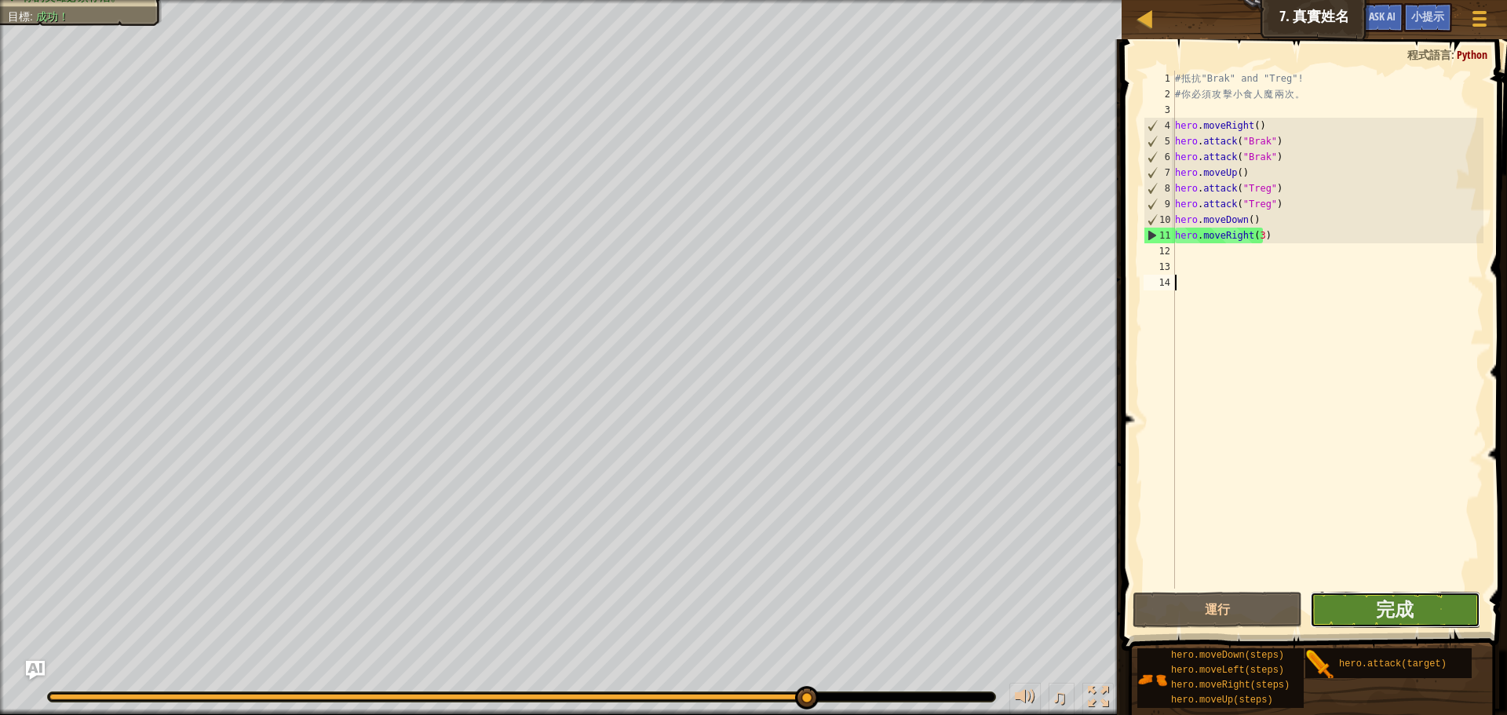
click at [1353, 618] on button "完成" at bounding box center [1395, 610] width 170 height 36
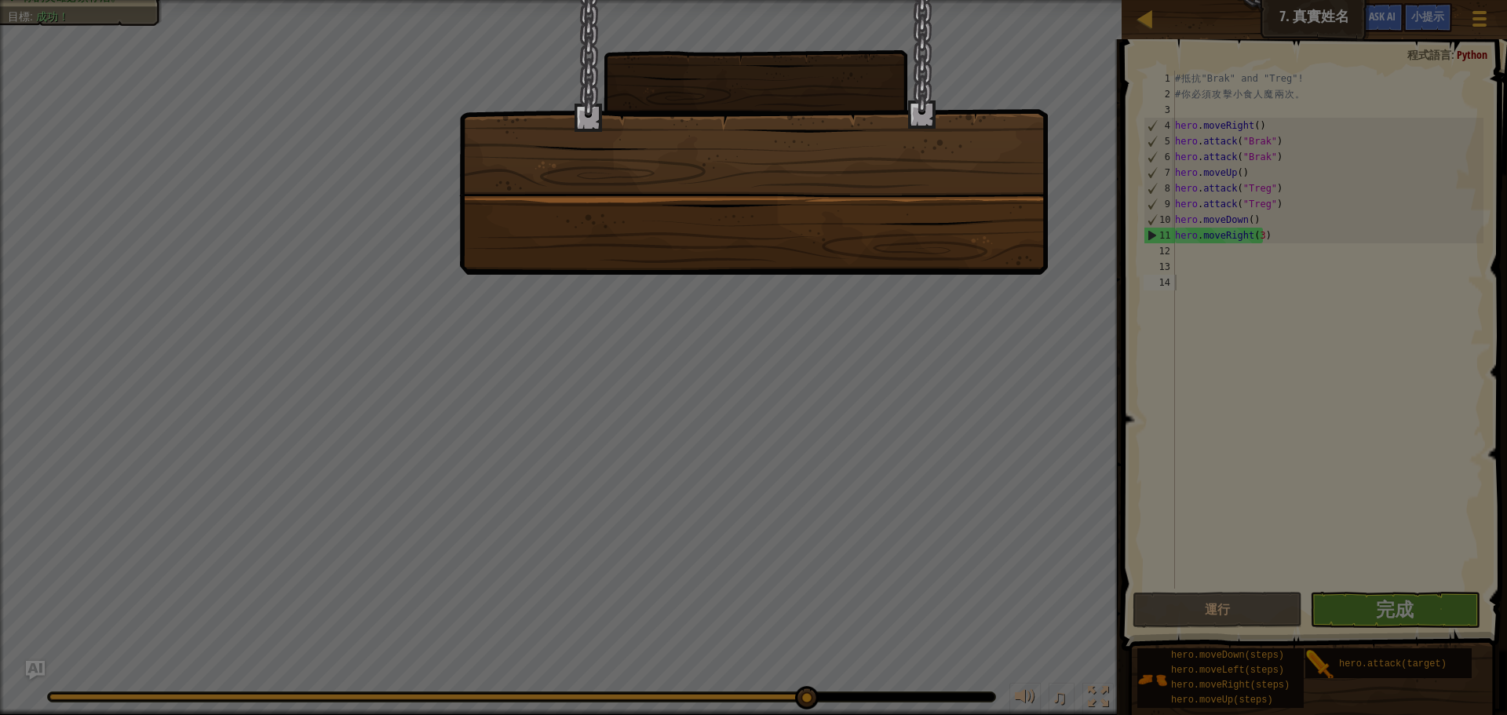
click at [884, 402] on div at bounding box center [753, 357] width 1507 height 715
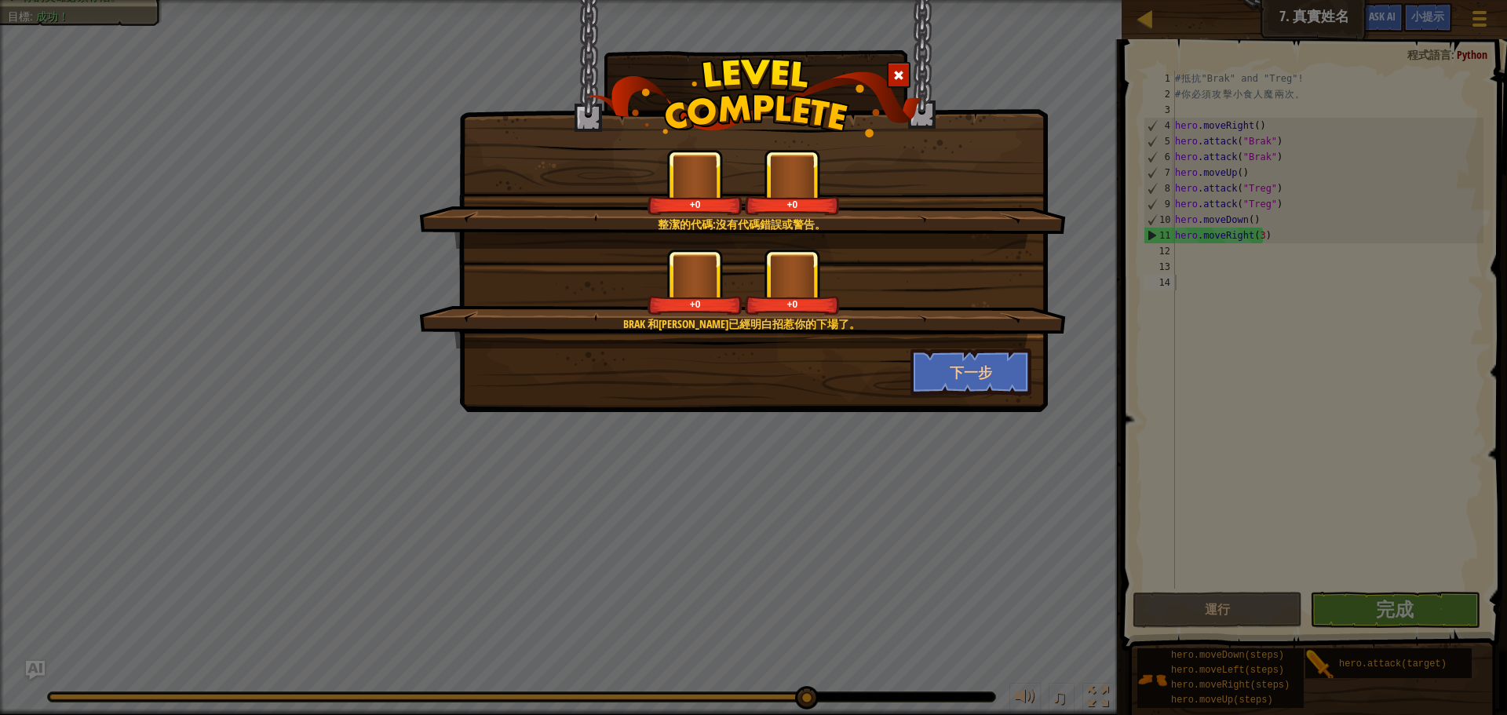
click at [831, 287] on div "+0" at bounding box center [792, 282] width 94 height 65
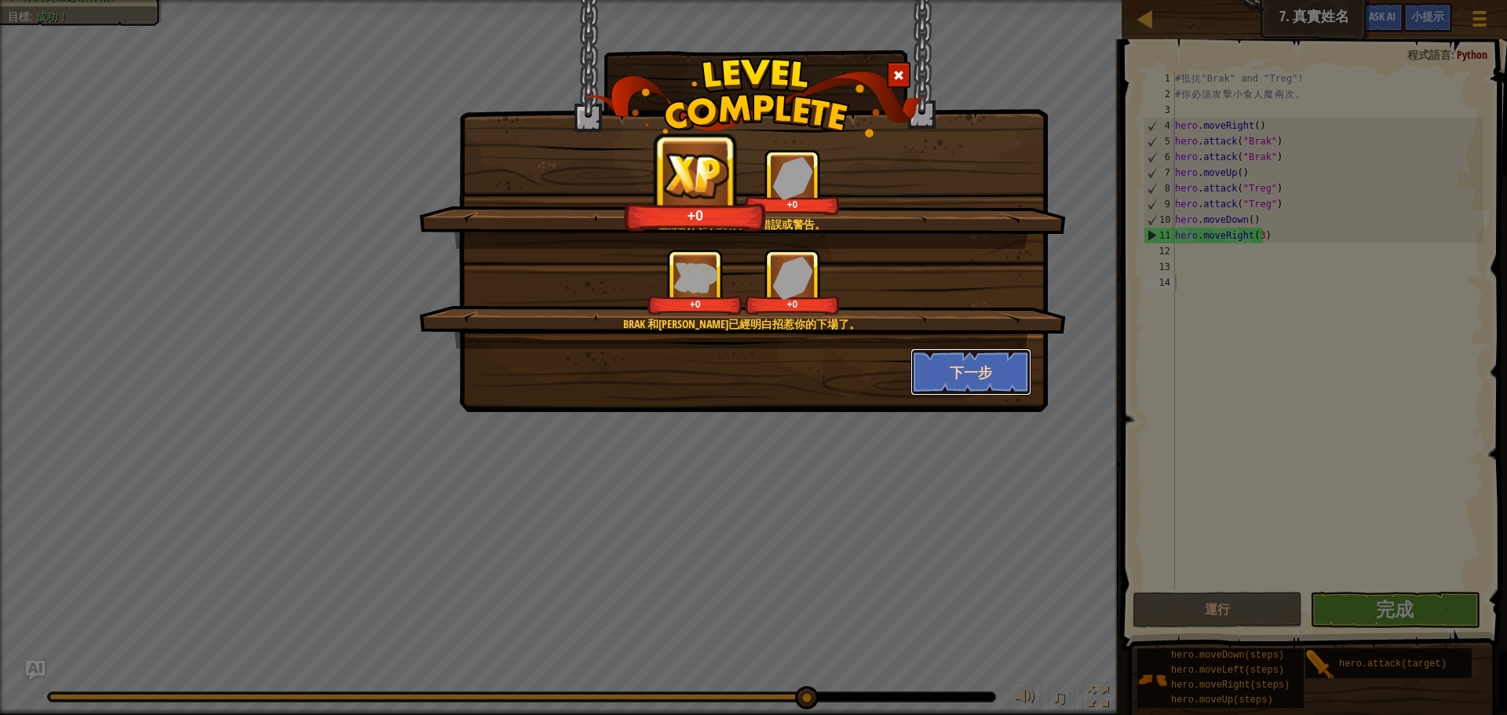
click at [958, 366] on button "下一步" at bounding box center [972, 372] width 122 height 47
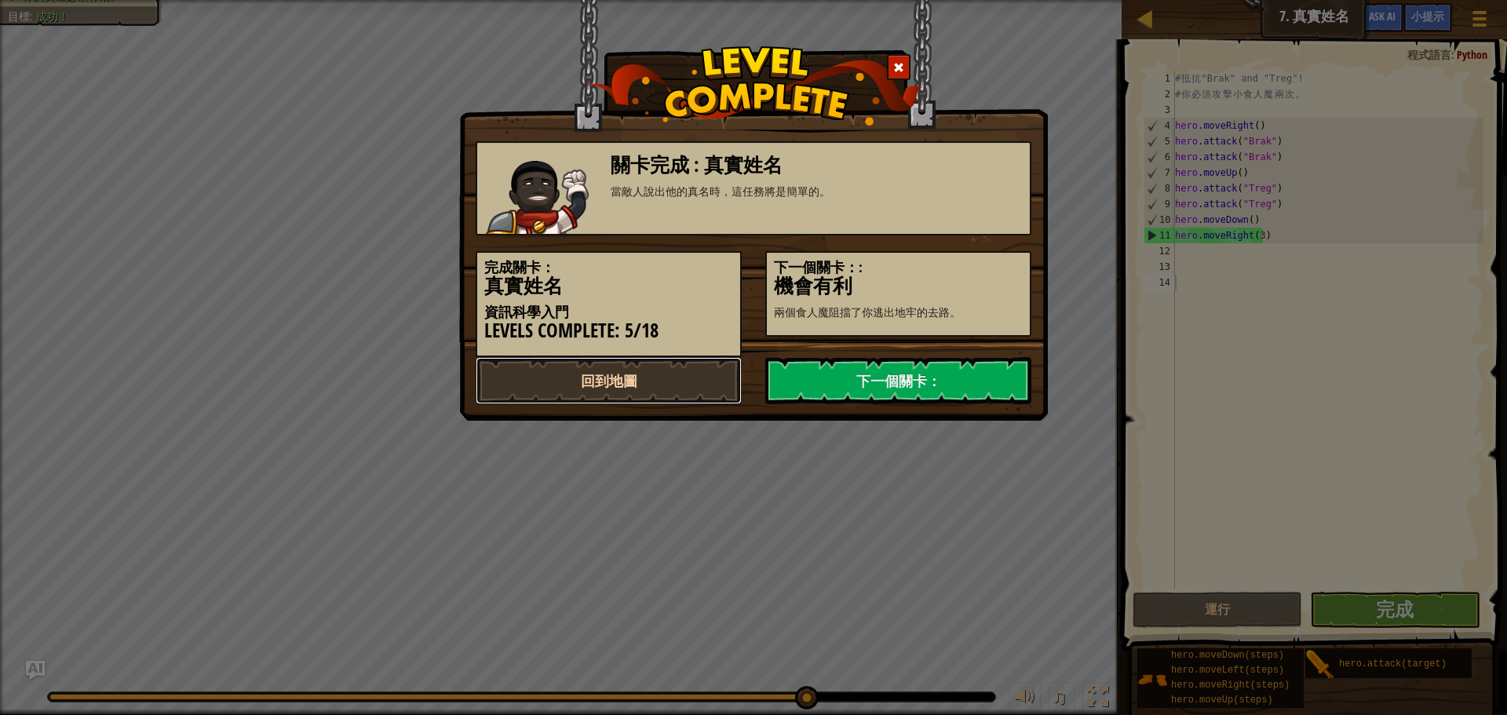
click at [652, 372] on link "回到地圖" at bounding box center [609, 380] width 266 height 47
select select "zh-HANT"
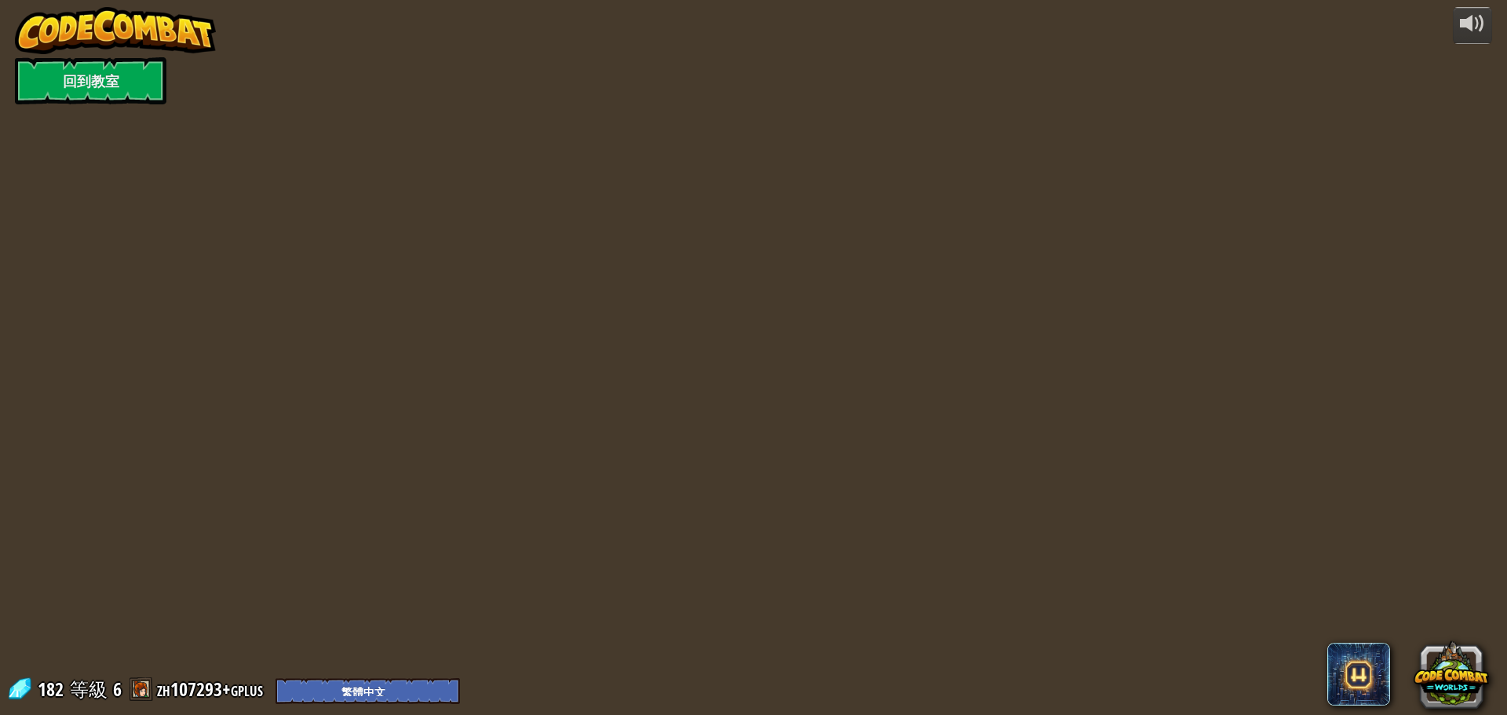
select select "zh-HANT"
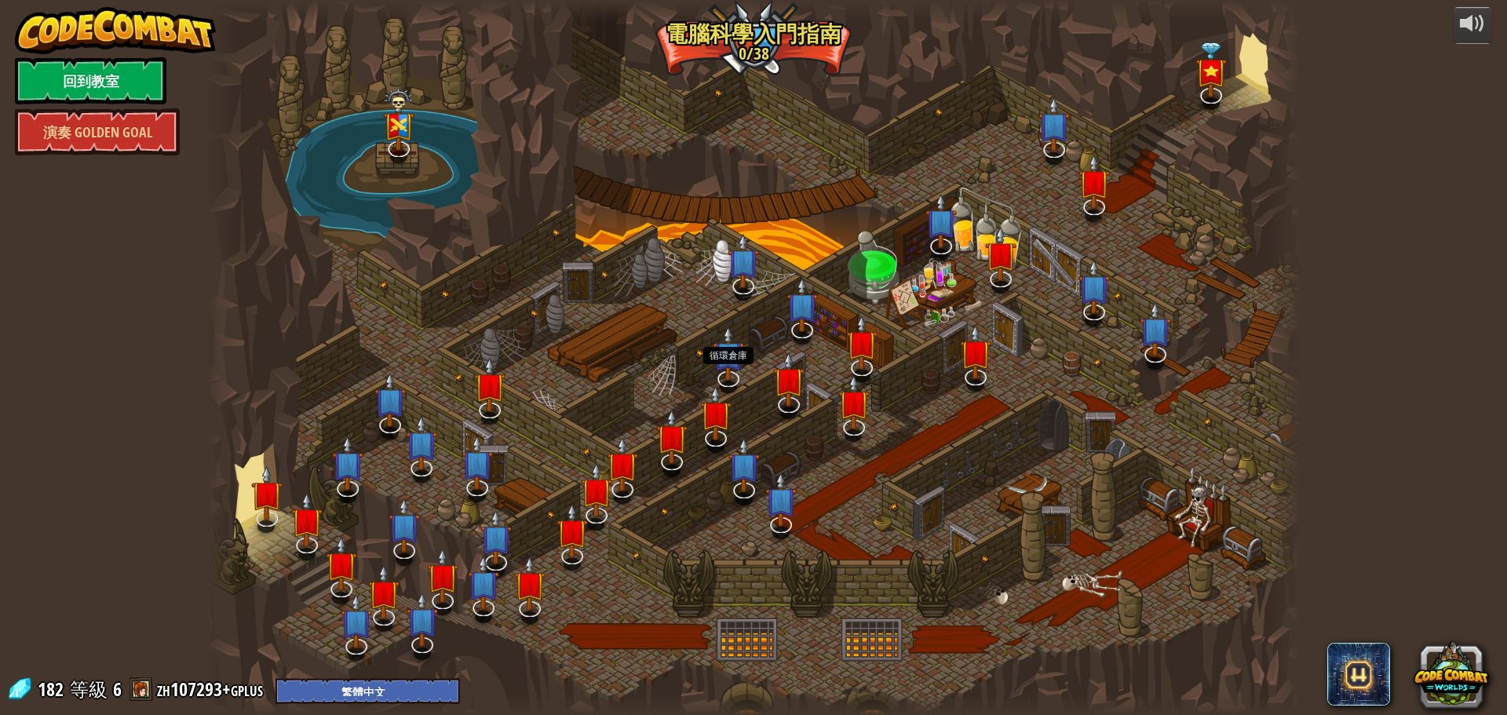
select select "zh-HANT"
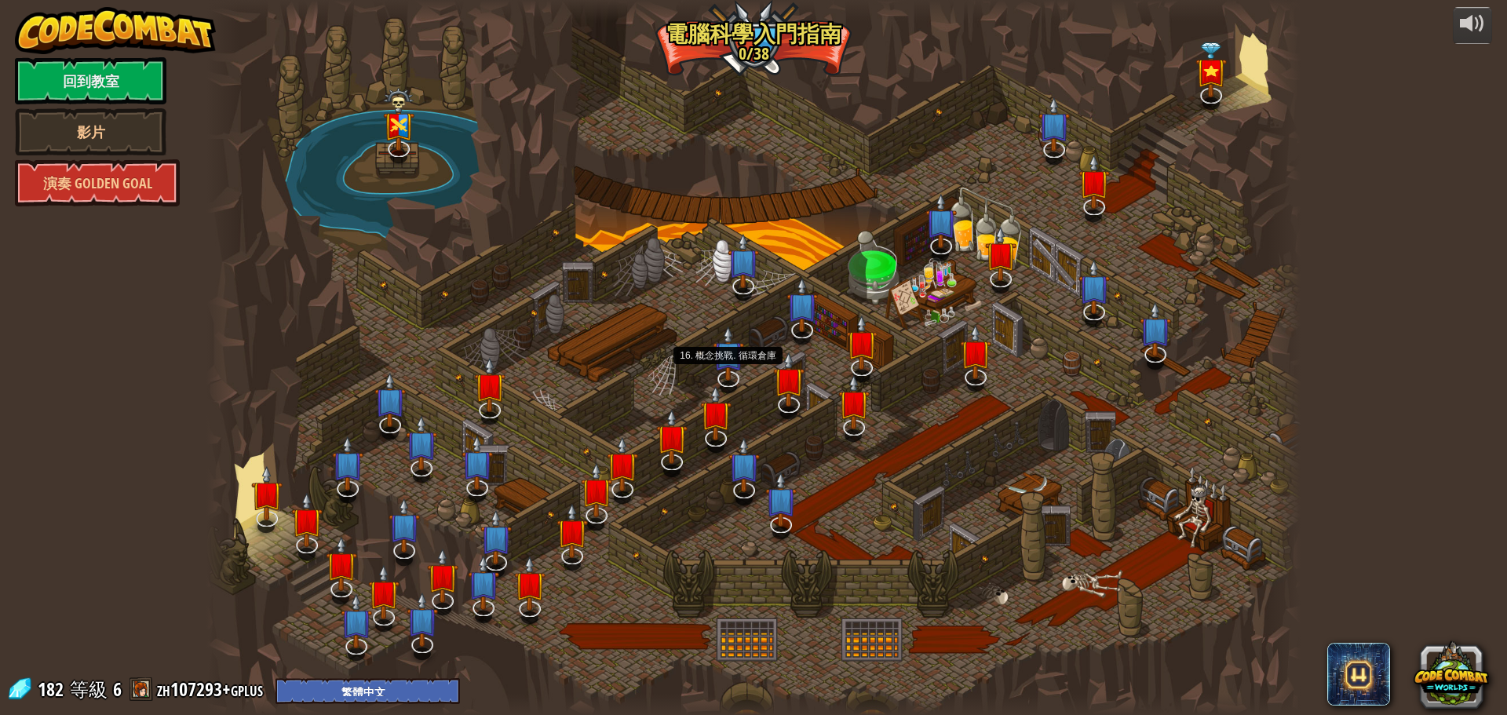
select select "zh-HANT"
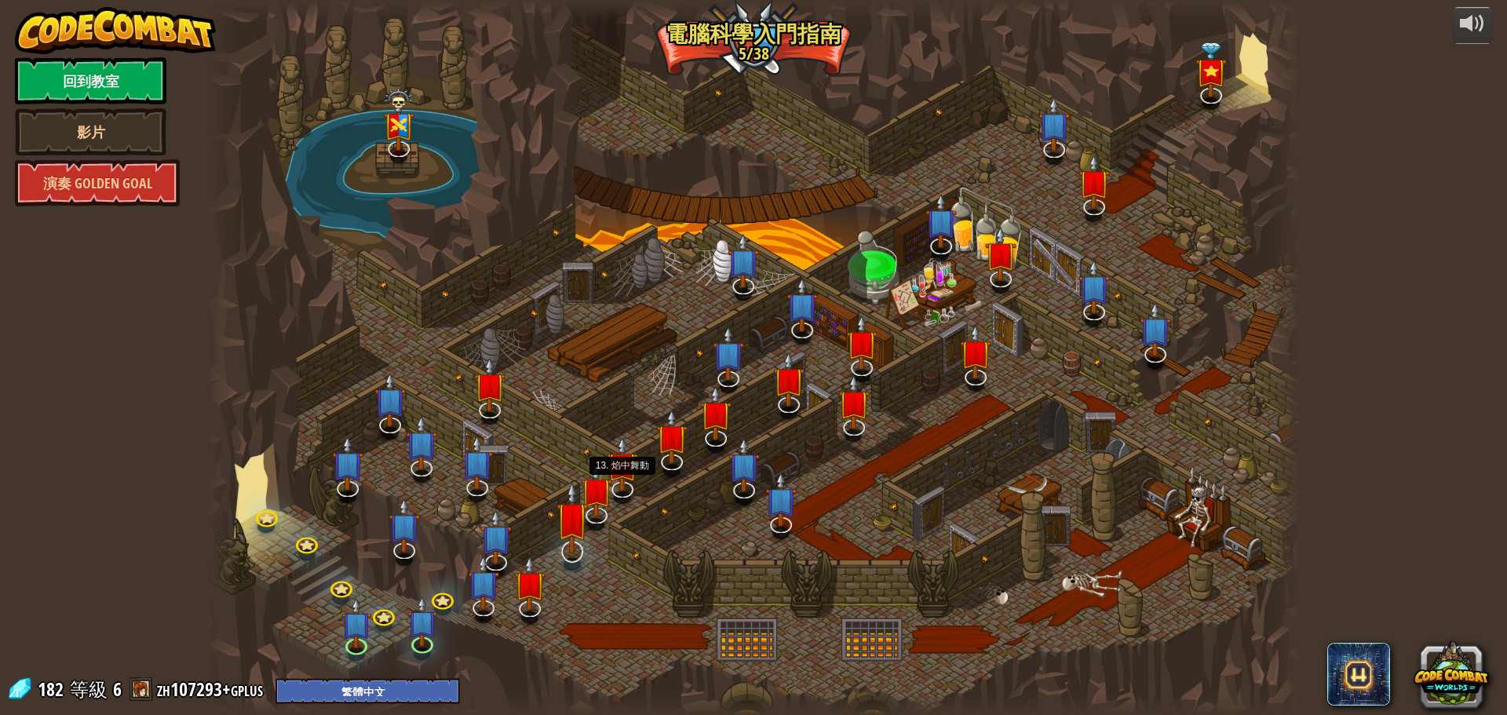
select select "zh-HANT"
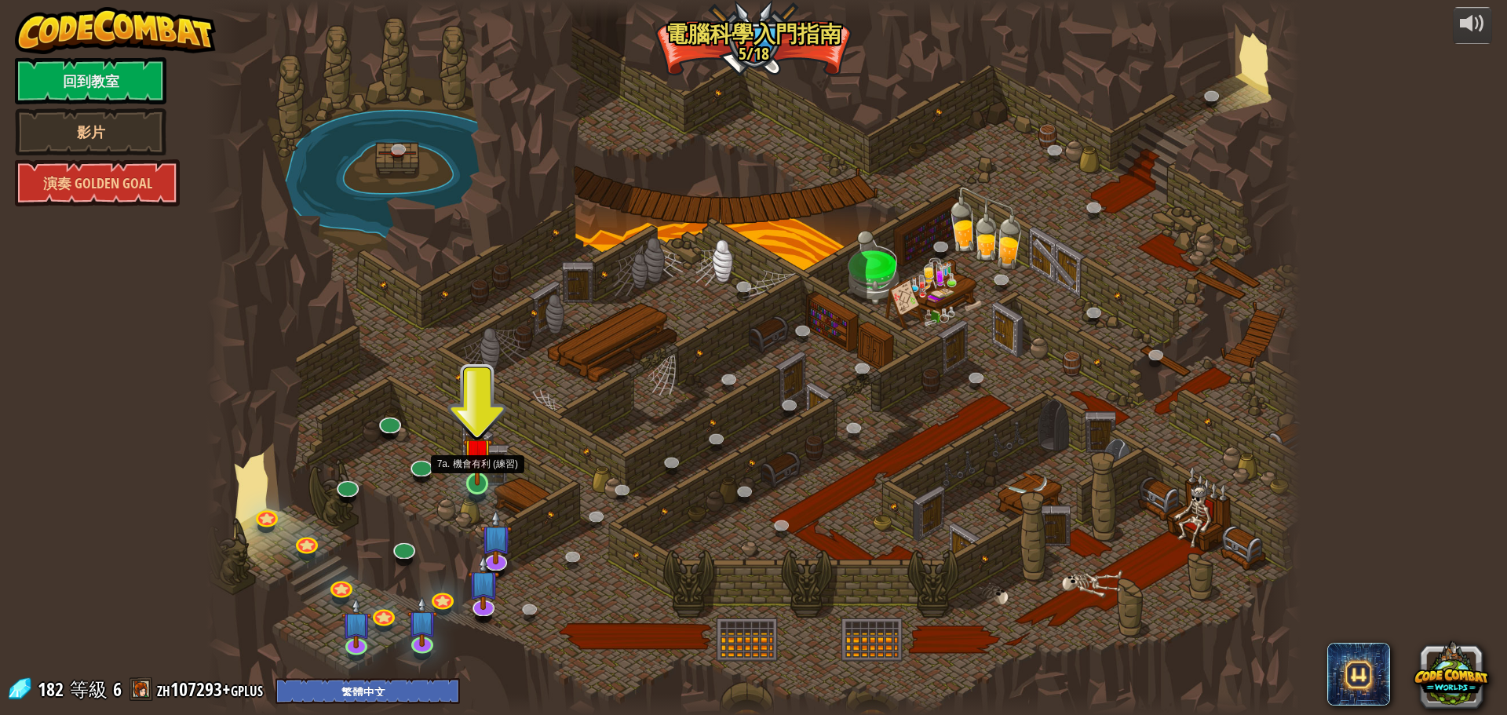
click at [473, 477] on img at bounding box center [477, 452] width 29 height 67
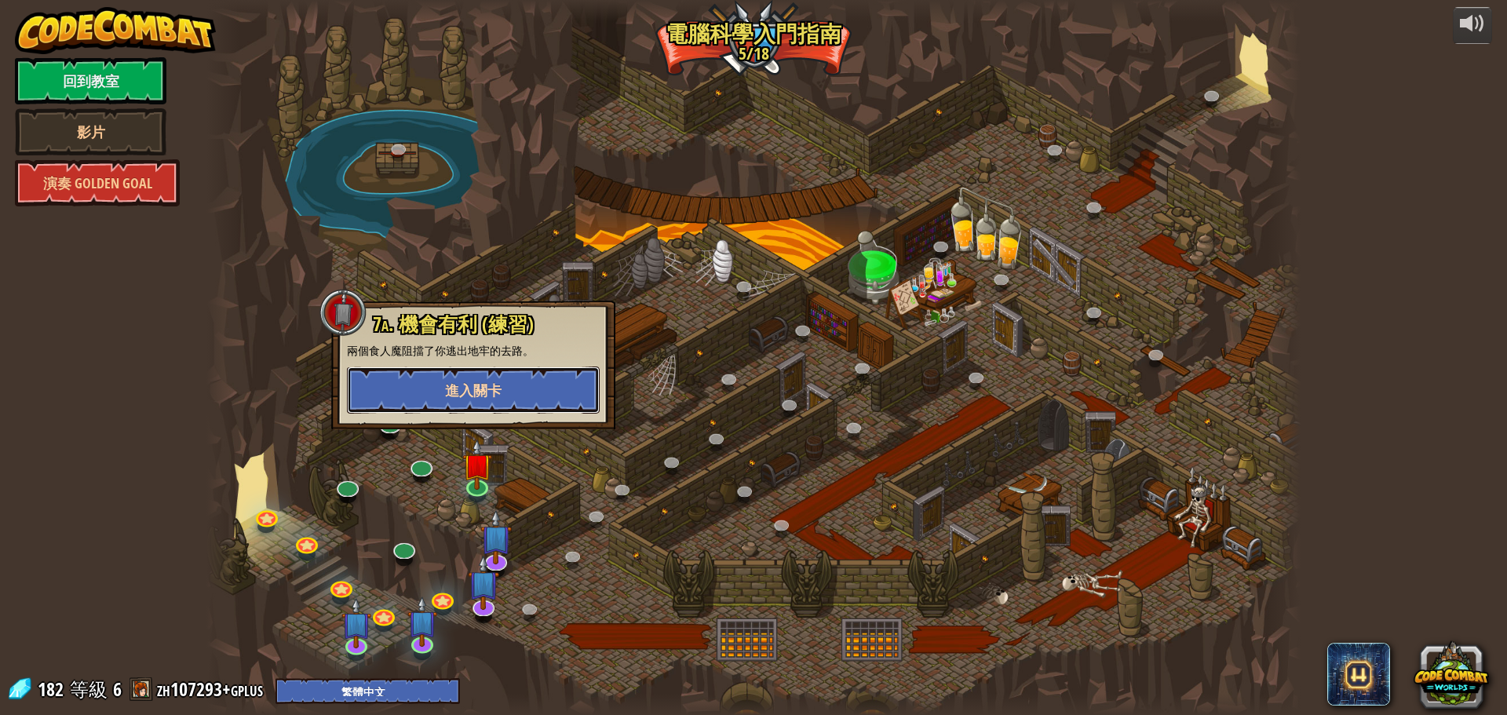
click at [459, 383] on span "進入關卡" at bounding box center [473, 391] width 57 height 20
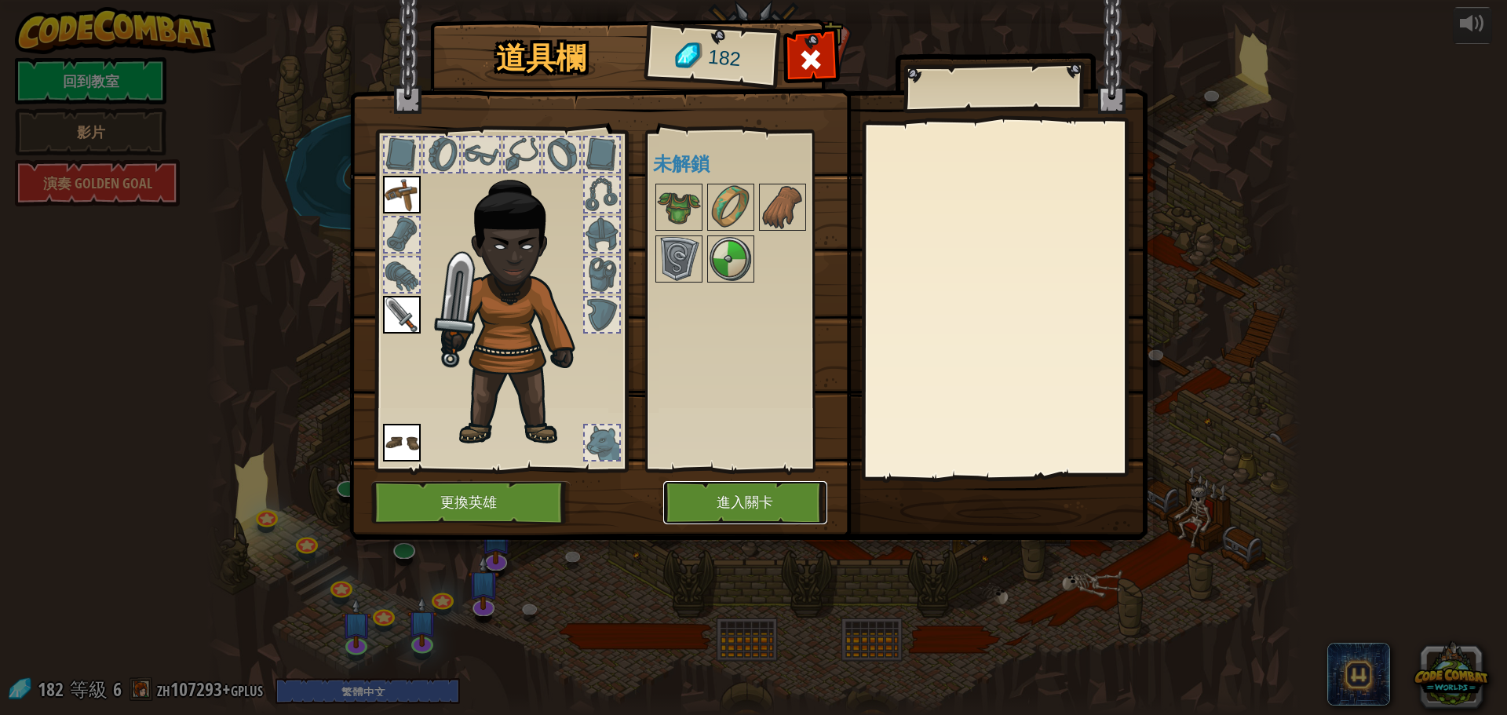
click at [721, 502] on button "進入關卡" at bounding box center [745, 502] width 164 height 43
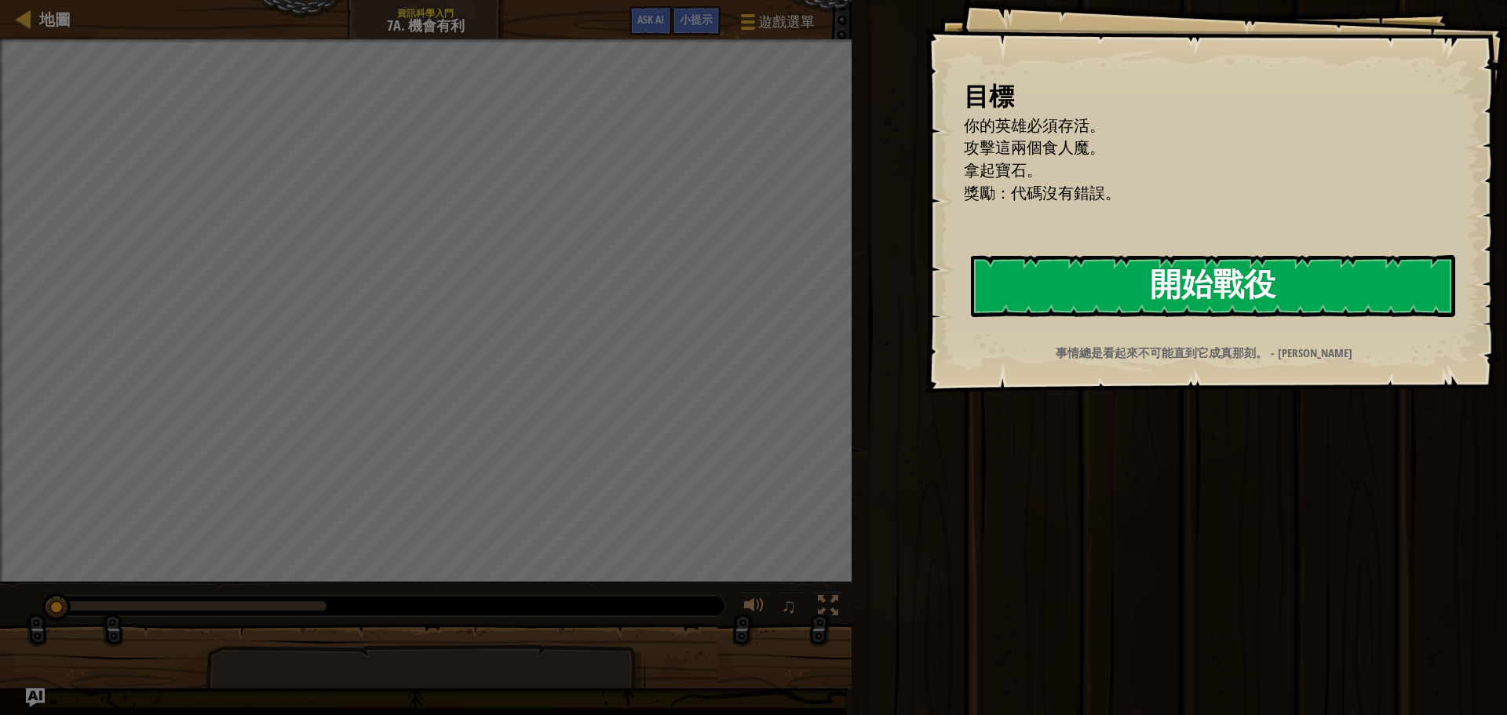
click at [1018, 275] on button "開始戰役" at bounding box center [1213, 286] width 484 height 62
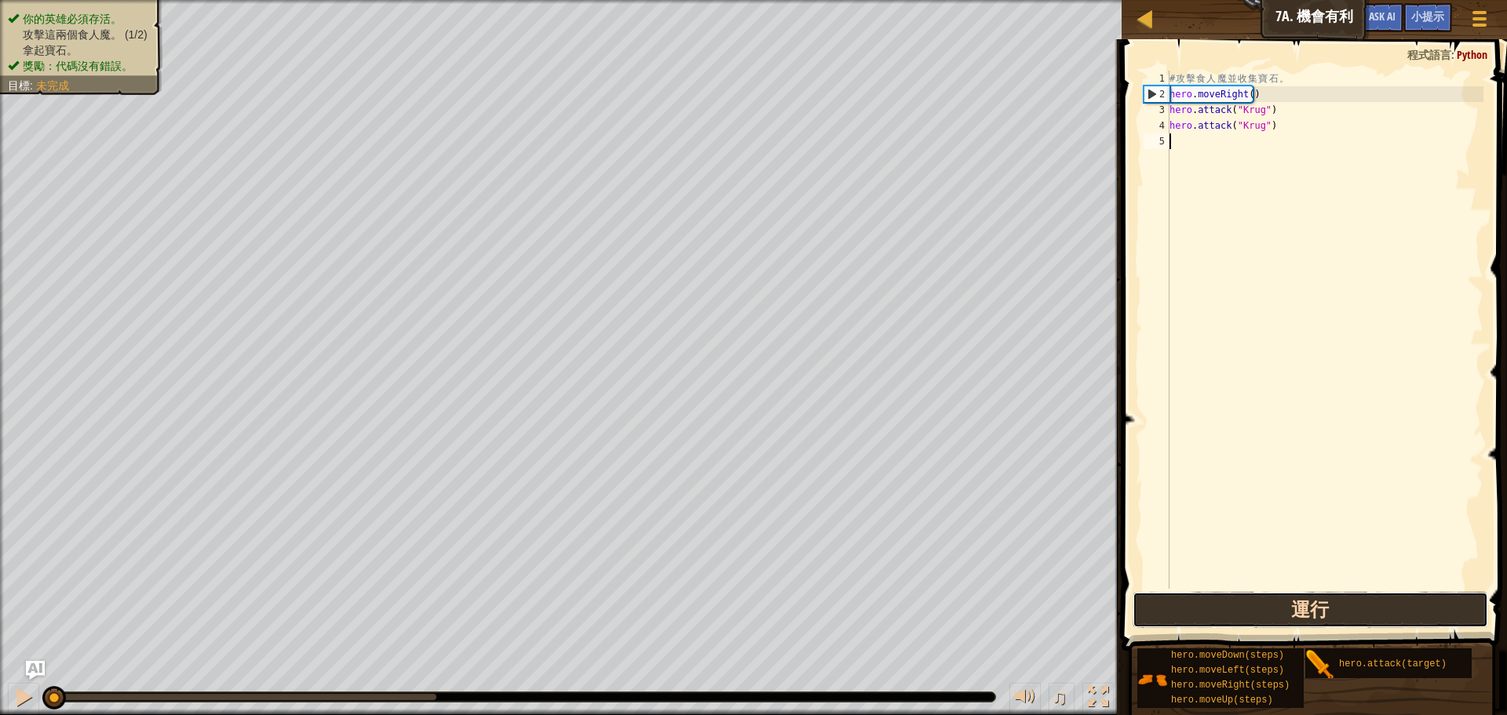
click at [1200, 612] on button "運行" at bounding box center [1311, 610] width 356 height 36
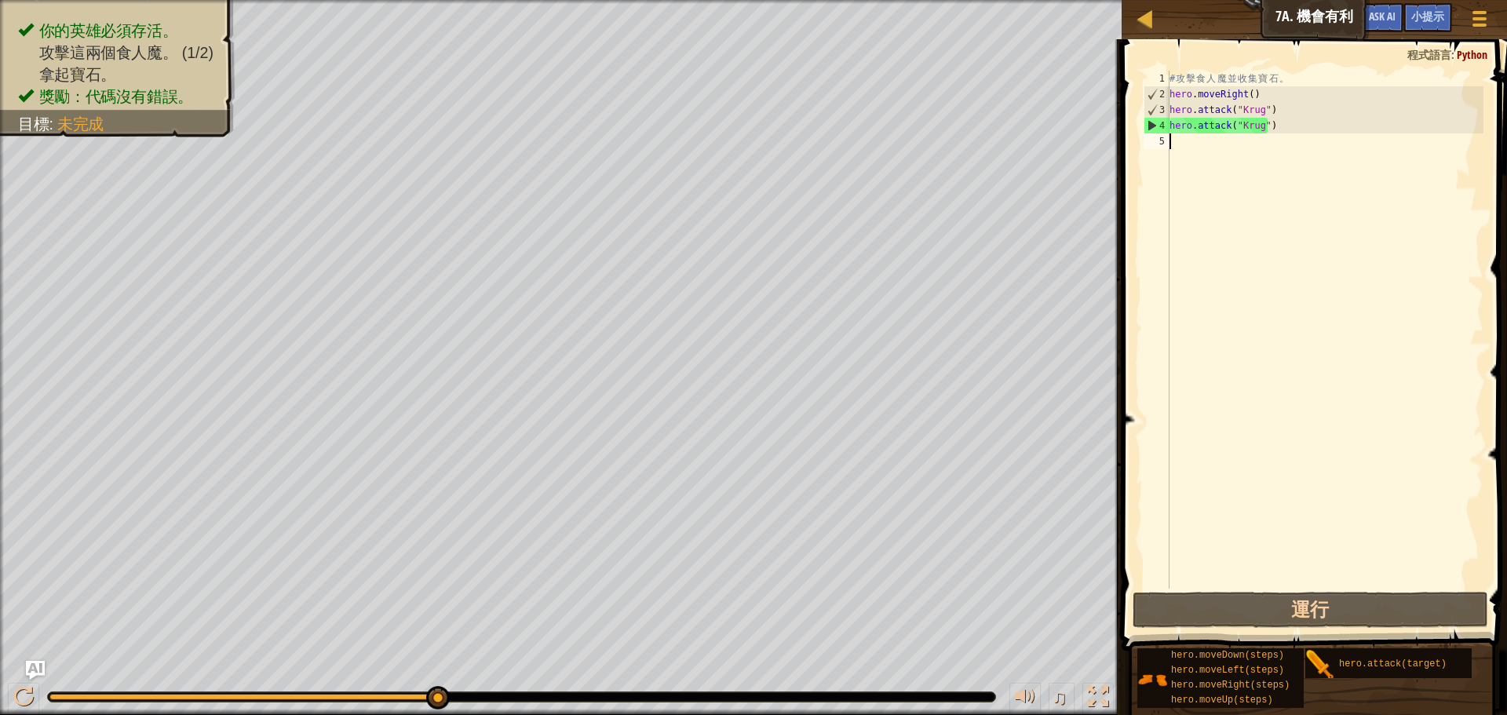
type textarea "h"
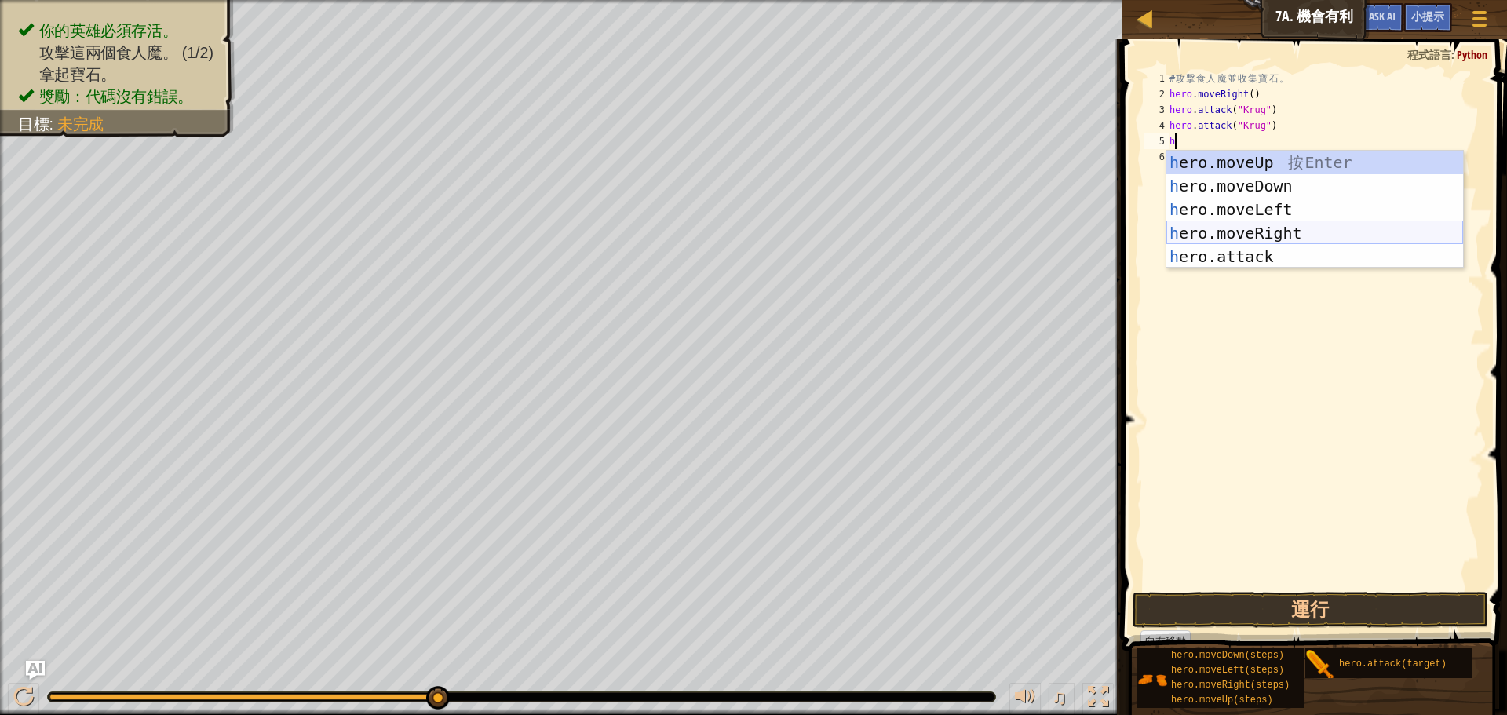
click at [1297, 233] on div "h ero.moveUp 按 Enter h ero.moveDown 按 Enter h ero.moveLeft 按 Enter h ero.moveRi…" at bounding box center [1315, 233] width 297 height 165
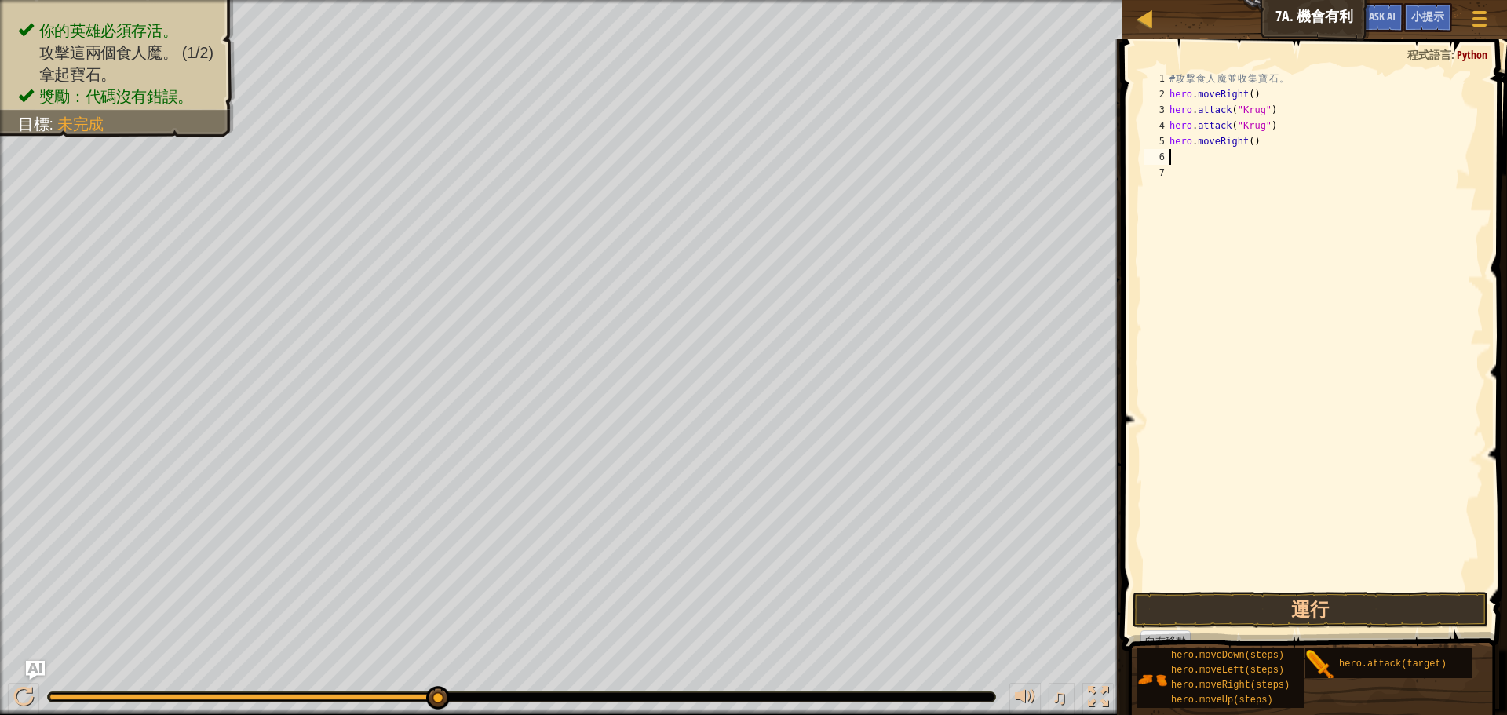
type textarea "h"
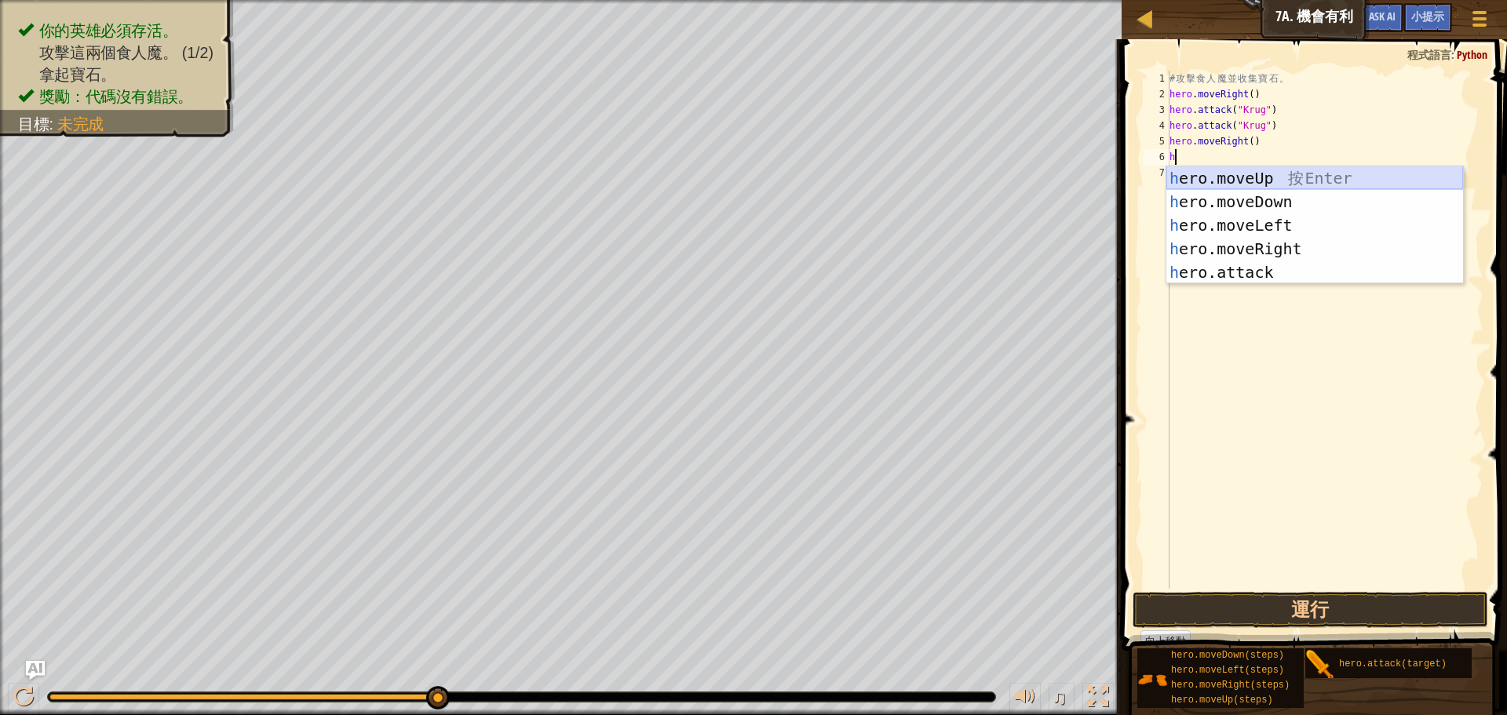
click at [1273, 176] on div "h ero.moveUp 按 Enter h ero.moveDown 按 Enter h ero.moveLeft 按 Enter h ero.moveRi…" at bounding box center [1315, 248] width 297 height 165
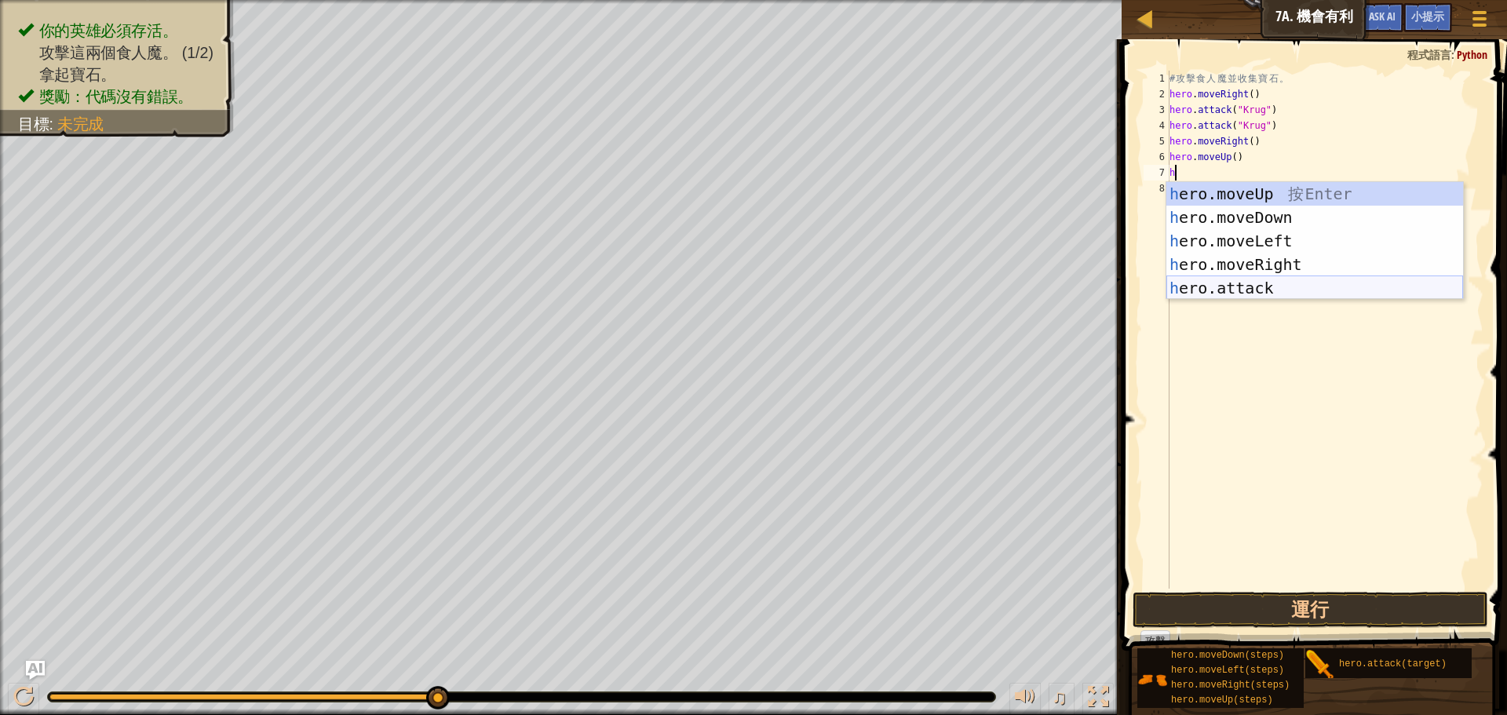
click at [1278, 283] on div "h ero.moveUp 按 Enter h ero.moveDown 按 Enter h ero.moveLeft 按 Enter h ero.moveRi…" at bounding box center [1315, 264] width 297 height 165
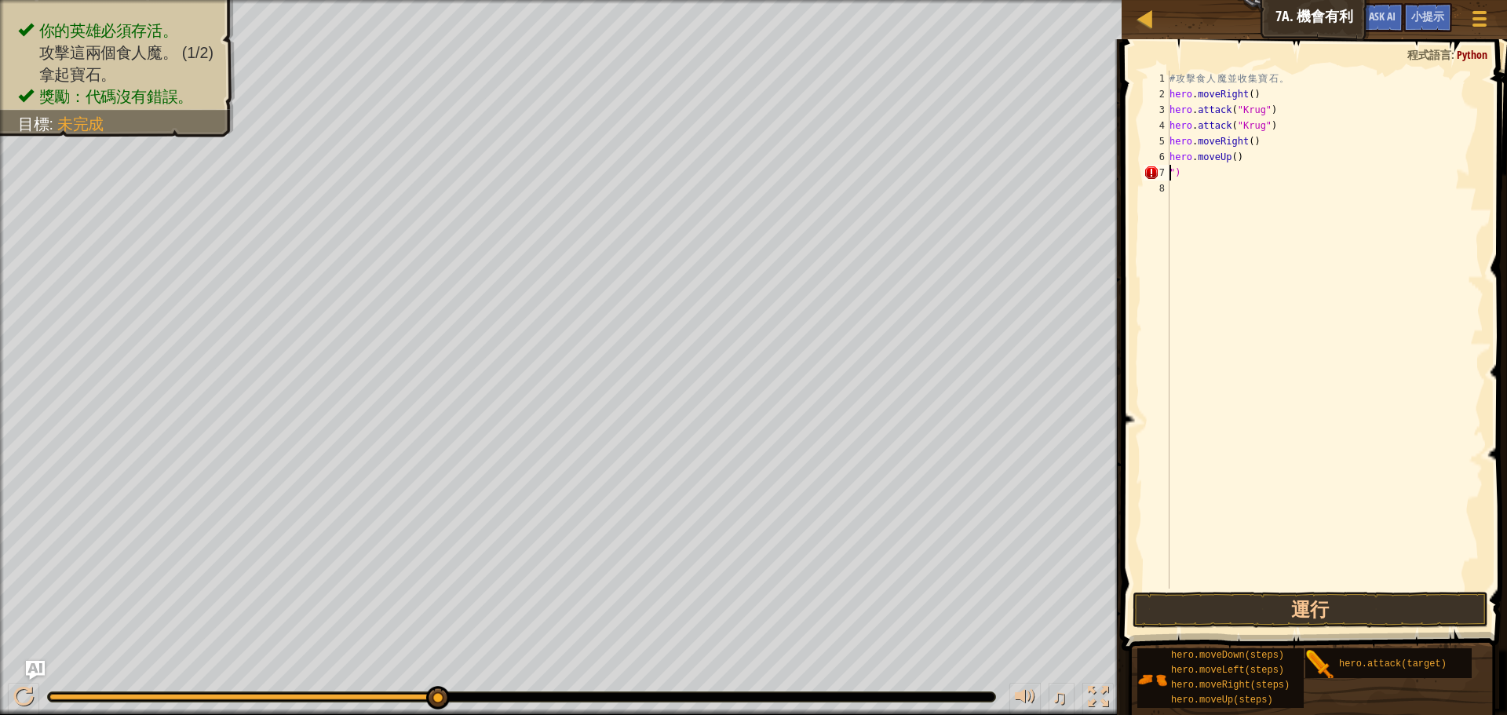
click at [1223, 179] on div "# 攻 擊 食 人 魔 並 收 集 寶 石 。 hero . moveRight ( ) hero . attack ( "Krug" ) hero . at…" at bounding box center [1325, 346] width 317 height 550
type textarea """
type textarea "g"
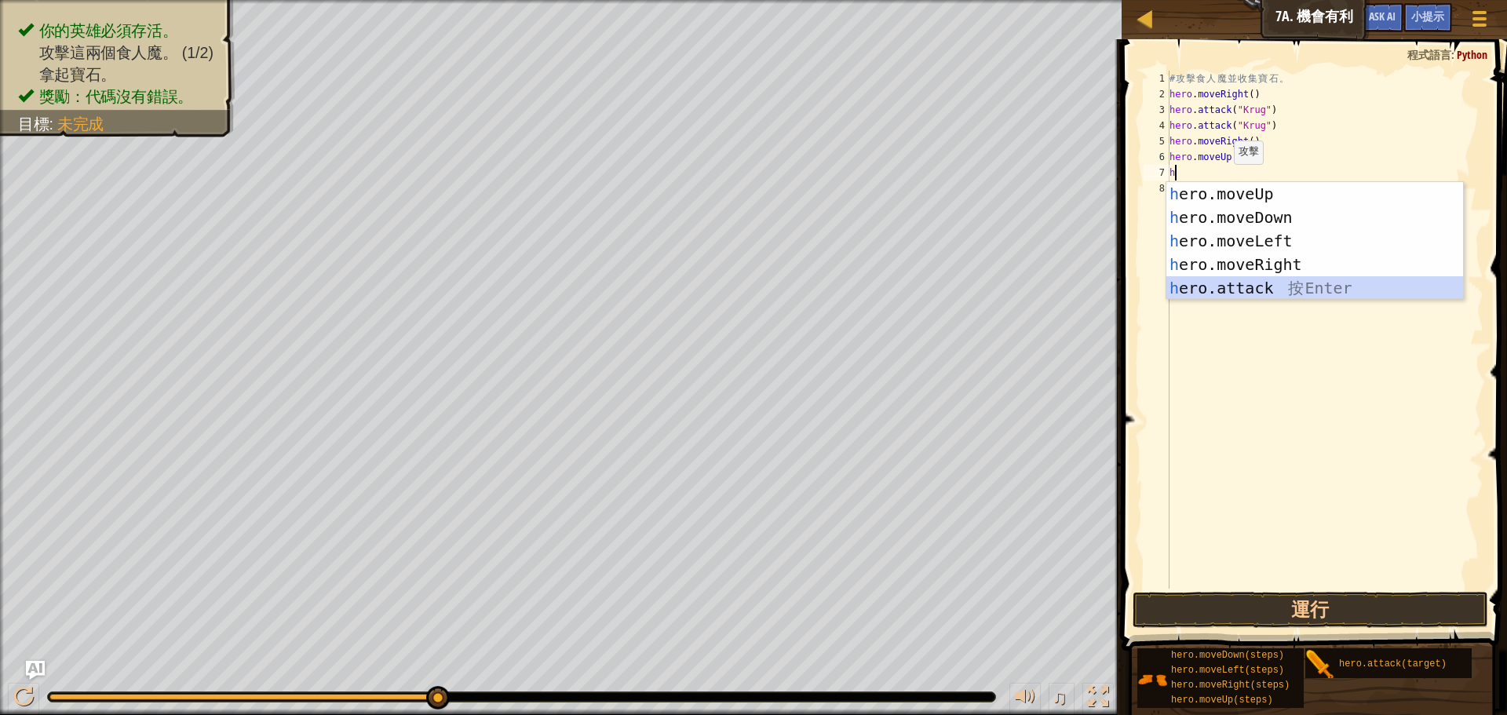
drag, startPoint x: 1295, startPoint y: 287, endPoint x: 1252, endPoint y: 229, distance: 71.9
click at [1294, 288] on div "h ero.moveUp 按 Enter h ero.moveDown 按 Enter h ero.moveLeft 按 Enter h ero.moveRi…" at bounding box center [1315, 264] width 297 height 165
type textarea "hero.attack("Enemy Name")"
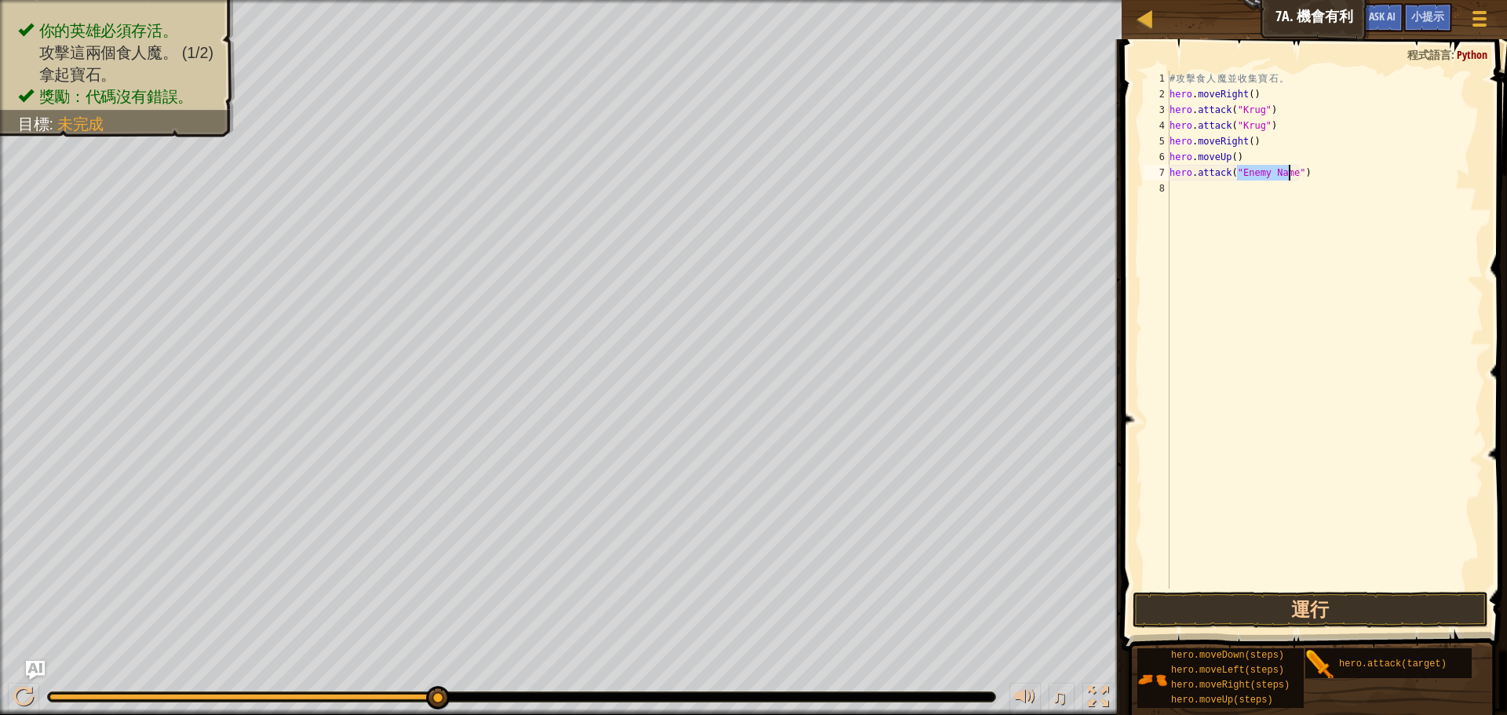
click at [1223, 194] on div "# 攻 擊 食 人 魔 並 收 集 寶 石 。 hero . moveRight ( ) hero . attack ( "Krug" ) hero . at…" at bounding box center [1325, 346] width 317 height 550
type textarea "h"
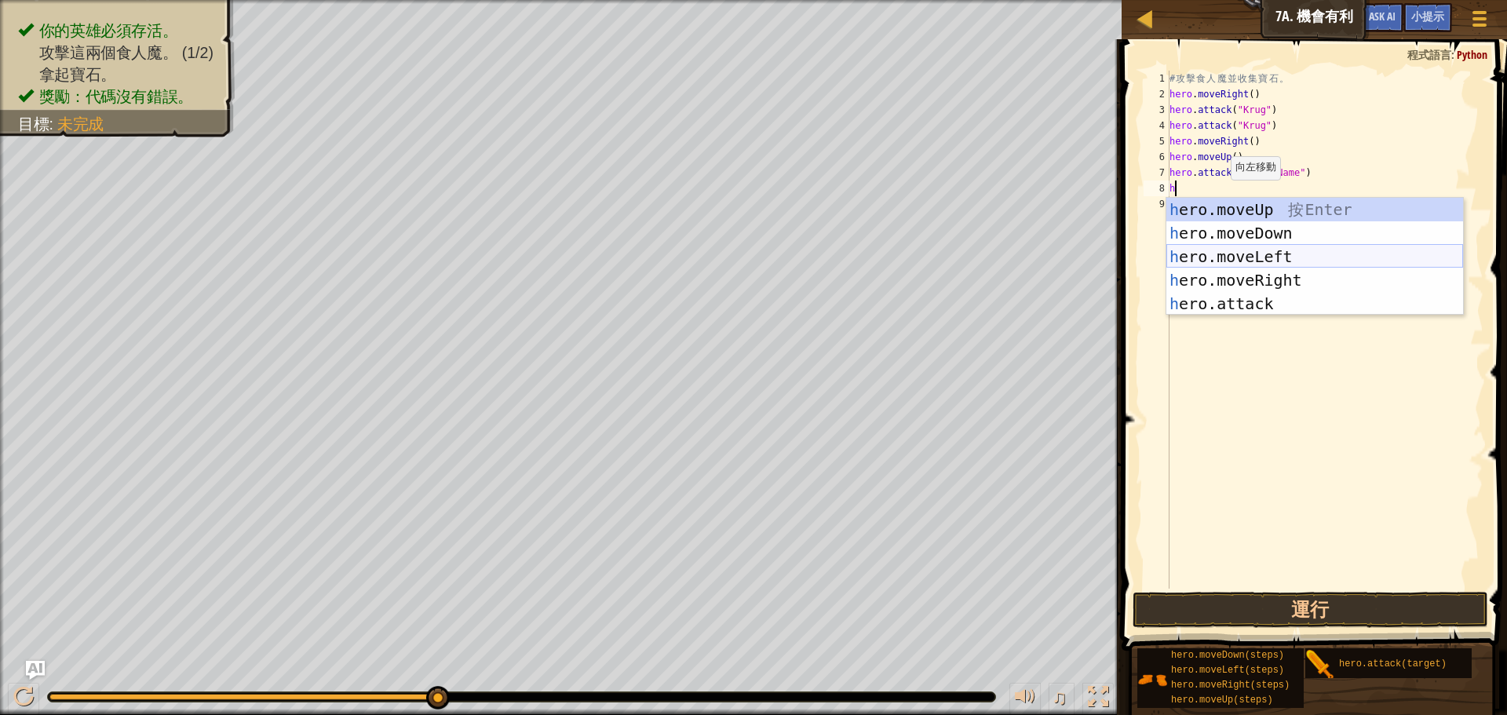
click at [1259, 254] on div "h ero.moveUp 按 Enter h ero.moveDown 按 Enter h ero.moveLeft 按 Enter h ero.moveRi…" at bounding box center [1315, 280] width 297 height 165
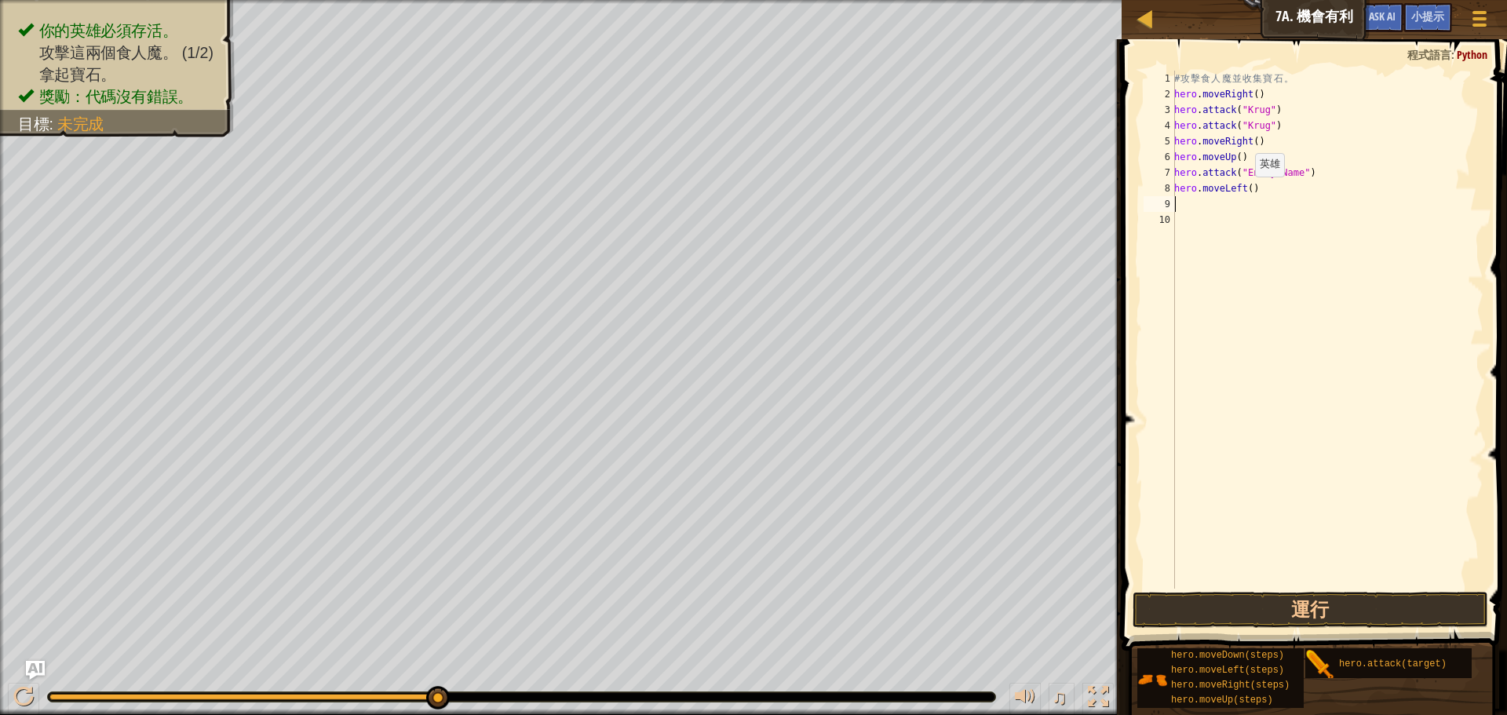
click at [1247, 190] on div "# 攻 擊 食 人 魔 並 收 集 寶 石 。 hero . moveRight ( ) hero . attack ( "Krug" ) hero . at…" at bounding box center [1327, 346] width 312 height 550
drag, startPoint x: 1250, startPoint y: 610, endPoint x: 1252, endPoint y: 602, distance: 8.2
click at [1250, 608] on button "運行" at bounding box center [1311, 610] width 356 height 36
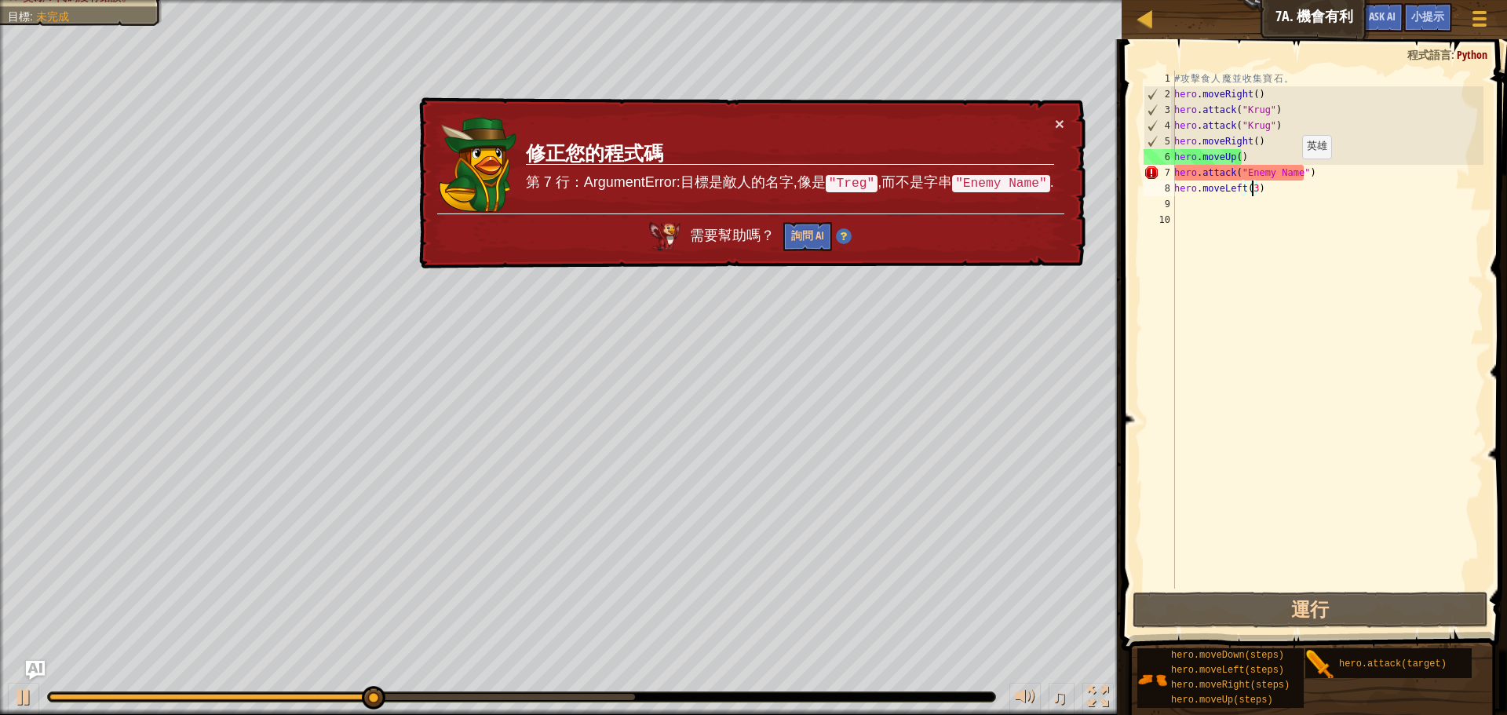
click at [1295, 174] on div "# 攻 擊 食 人 魔 並 收 集 寶 石 。 hero . moveRight ( ) hero . attack ( "Krug" ) hero . at…" at bounding box center [1327, 346] width 312 height 550
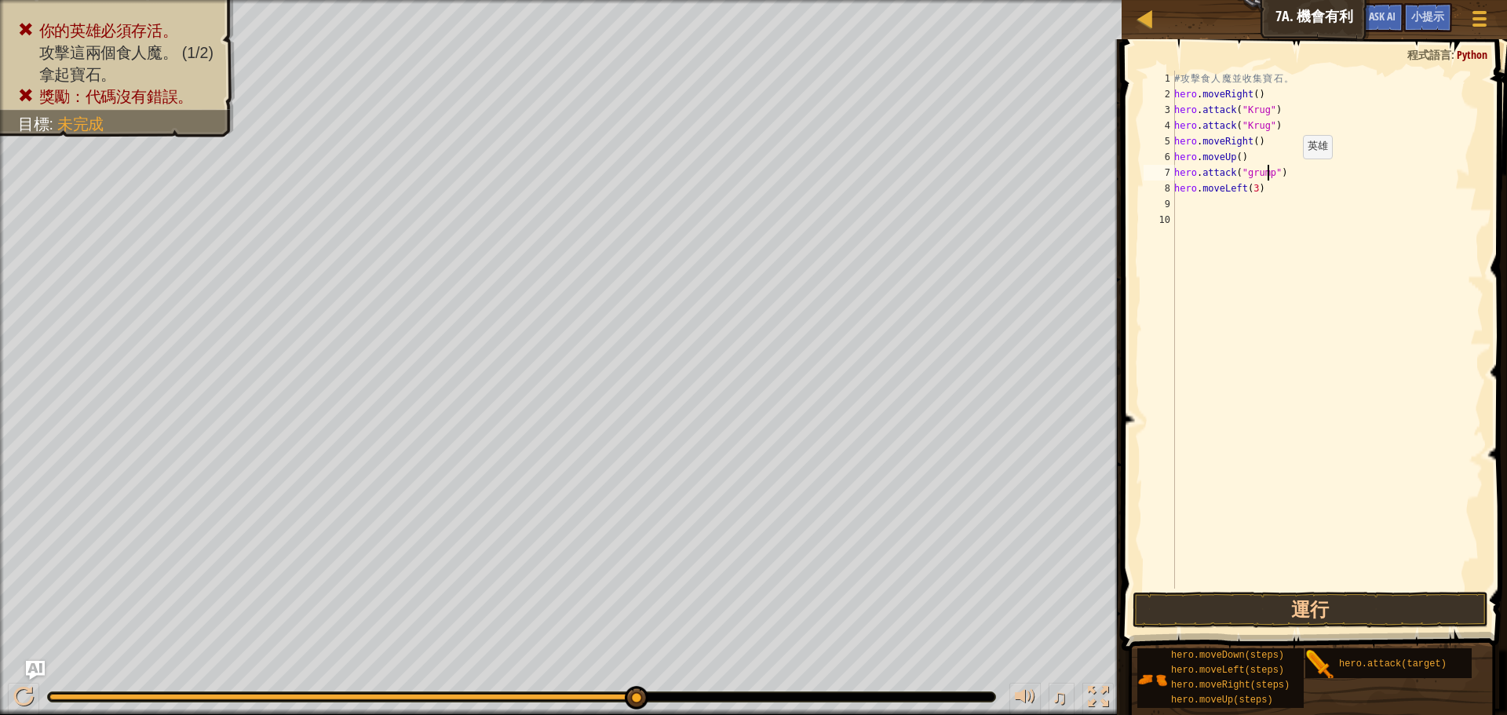
scroll to position [7, 8]
click at [1302, 617] on button "運行" at bounding box center [1311, 610] width 356 height 36
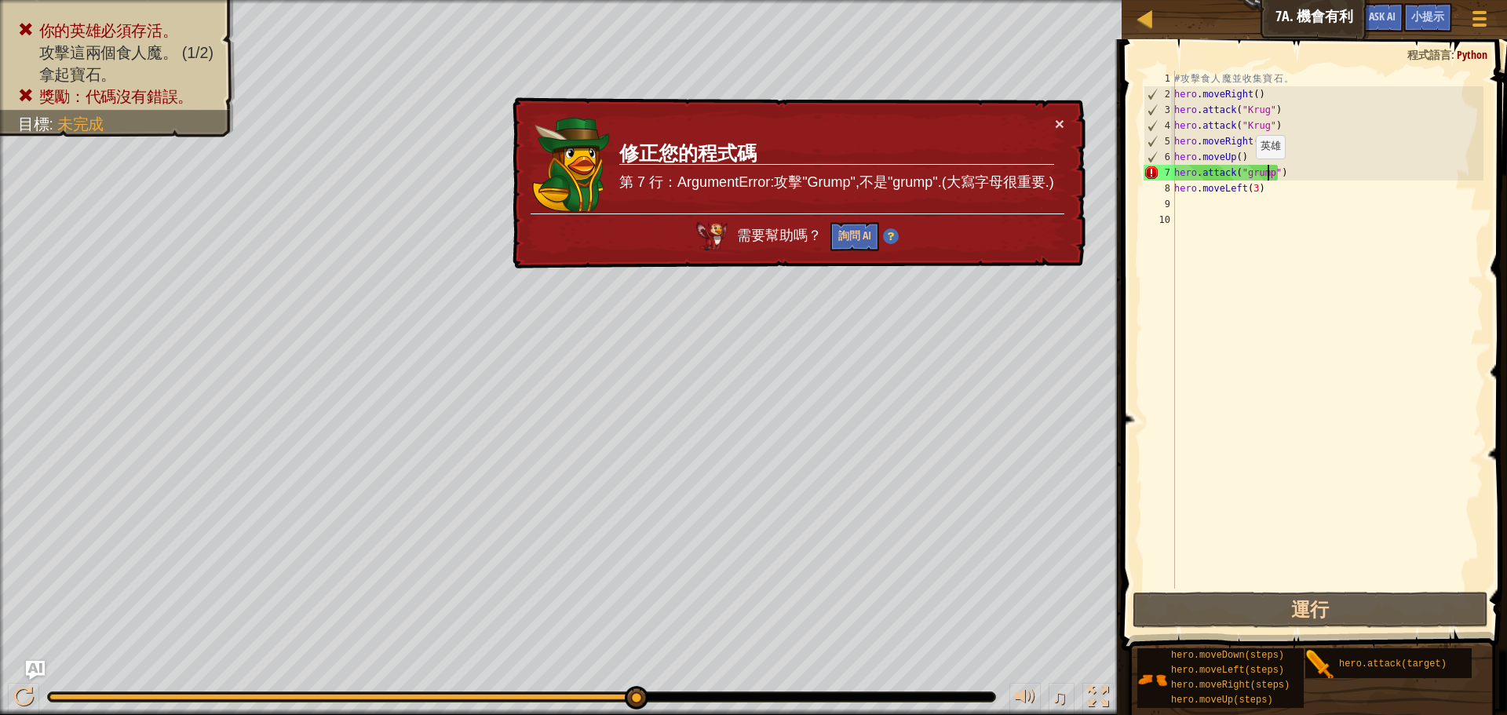
click at [1247, 174] on div "# 攻 擊 食 人 魔 並 收 集 寶 石 。 hero . moveRight ( ) hero . attack ( "Krug" ) hero . at…" at bounding box center [1327, 346] width 312 height 550
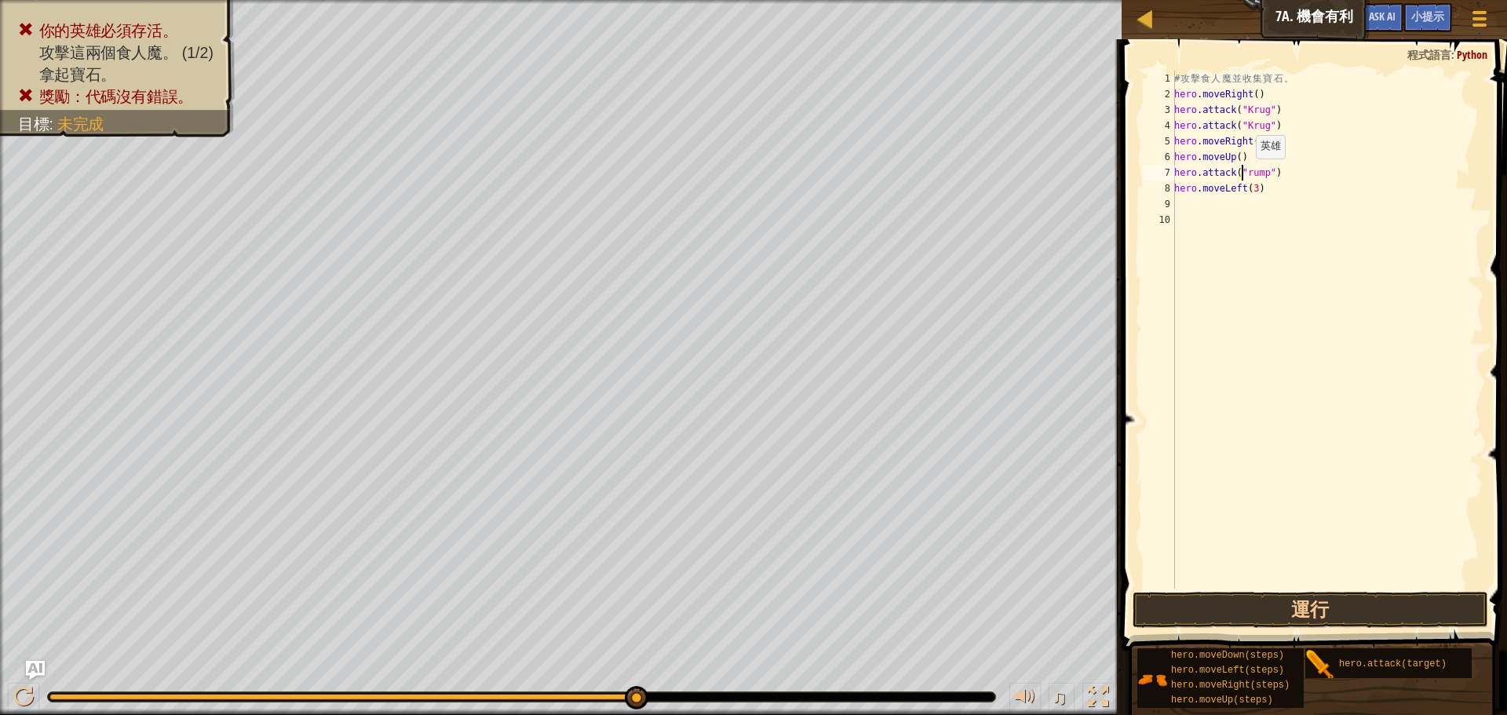
scroll to position [7, 6]
click at [1364, 613] on button "運行" at bounding box center [1311, 610] width 356 height 36
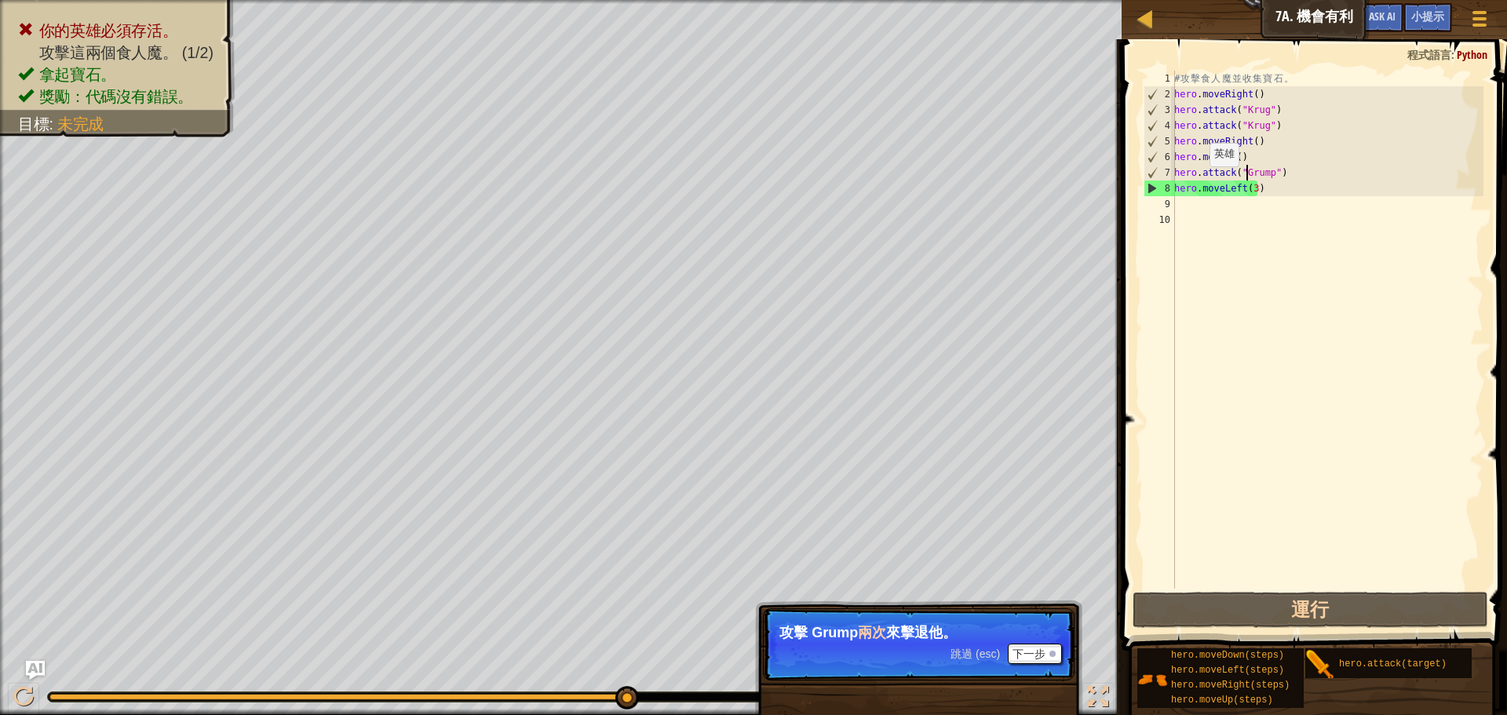
click at [1201, 182] on div "# 攻 擊 食 人 魔 並 收 集 寶 石 。 hero . moveRight ( ) hero . attack ( "Krug" ) hero . at…" at bounding box center [1327, 346] width 312 height 550
click at [1197, 181] on div "# 攻 擊 食 人 魔 並 收 集 寶 石 。 hero . moveRight ( ) hero . attack ( "Krug" ) hero . at…" at bounding box center [1327, 346] width 312 height 550
click at [1193, 177] on div "# 攻 擊 食 人 魔 並 收 集 寶 石 。 hero . moveRight ( ) hero . attack ( "Krug" ) hero . at…" at bounding box center [1327, 346] width 312 height 550
click at [1184, 178] on div "# 攻 擊 食 人 魔 並 收 集 寶 石 。 hero . moveRight ( ) hero . attack ( "Krug" ) hero . at…" at bounding box center [1327, 346] width 312 height 550
click at [1179, 179] on div "# 攻 擊 食 人 魔 並 收 集 寶 石 。 hero . moveRight ( ) hero . attack ( "Krug" ) hero . at…" at bounding box center [1327, 346] width 312 height 550
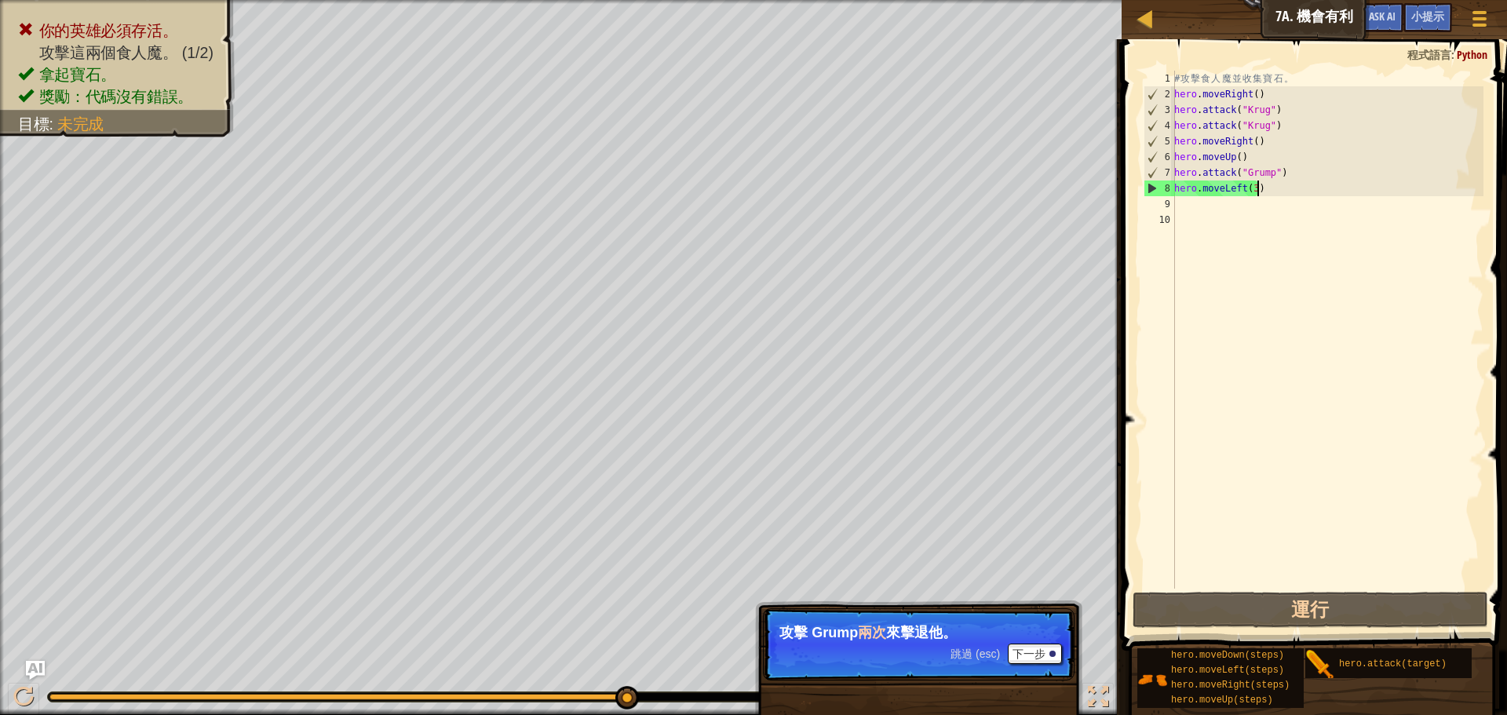
click at [1285, 188] on div "# 攻 擊 食 人 魔 並 收 集 寶 石 。 hero . moveRight ( ) hero . attack ( "Krug" ) hero . at…" at bounding box center [1327, 346] width 312 height 550
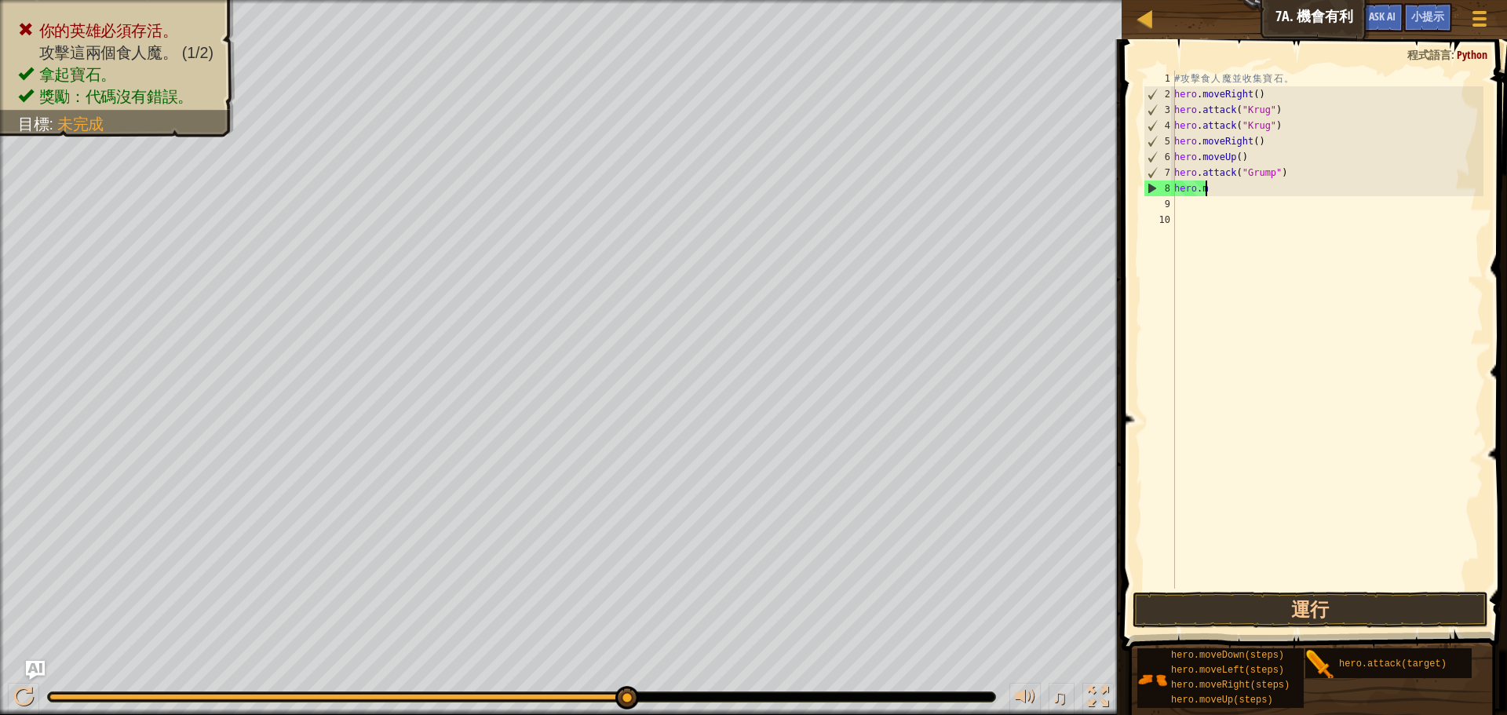
scroll to position [7, 1]
type textarea "h"
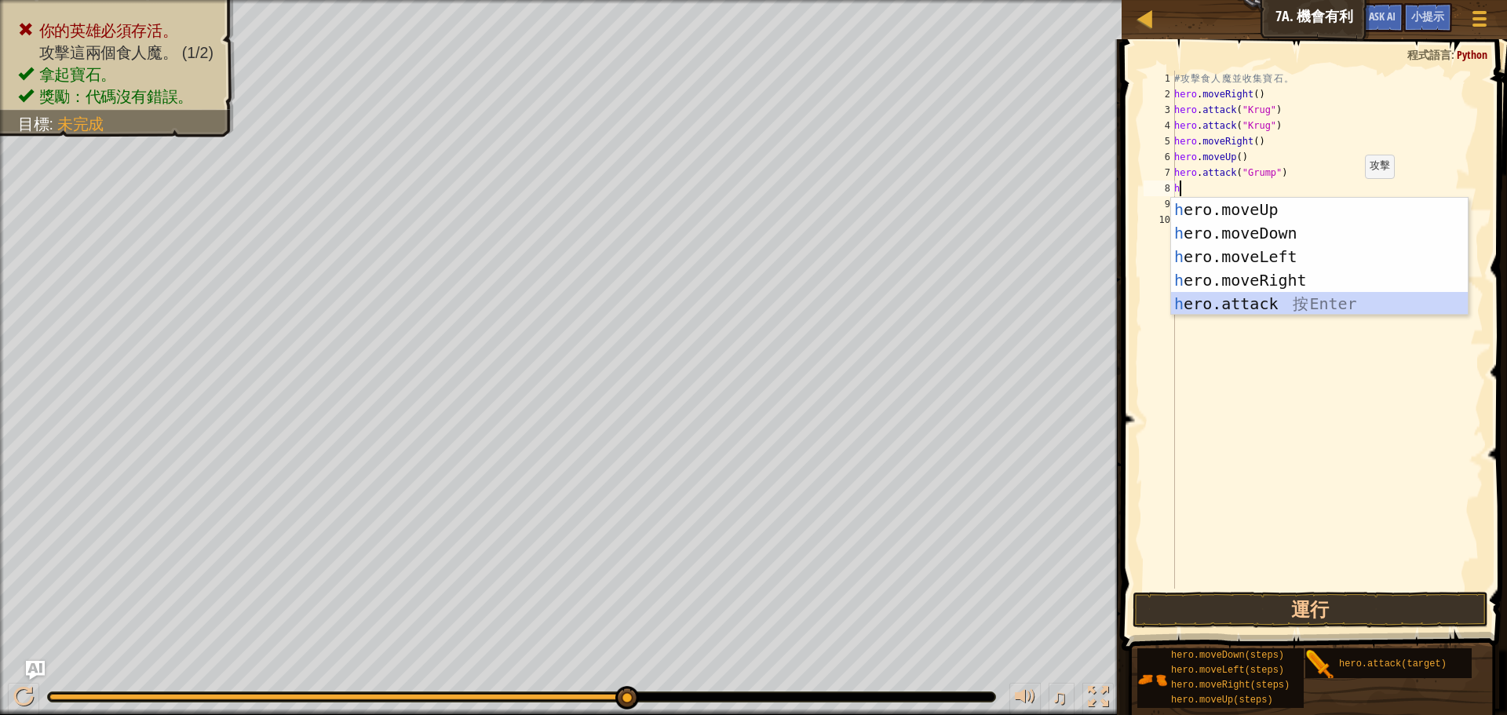
click at [1286, 301] on div "h ero.moveUp 按 Enter h ero.moveDown 按 Enter h ero.moveLeft 按 Enter h ero.moveRi…" at bounding box center [1319, 280] width 297 height 165
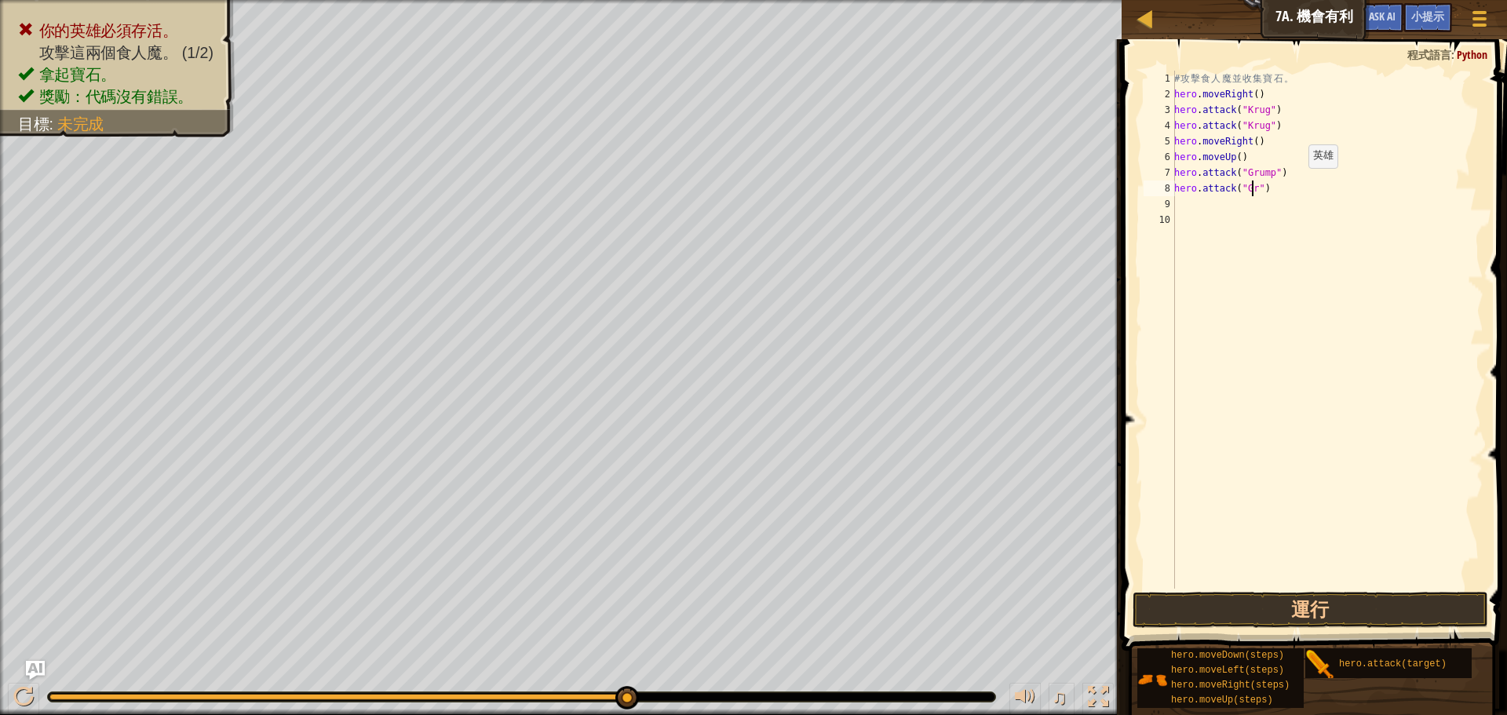
scroll to position [7, 7]
type textarea "hero.attack("Grump")"
click at [1255, 210] on div "# 攻 擊 食 人 魔 並 收 集 寶 石 。 hero . moveRight ( ) hero . attack ( "Krug" ) hero . at…" at bounding box center [1327, 346] width 312 height 550
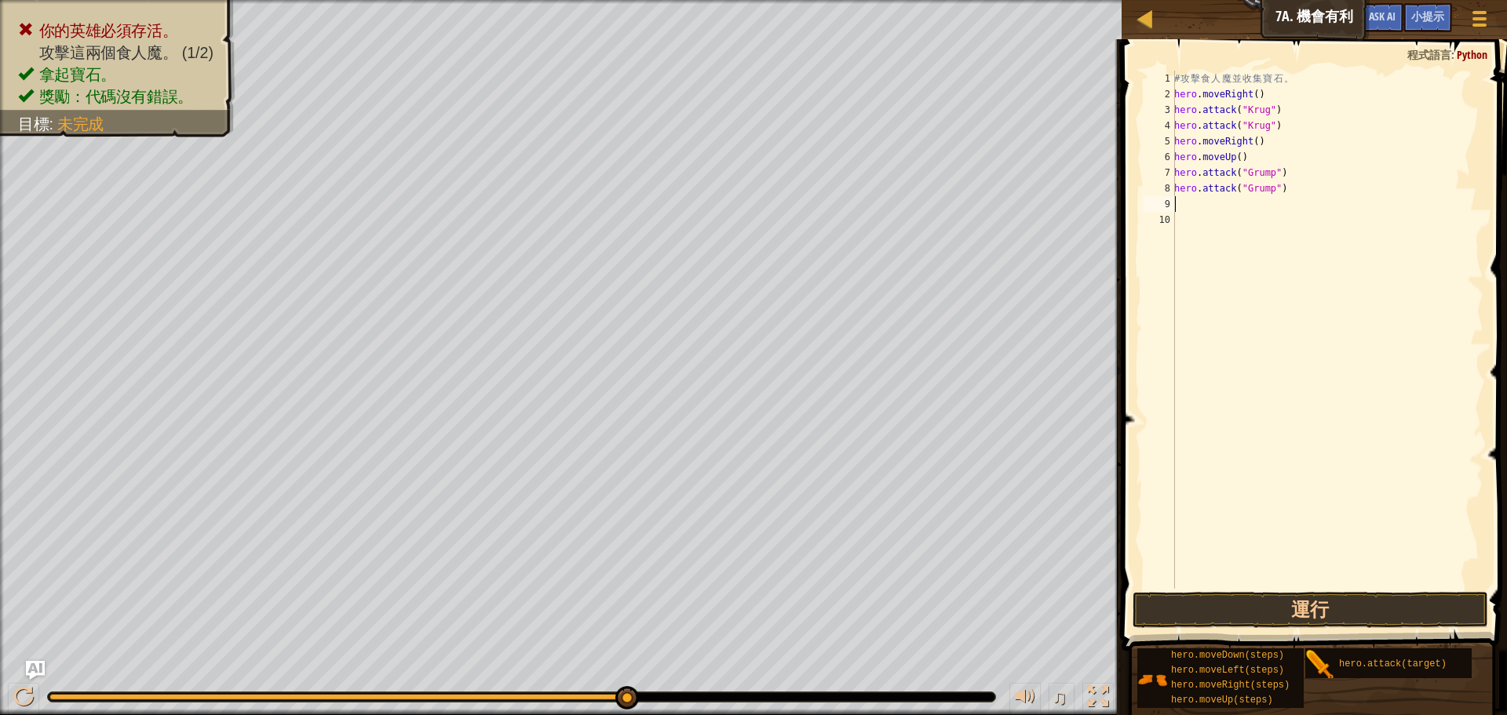
type textarea "h"
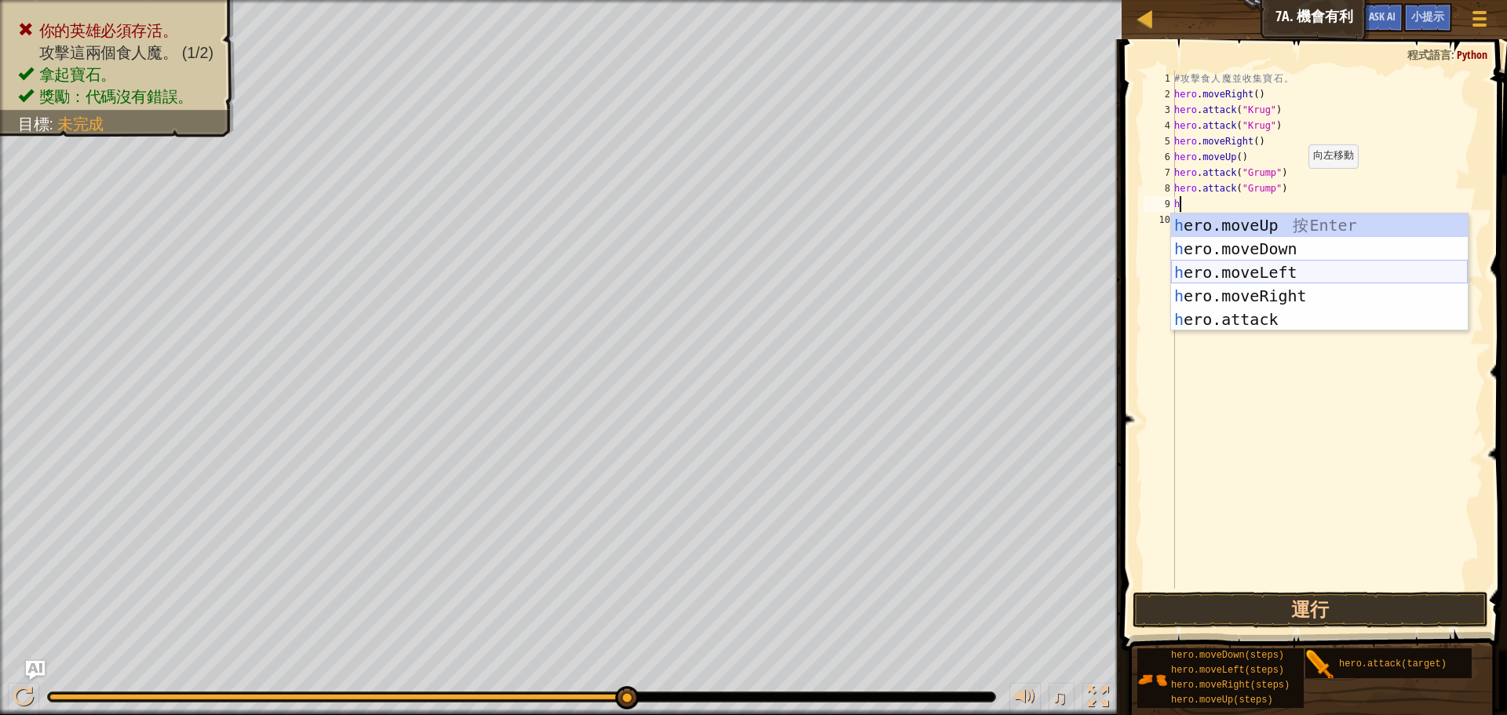
click at [1289, 272] on div "h ero.moveUp 按 Enter h ero.moveDown 按 Enter h ero.moveLeft 按 Enter h ero.moveRi…" at bounding box center [1319, 296] width 297 height 165
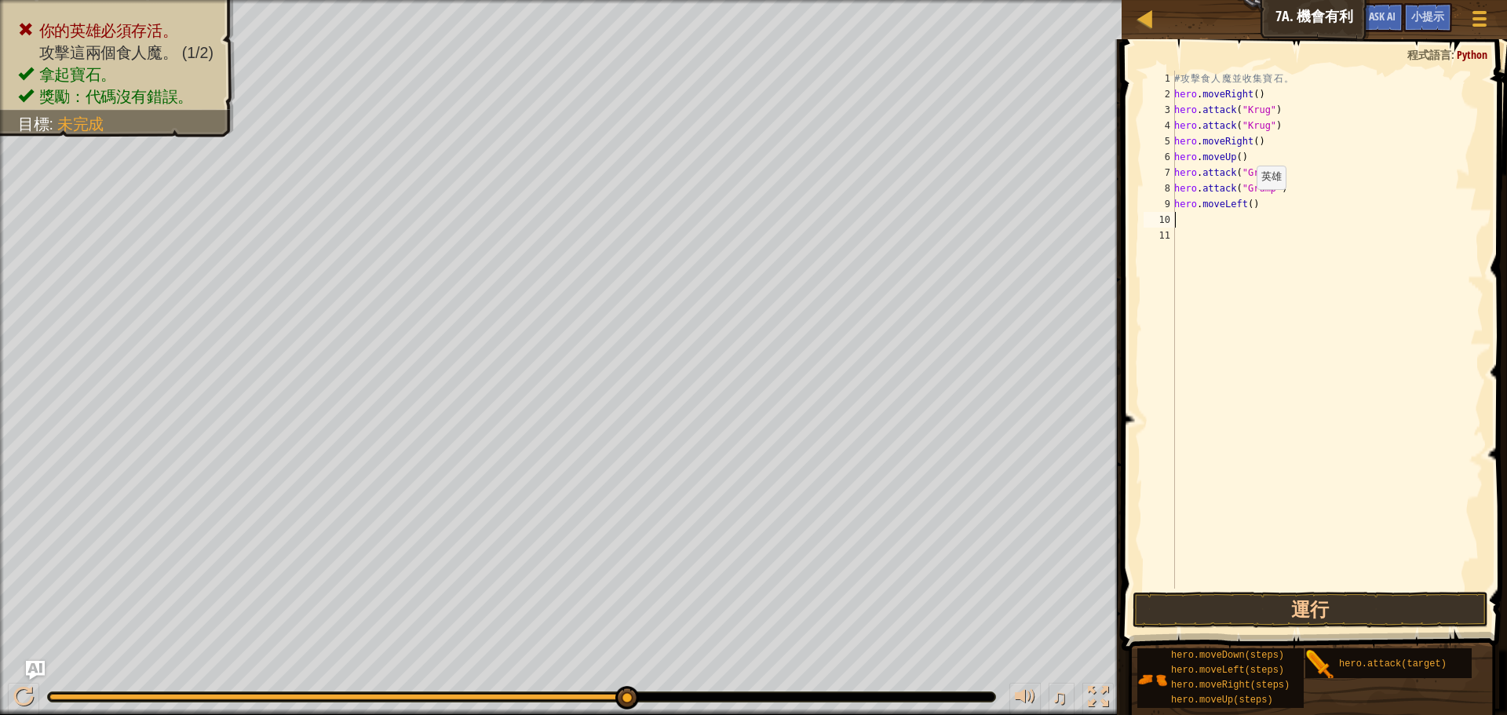
click at [1247, 205] on div "# 攻 擊 食 人 魔 並 收 集 寶 石 。 hero . moveRight ( ) hero . attack ( "Krug" ) hero . at…" at bounding box center [1327, 346] width 312 height 550
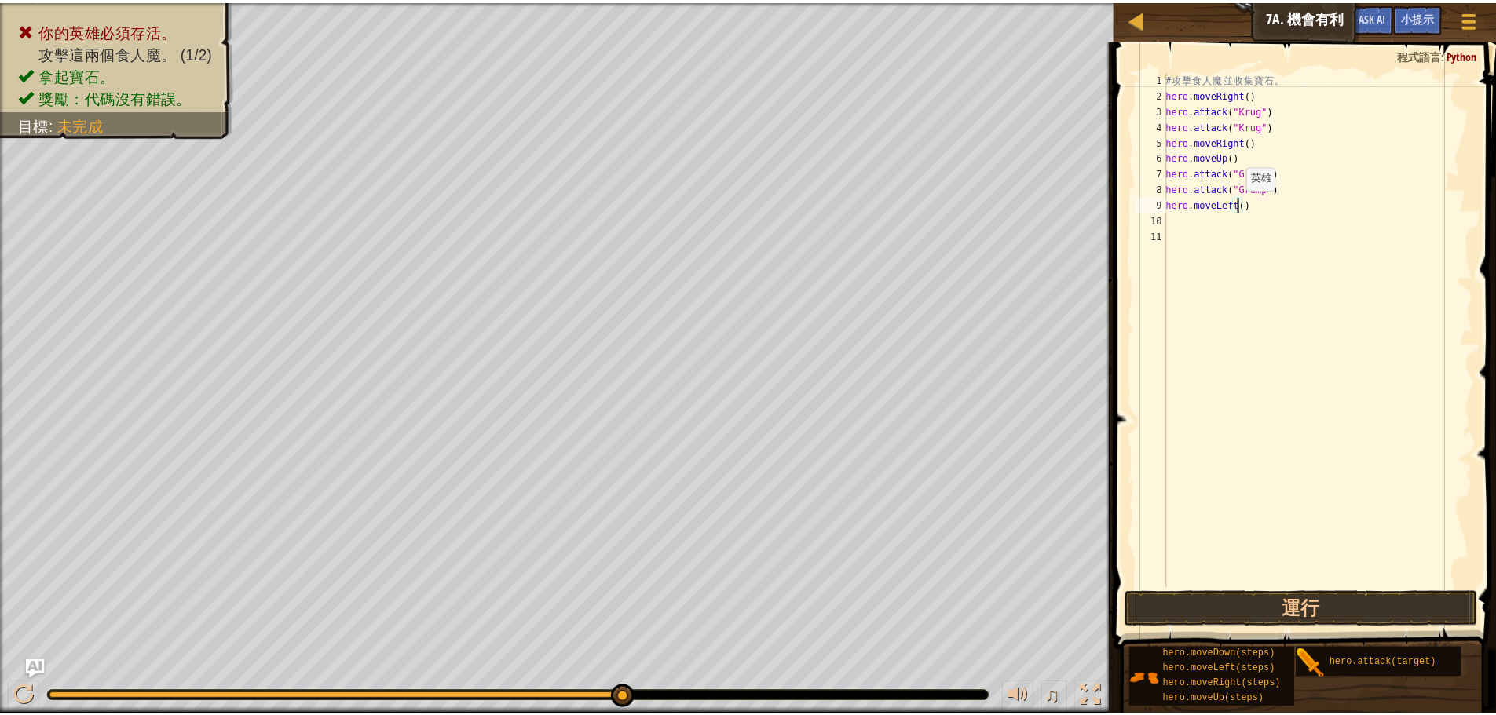
scroll to position [7, 6]
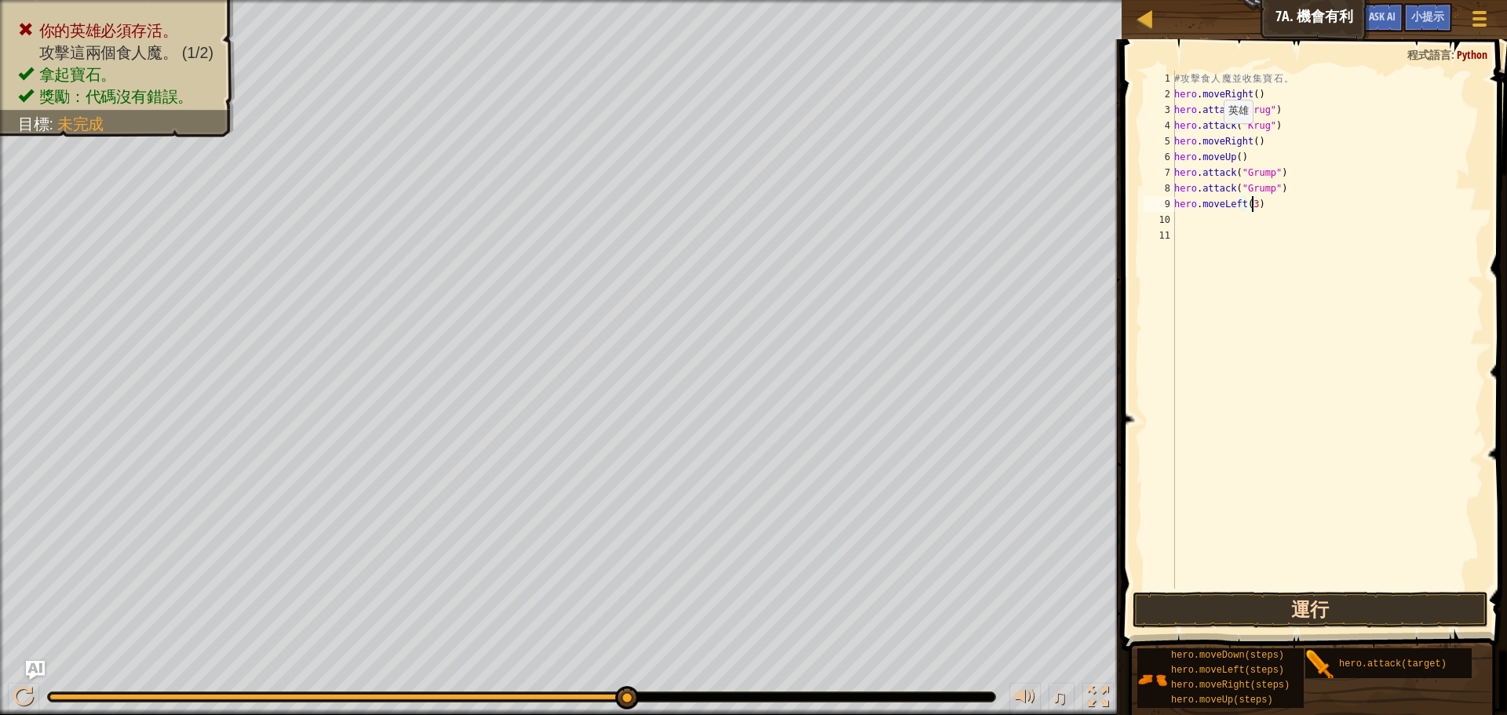
type textarea "hero.moveLeft(3)"
click at [1180, 596] on button "運行" at bounding box center [1311, 610] width 356 height 36
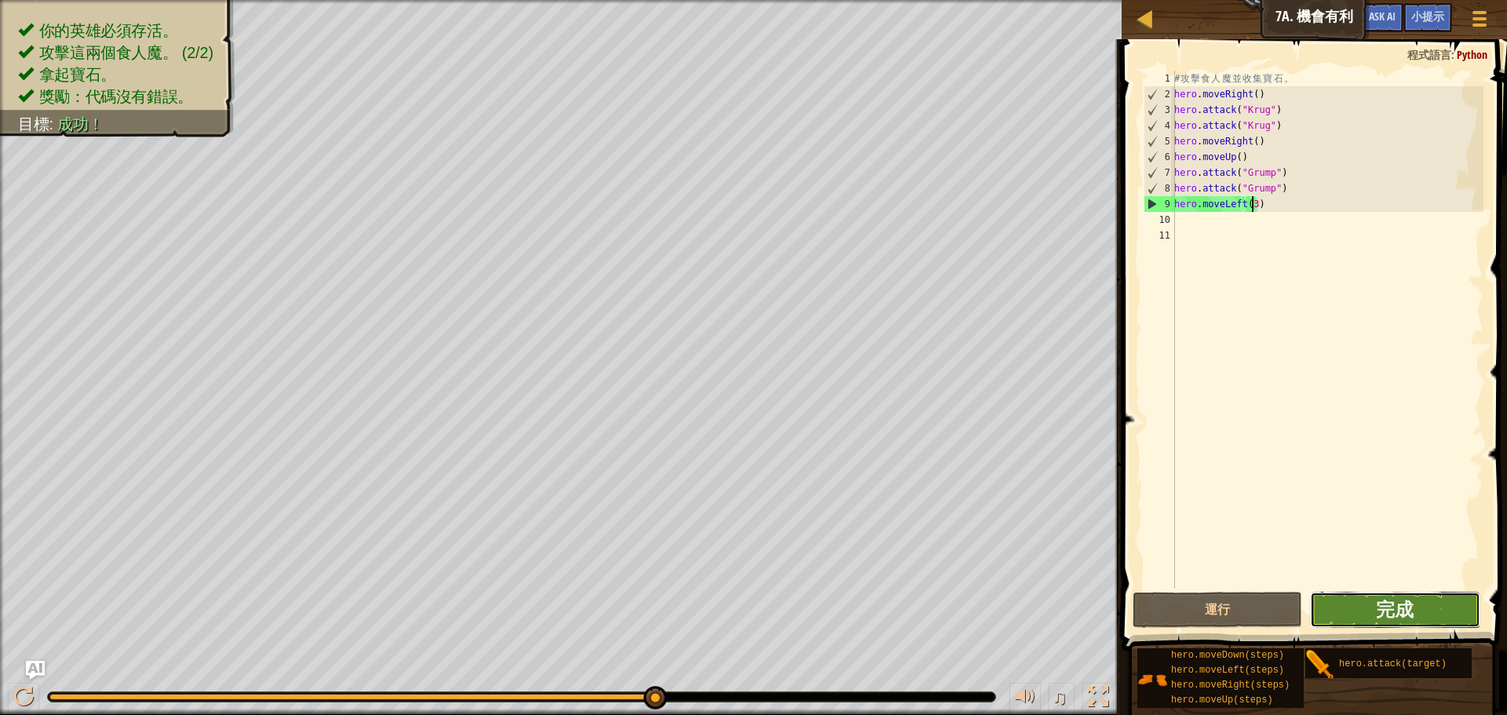
click at [1415, 611] on button "完成" at bounding box center [1395, 610] width 170 height 36
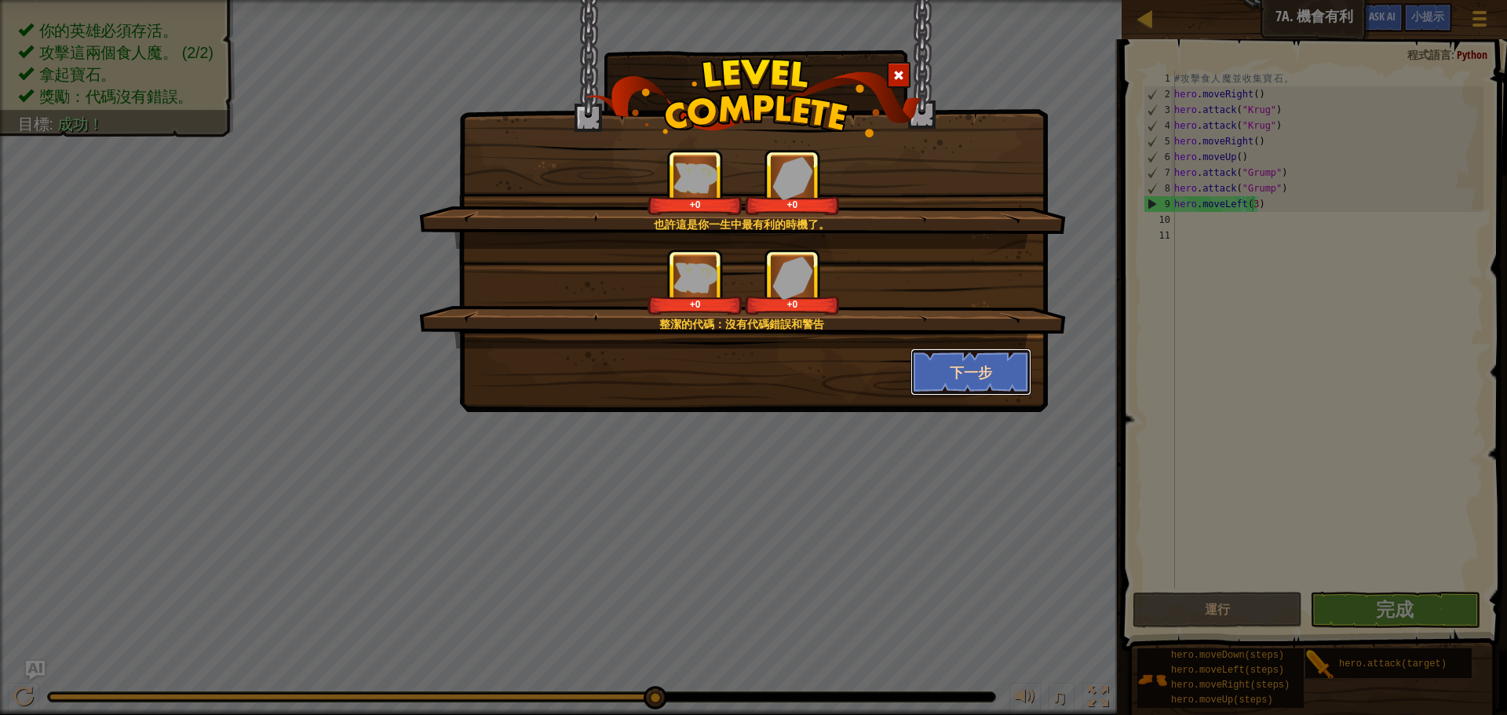
click at [937, 350] on button "下一步" at bounding box center [972, 372] width 122 height 47
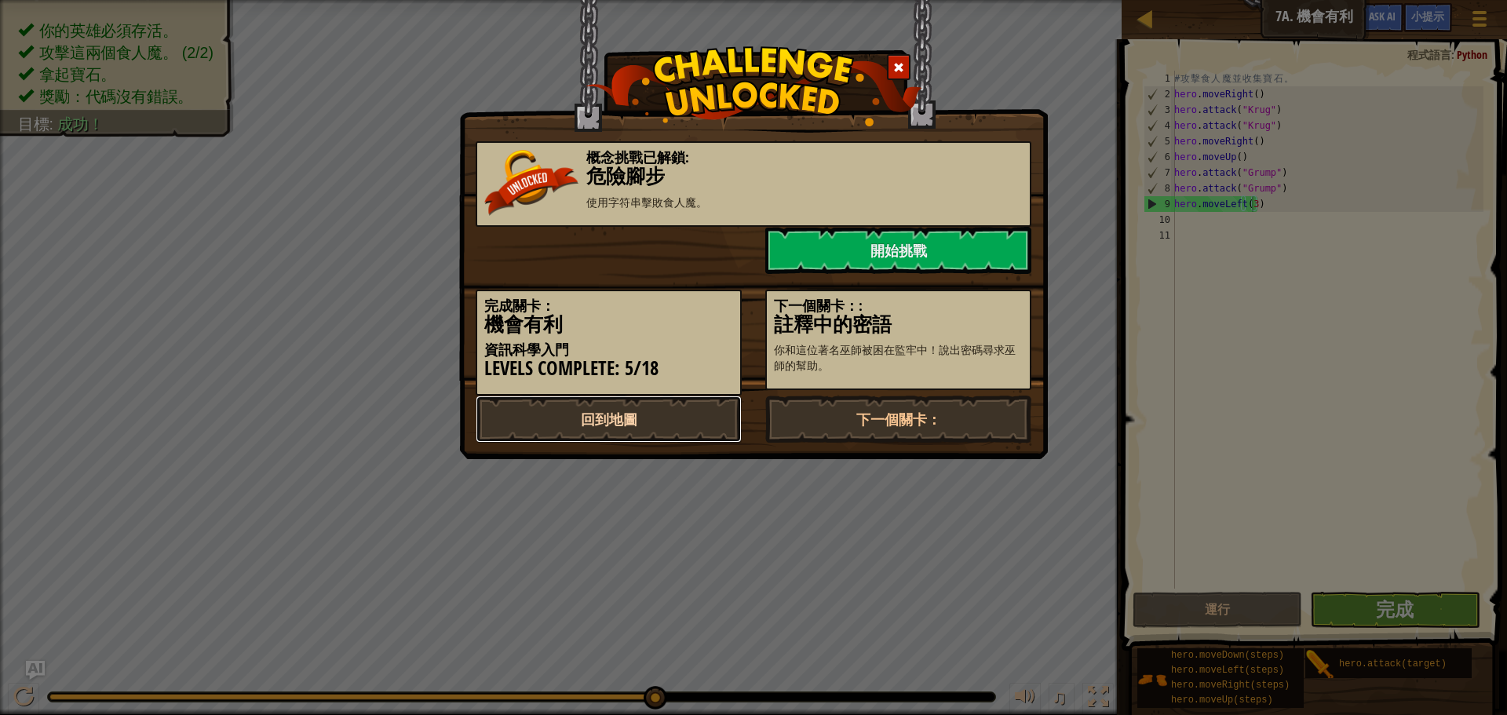
click at [627, 406] on link "回到地圖" at bounding box center [609, 419] width 266 height 47
select select "zh-HANT"
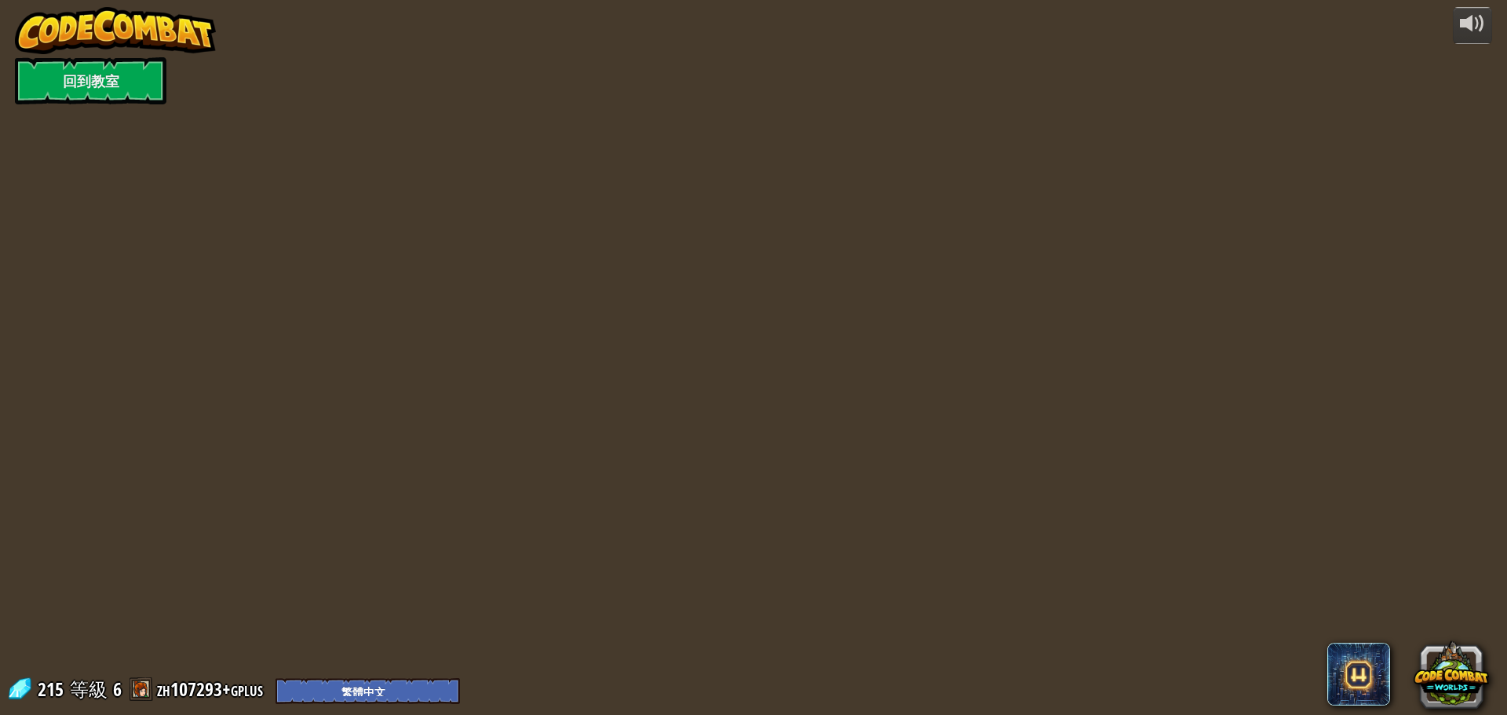
select select "zh-HANT"
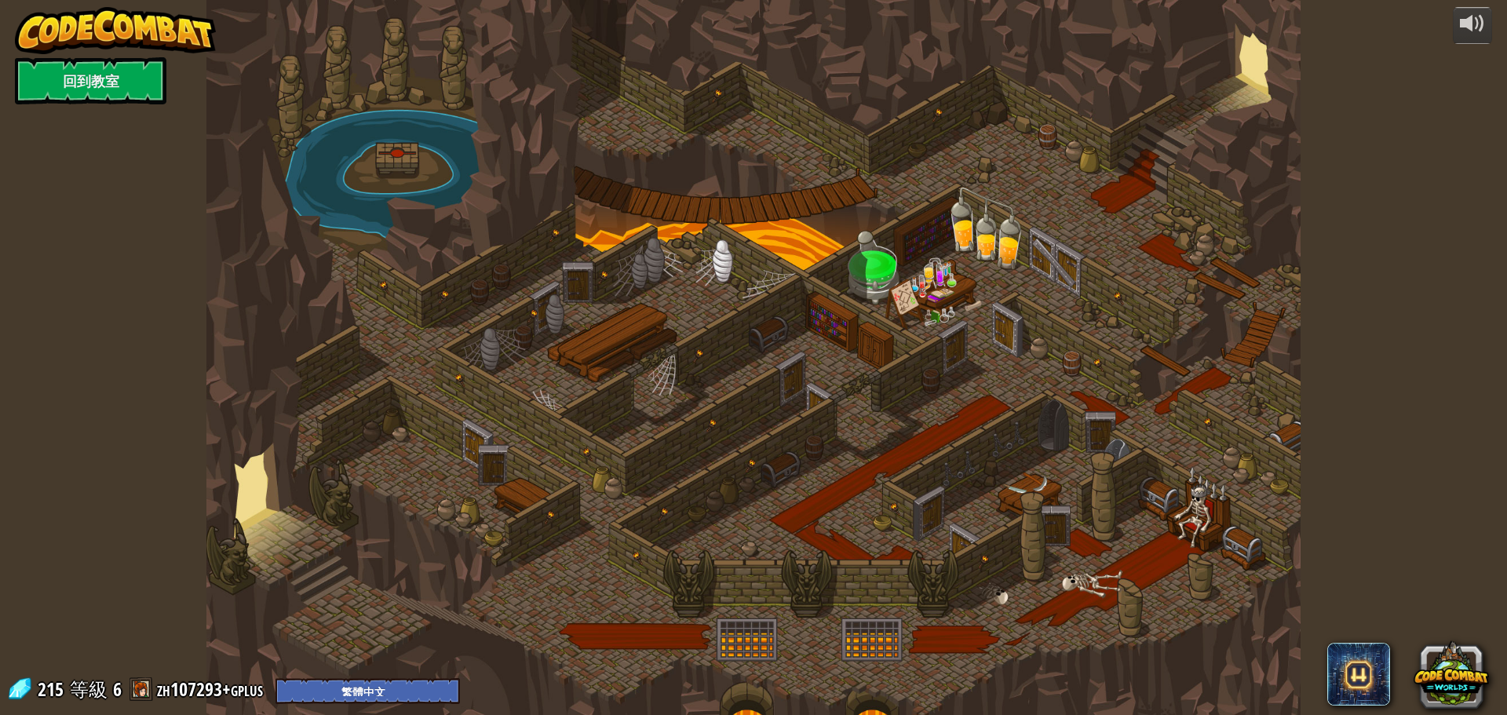
select select "zh-HANT"
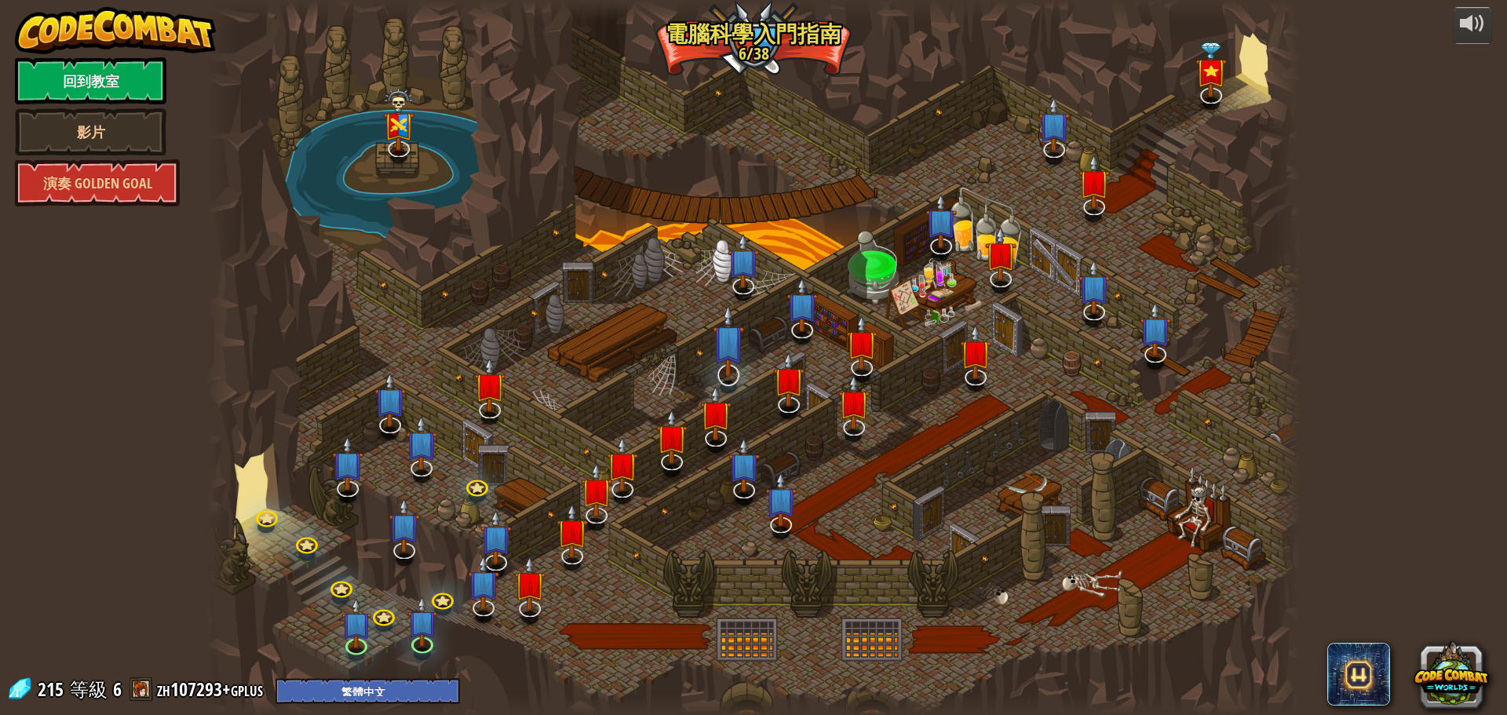
select select "zh-HANT"
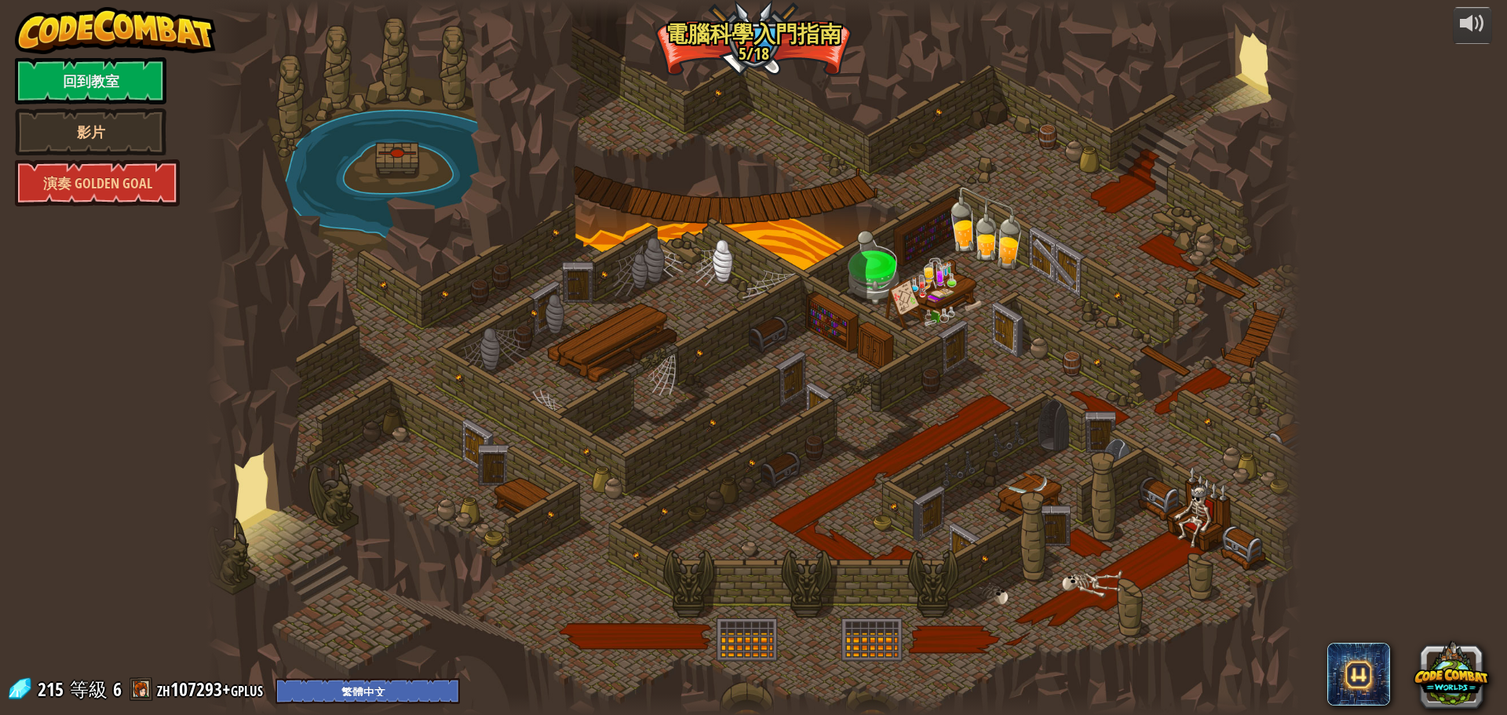
select select "zh-HANT"
